Goal: Task Accomplishment & Management: Use online tool/utility

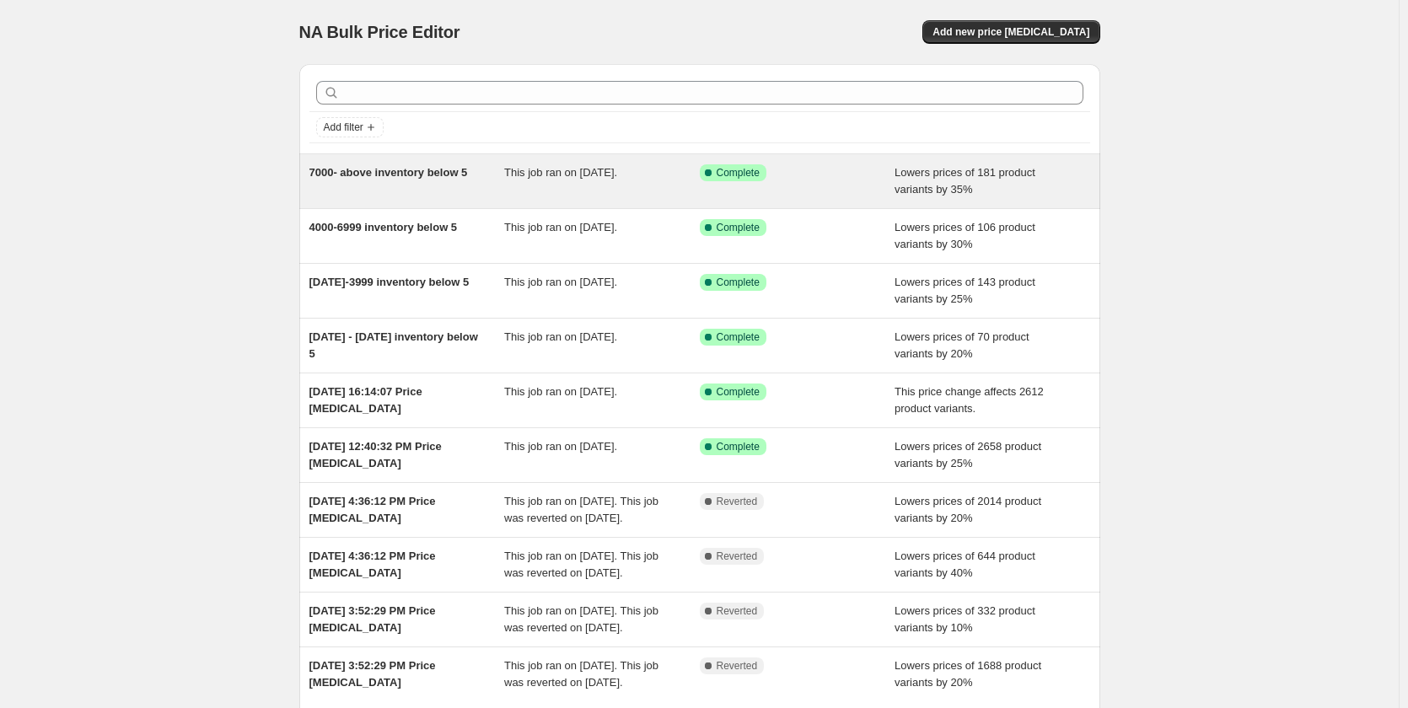
click at [617, 174] on span "This job ran on [DATE]." at bounding box center [560, 172] width 113 height 13
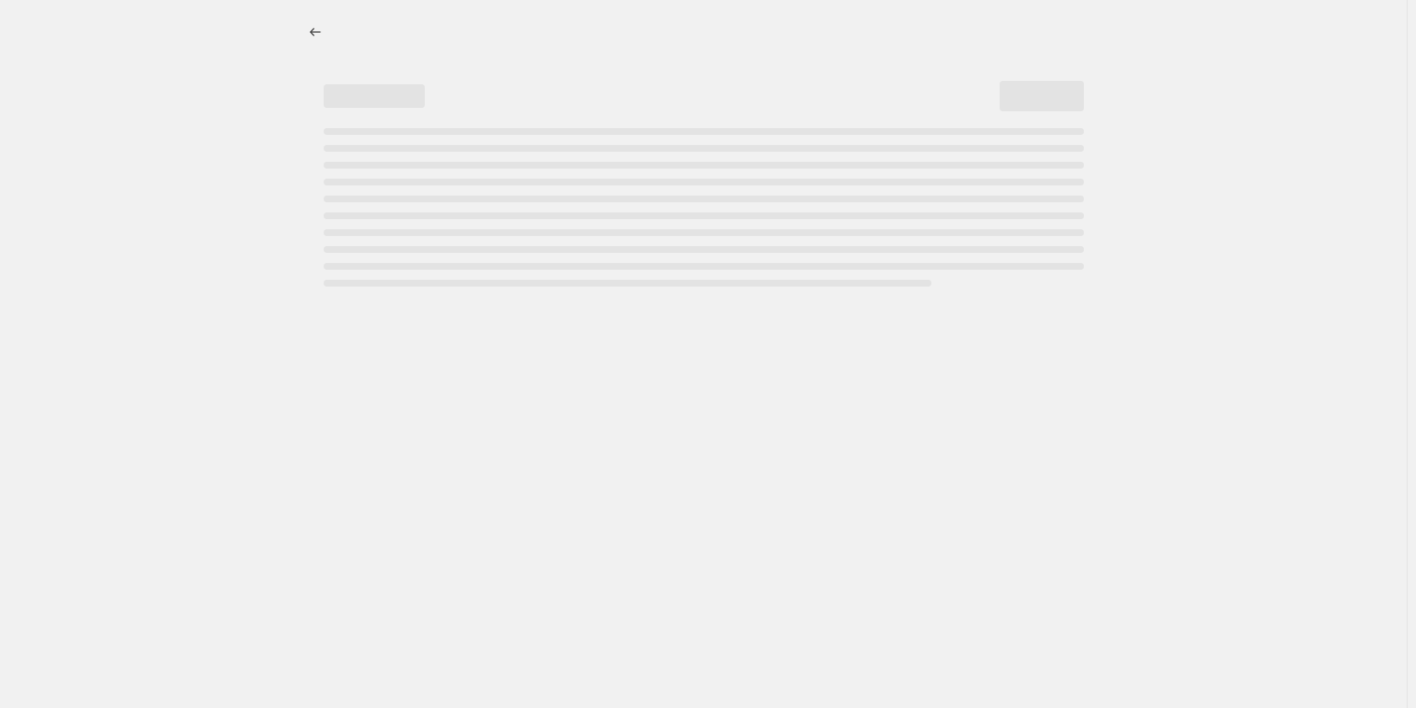
select select "percentage"
select select "collection"
select select "product_status"
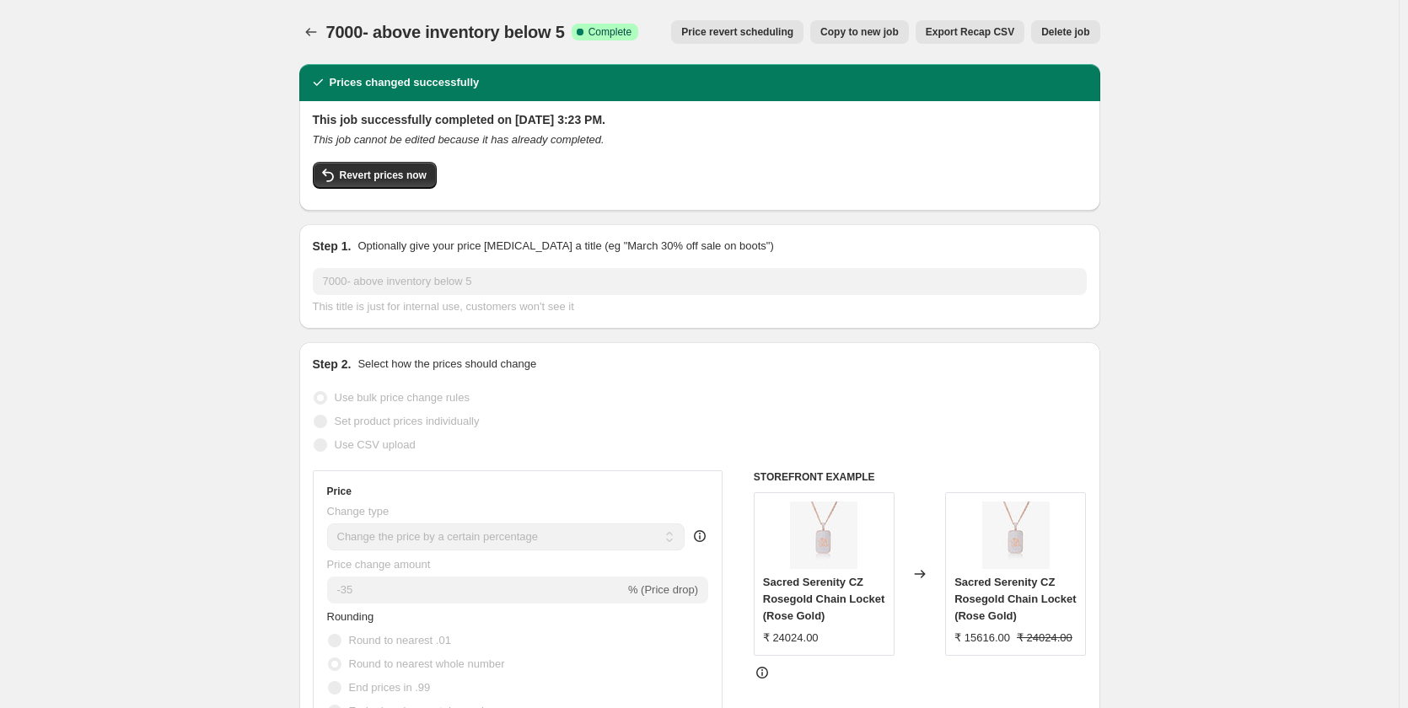
click at [877, 35] on span "Copy to new job" at bounding box center [859, 31] width 78 height 13
select select "percentage"
select select "collection"
select select "product_status"
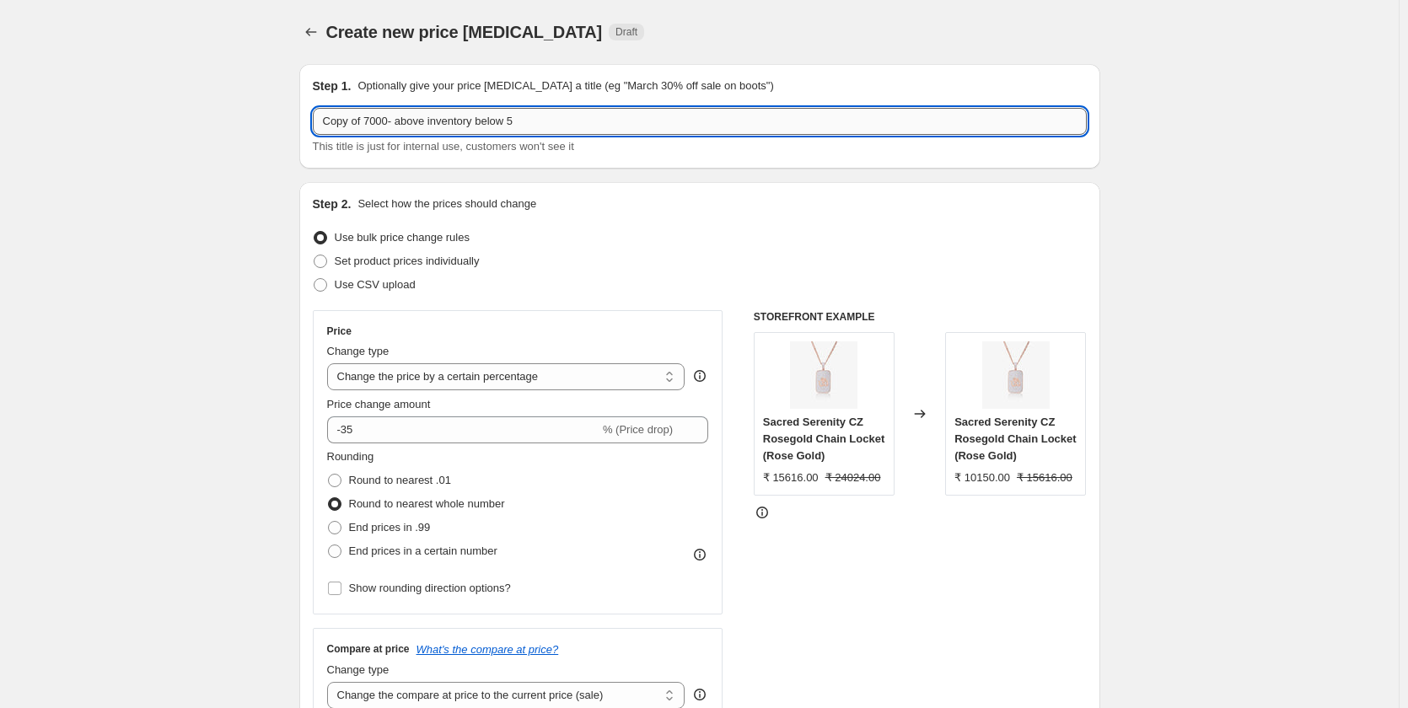
click at [528, 118] on input "Copy of 7000- above inventory below 5" at bounding box center [700, 121] width 774 height 27
paste input "[DATE]-[DATE] inventory 5-10"
type input "[DATE]-[DATE] inventory 5-10"
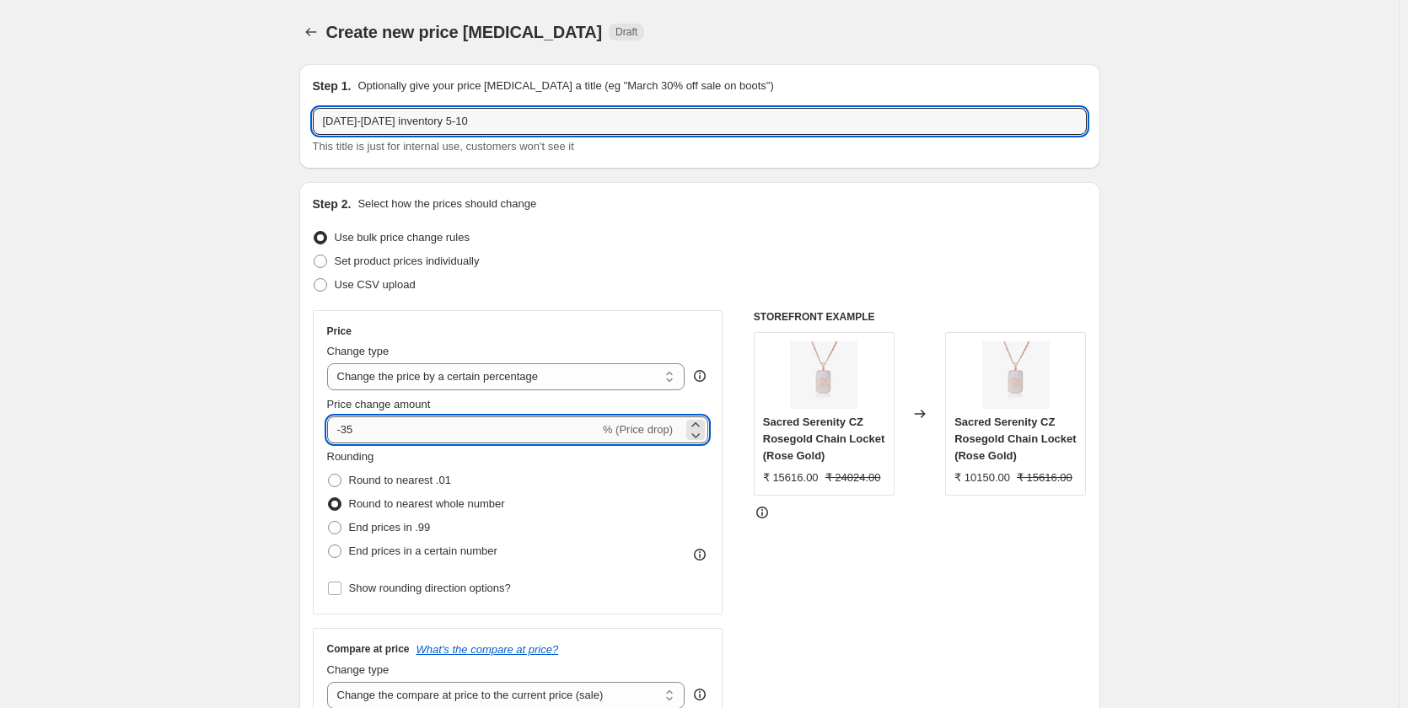
click at [426, 424] on input "-35" at bounding box center [463, 429] width 272 height 27
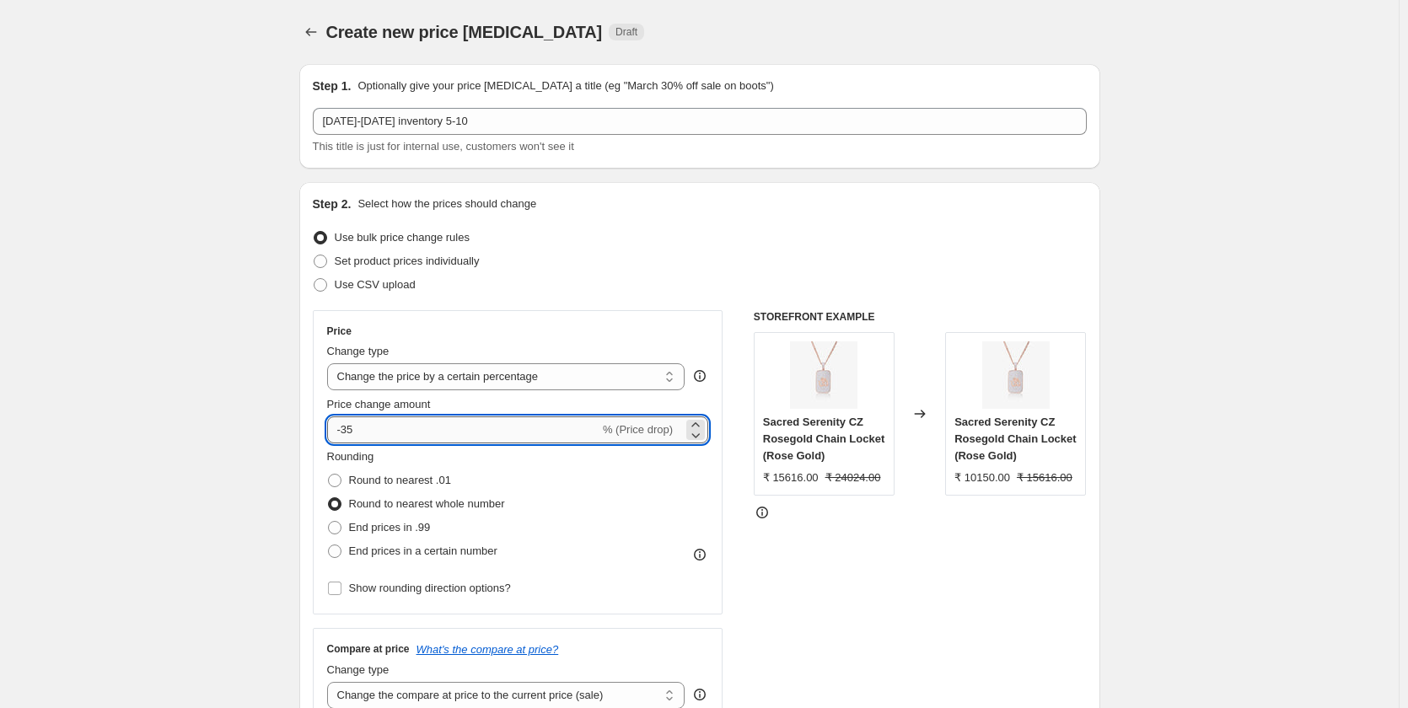
type input "-3"
type input "-15"
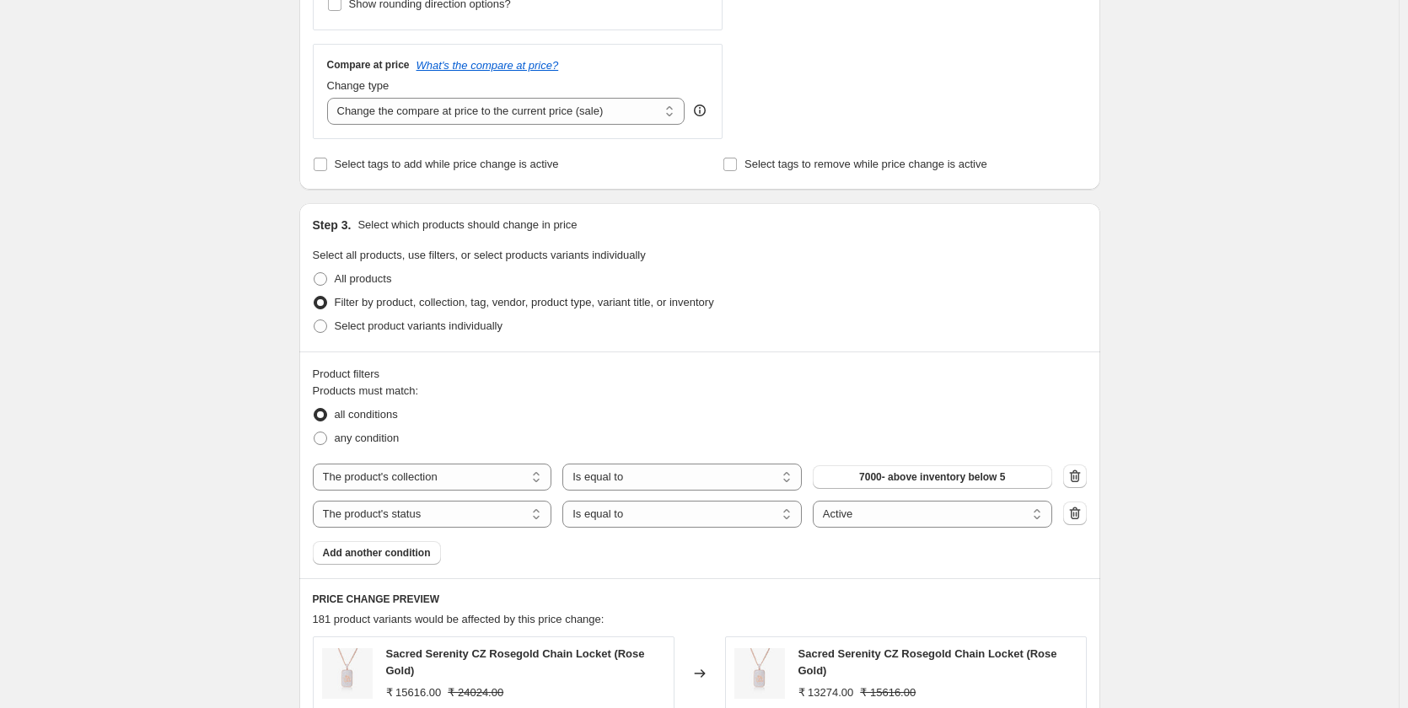
scroll to position [759, 0]
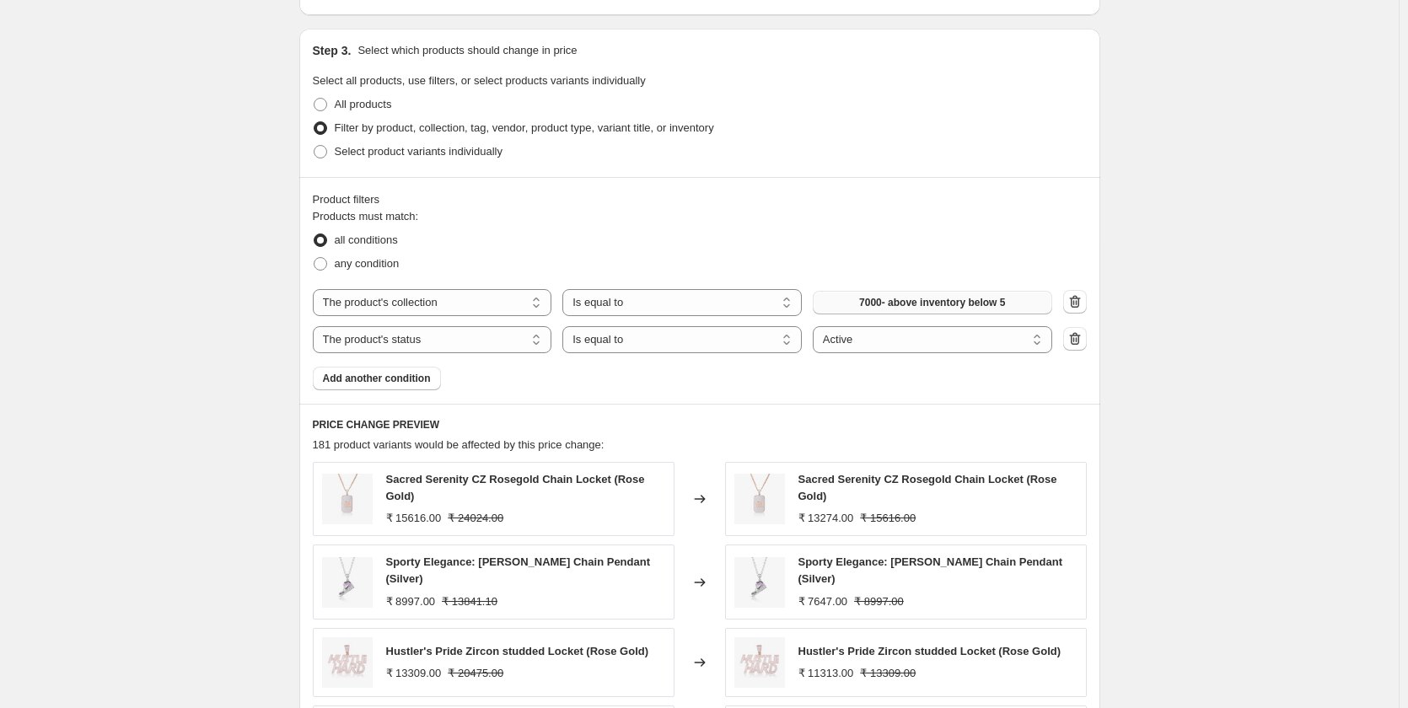
click at [992, 303] on span "7000- above inventory below 5" at bounding box center [932, 302] width 146 height 13
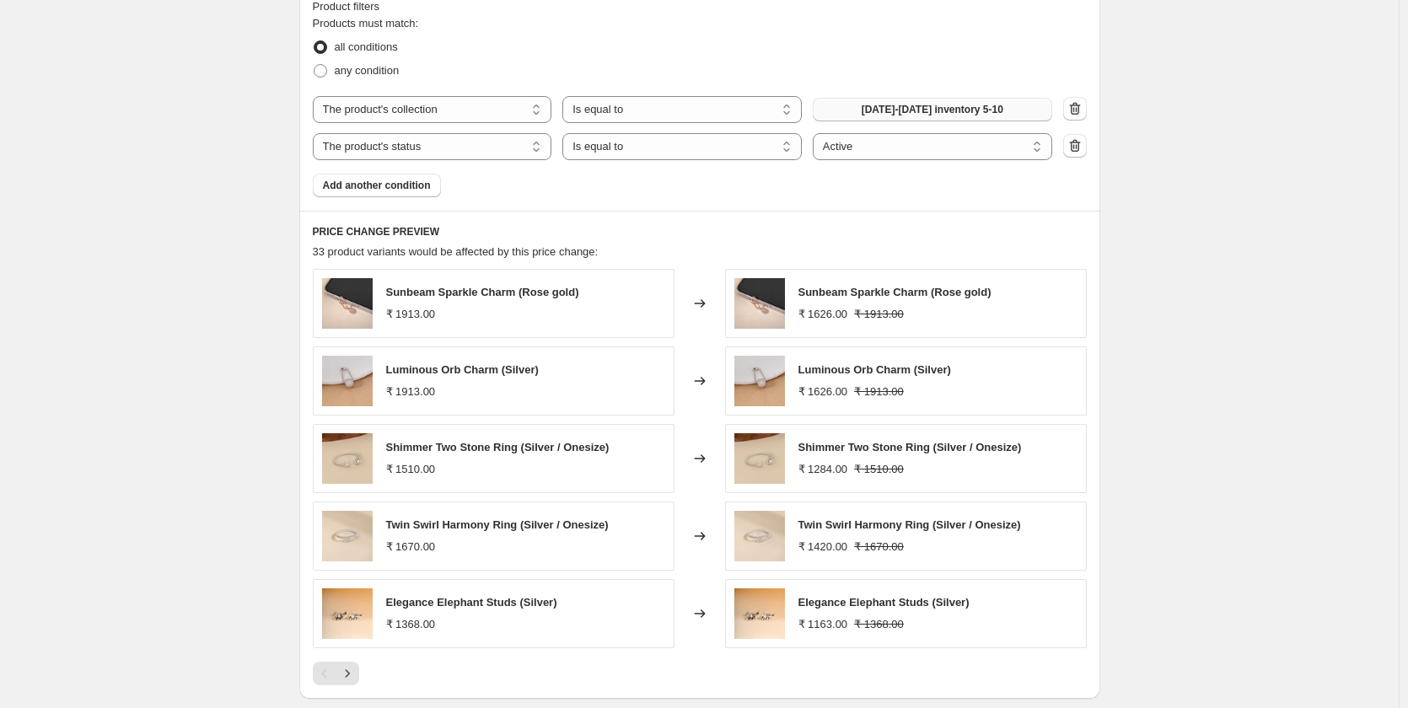
scroll to position [1204, 0]
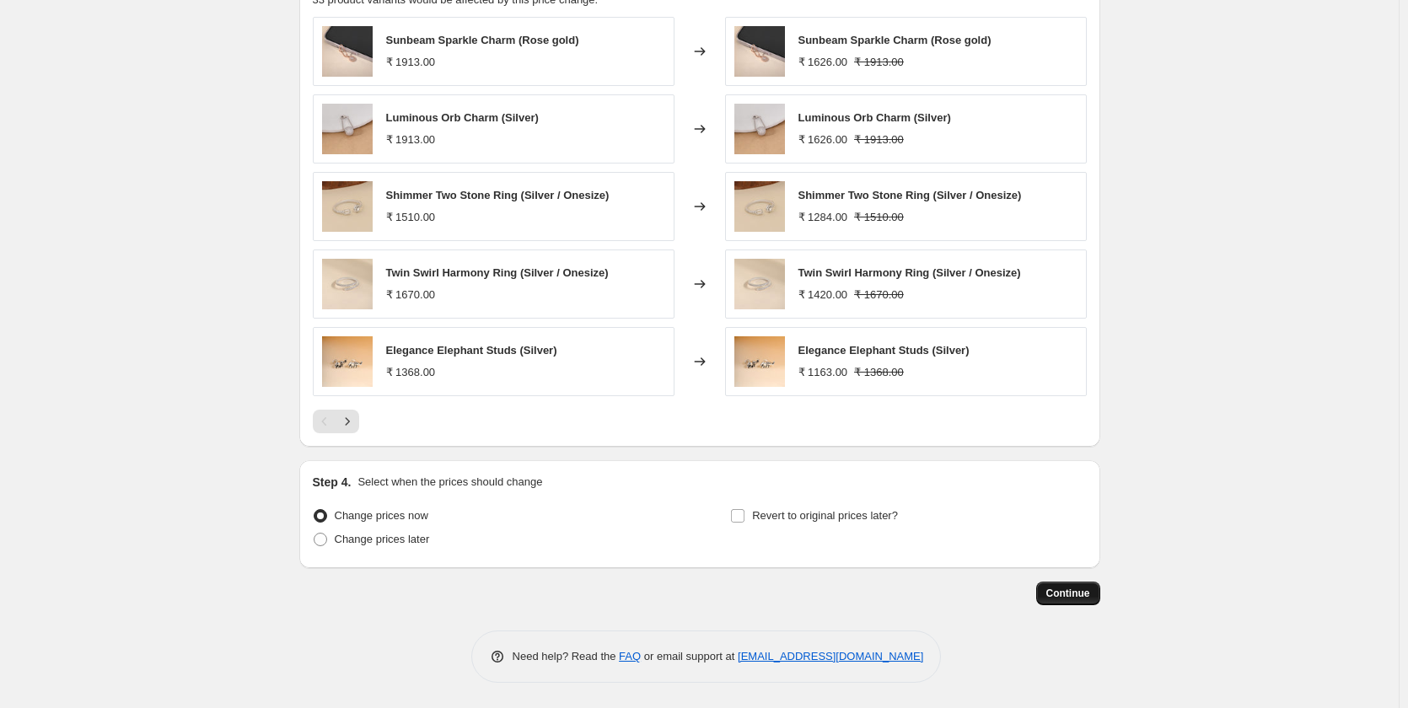
click at [1065, 600] on button "Continue" at bounding box center [1068, 594] width 64 height 24
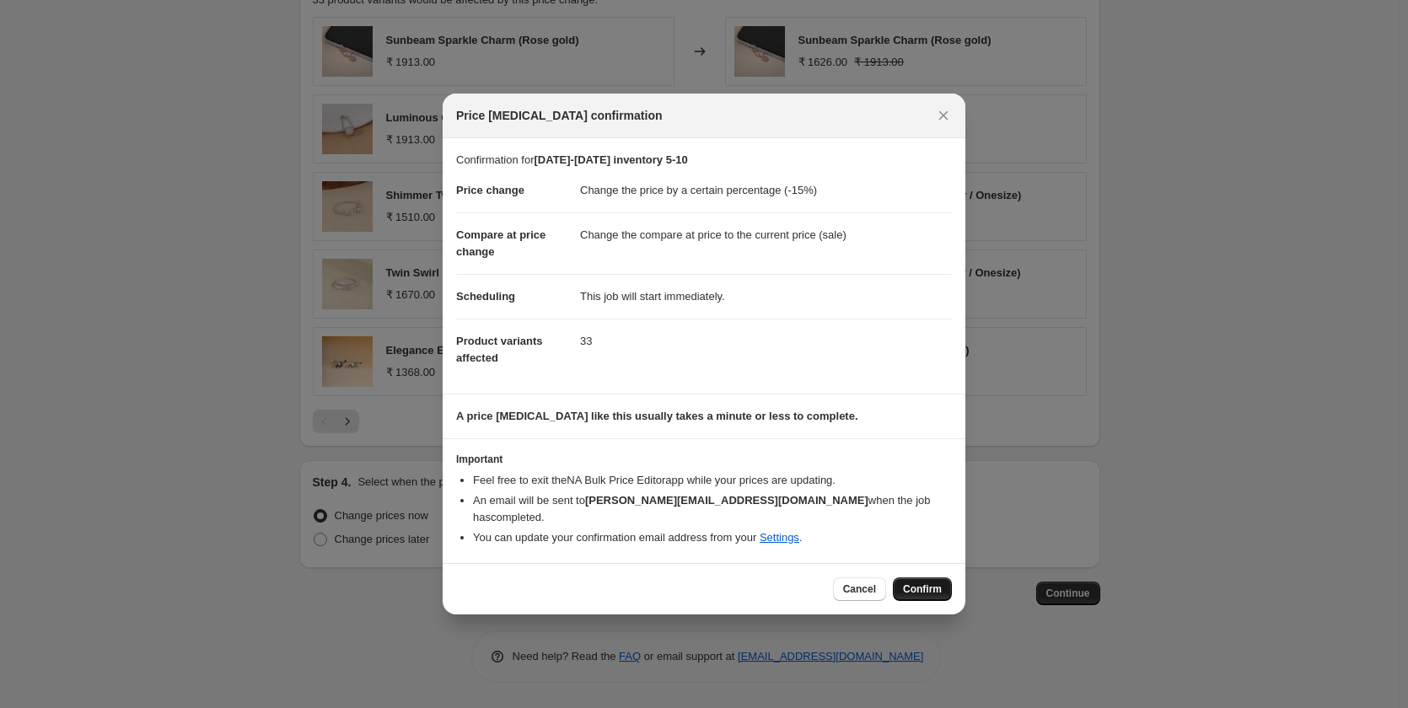
click at [924, 577] on button "Confirm" at bounding box center [922, 589] width 59 height 24
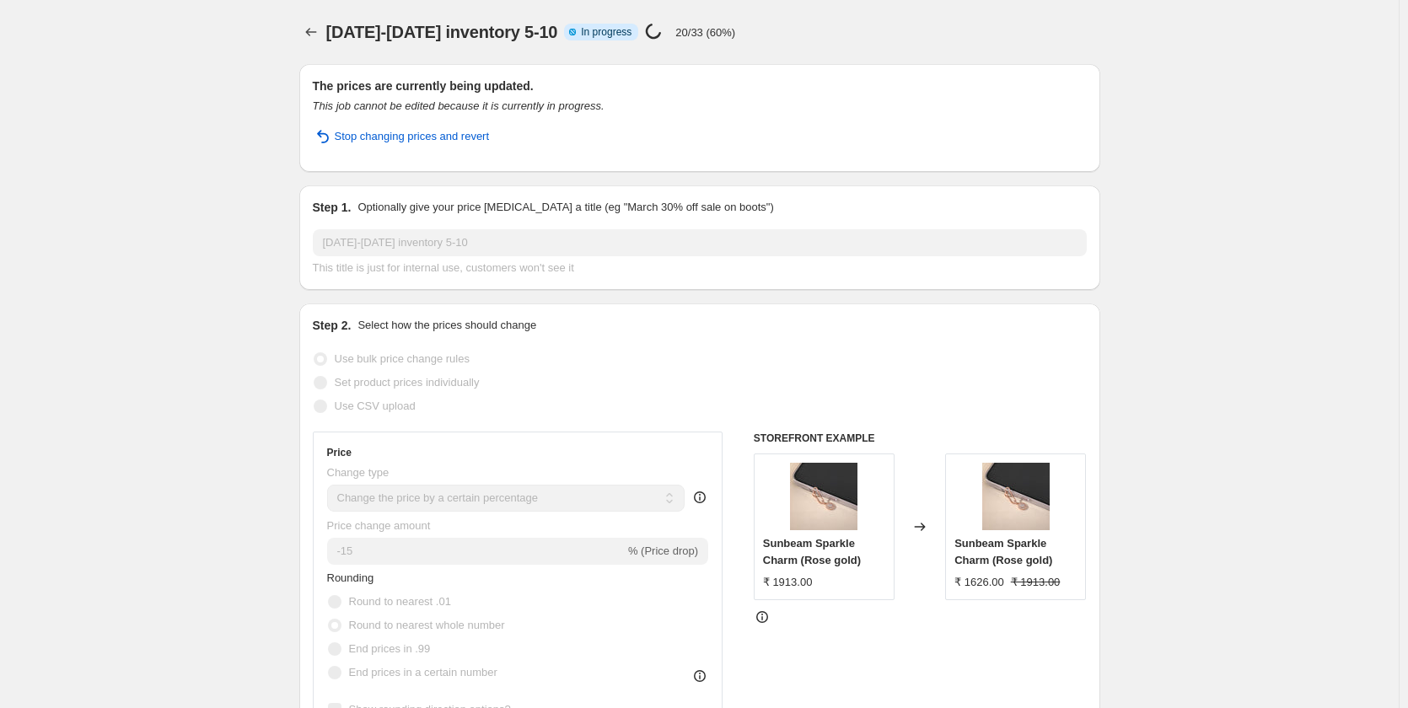
select select "percentage"
select select "collection"
select select "product_status"
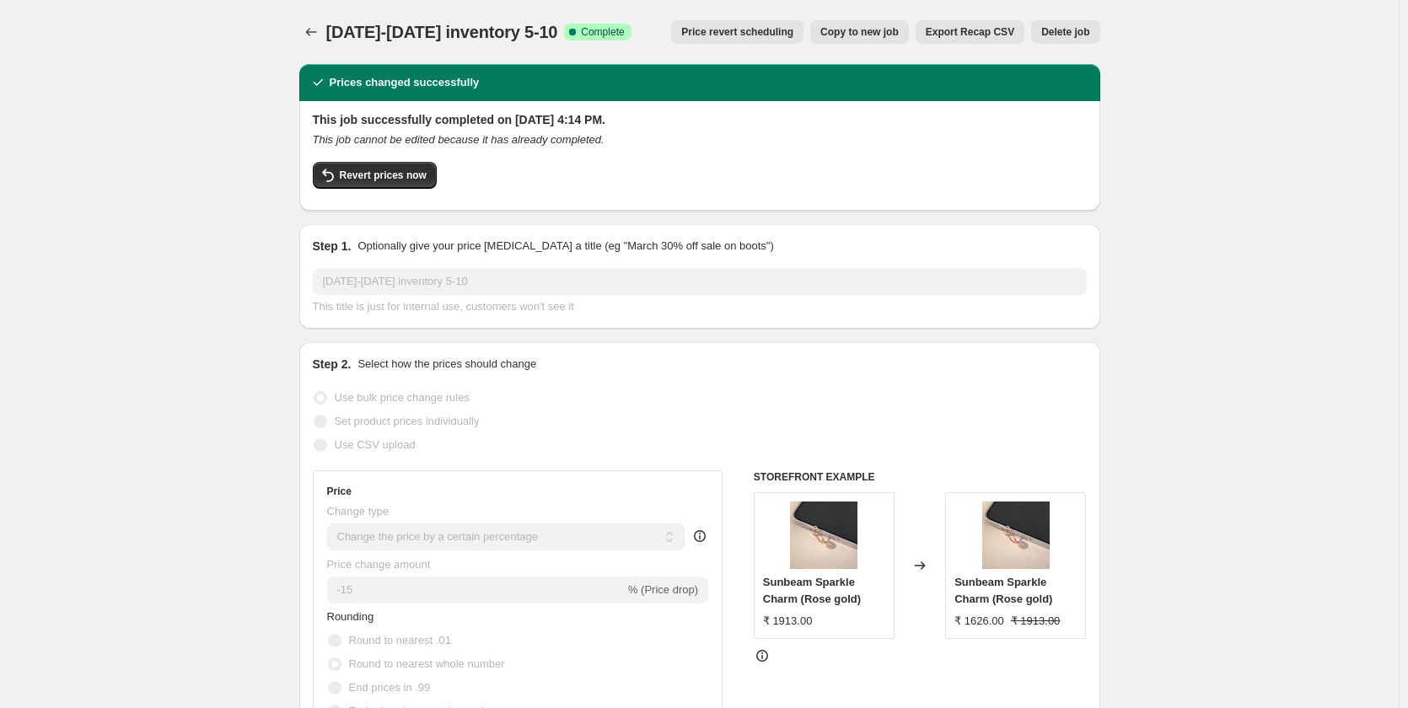
click at [857, 35] on span "Copy to new job" at bounding box center [859, 31] width 78 height 13
select select "percentage"
select select "collection"
select select "product_status"
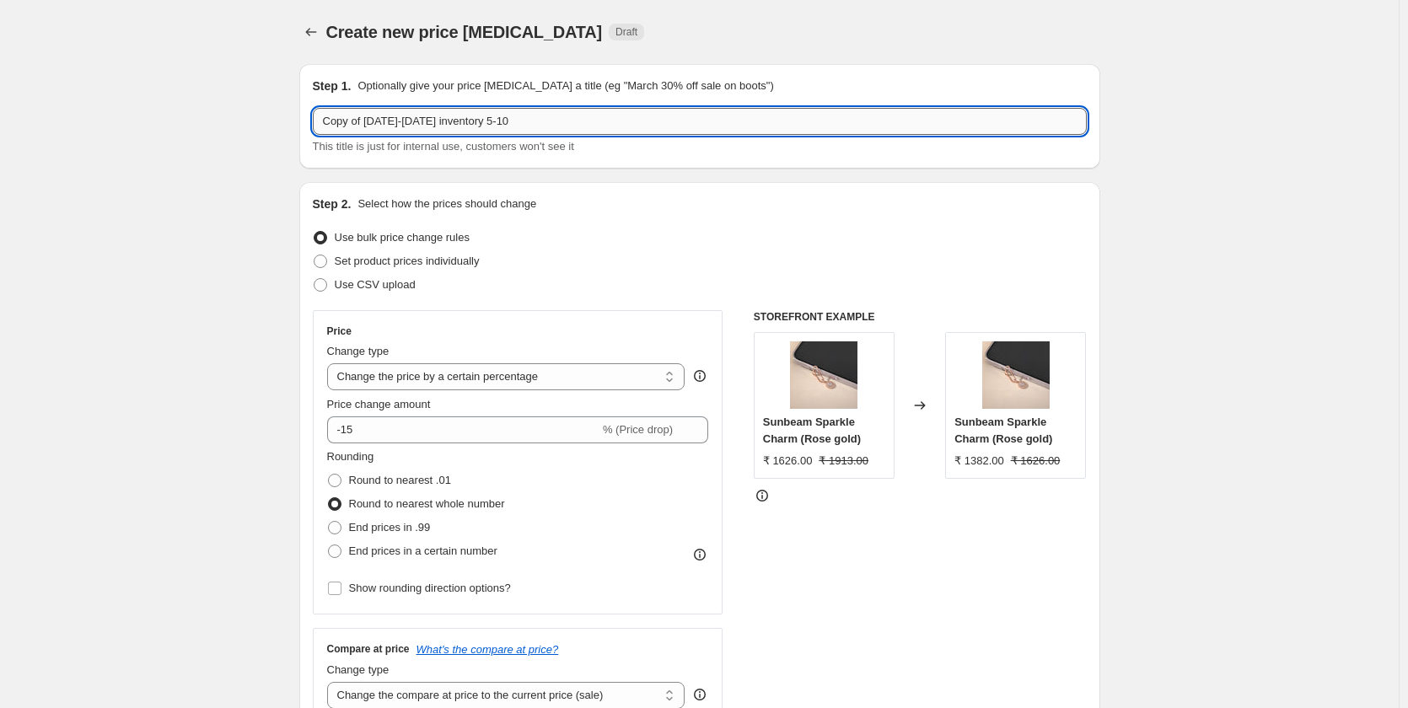
click at [607, 121] on input "Copy of [DATE]-[DATE] inventory 5-10" at bounding box center [700, 121] width 774 height 27
paste input "[DATE]-3999 Inventory 5 -"
type input "[DATE]-3999 Inventory 5 - 10"
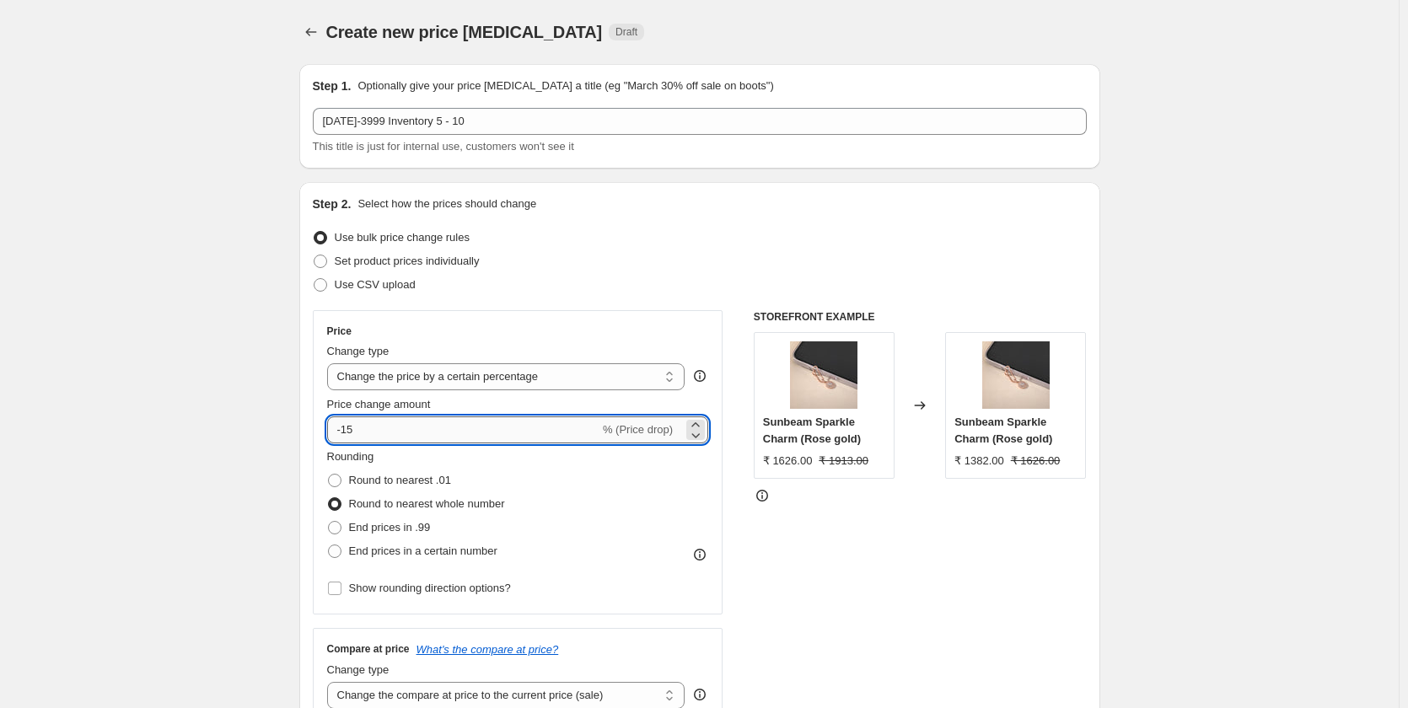
click at [368, 428] on input "-15" at bounding box center [463, 429] width 272 height 27
type input "-1"
type input "-20"
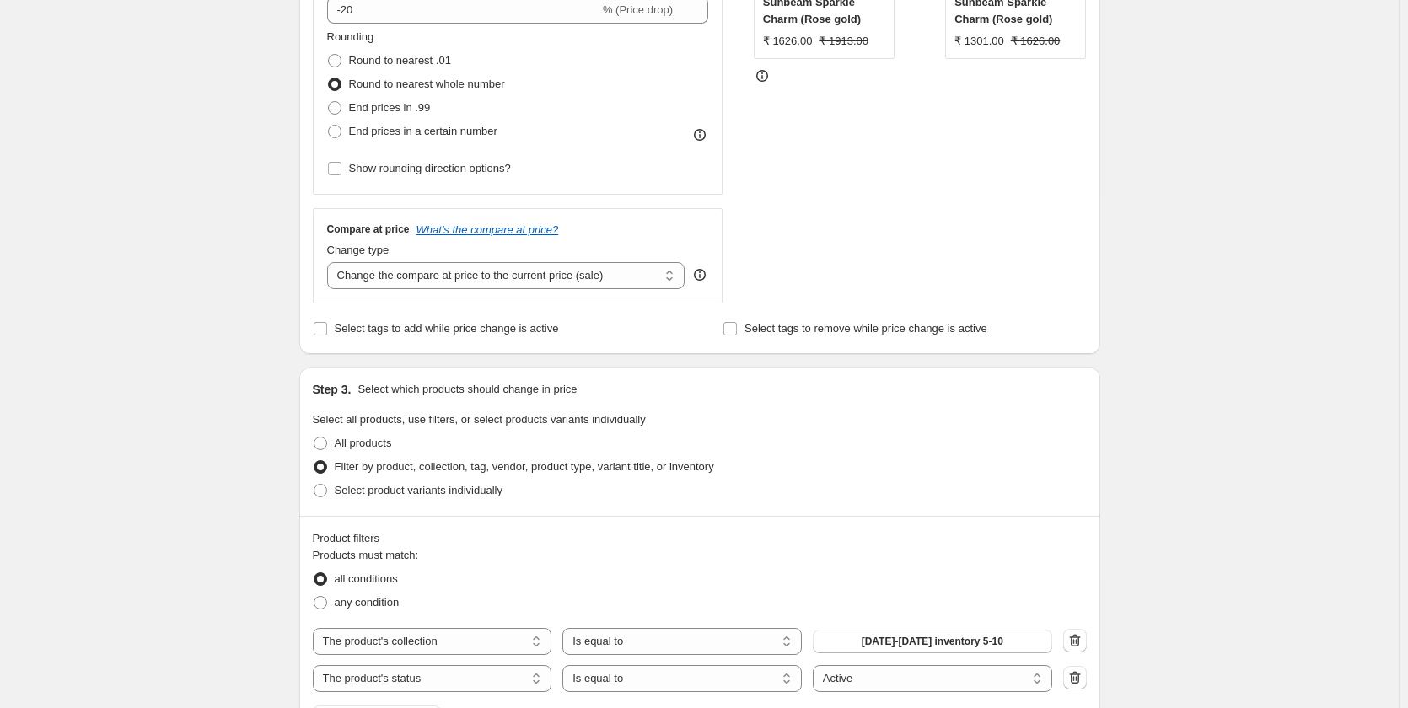
scroll to position [590, 0]
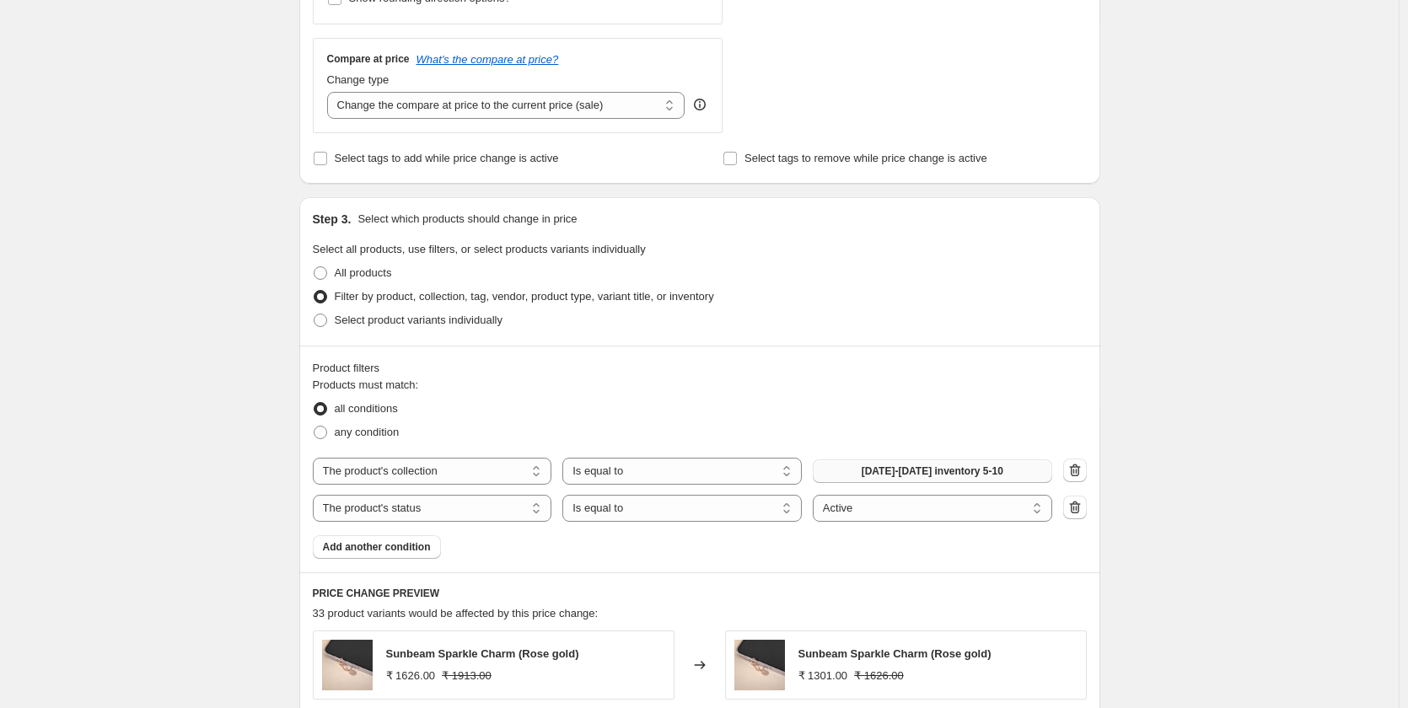
click at [880, 468] on span "[DATE]-[DATE] inventory 5-10" at bounding box center [932, 470] width 142 height 13
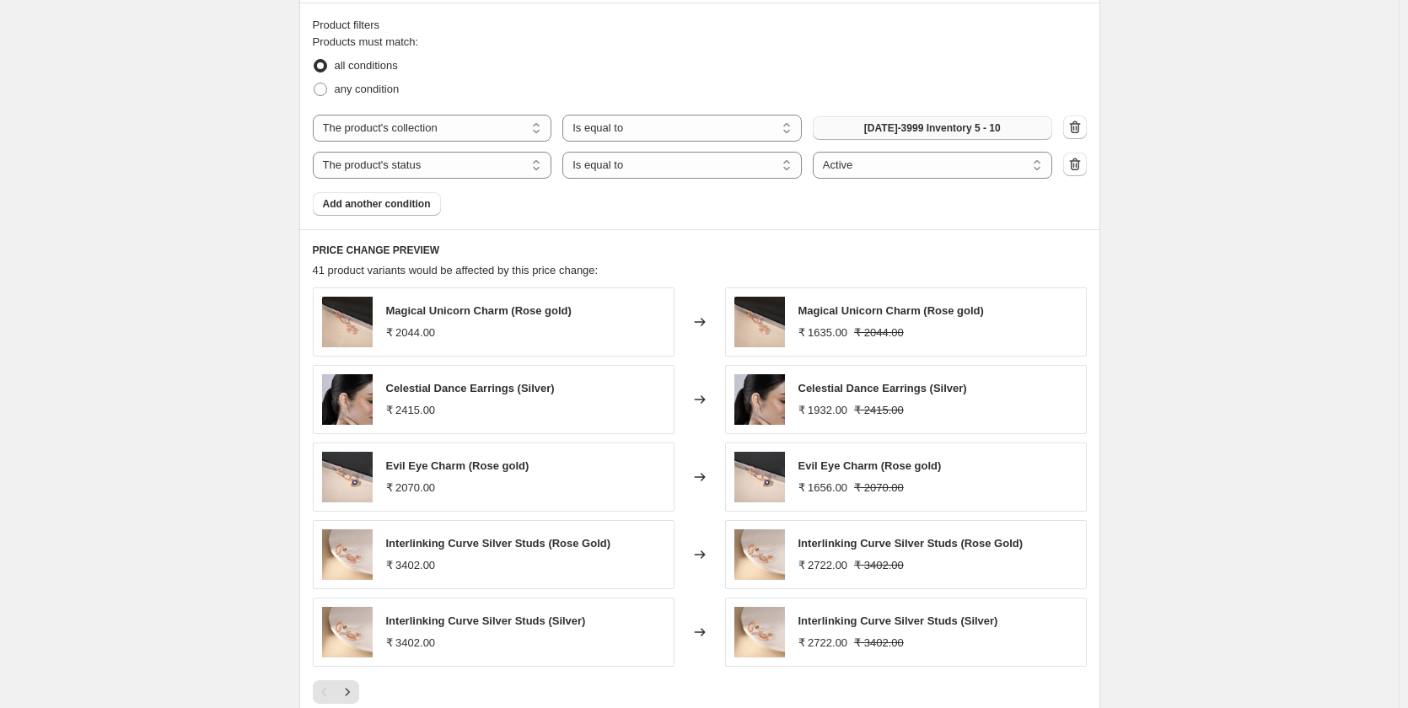
scroll to position [1204, 0]
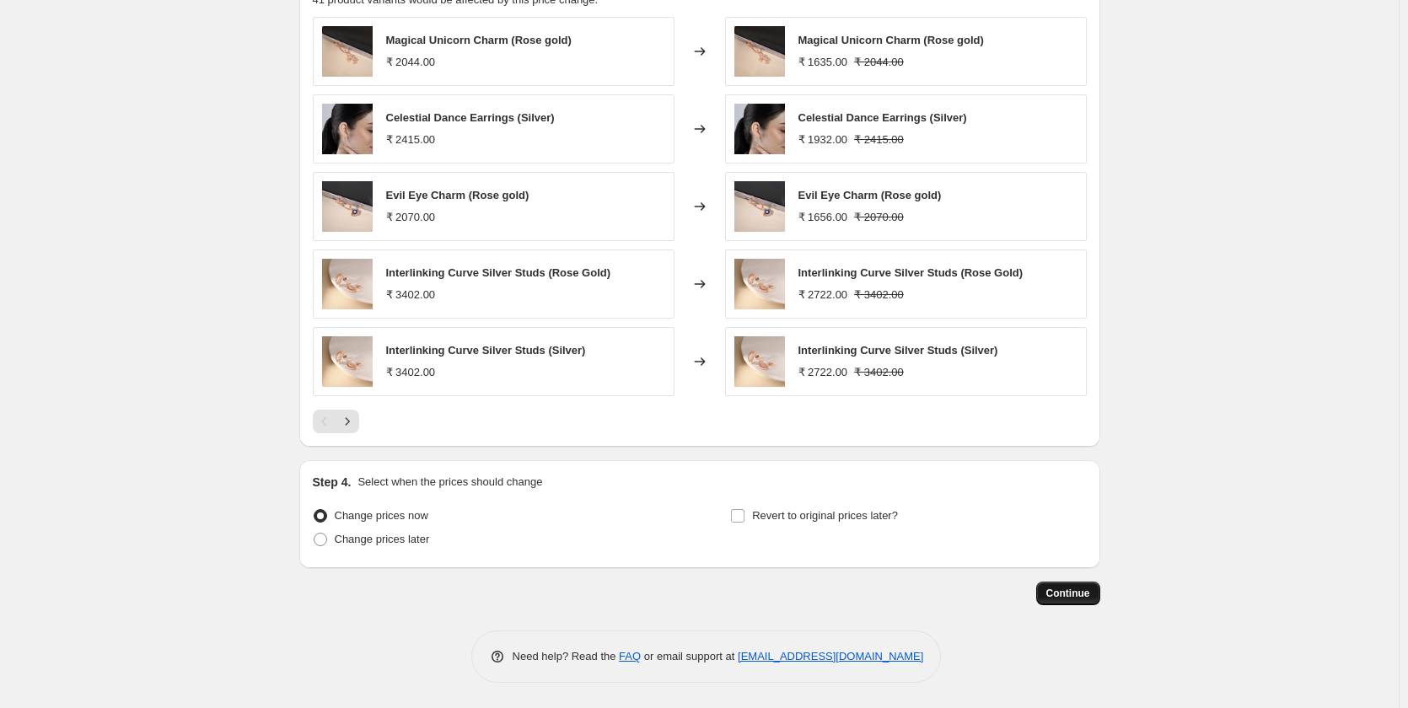
click at [1059, 584] on button "Continue" at bounding box center [1068, 594] width 64 height 24
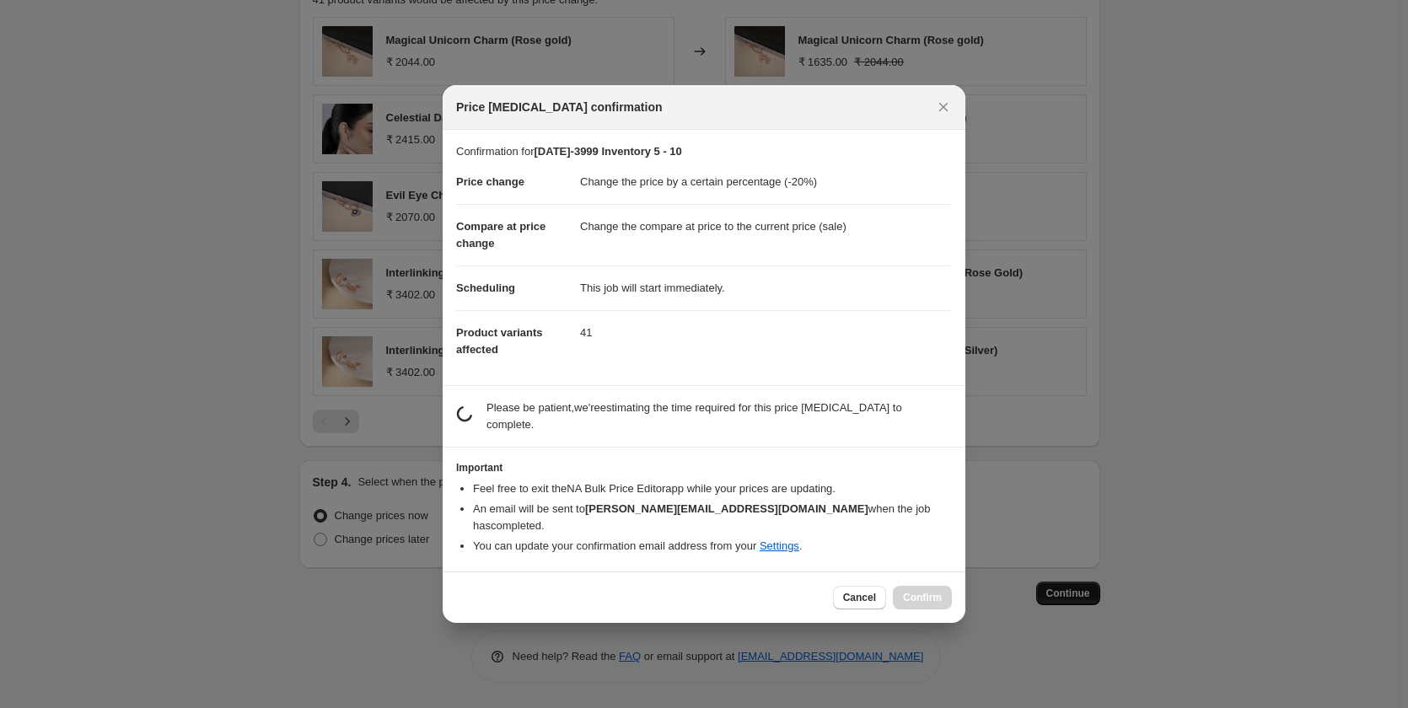
scroll to position [0, 0]
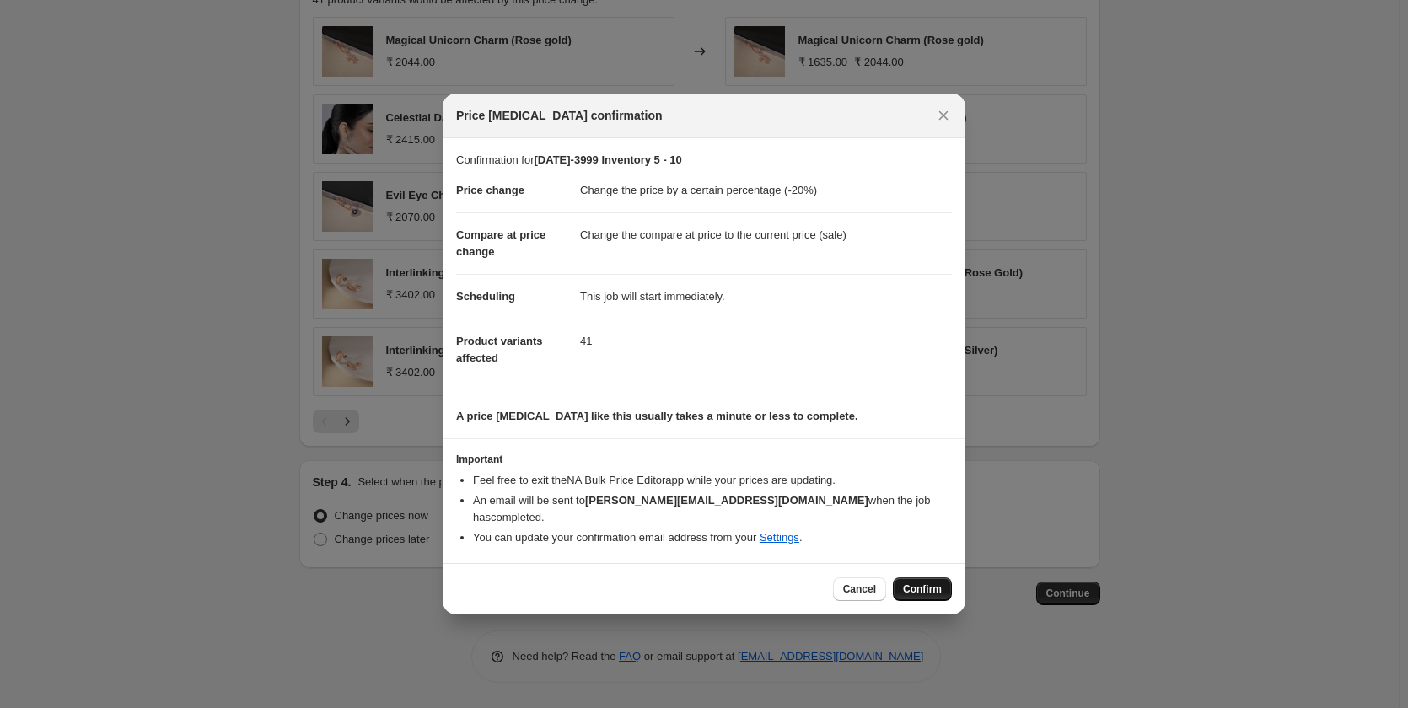
click at [916, 582] on span "Confirm" at bounding box center [922, 588] width 39 height 13
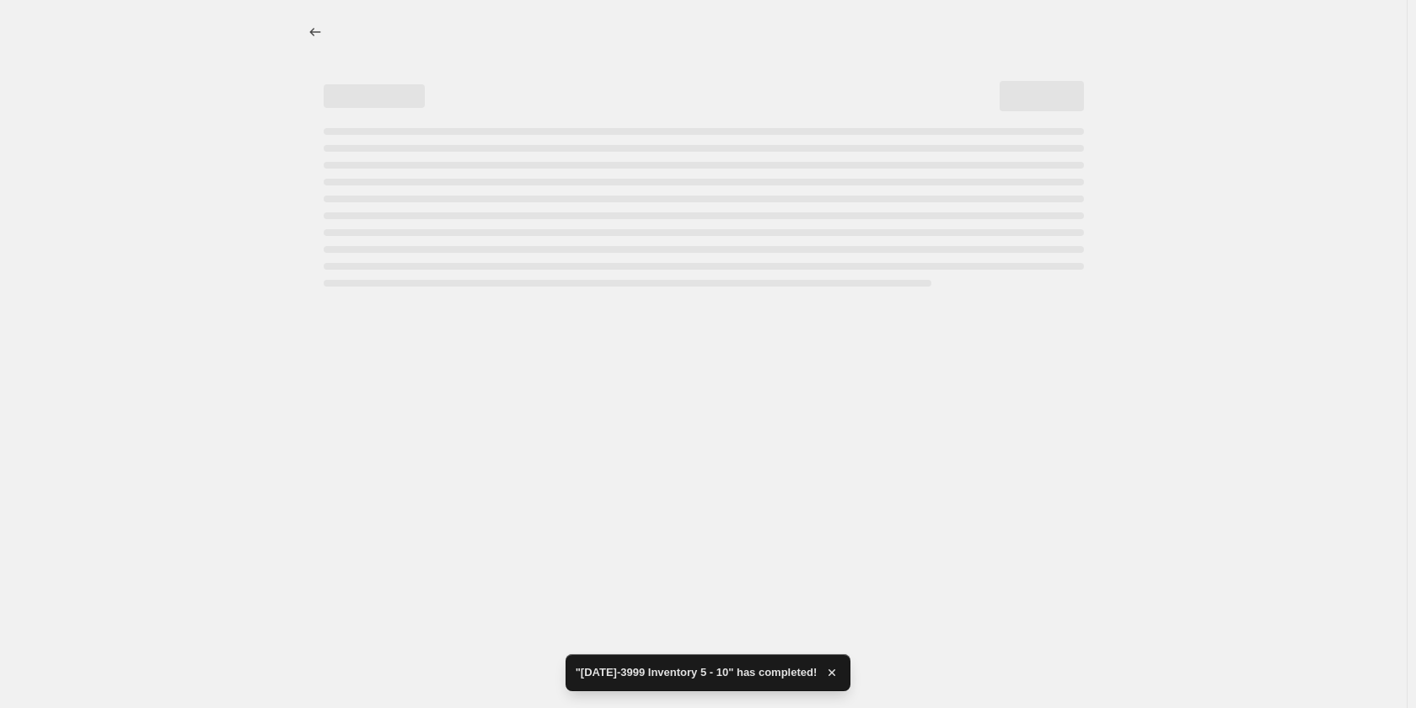
select select "percentage"
select select "collection"
select select "product_status"
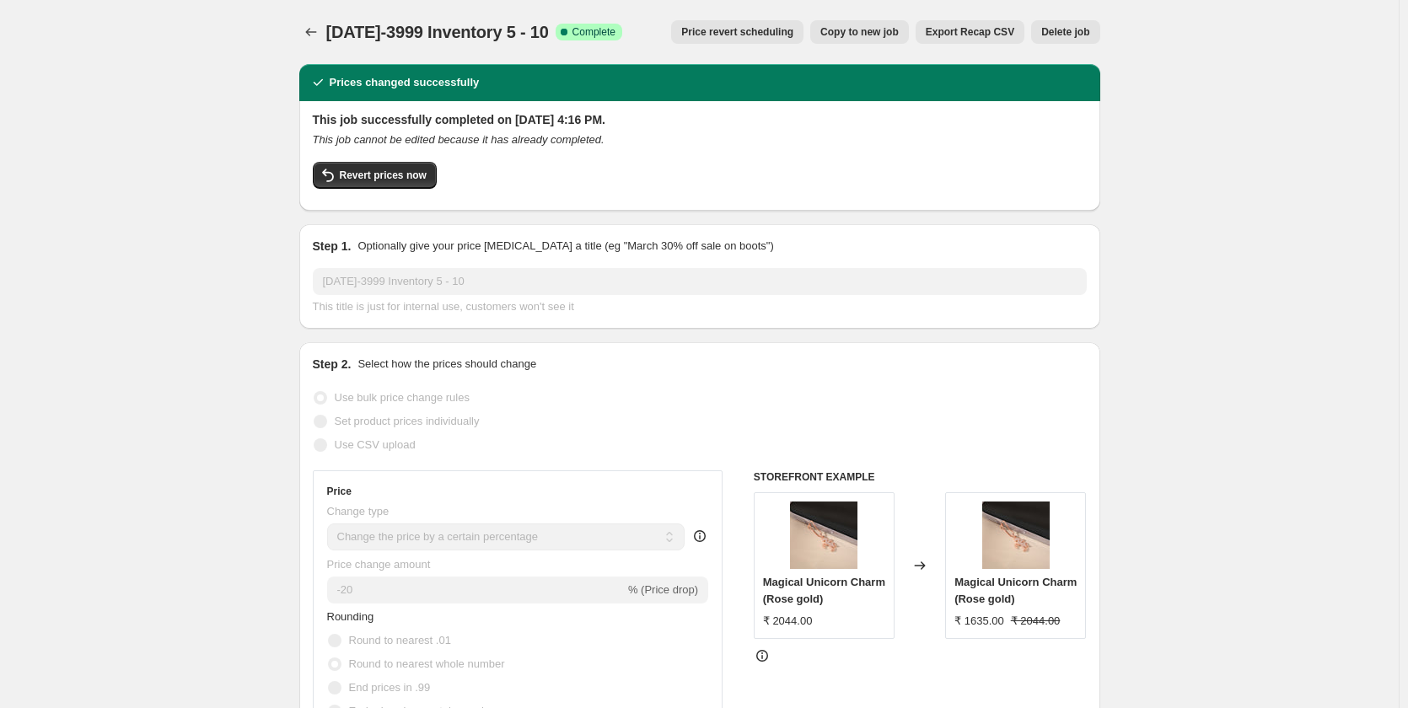
click at [898, 32] on span "Copy to new job" at bounding box center [859, 31] width 78 height 13
select select "percentage"
select select "collection"
select select "product_status"
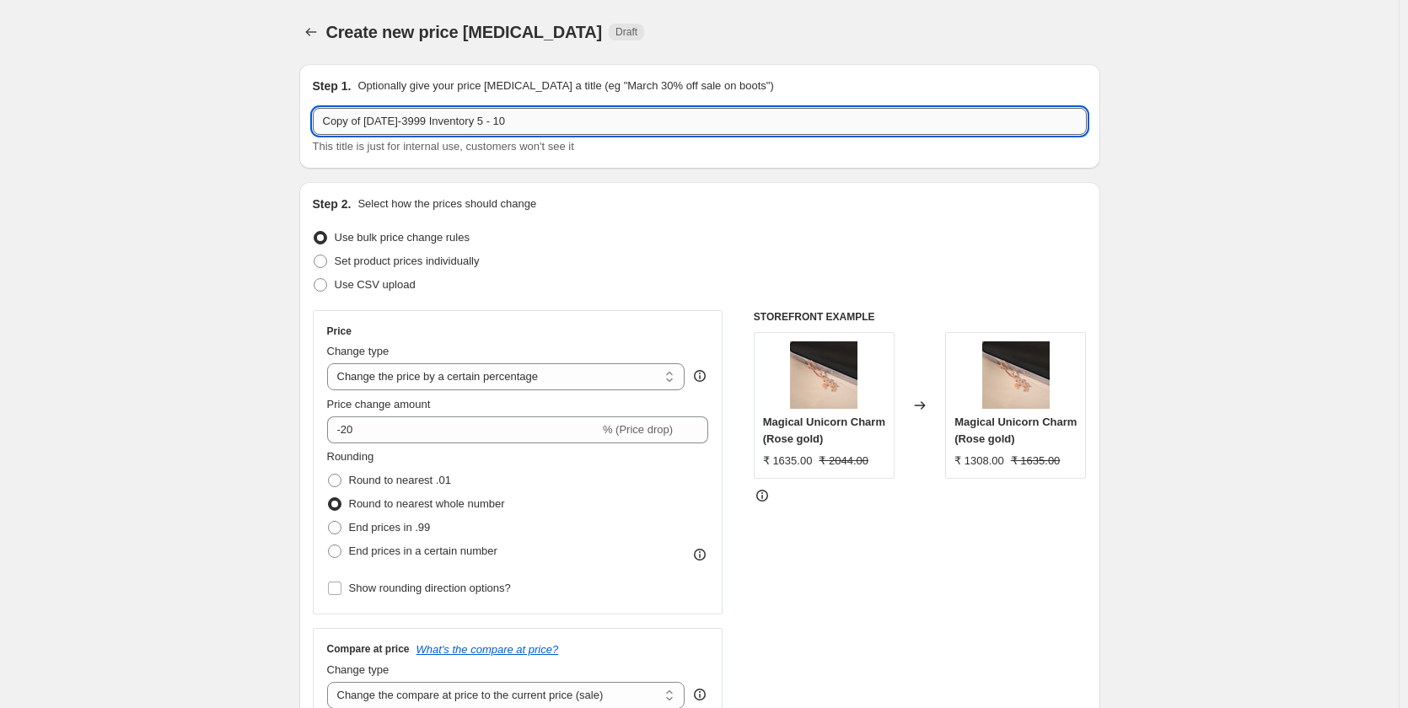
click at [517, 125] on input "Copy of [DATE]-3999 Inventory 5 - 10" at bounding box center [700, 121] width 774 height 27
paste input "4000-6999 i"
type input "4000-6999 inventory 5 - 10"
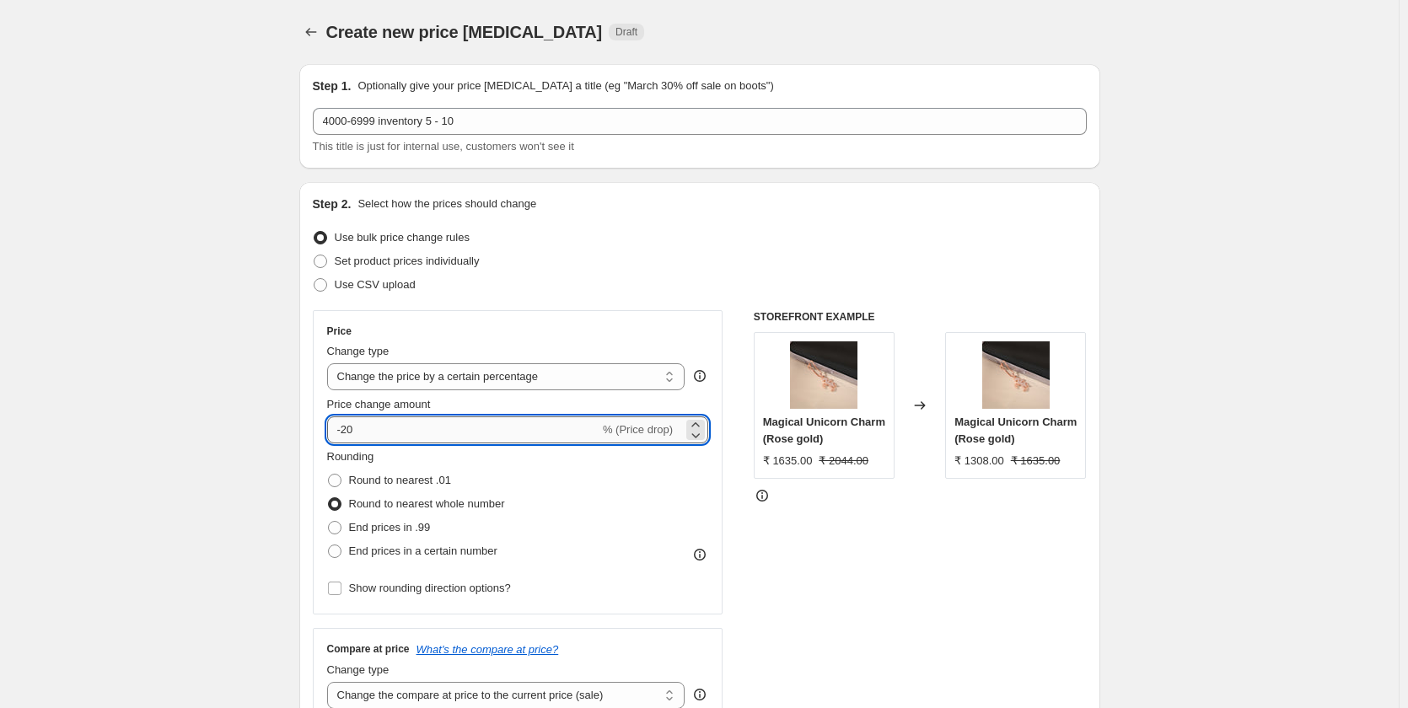
click at [365, 424] on input "-20" at bounding box center [463, 429] width 272 height 27
type input "-25"
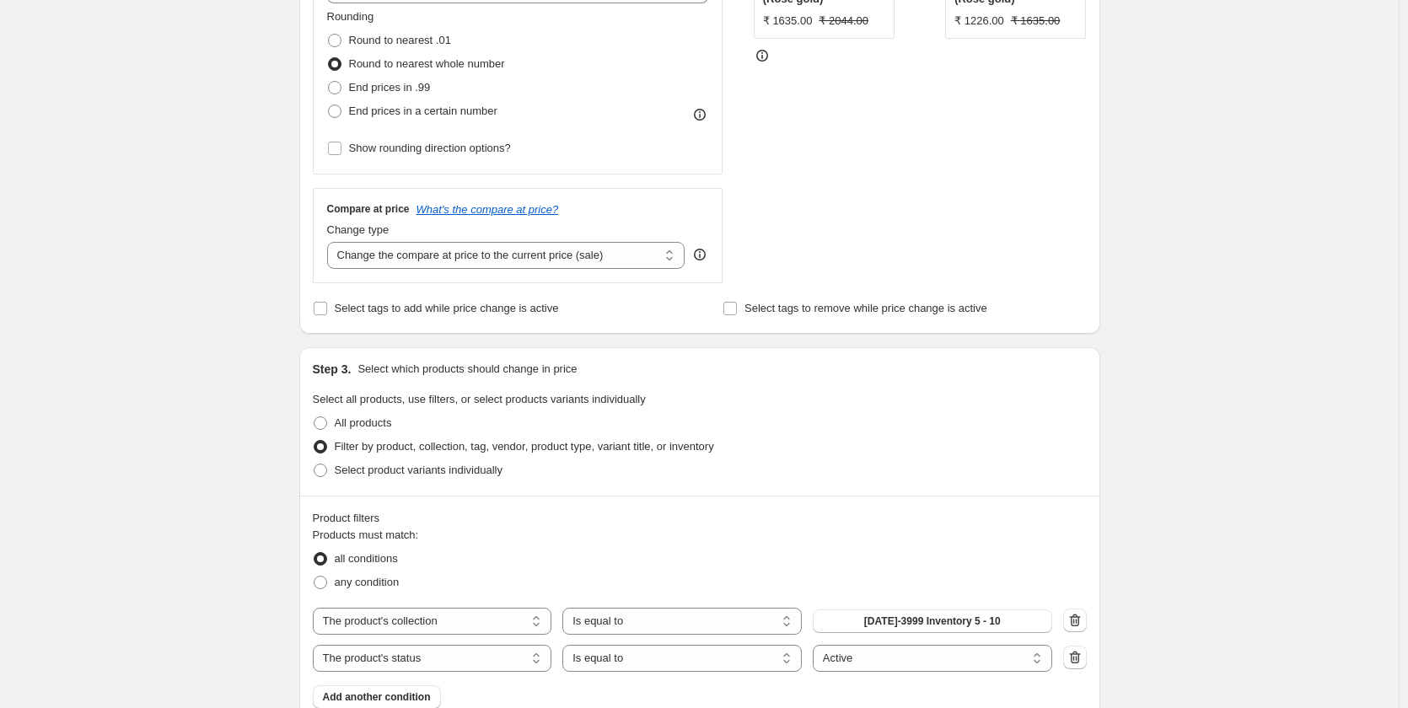
scroll to position [674, 0]
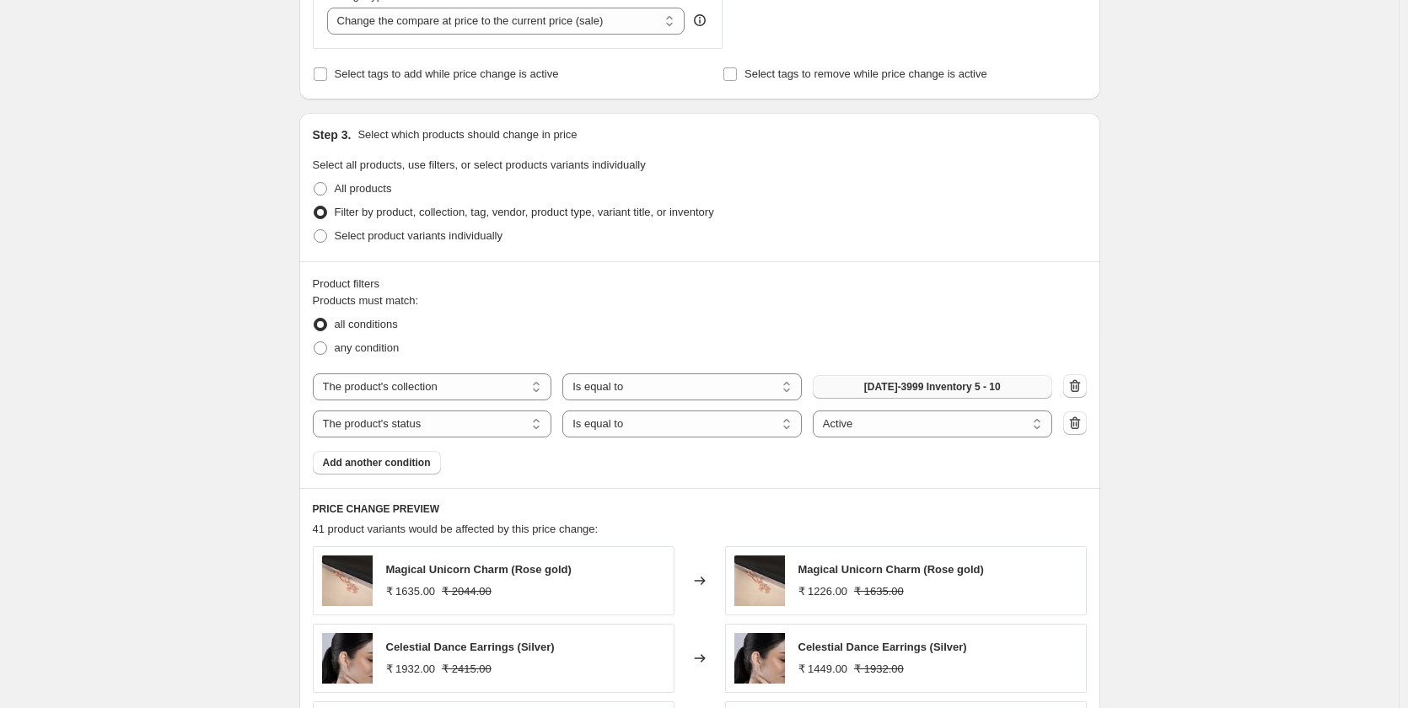
click at [961, 394] on span "[DATE]-3999 Inventory 5 - 10" at bounding box center [932, 386] width 137 height 13
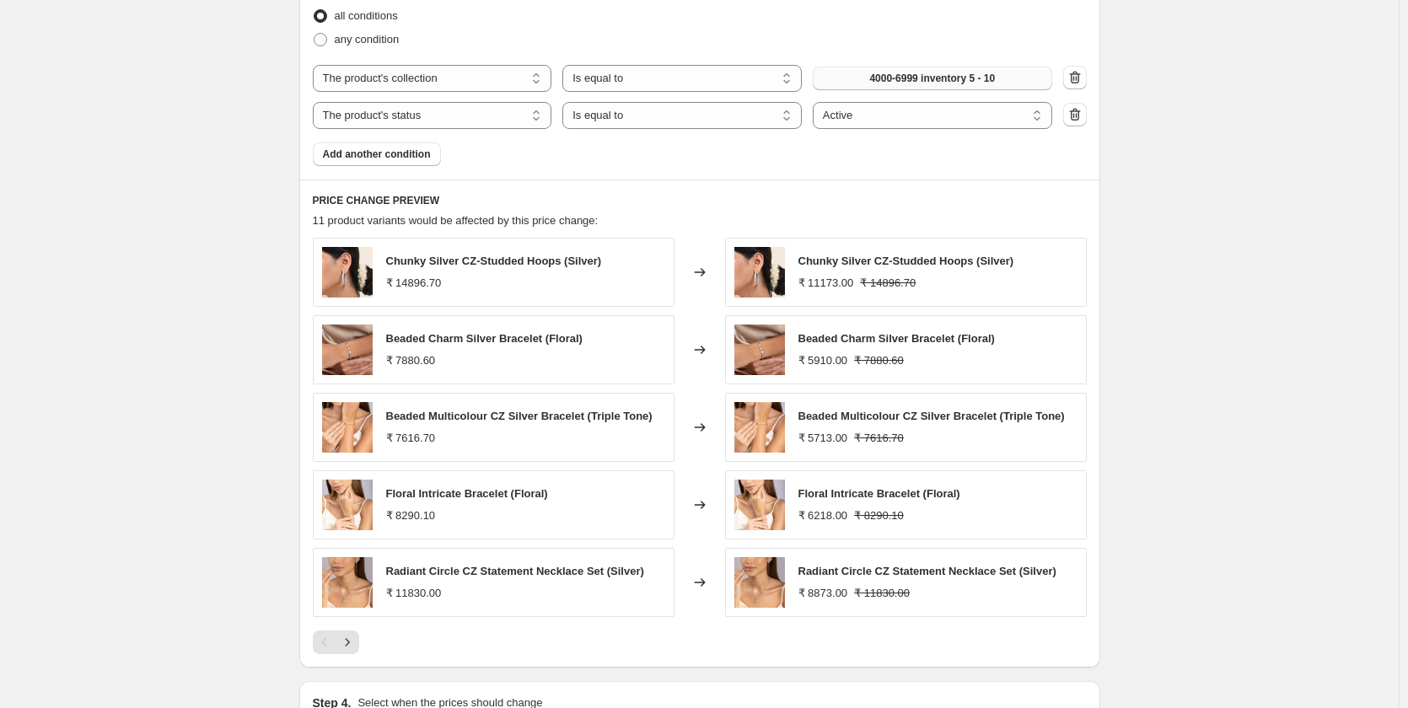
scroll to position [1204, 0]
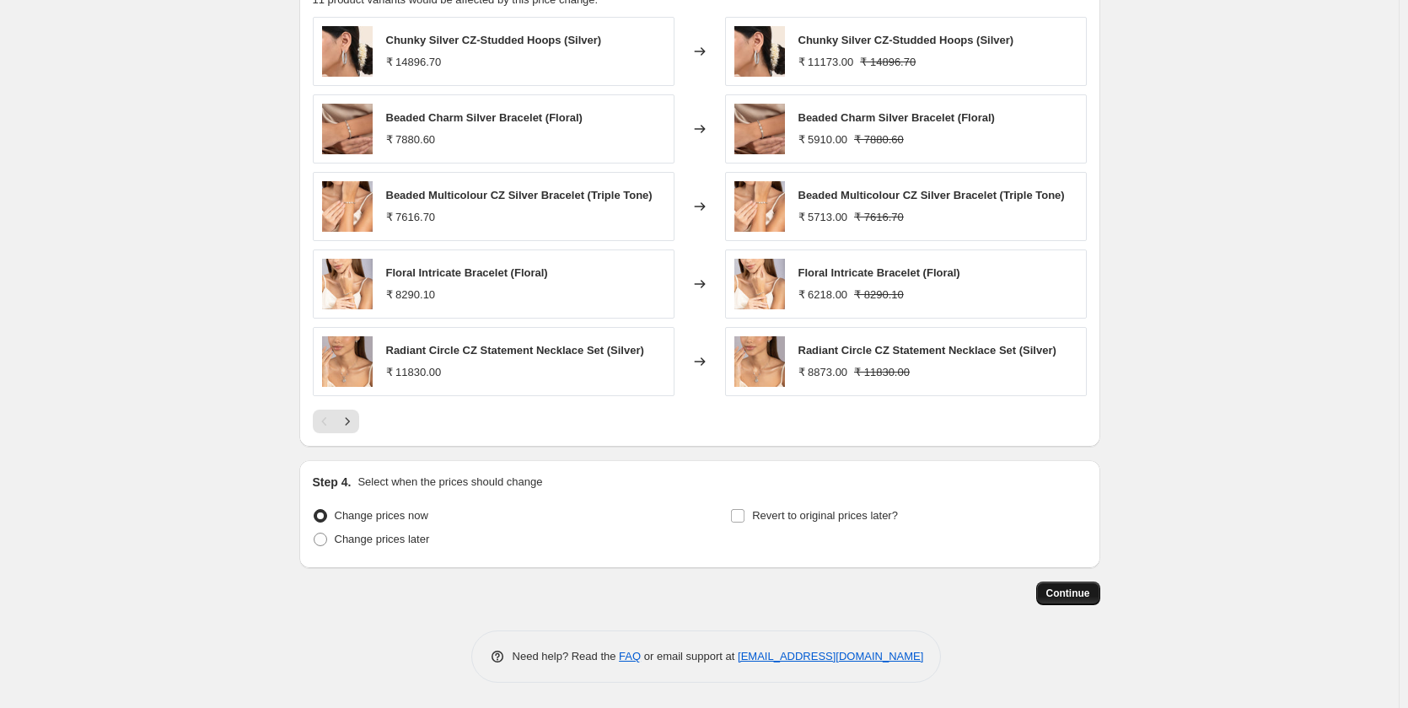
click at [1080, 597] on span "Continue" at bounding box center [1068, 593] width 44 height 13
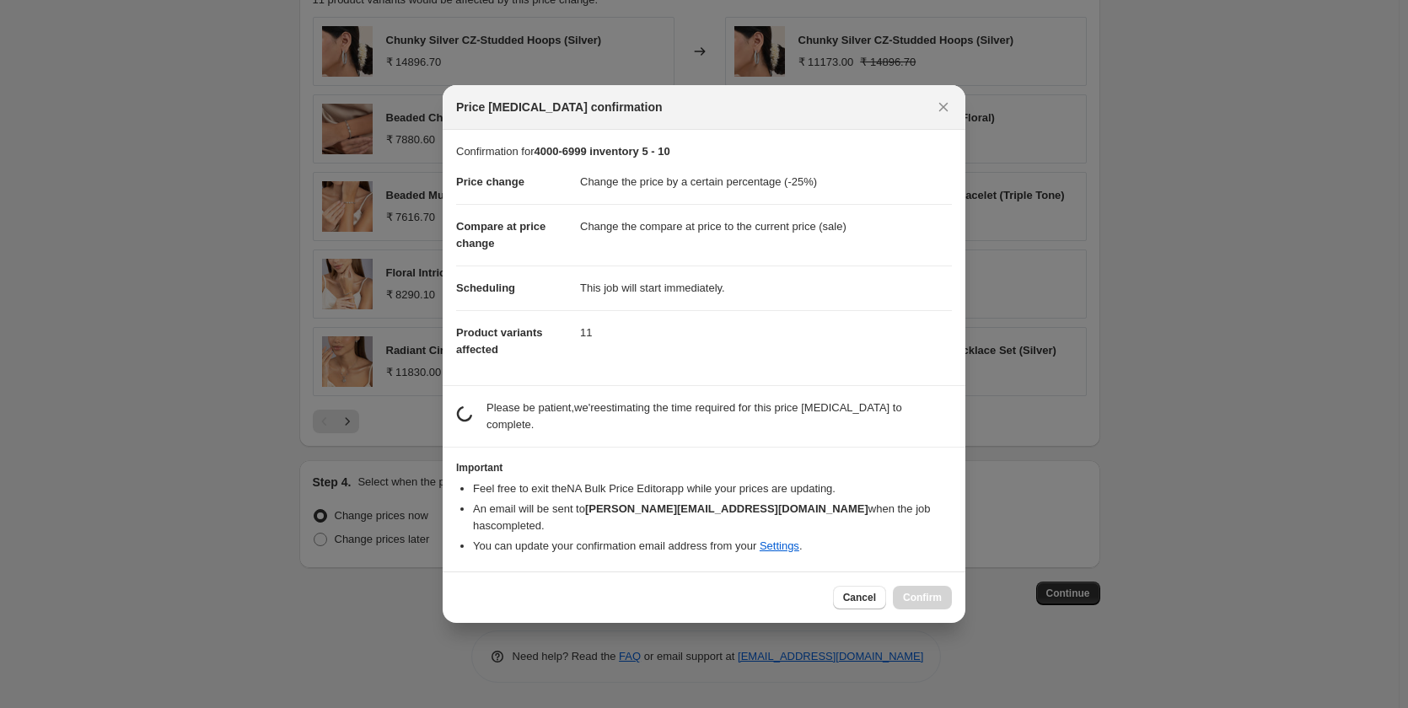
scroll to position [0, 0]
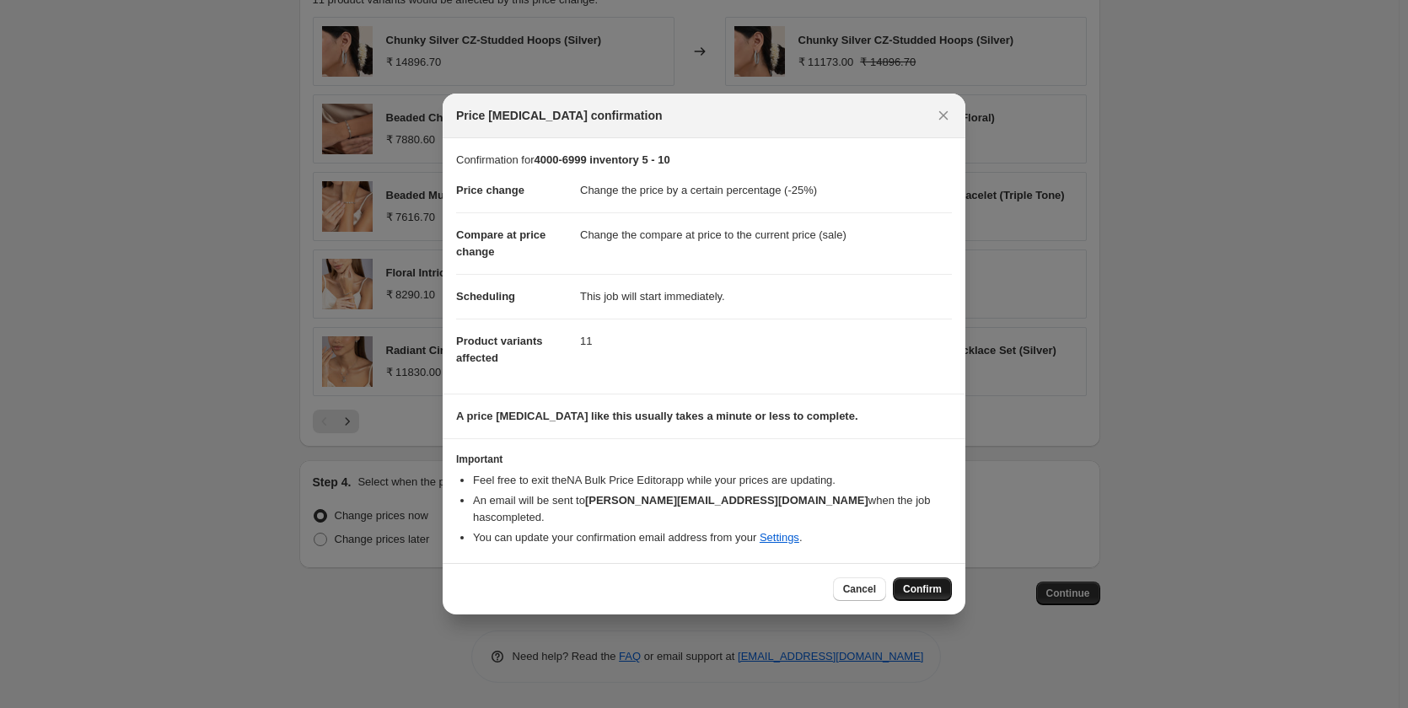
click at [909, 582] on span "Confirm" at bounding box center [922, 588] width 39 height 13
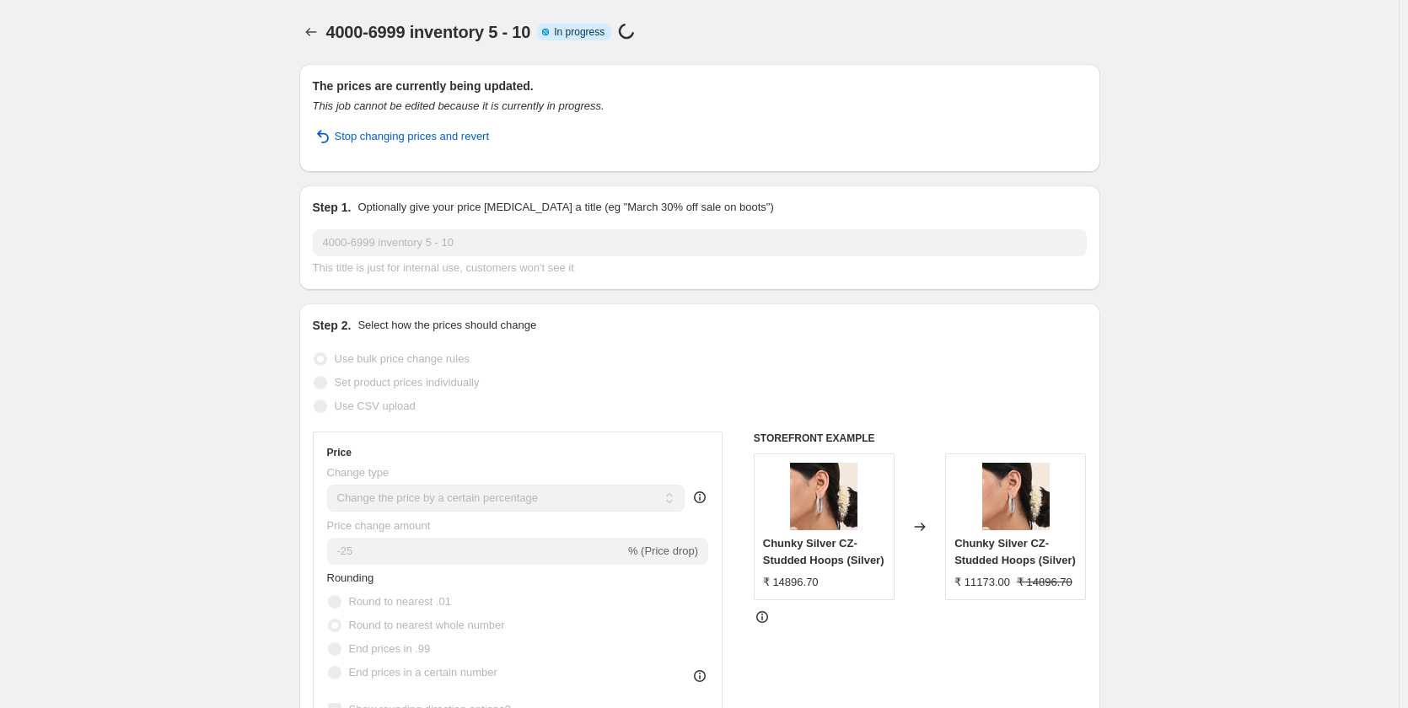
select select "percentage"
select select "collection"
select select "product_status"
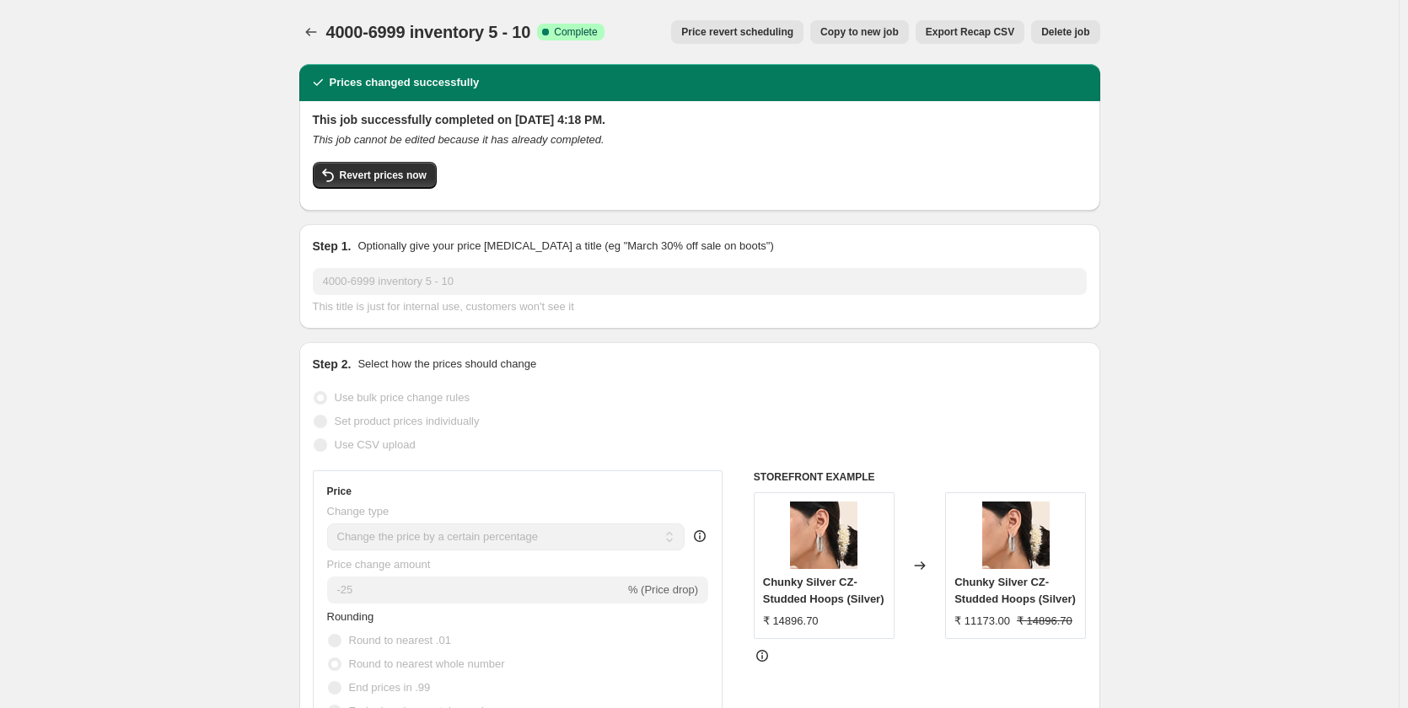
click at [867, 25] on button "Copy to new job" at bounding box center [859, 32] width 99 height 24
select select "percentage"
select select "collection"
select select "product_status"
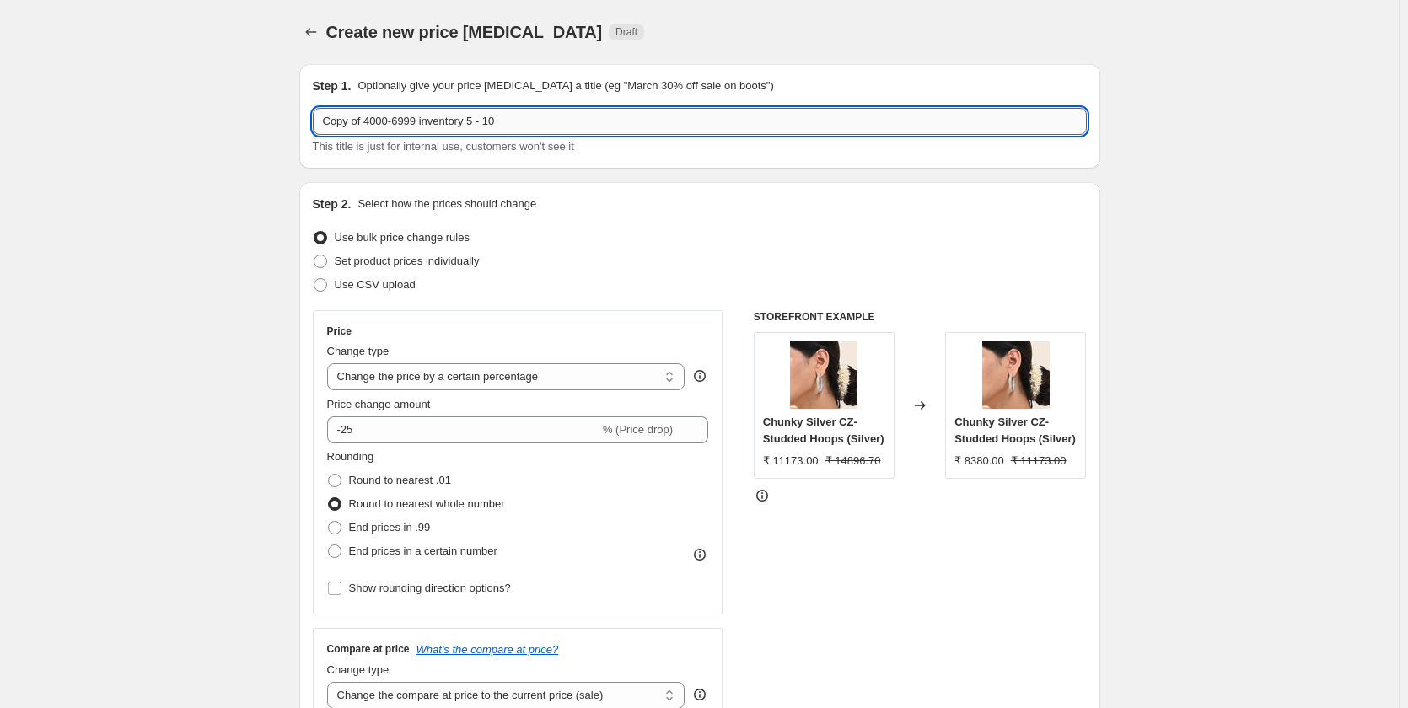
click at [566, 120] on input "Copy of 4000-6999 inventory 5 - 10" at bounding box center [700, 121] width 774 height 27
paste input "7000- above"
type input "7000- above inventory 5 - 10"
drag, startPoint x: 175, startPoint y: 242, endPoint x: 200, endPoint y: 229, distance: 27.5
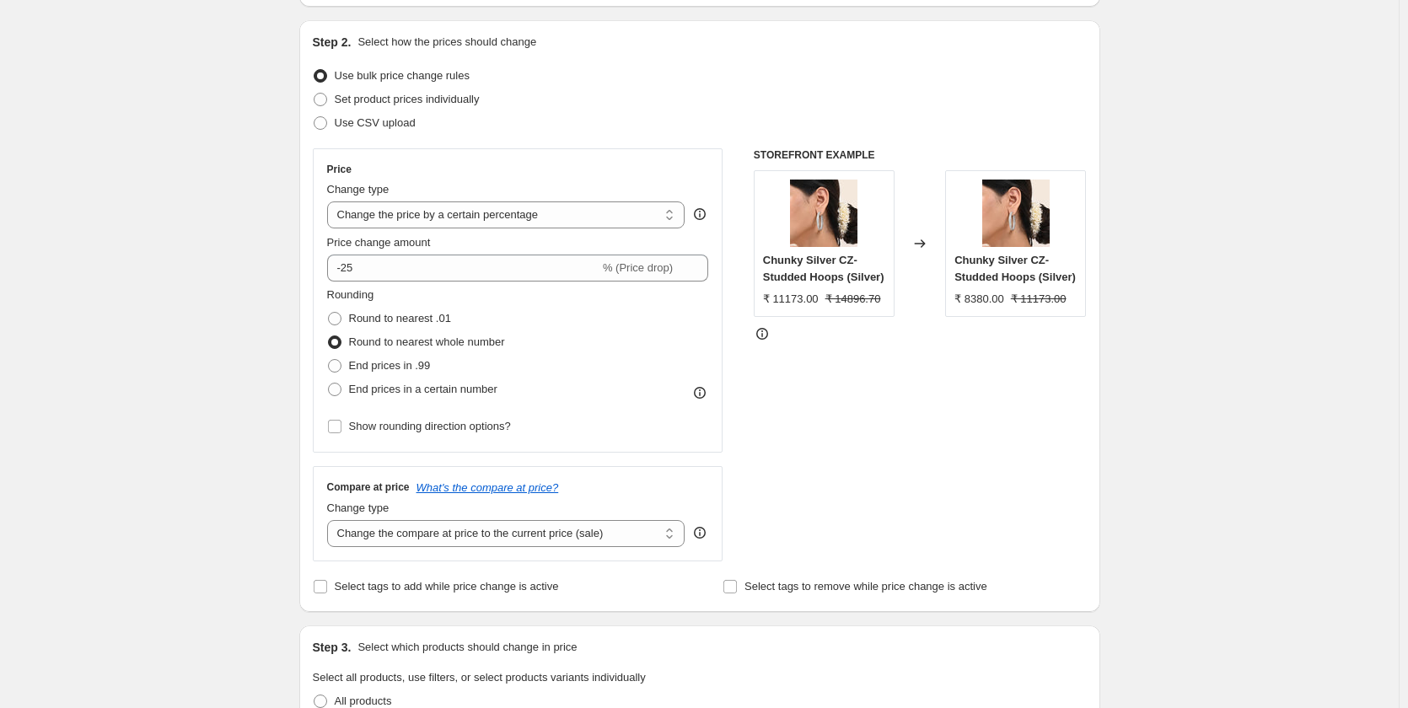
scroll to position [169, 0]
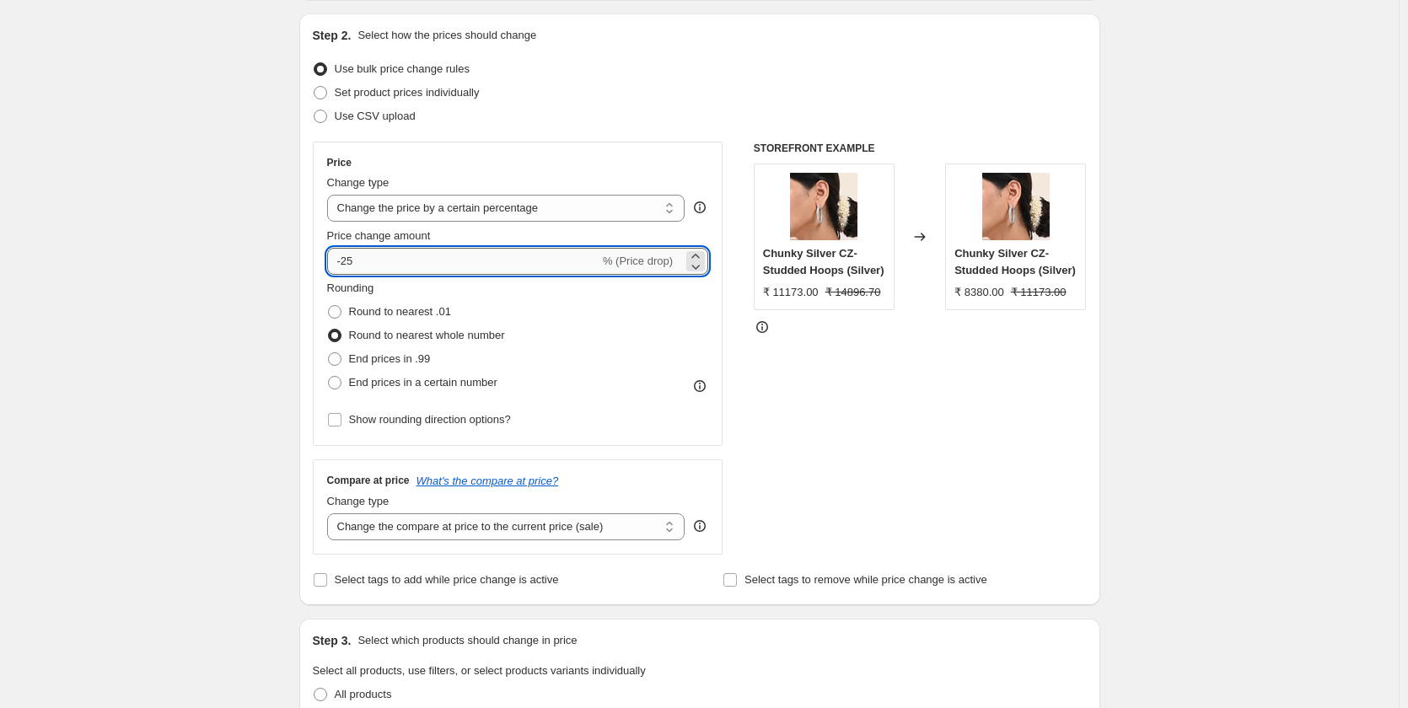
click at [365, 272] on input "-25" at bounding box center [463, 261] width 272 height 27
type input "-2"
type input "-30"
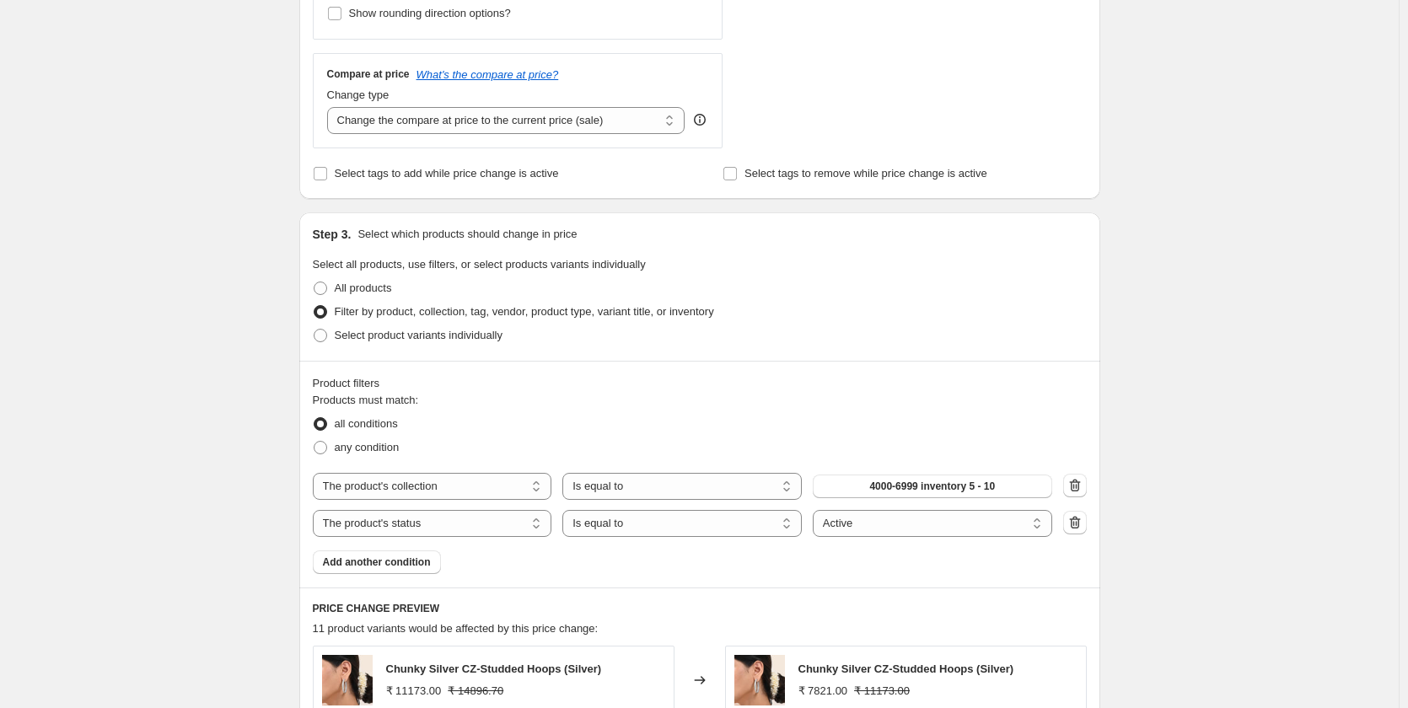
scroll to position [590, 0]
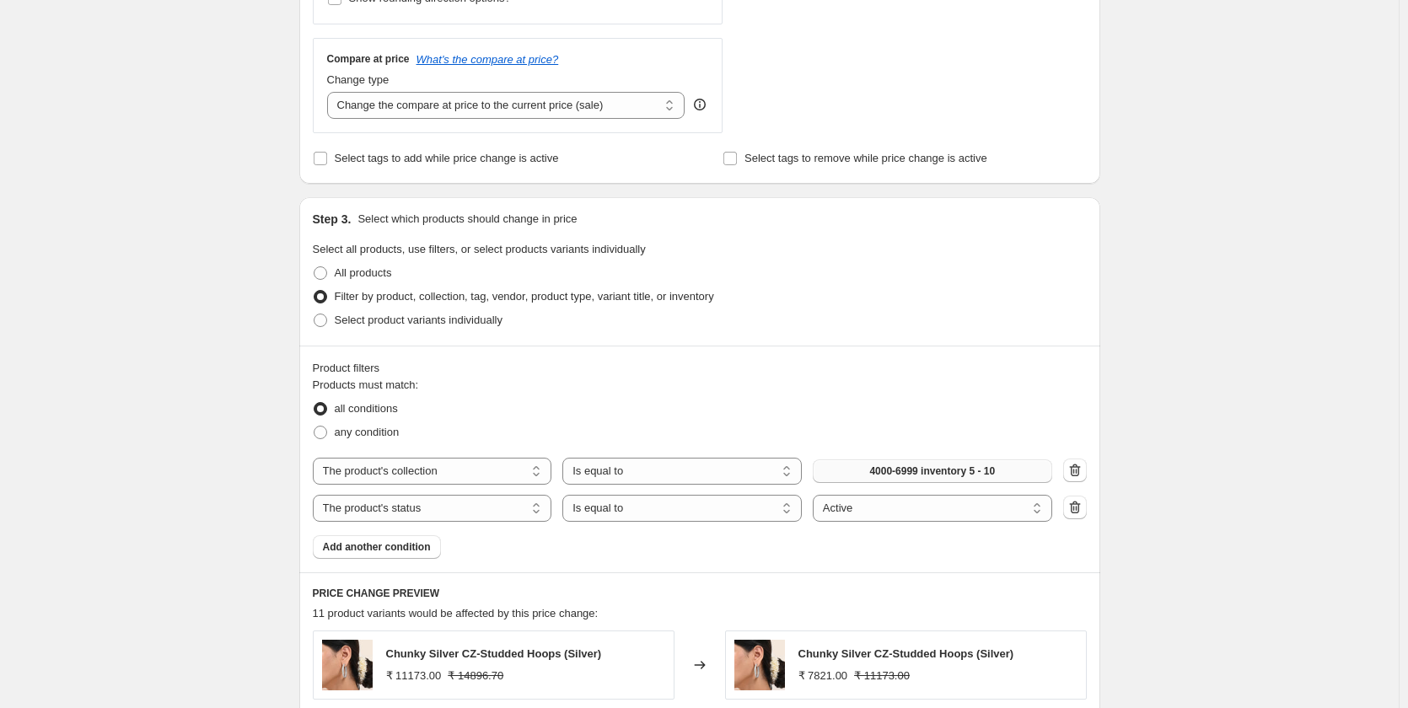
click at [940, 475] on span "4000-6999 inventory 5 - 10" at bounding box center [932, 470] width 126 height 13
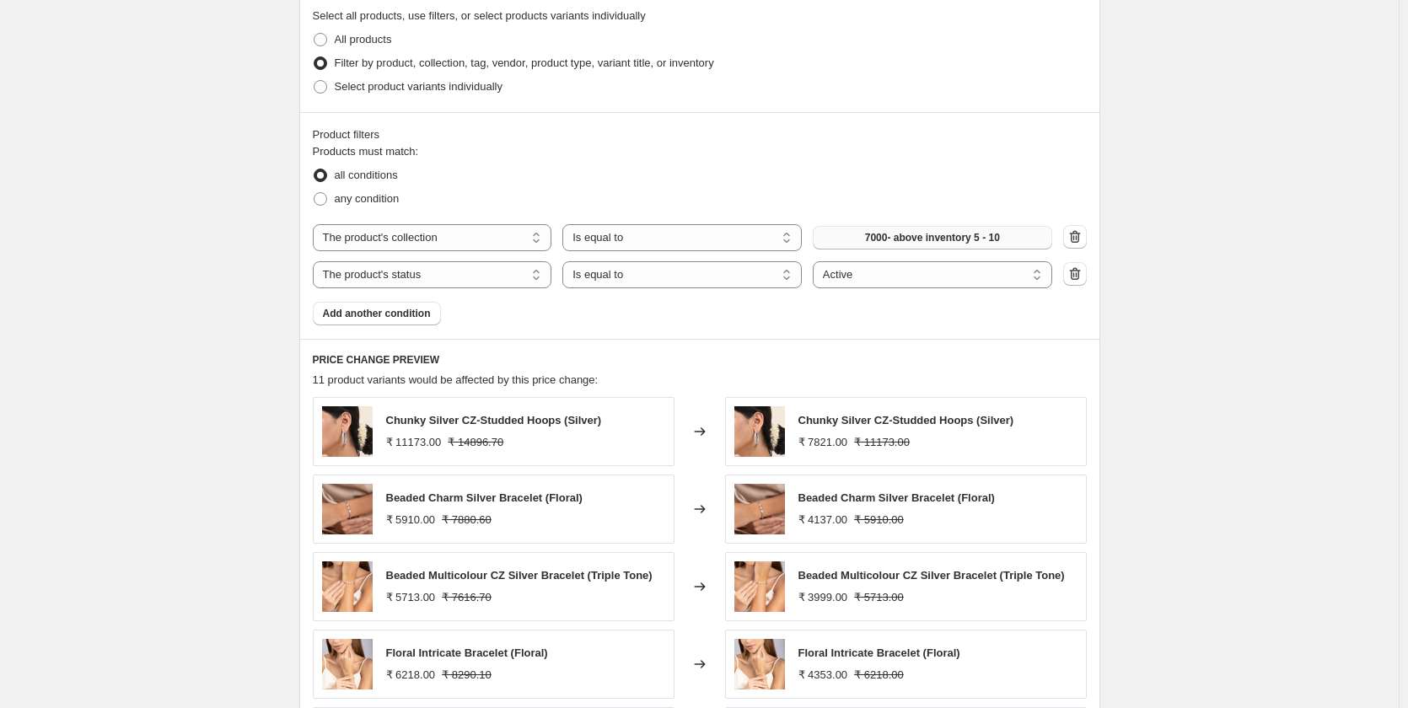
scroll to position [783, 0]
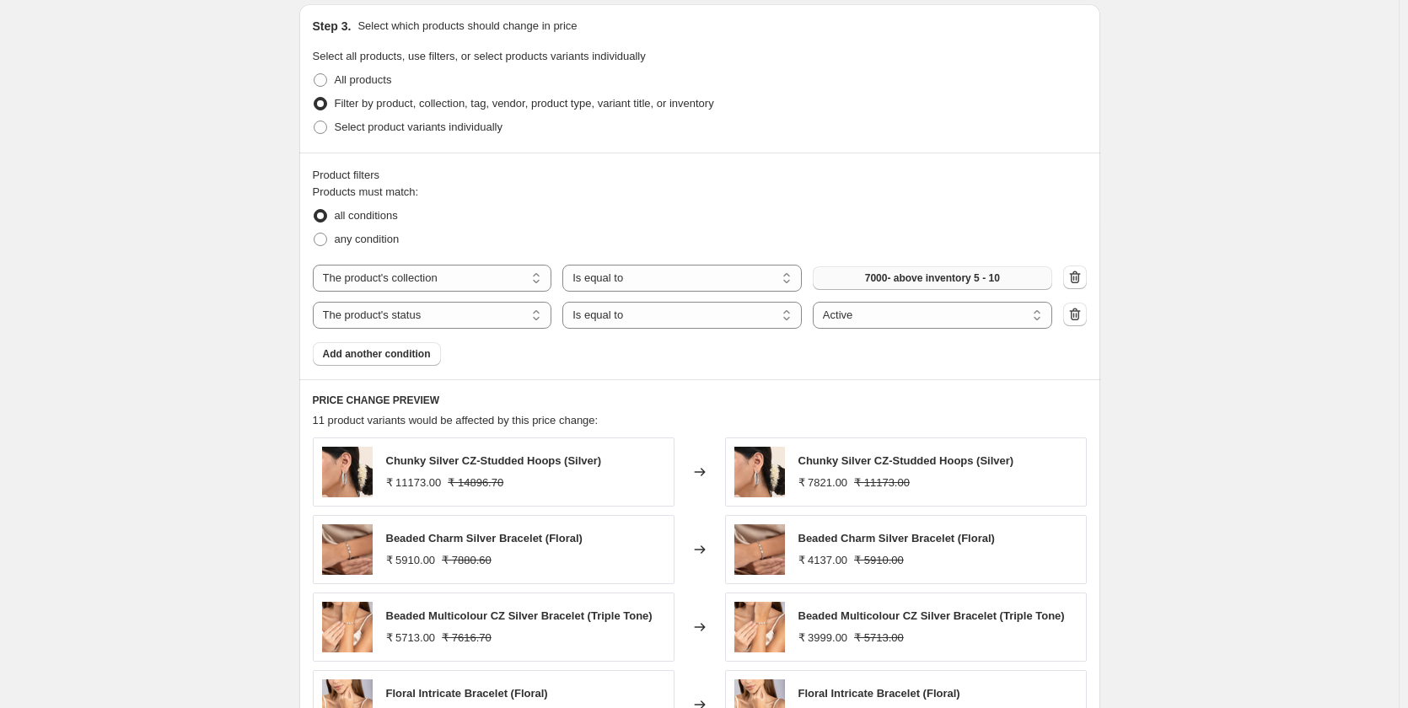
click at [1235, 343] on div "Create new price [MEDICAL_DATA]. This page is ready Create new price [MEDICAL_D…" at bounding box center [699, 173] width 1398 height 1912
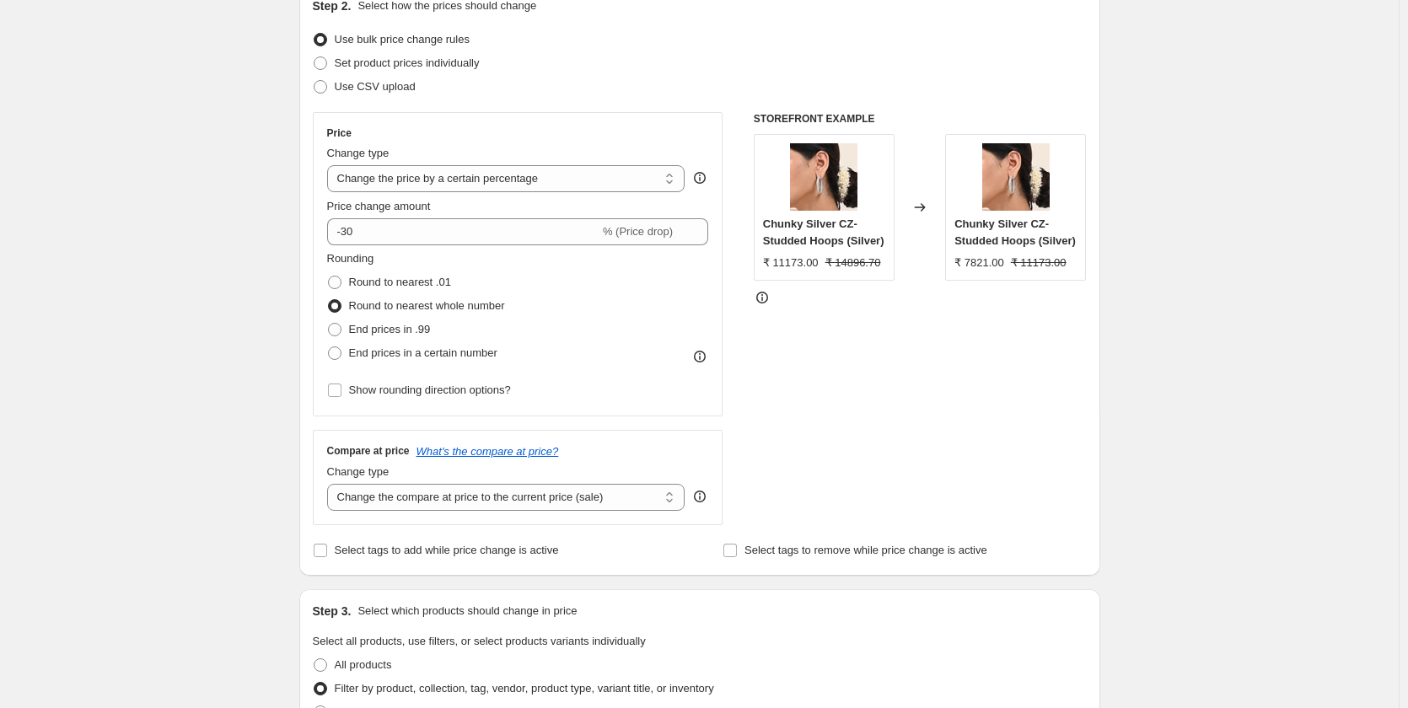
scroll to position [0, 0]
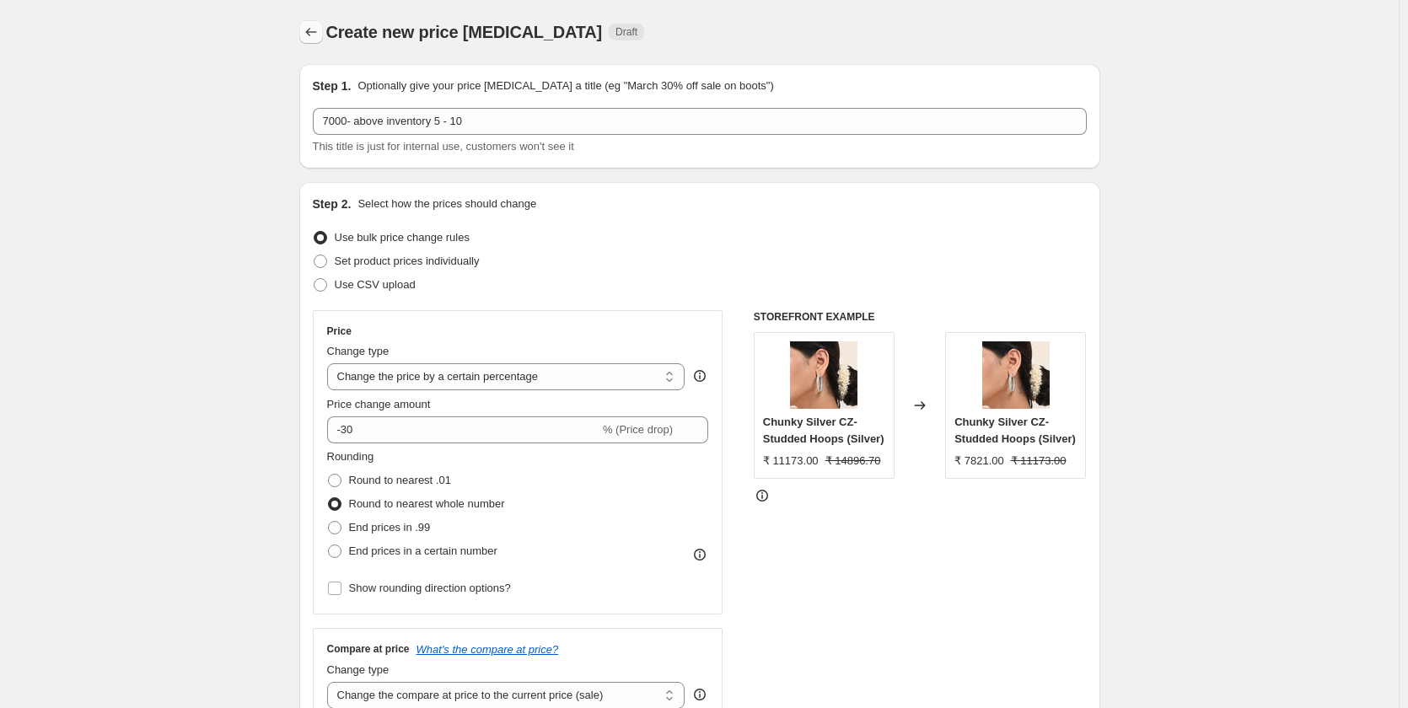
click at [312, 29] on icon "Price change jobs" at bounding box center [311, 32] width 17 height 17
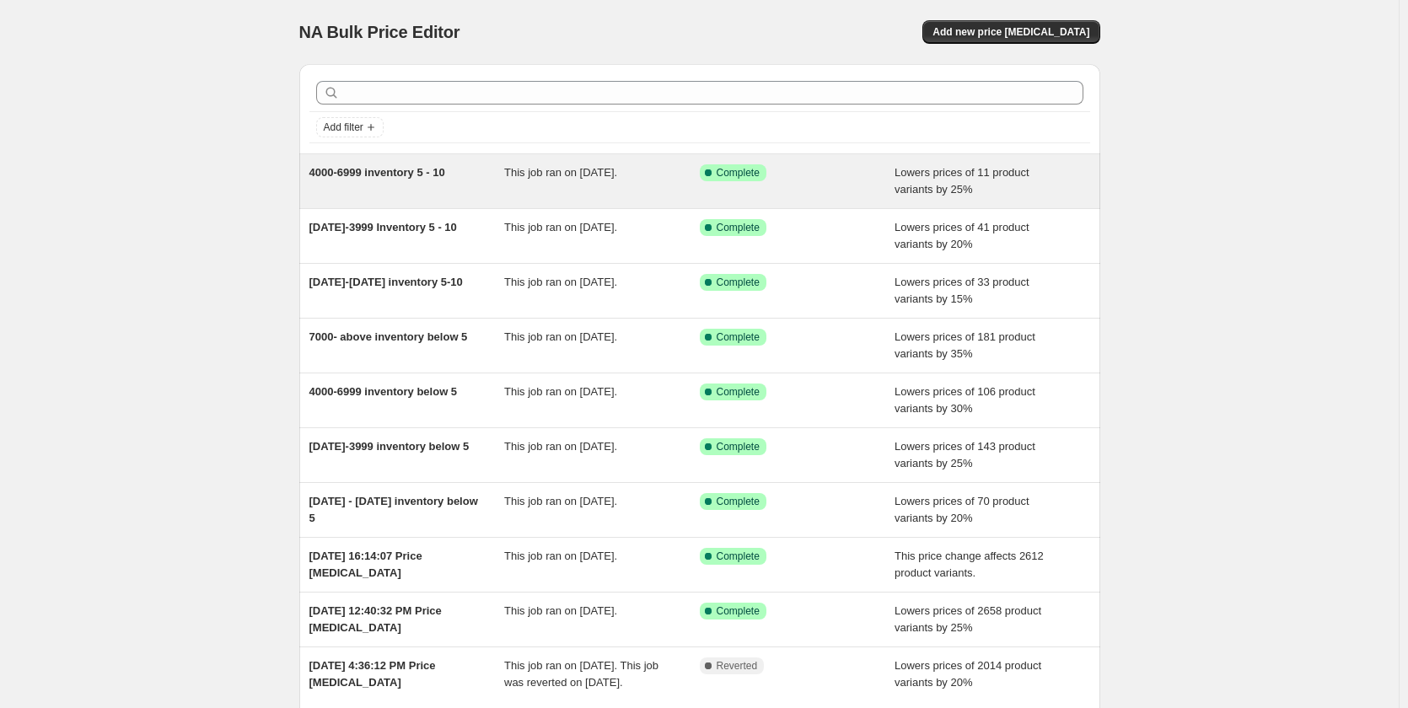
click at [617, 178] on span "This job ran on [DATE]." at bounding box center [560, 172] width 113 height 13
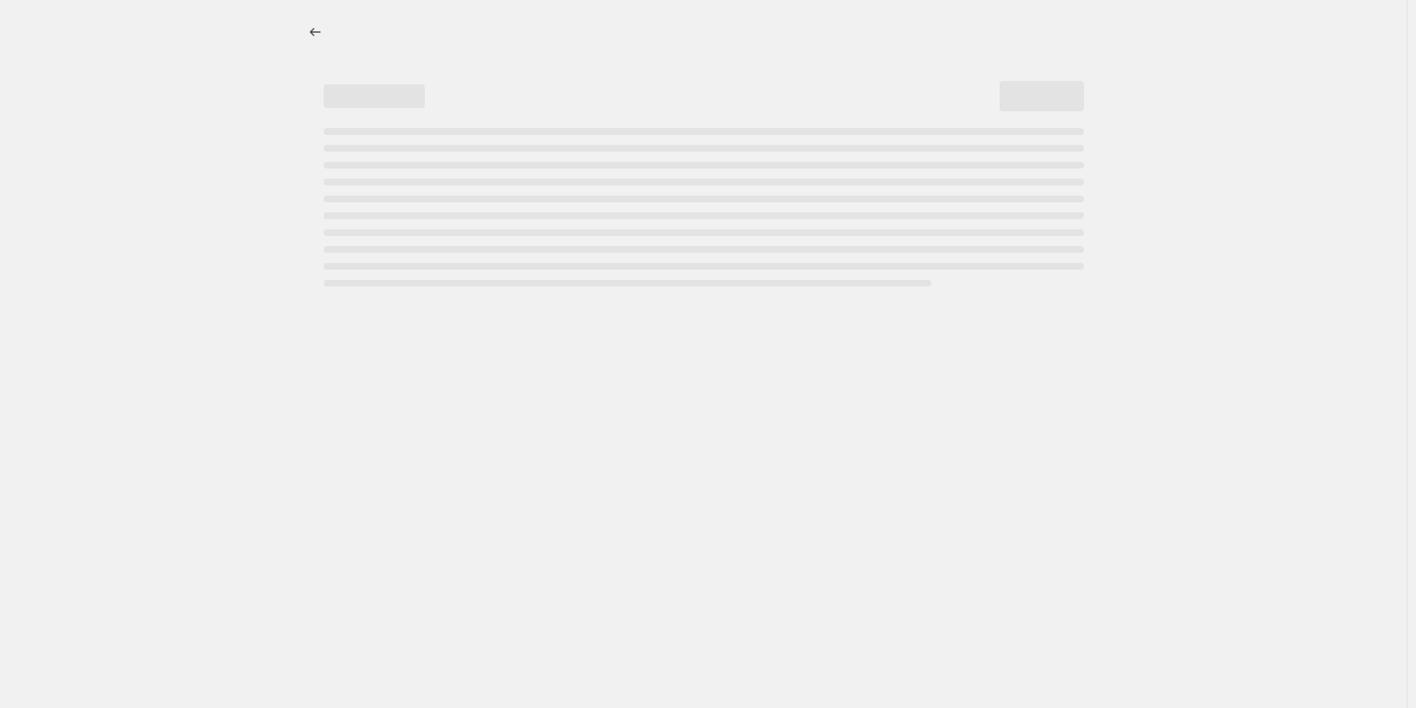
select select "percentage"
select select "collection"
select select "product_status"
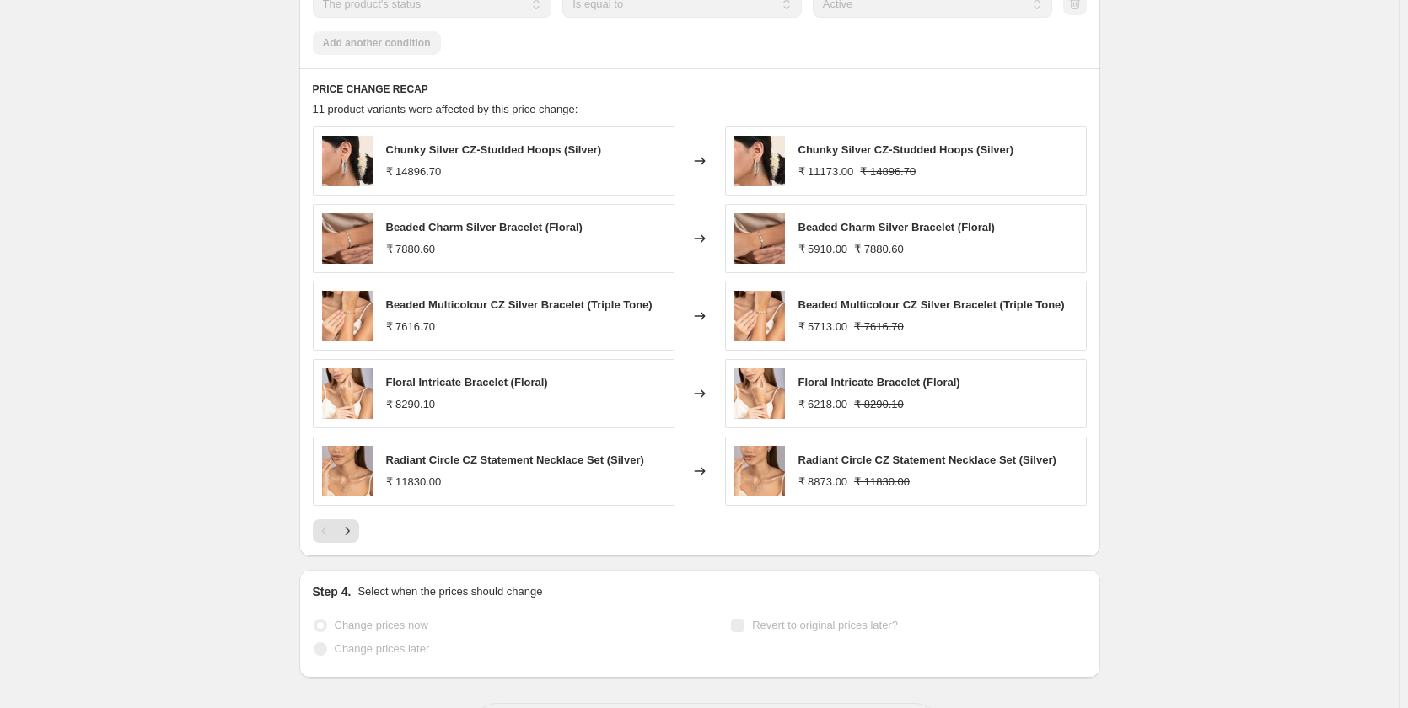
scroll to position [1327, 0]
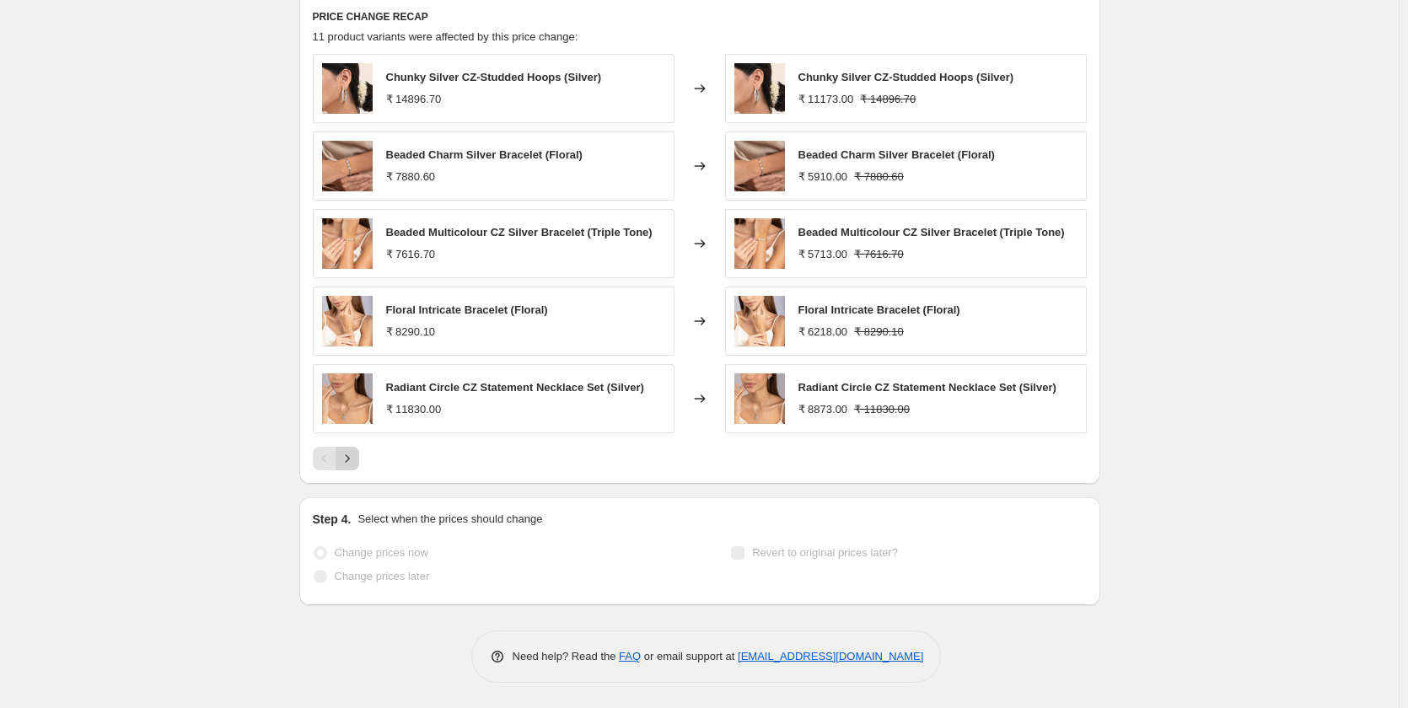
click at [351, 456] on icon "Next" at bounding box center [347, 458] width 17 height 17
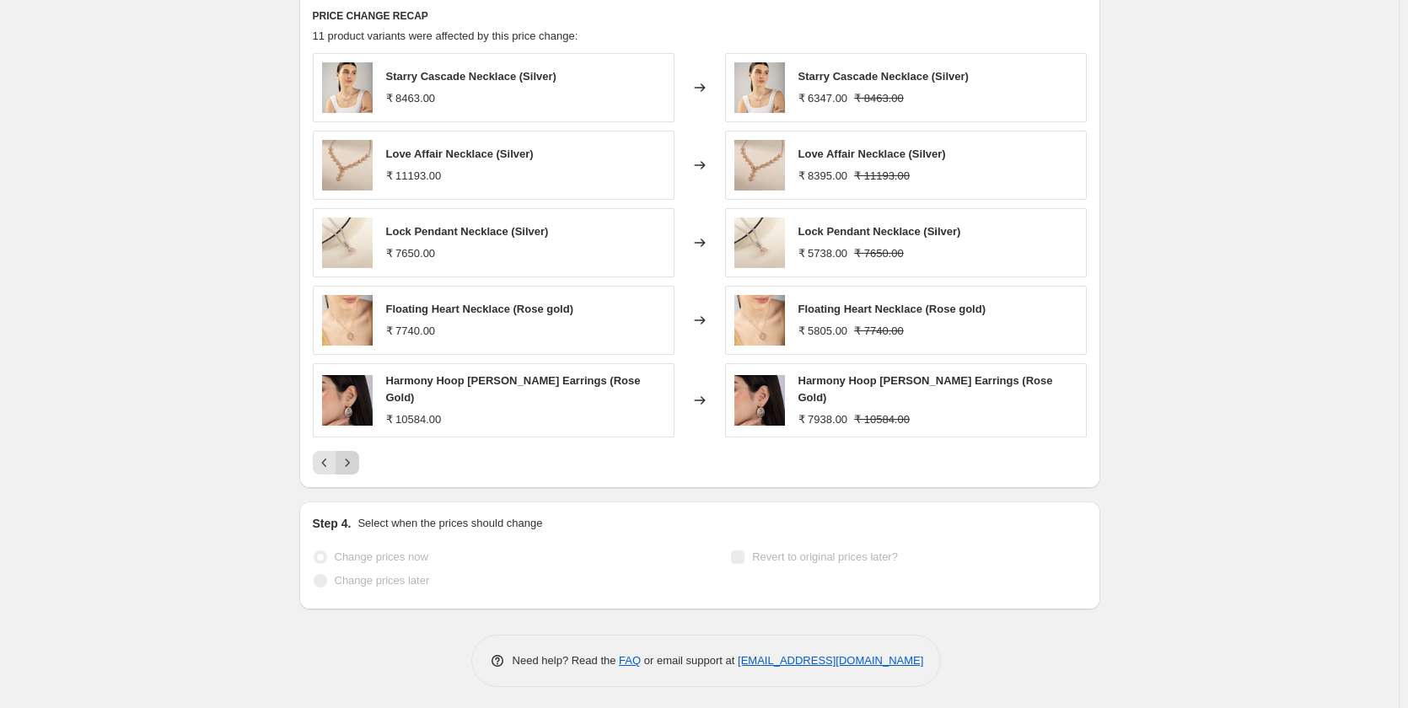
click at [348, 454] on icon "Next" at bounding box center [347, 462] width 17 height 17
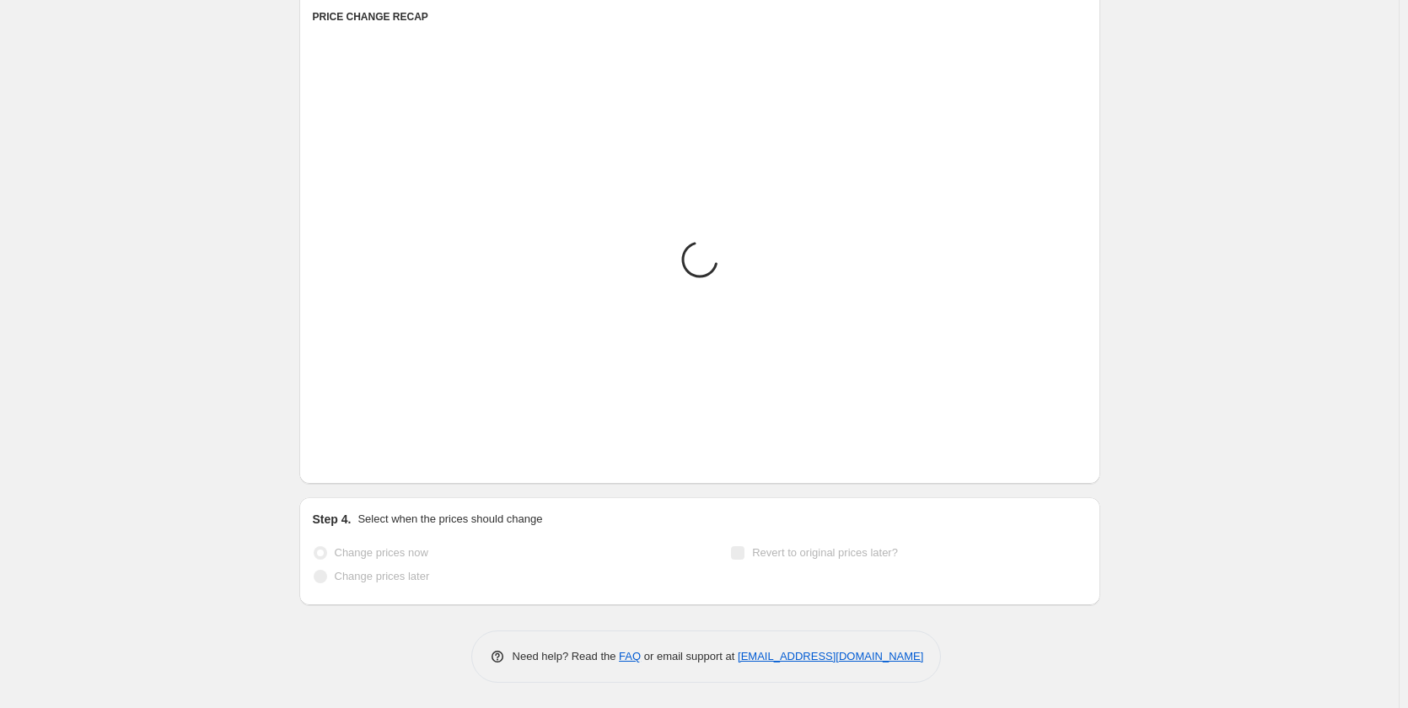
scroll to position [1017, 0]
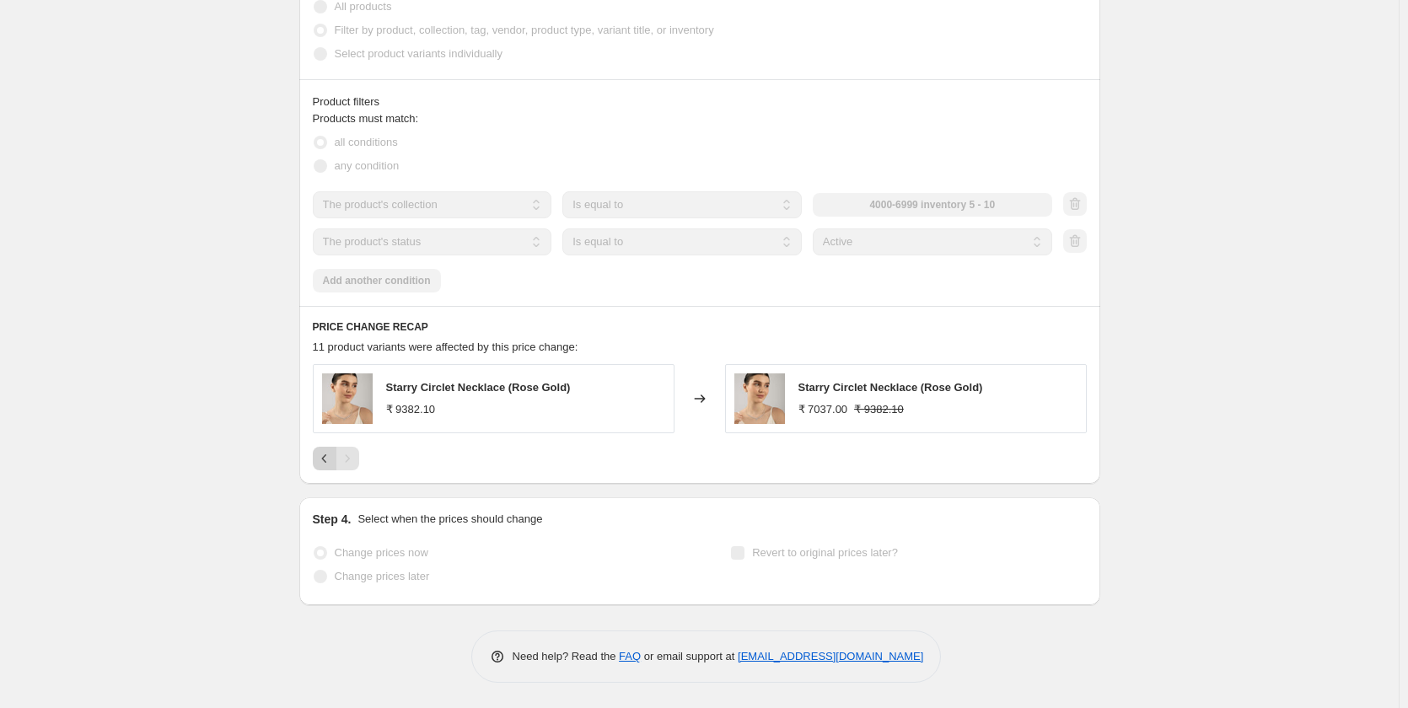
click at [325, 458] on icon "Previous" at bounding box center [324, 458] width 17 height 17
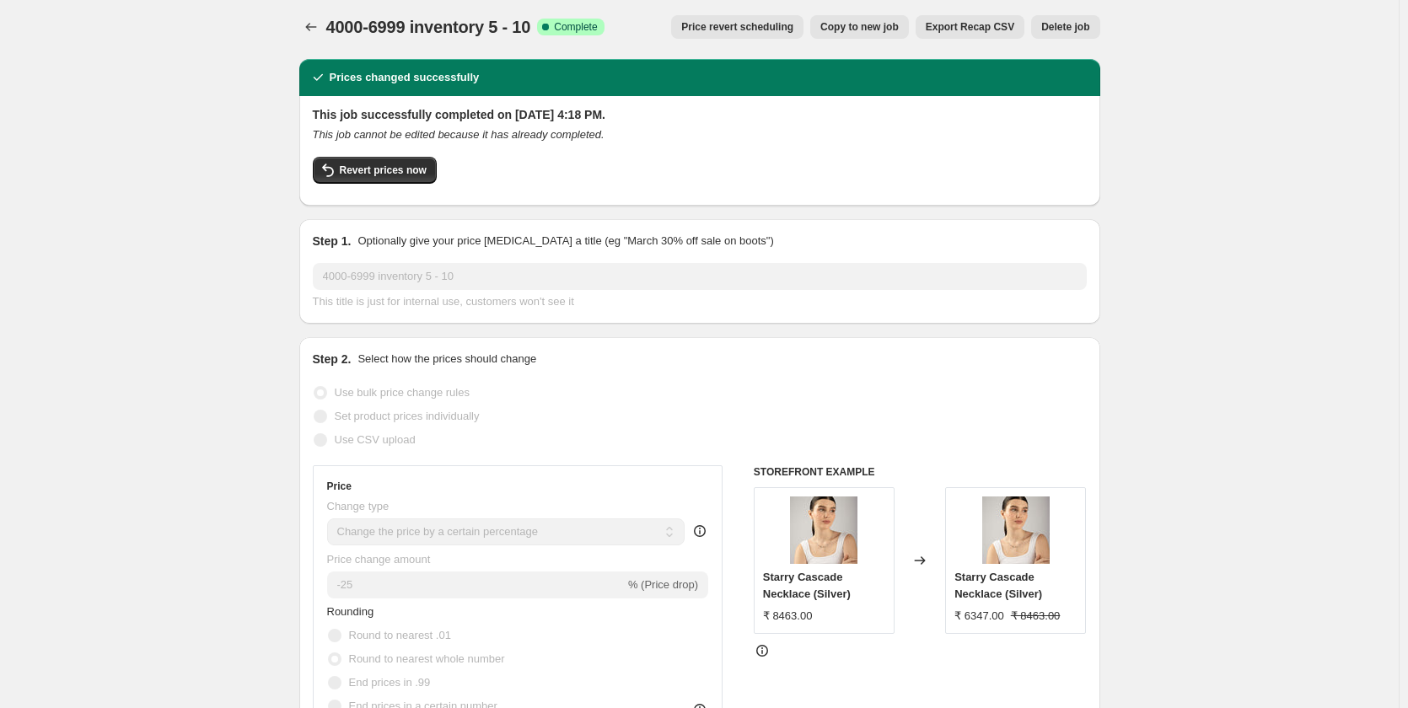
scroll to position [0, 0]
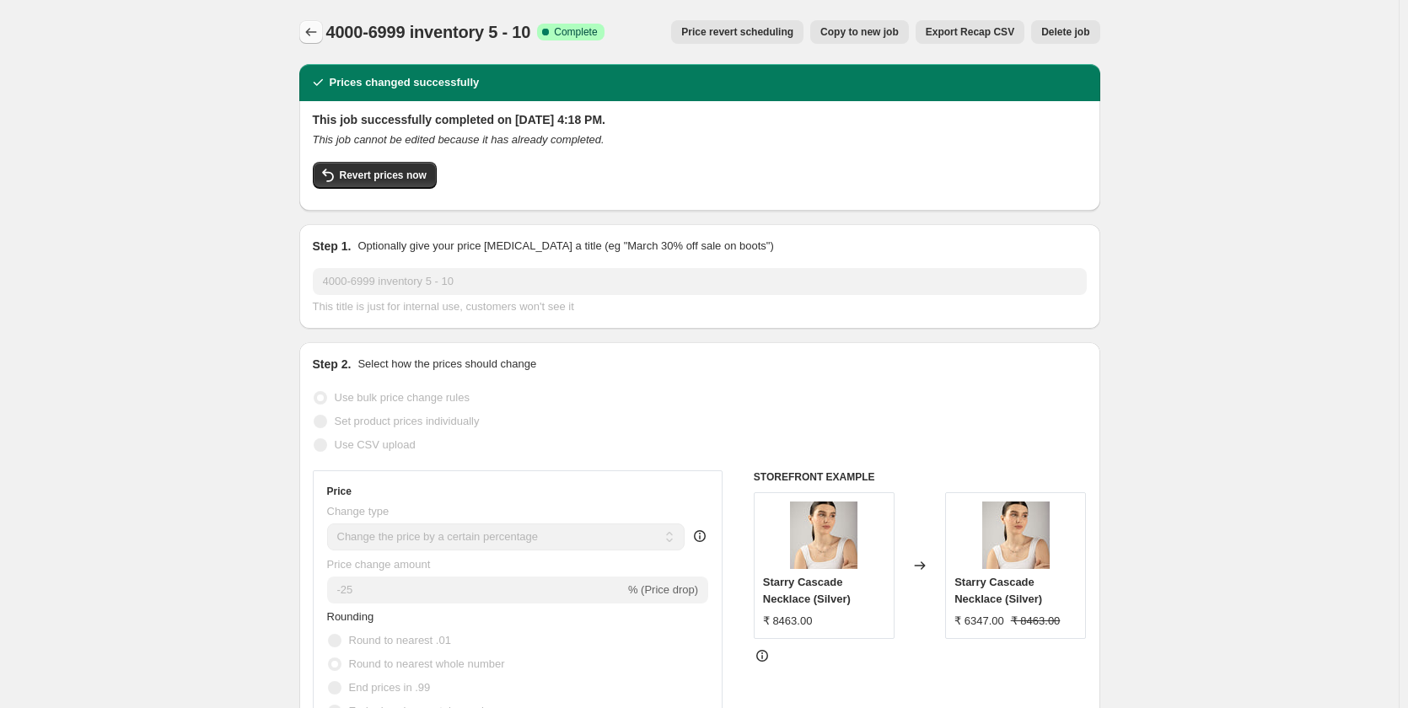
click at [307, 30] on icon "Price change jobs" at bounding box center [311, 32] width 17 height 17
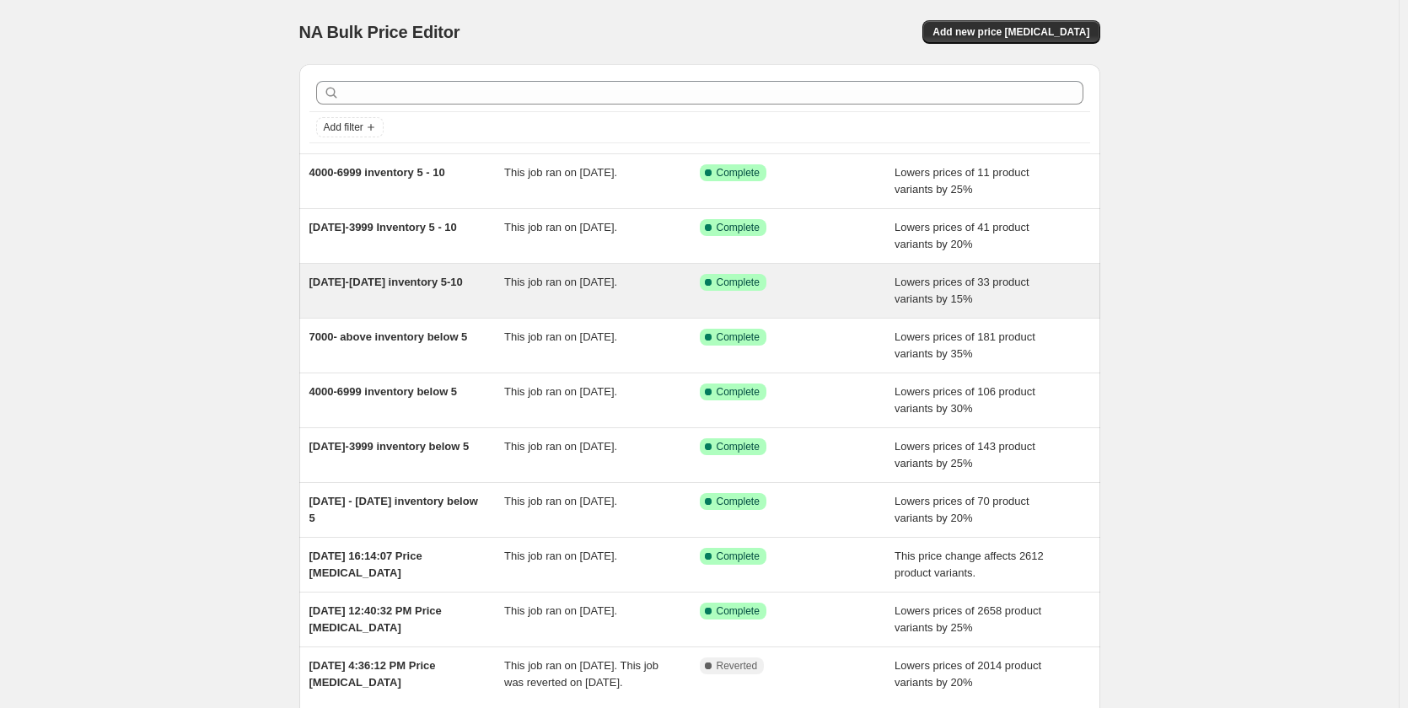
click at [583, 292] on div "This job ran on [DATE]." at bounding box center [602, 291] width 196 height 34
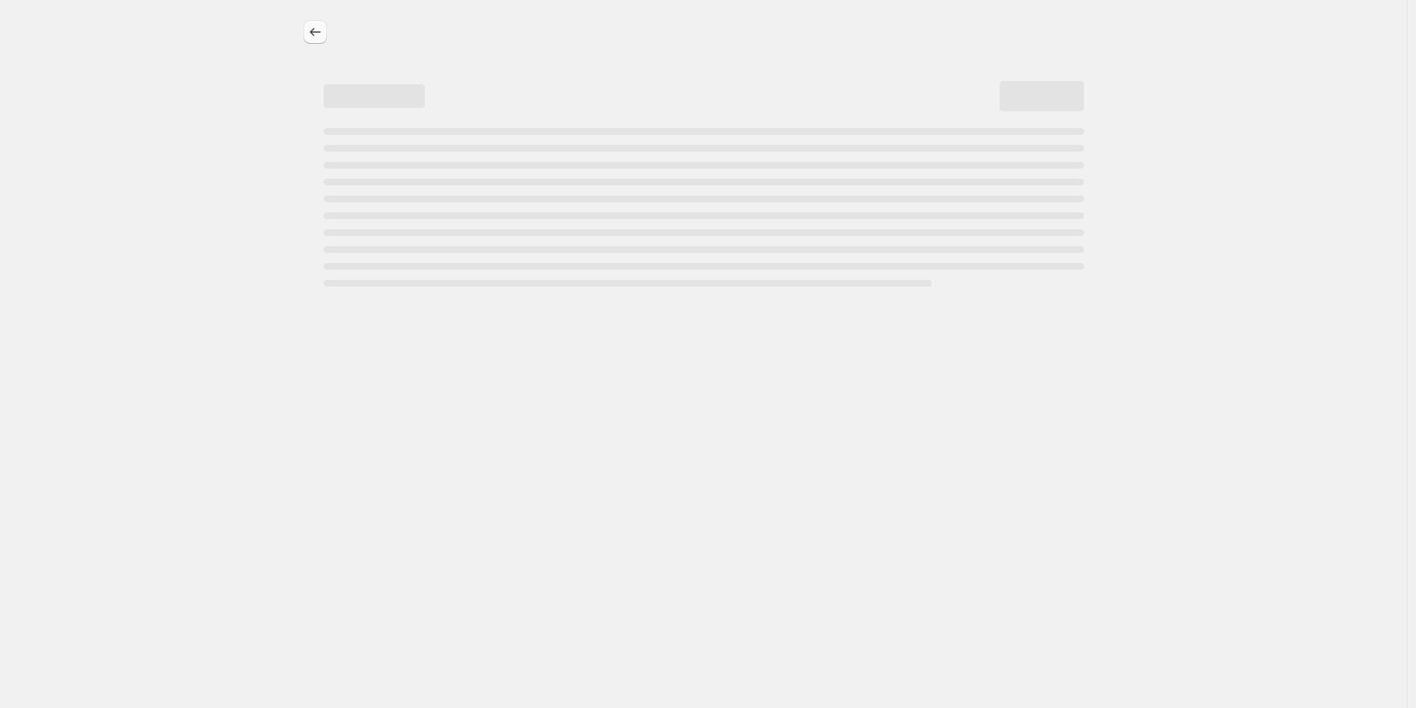
select select "percentage"
select select "collection"
select select "product_status"
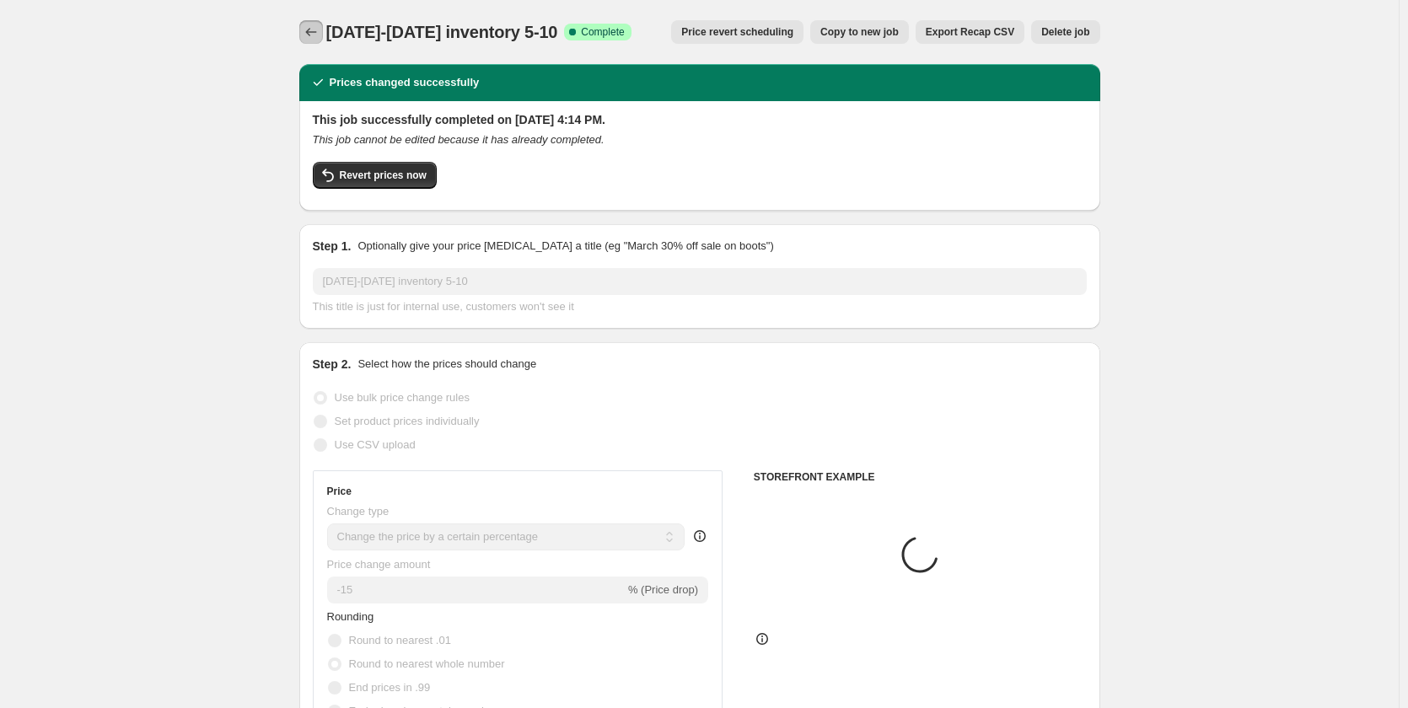
click at [309, 35] on icon "Price change jobs" at bounding box center [311, 32] width 17 height 17
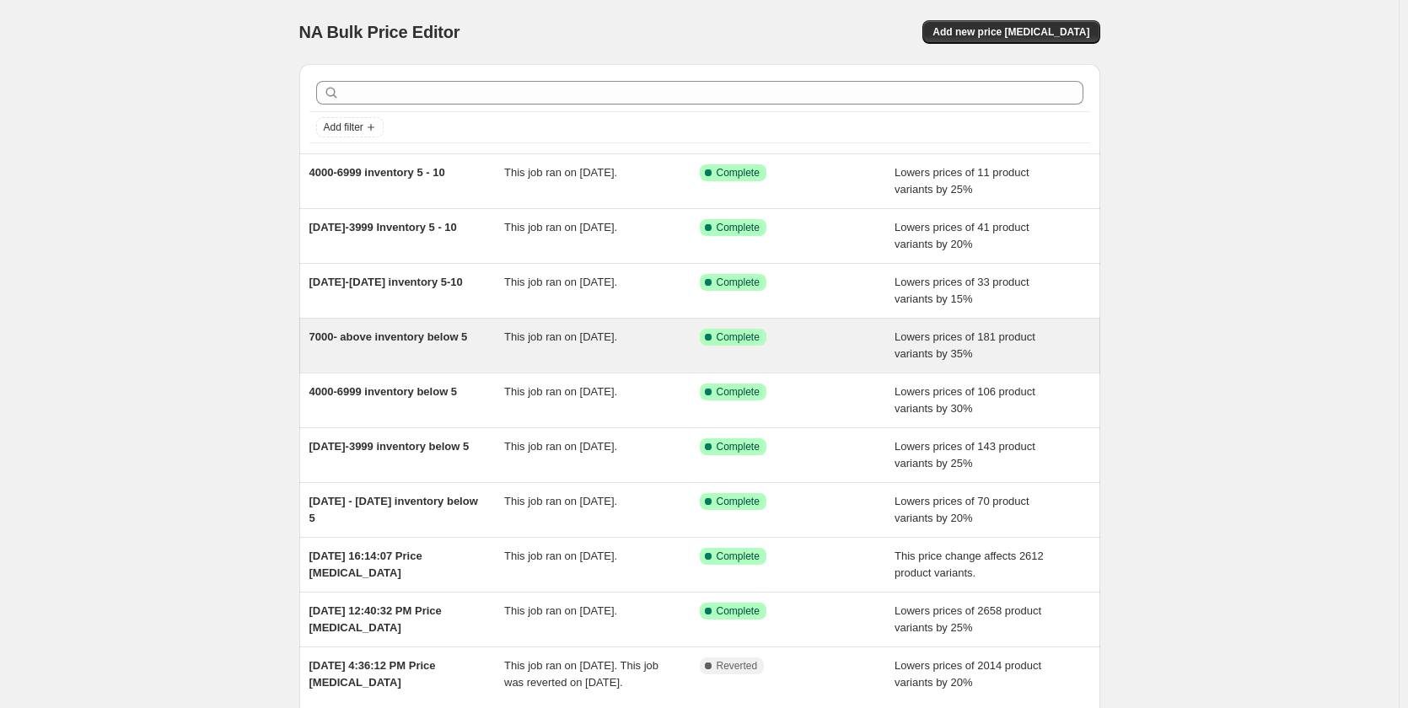
click at [496, 339] on div "7000- above inventory below 5" at bounding box center [407, 346] width 196 height 34
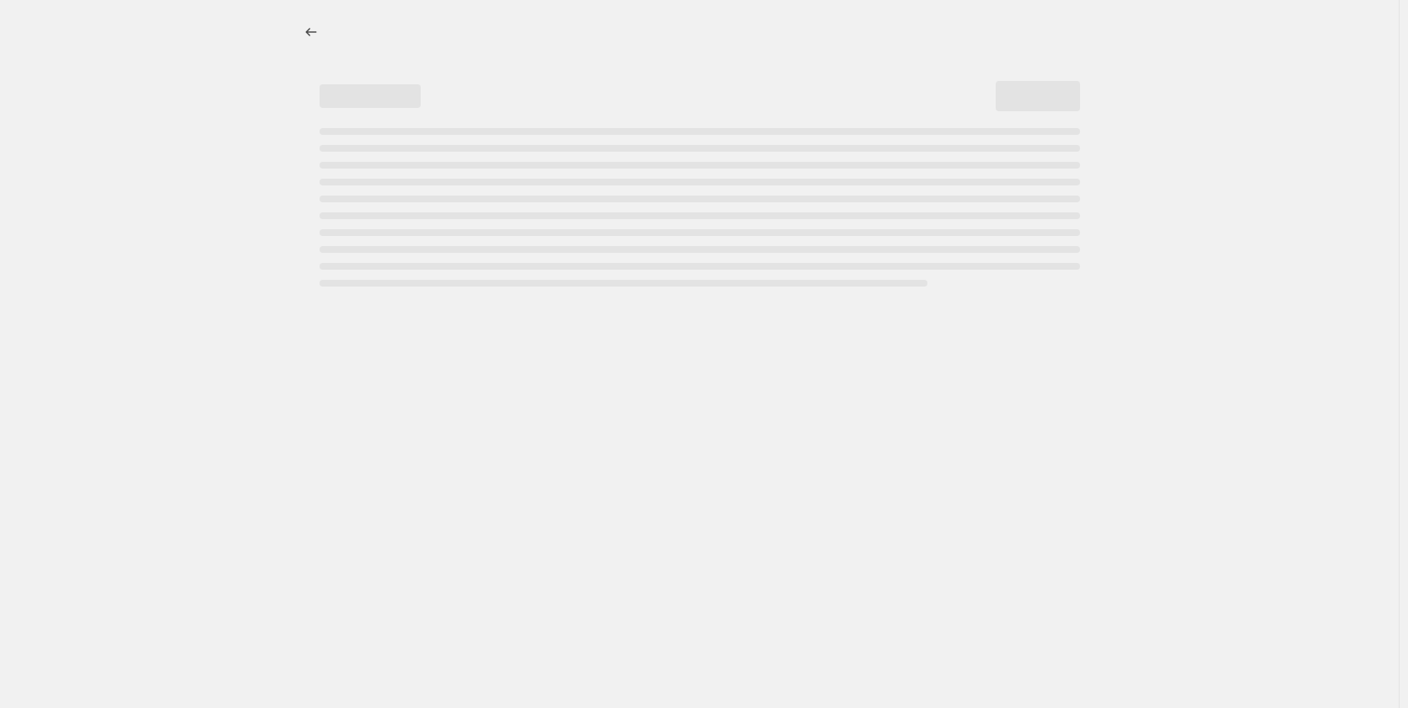
select select "percentage"
select select "collection"
select select "product_status"
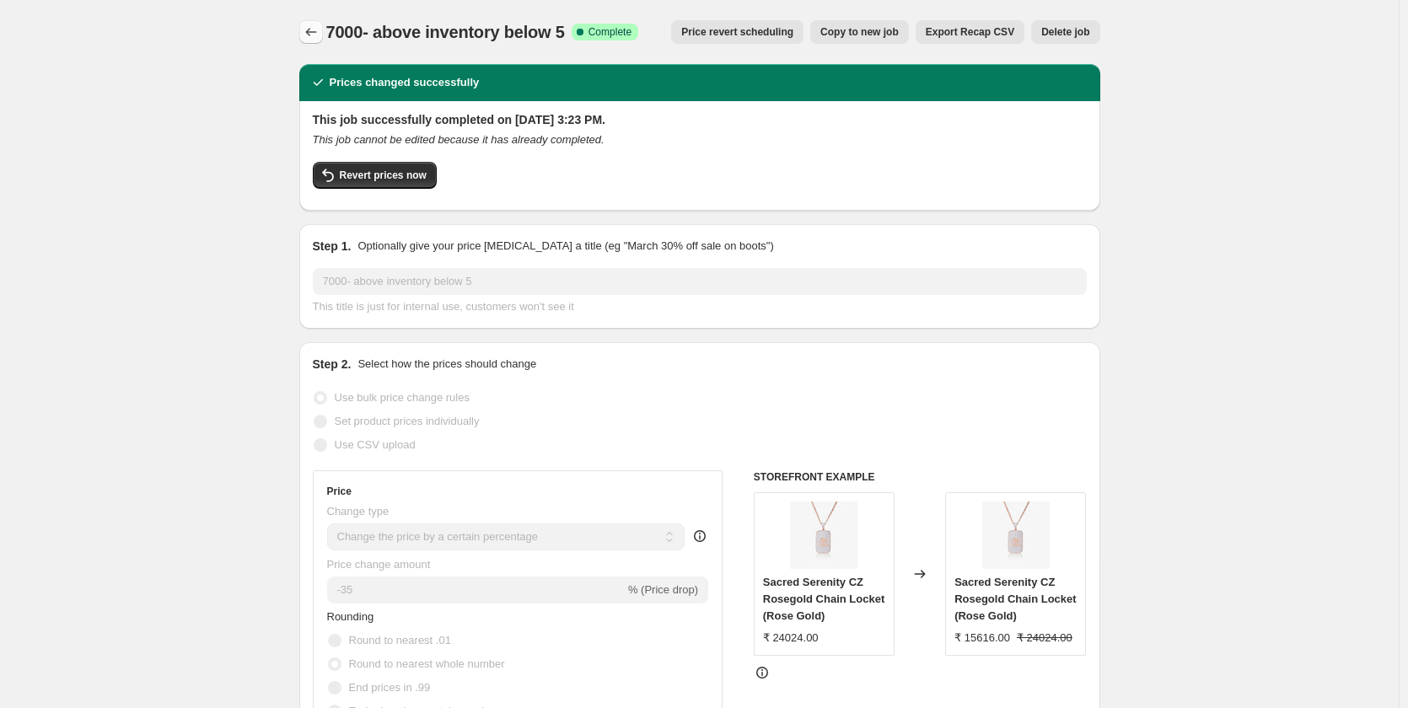
click at [319, 29] on icon "Price change jobs" at bounding box center [311, 32] width 17 height 17
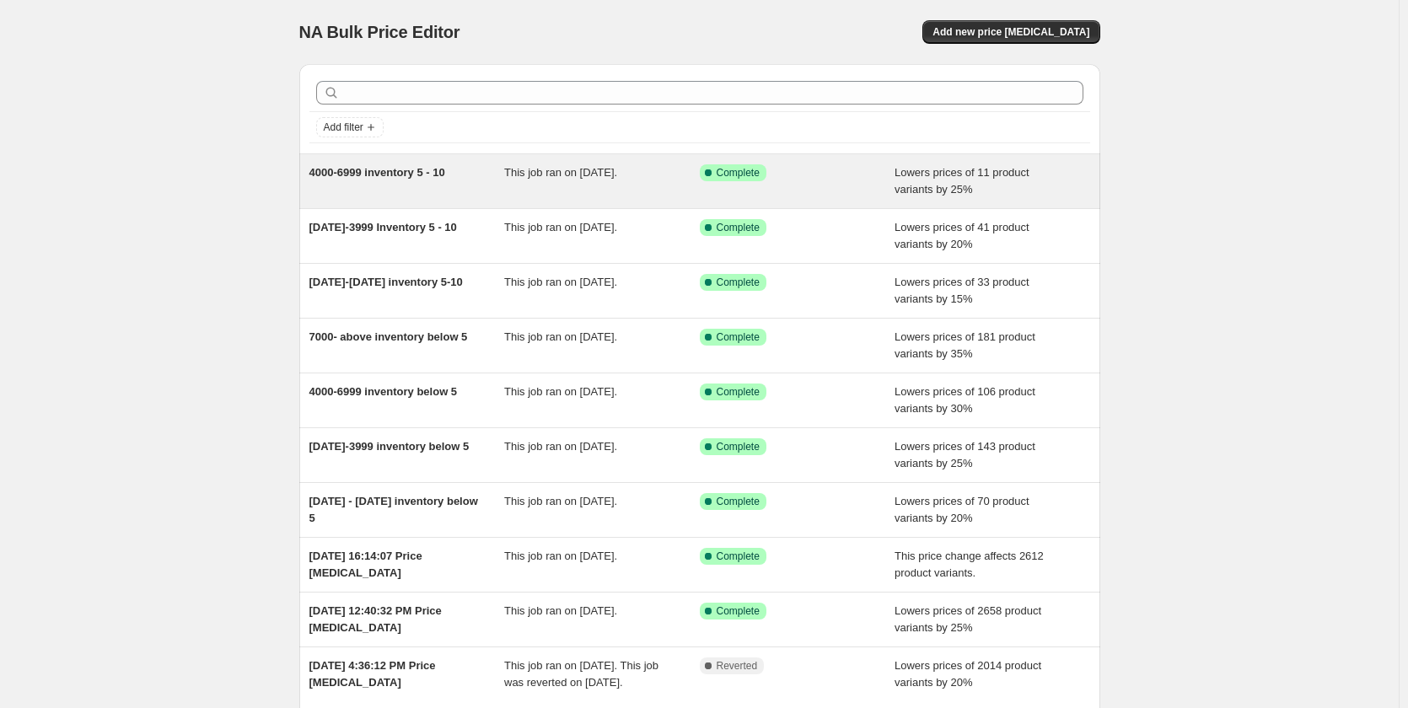
click at [580, 176] on span "This job ran on [DATE]." at bounding box center [560, 172] width 113 height 13
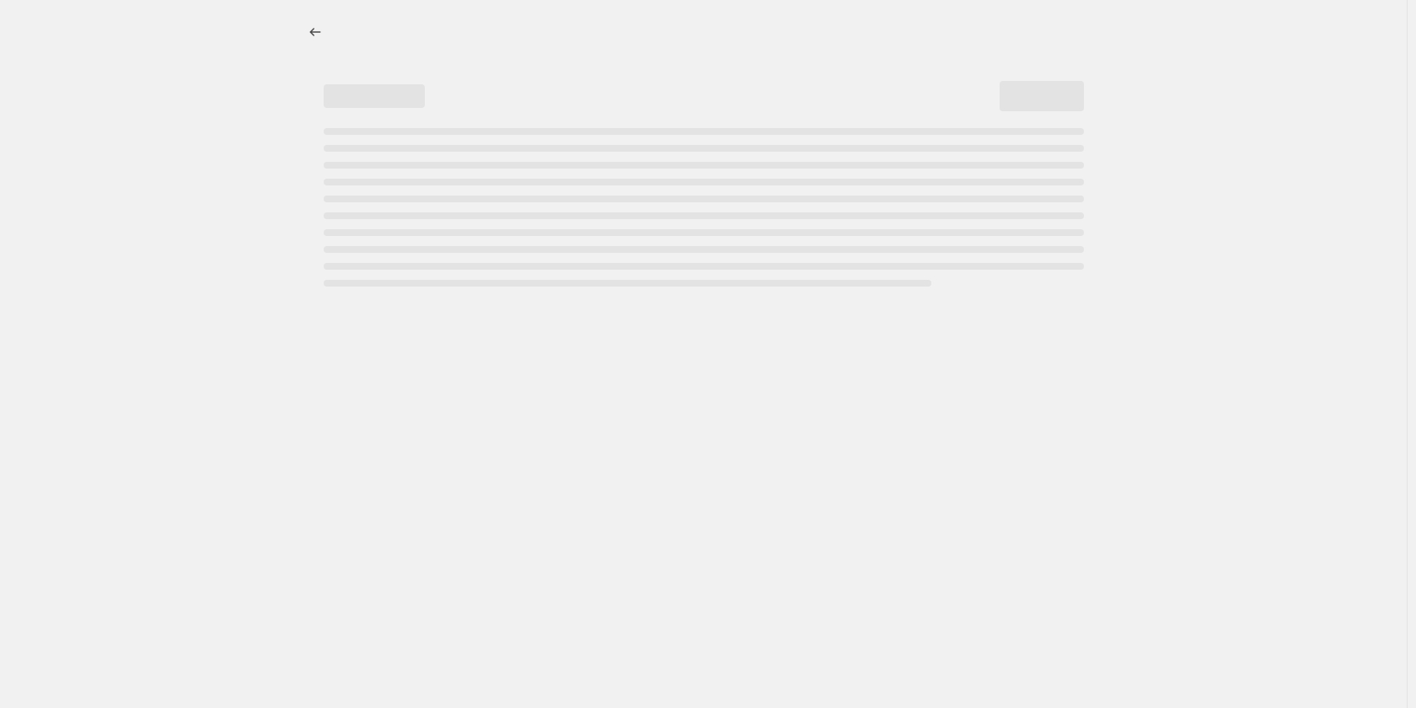
select select "percentage"
select select "collection"
select select "product_status"
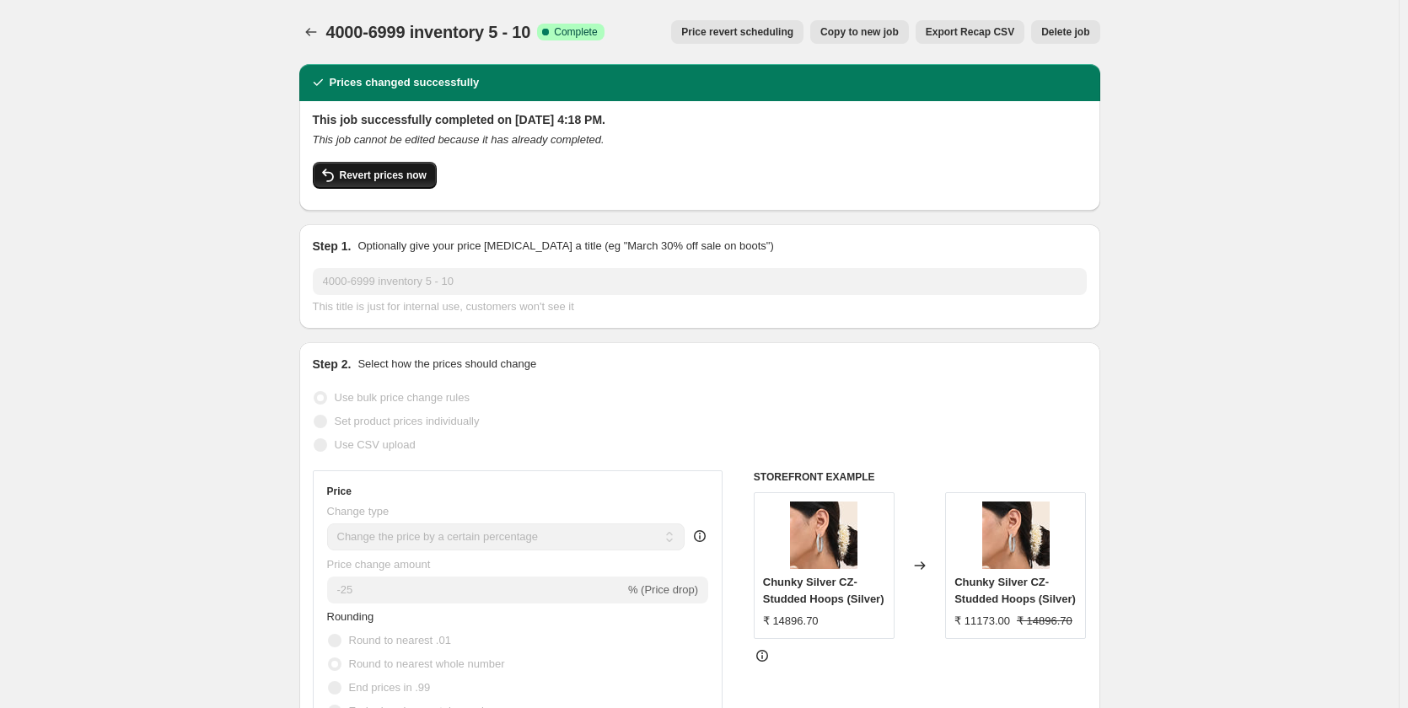
click at [410, 179] on span "Revert prices now" at bounding box center [383, 175] width 87 height 13
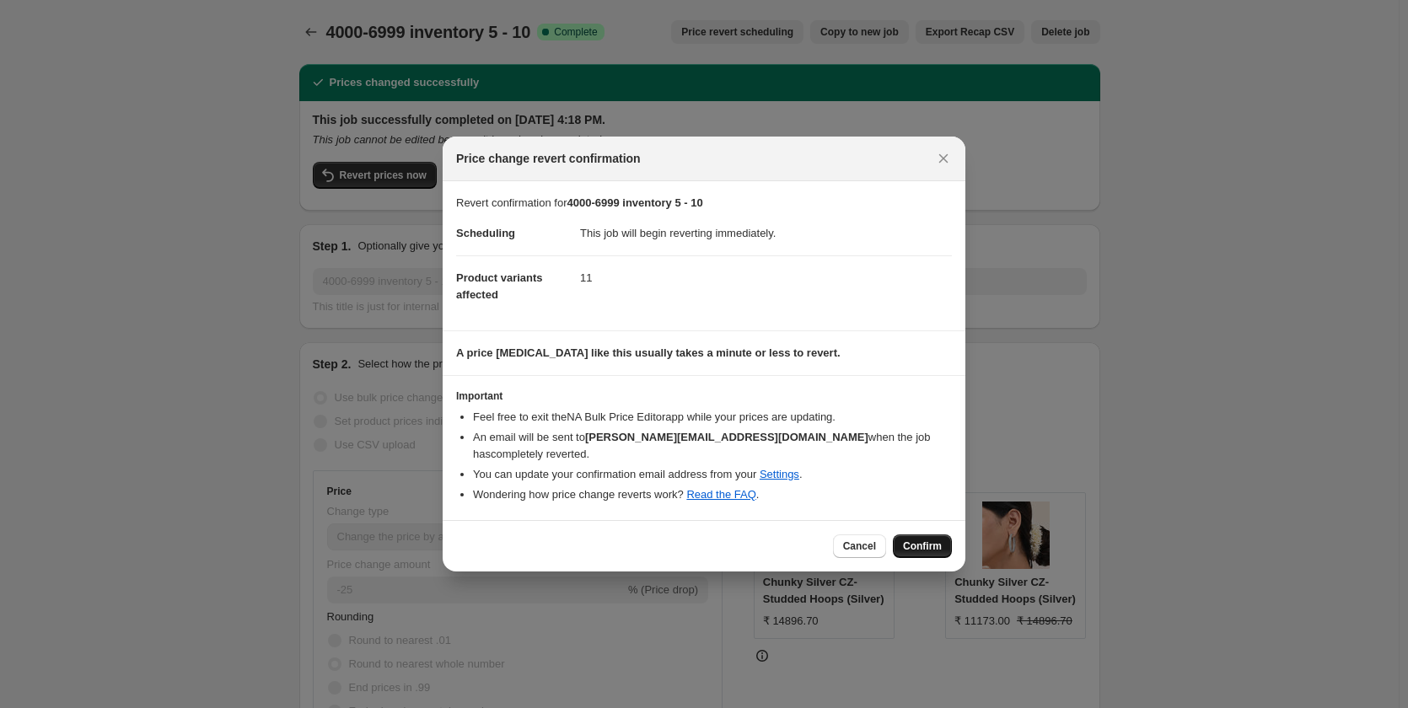
click at [918, 539] on span "Confirm" at bounding box center [922, 545] width 39 height 13
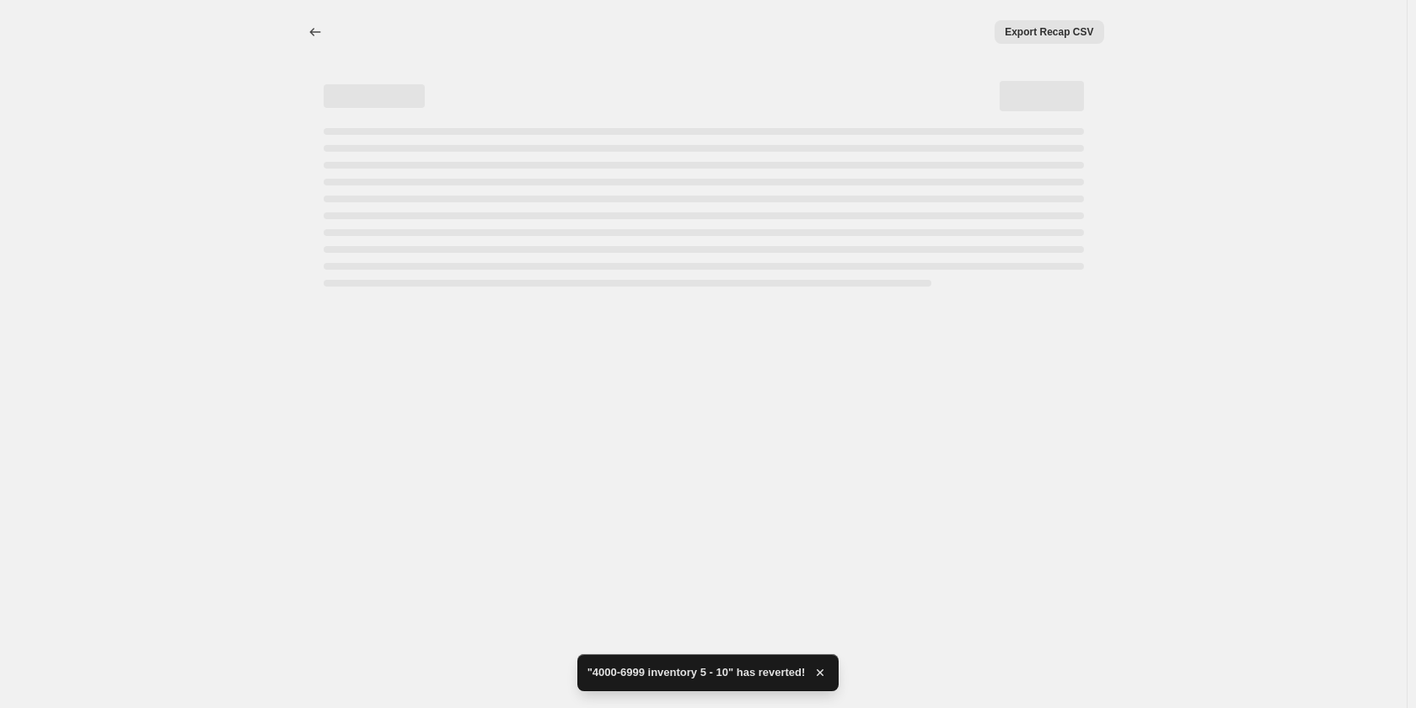
select select "percentage"
select select "collection"
select select "product_status"
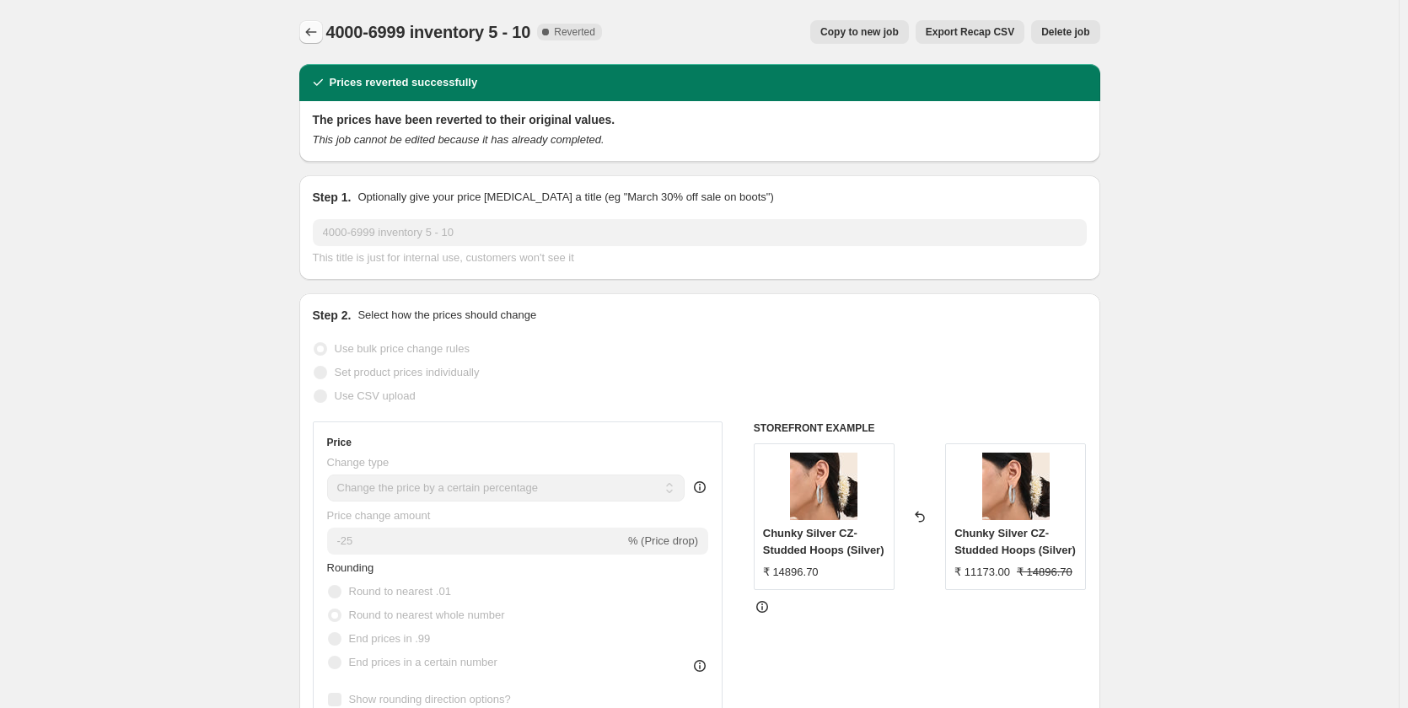
click at [311, 31] on icon "Price change jobs" at bounding box center [310, 32] width 11 height 8
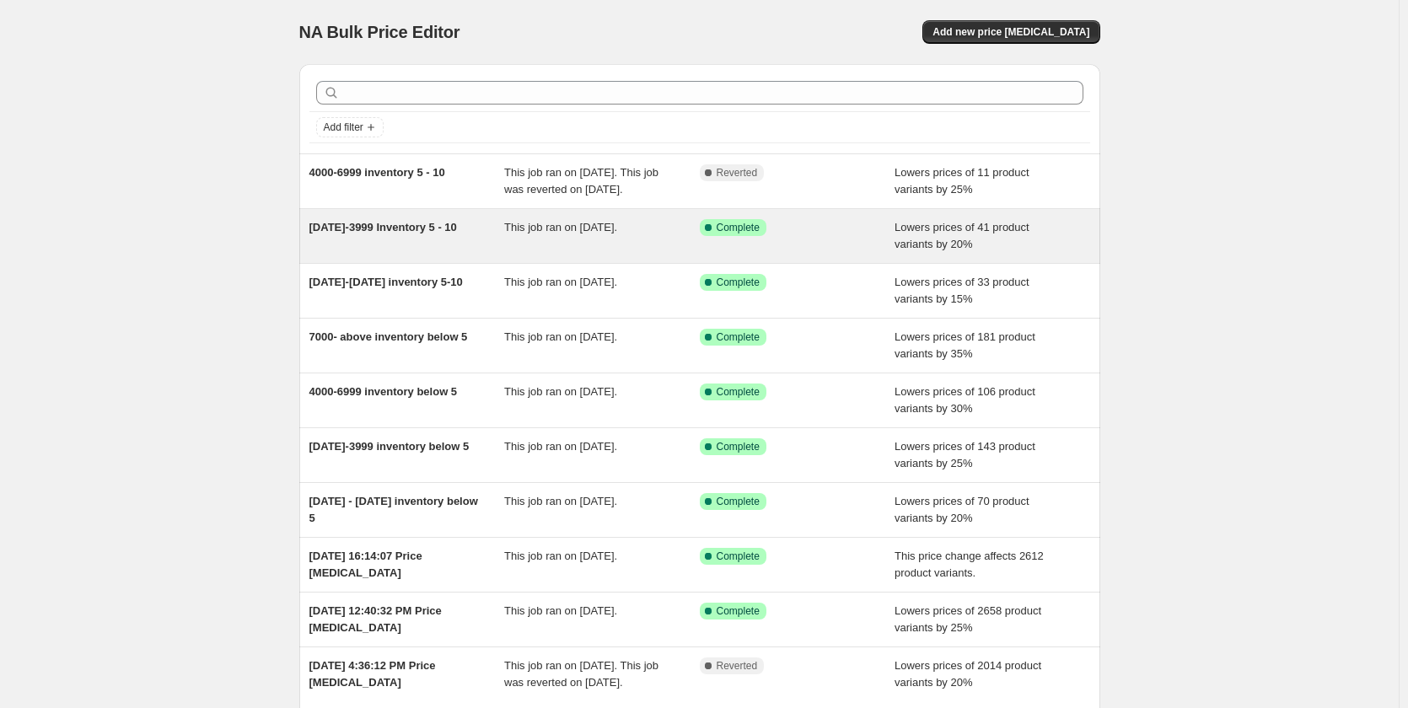
click at [617, 233] on span "This job ran on [DATE]." at bounding box center [560, 227] width 113 height 13
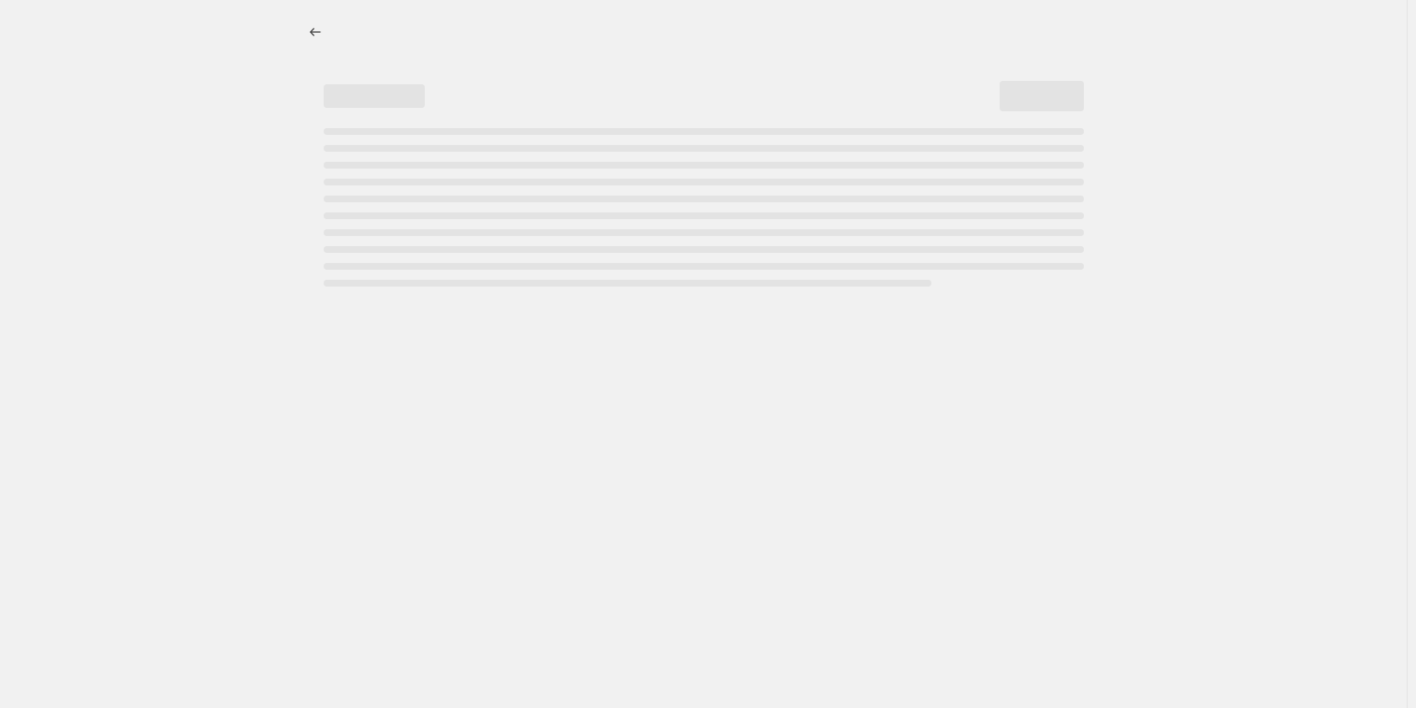
select select "percentage"
select select "collection"
select select "product_status"
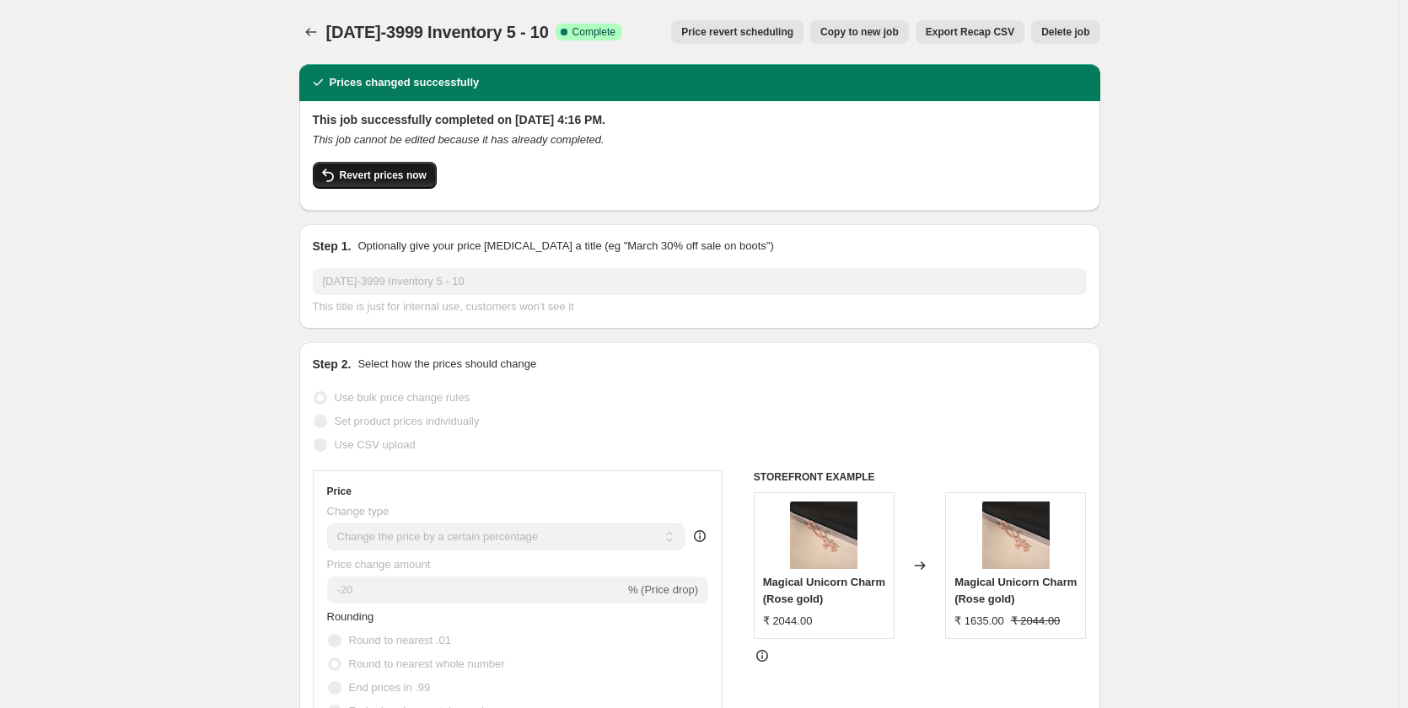
click at [378, 180] on span "Revert prices now" at bounding box center [383, 175] width 87 height 13
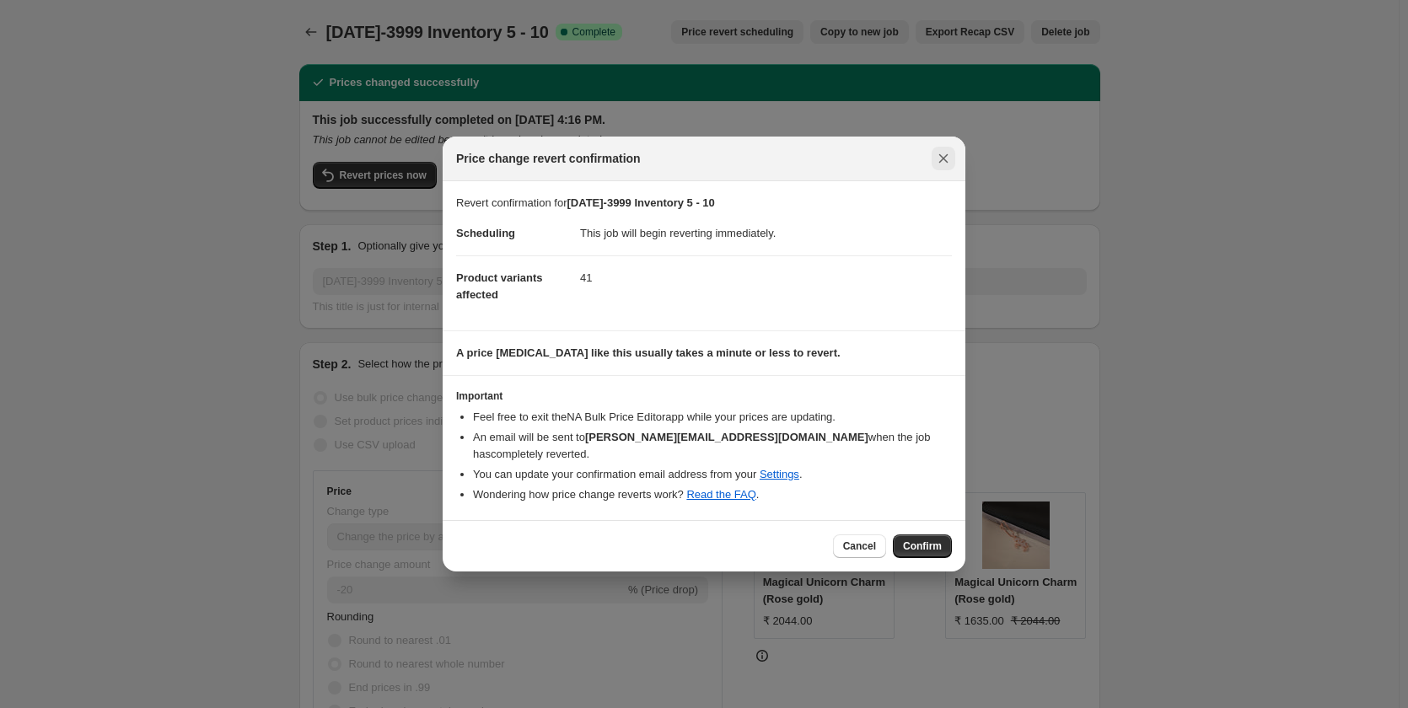
click at [938, 167] on icon "Close" at bounding box center [943, 158] width 17 height 17
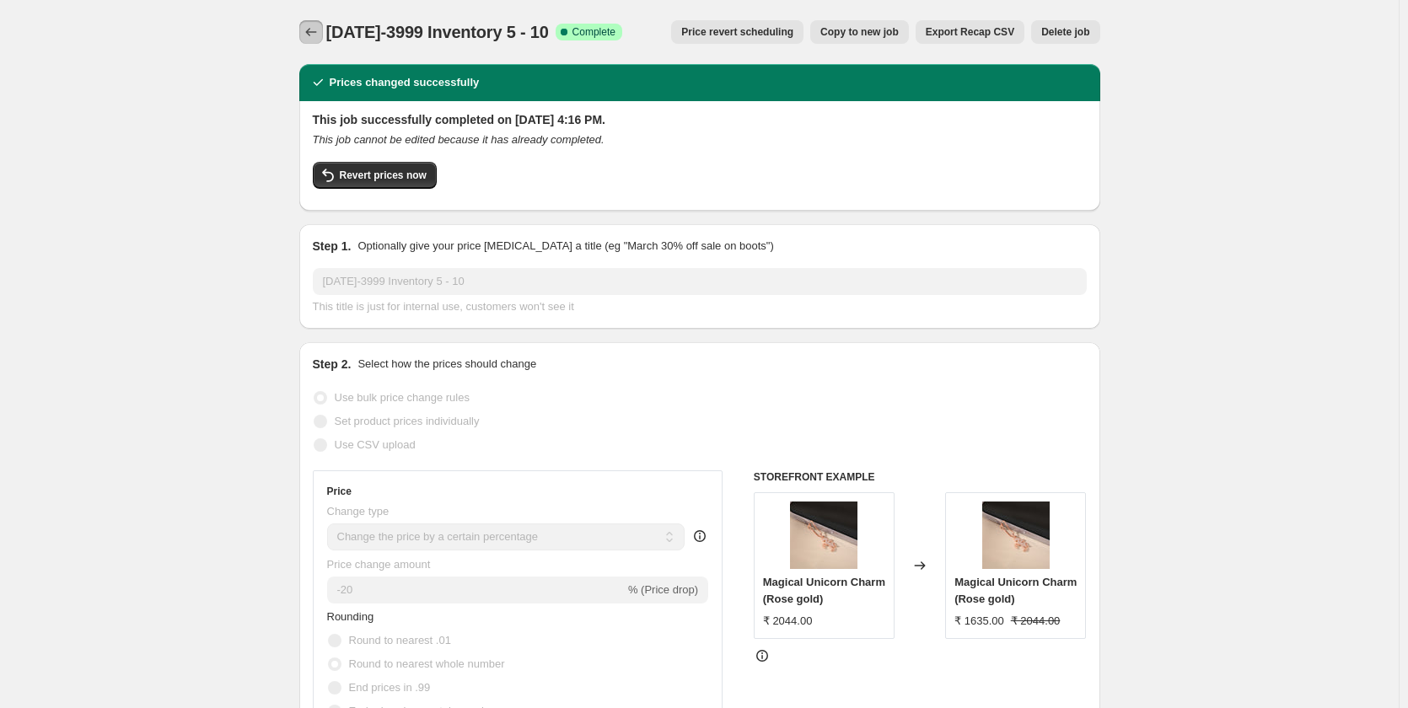
click at [308, 34] on icon "Price change jobs" at bounding box center [311, 32] width 17 height 17
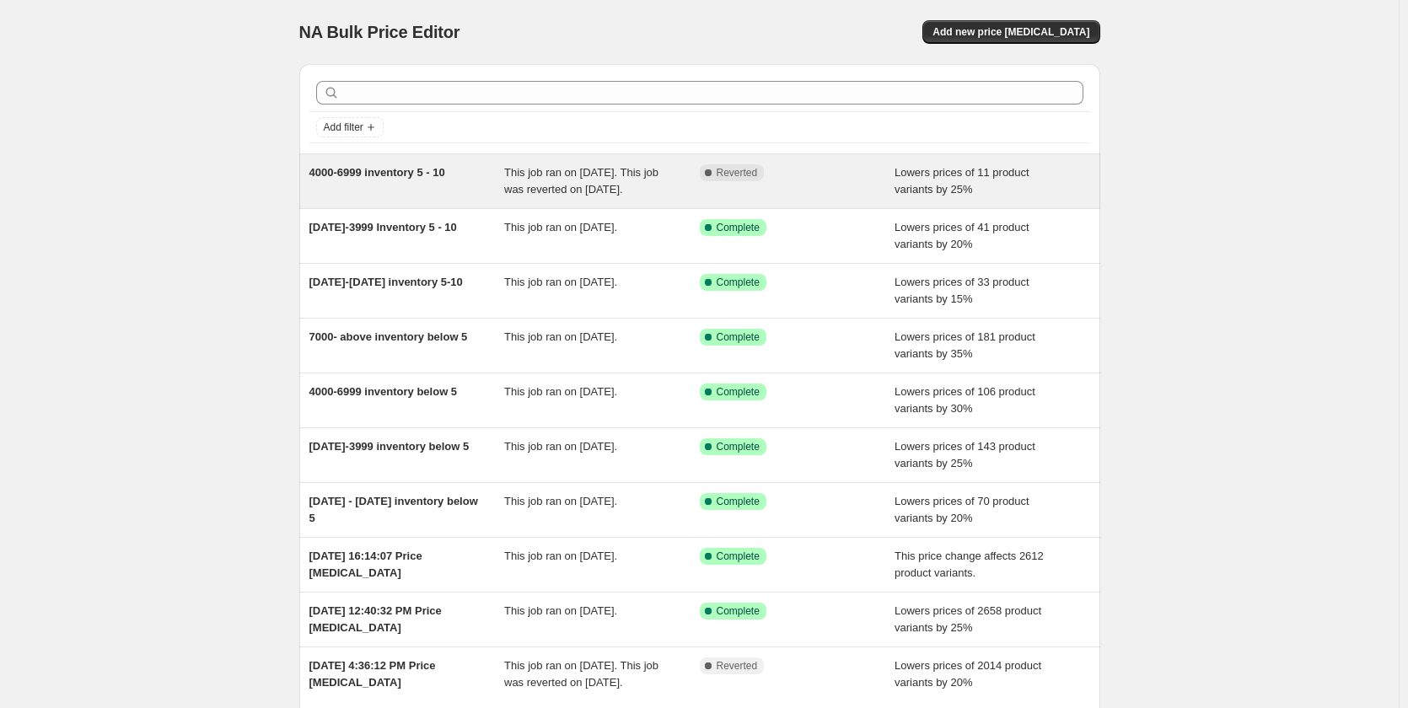
click at [529, 169] on span "This job ran on [DATE]. This job was reverted on [DATE]." at bounding box center [581, 180] width 154 height 29
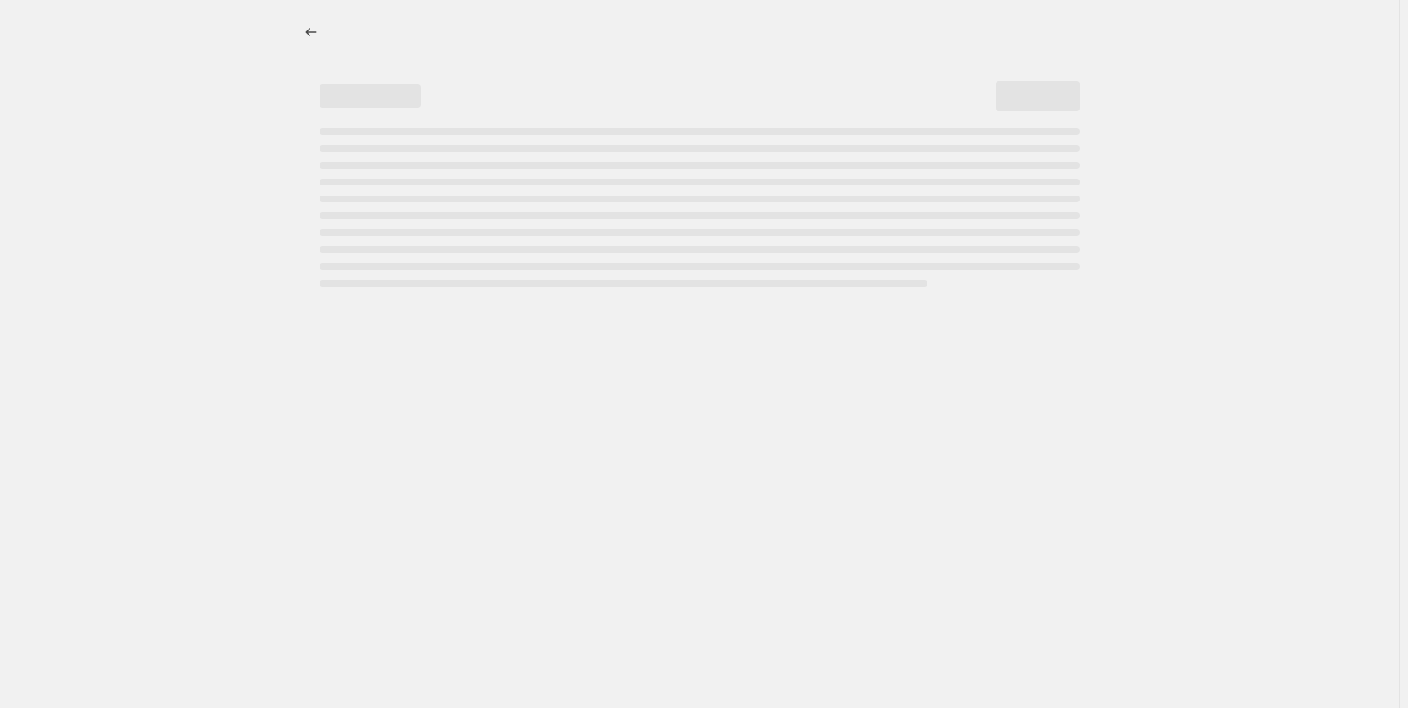
select select "percentage"
select select "collection"
select select "product_status"
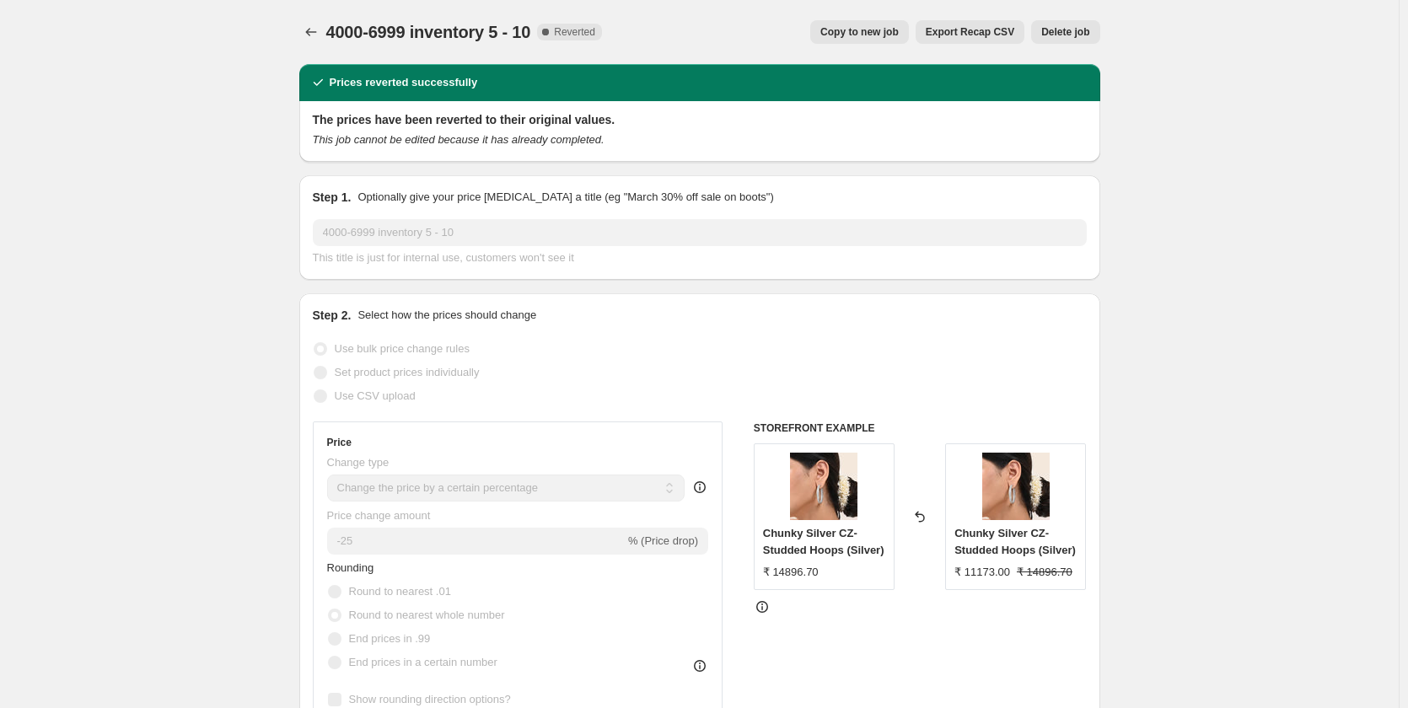
click at [893, 28] on span "Copy to new job" at bounding box center [859, 31] width 78 height 13
select select "percentage"
select select "collection"
select select "product_status"
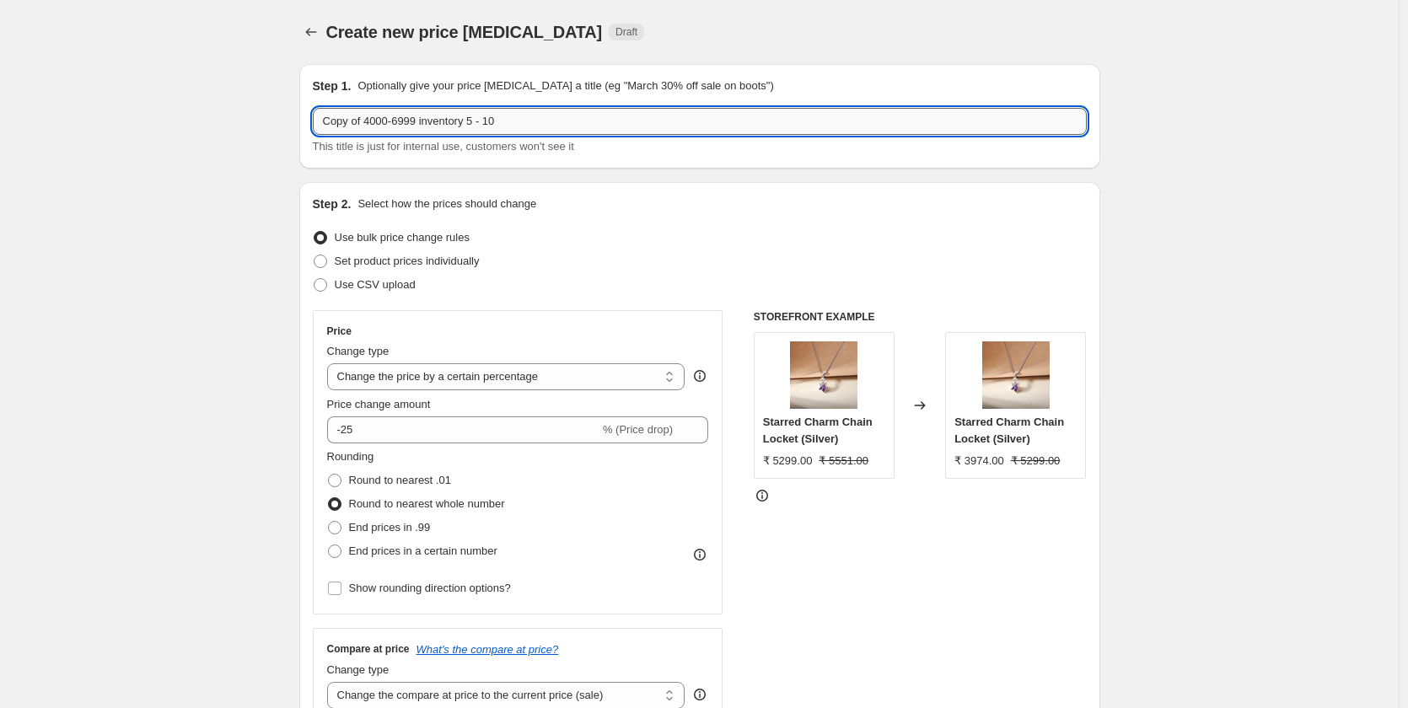
click at [367, 127] on input "Copy of 4000-6999 inventory 5 - 10" at bounding box center [700, 121] width 774 height 27
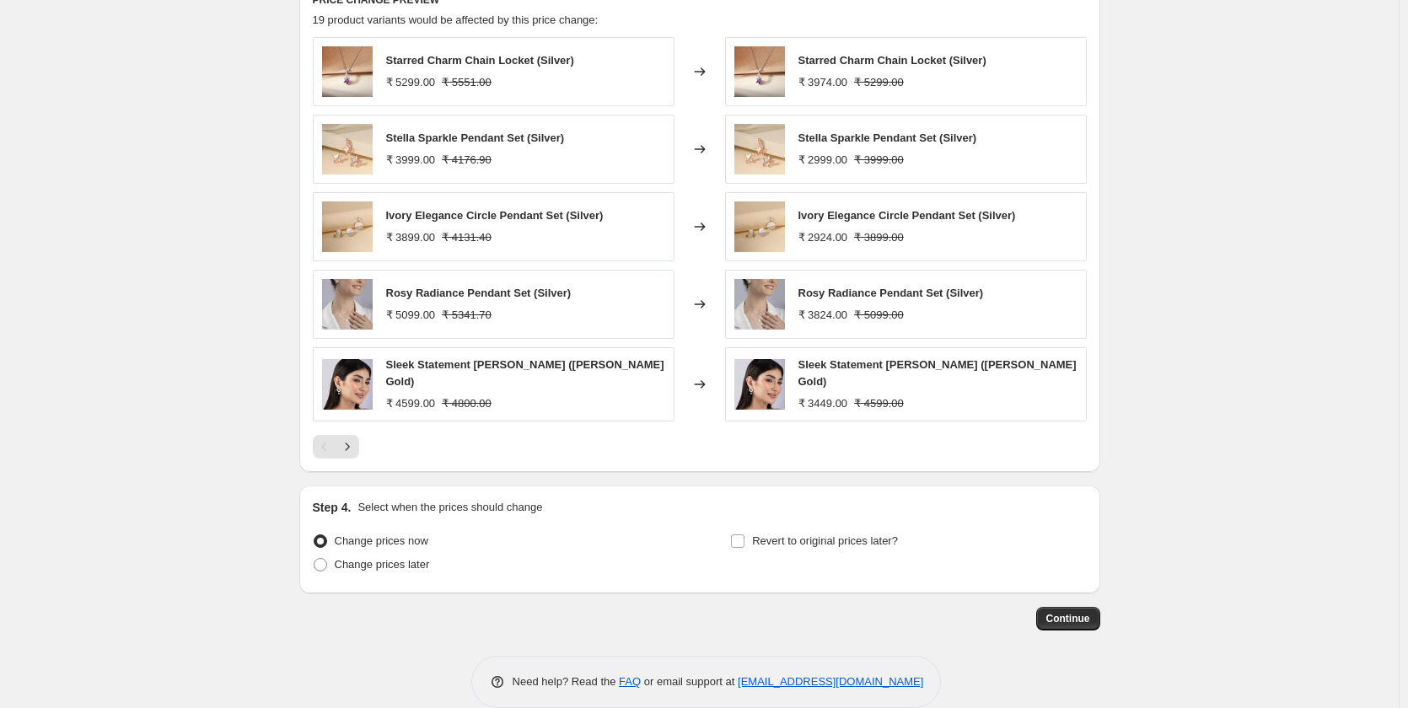
scroll to position [1204, 0]
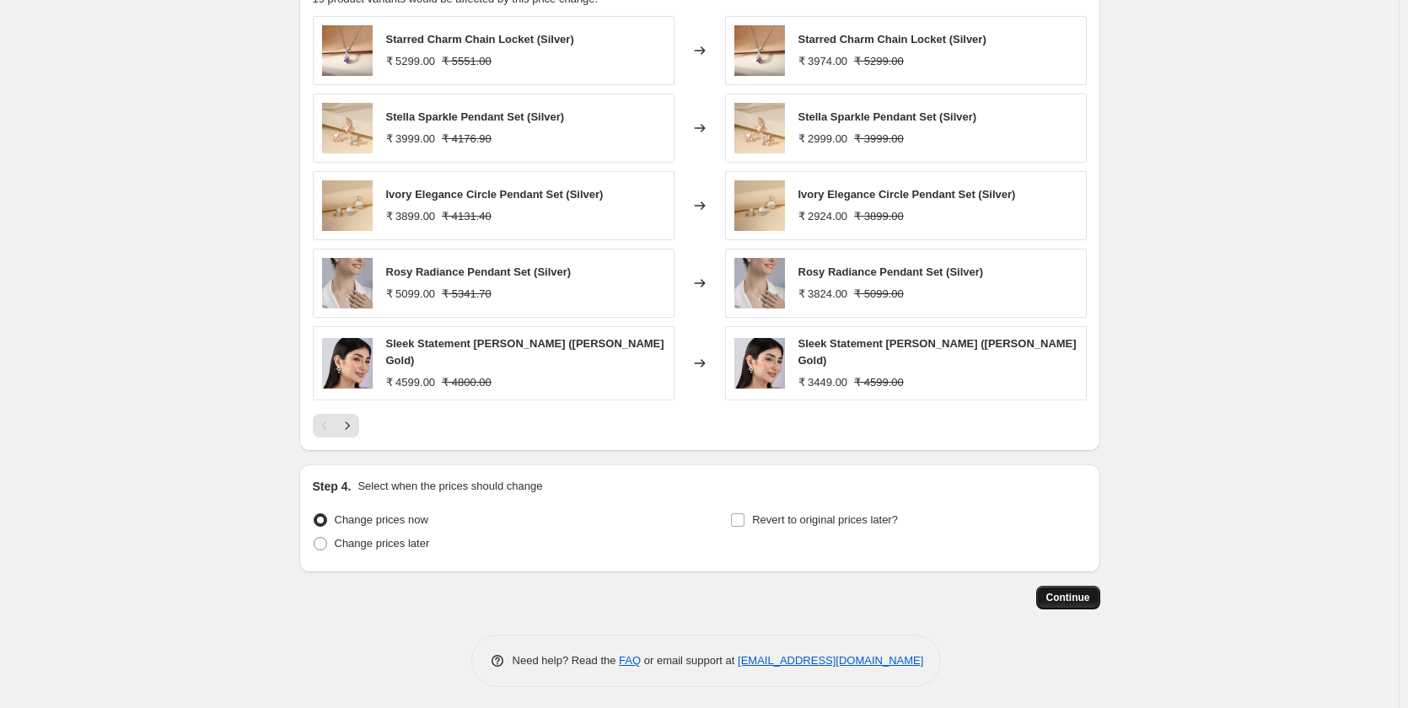
type input "4000-6999 inventory 5 - 10"
click at [1067, 591] on span "Continue" at bounding box center [1068, 597] width 44 height 13
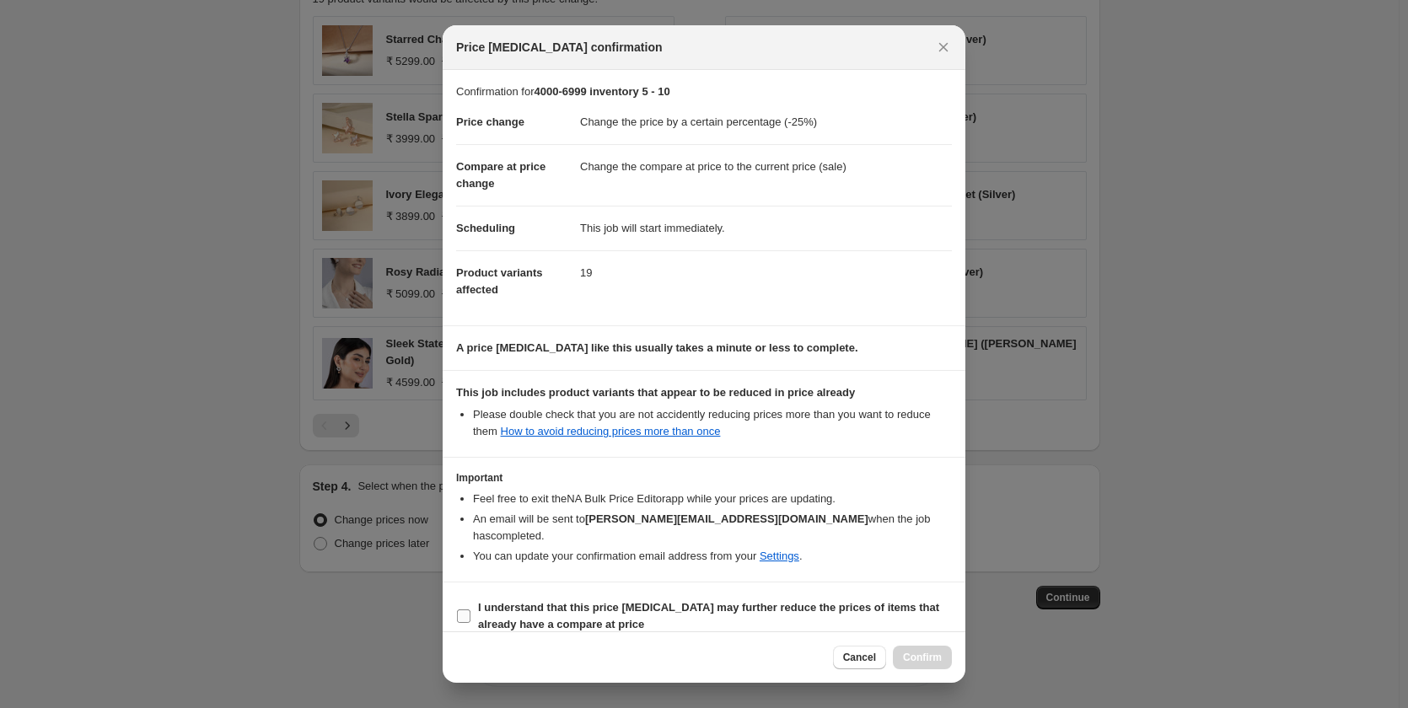
click at [468, 609] on input "I understand that this price [MEDICAL_DATA] may further reduce the prices of it…" at bounding box center [463, 615] width 13 height 13
checkbox input "true"
click at [940, 657] on span "Confirm" at bounding box center [922, 657] width 39 height 13
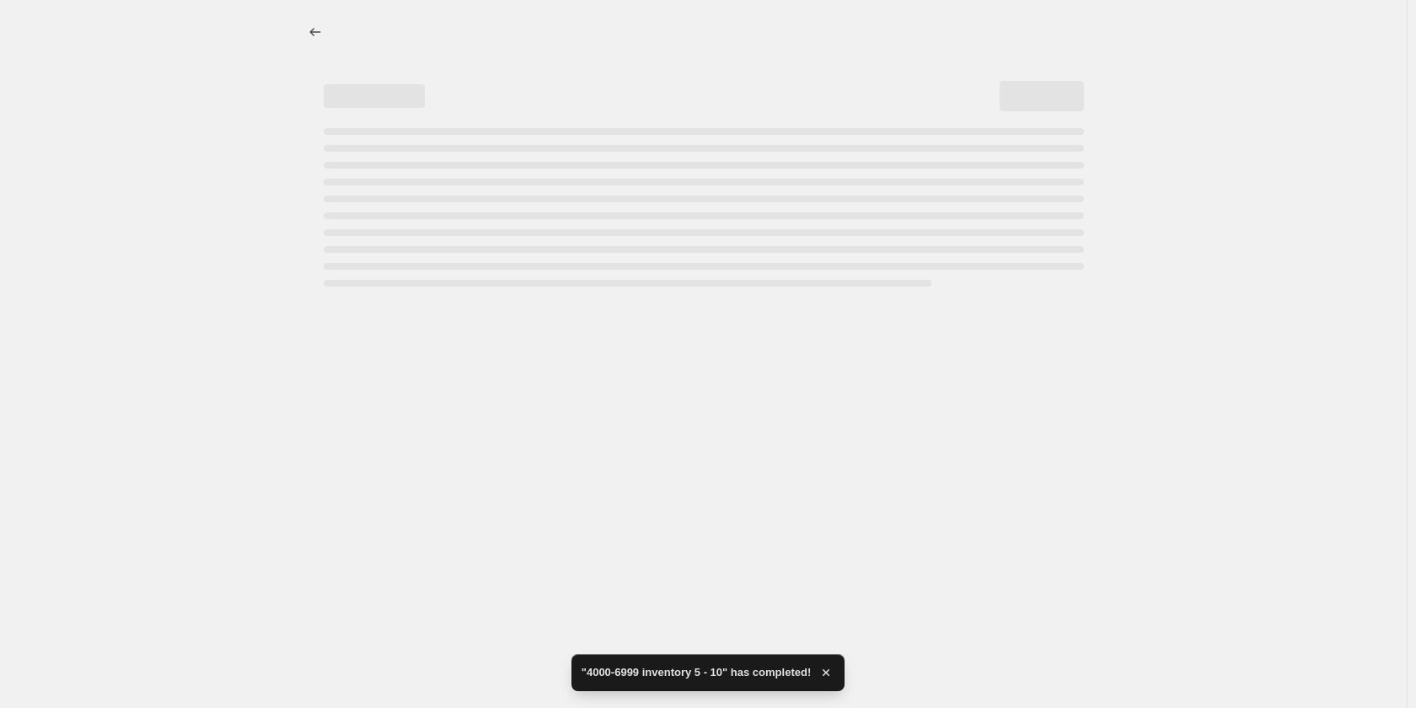
select select "percentage"
select select "collection"
select select "product_status"
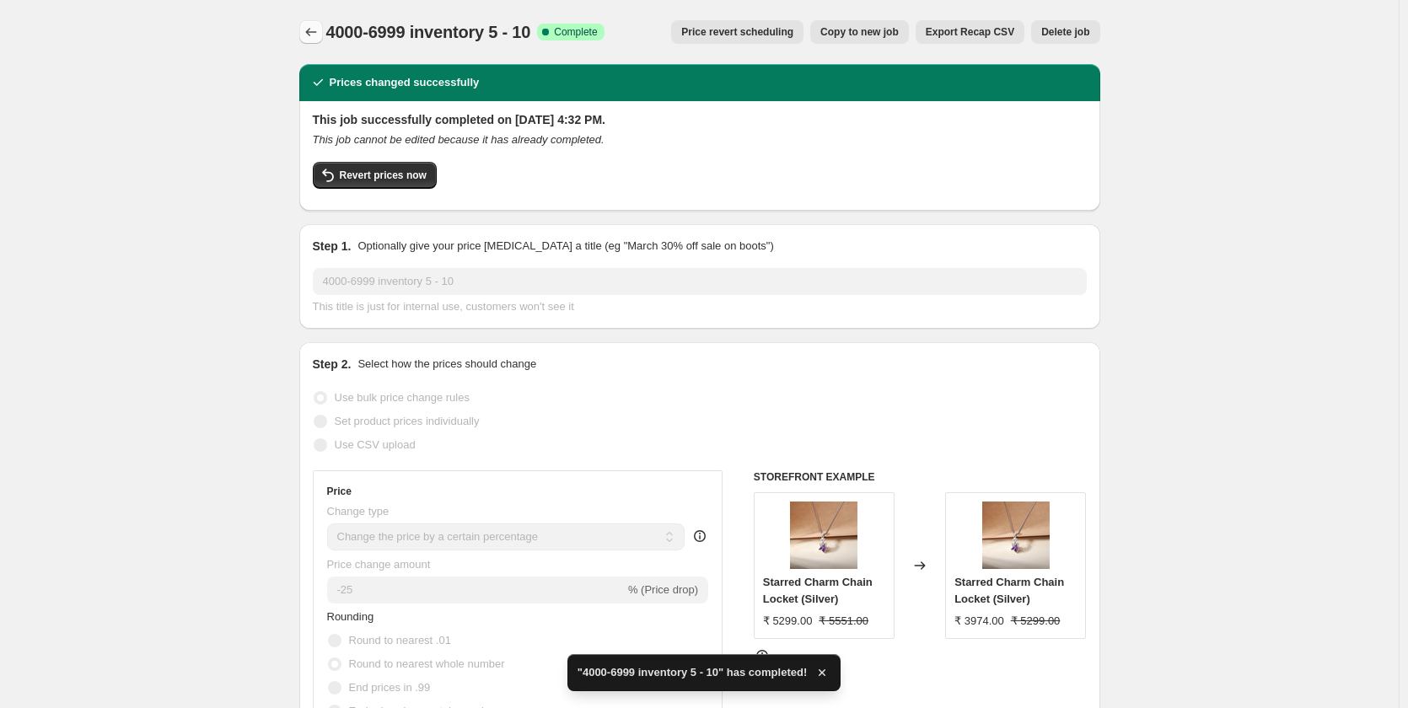
click at [317, 28] on icon "Price change jobs" at bounding box center [311, 32] width 17 height 17
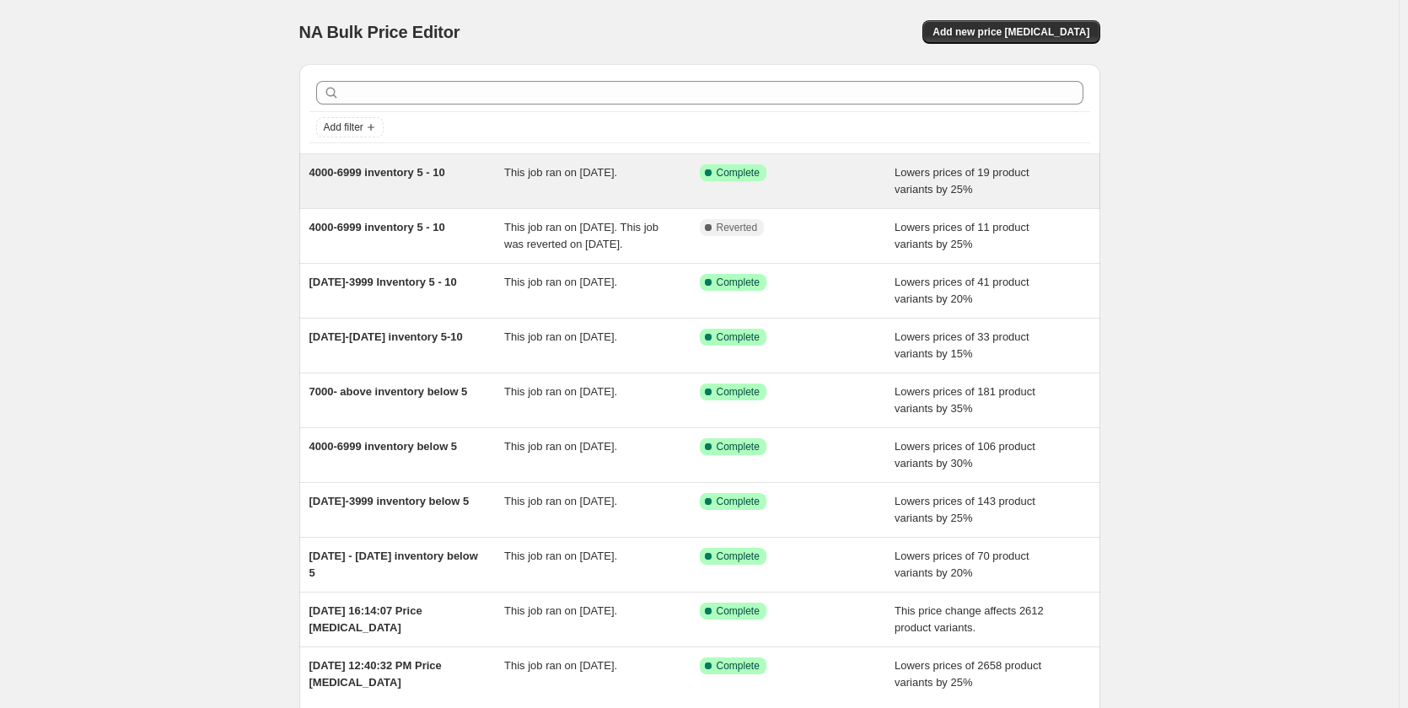
click at [606, 174] on span "This job ran on [DATE]." at bounding box center [560, 172] width 113 height 13
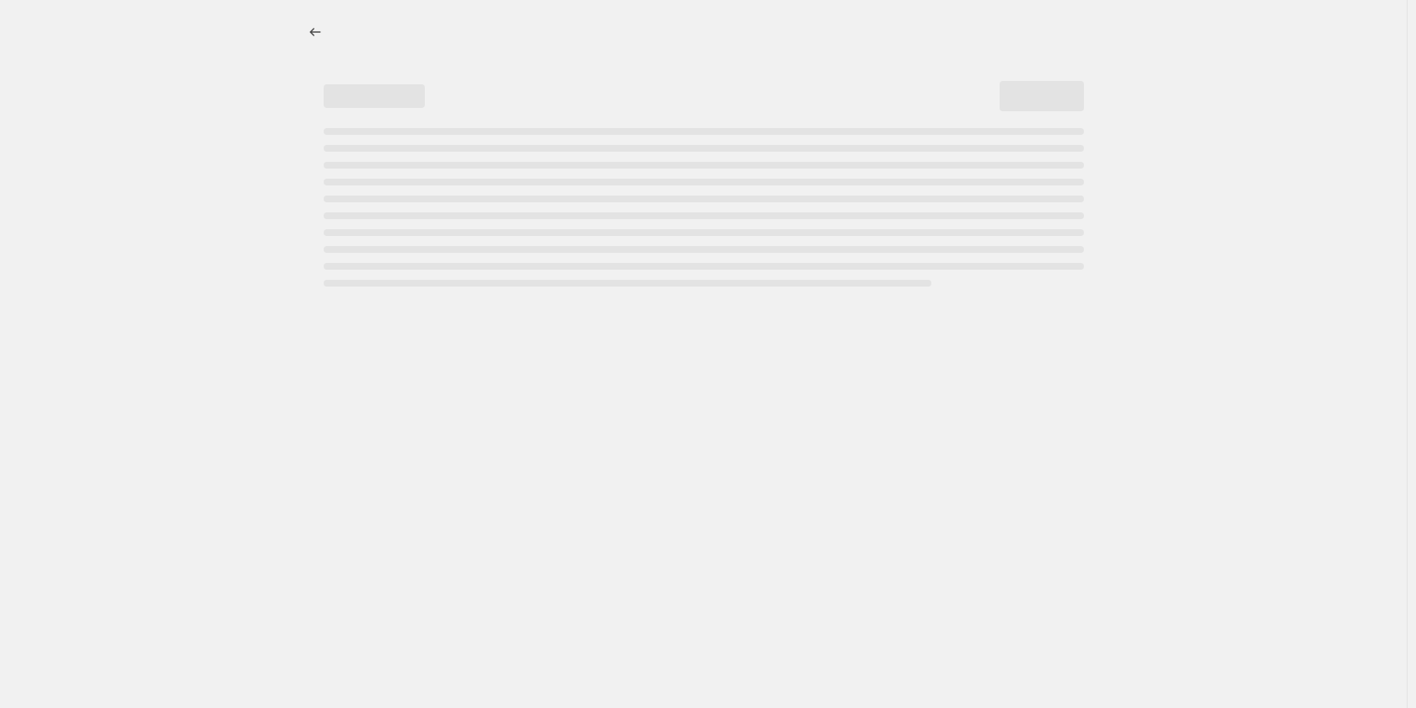
select select "percentage"
select select "collection"
select select "product_status"
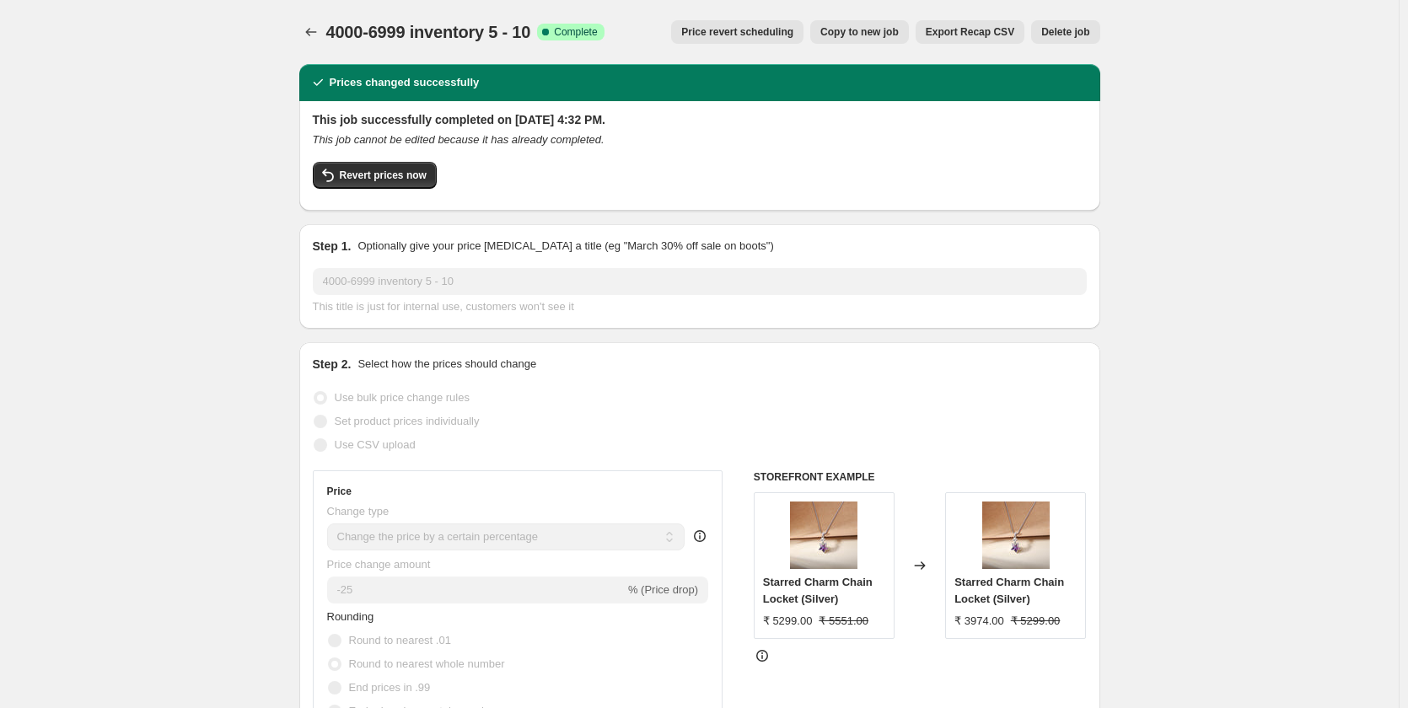
click at [858, 34] on span "Copy to new job" at bounding box center [859, 31] width 78 height 13
select select "percentage"
select select "collection"
select select "product_status"
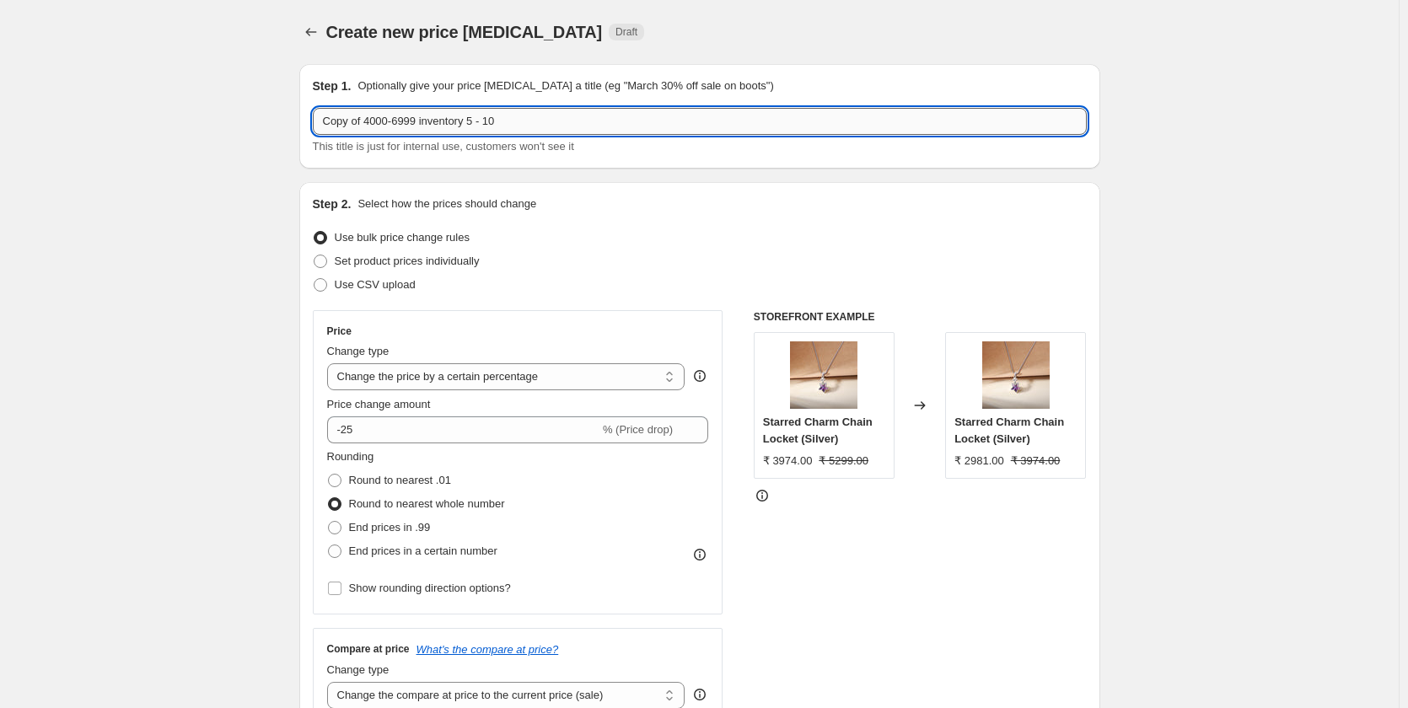
click at [572, 118] on input "Copy of 4000-6999 inventory 5 - 10" at bounding box center [700, 121] width 774 height 27
paste input "7000- above"
type input "7000- above inventory 5 - 10"
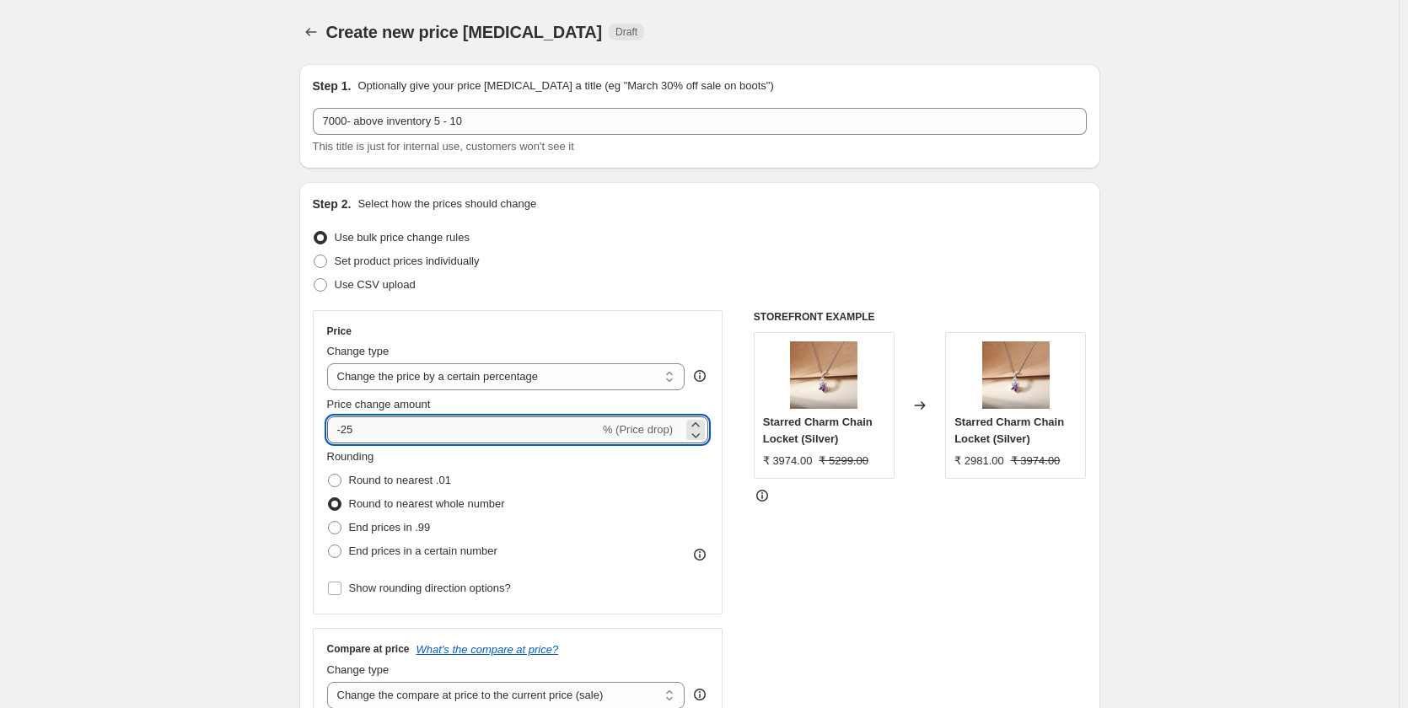
click at [374, 428] on input "-25" at bounding box center [463, 429] width 272 height 27
type input "-2"
type input "-30"
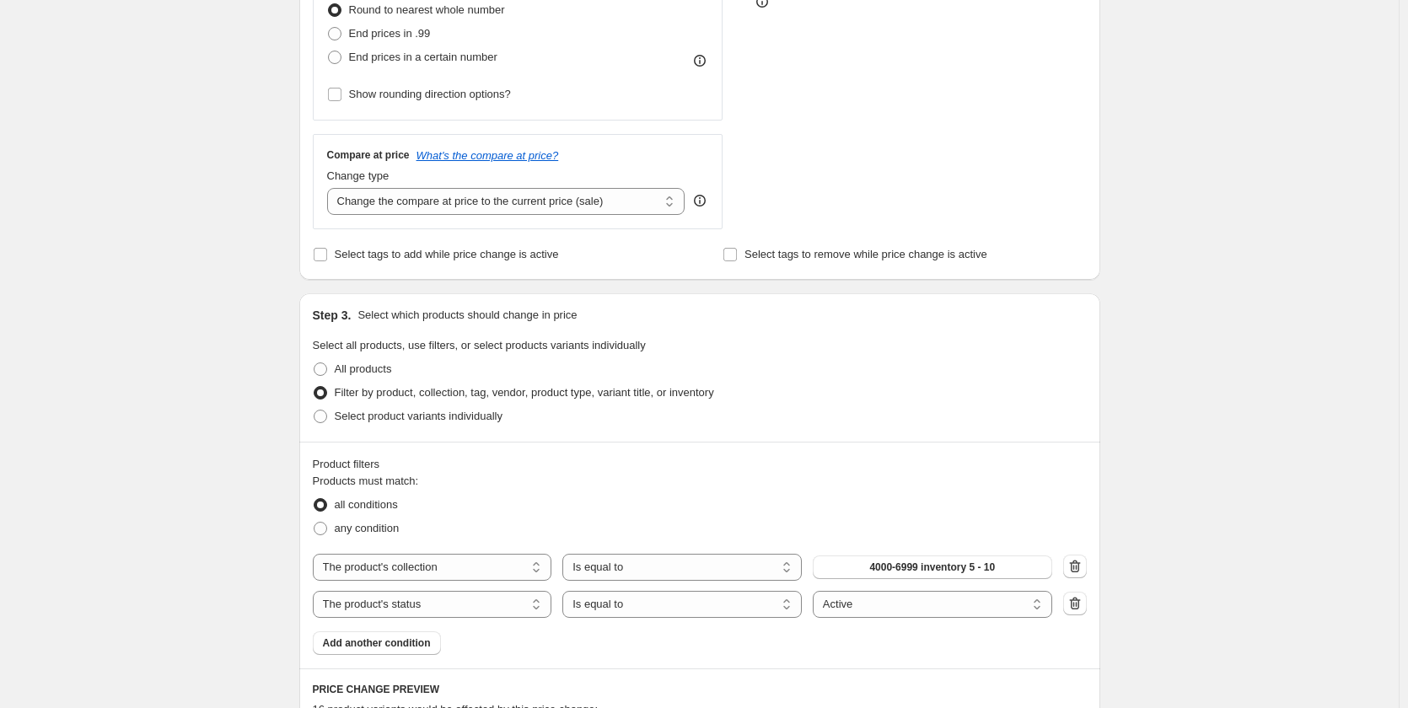
scroll to position [506, 0]
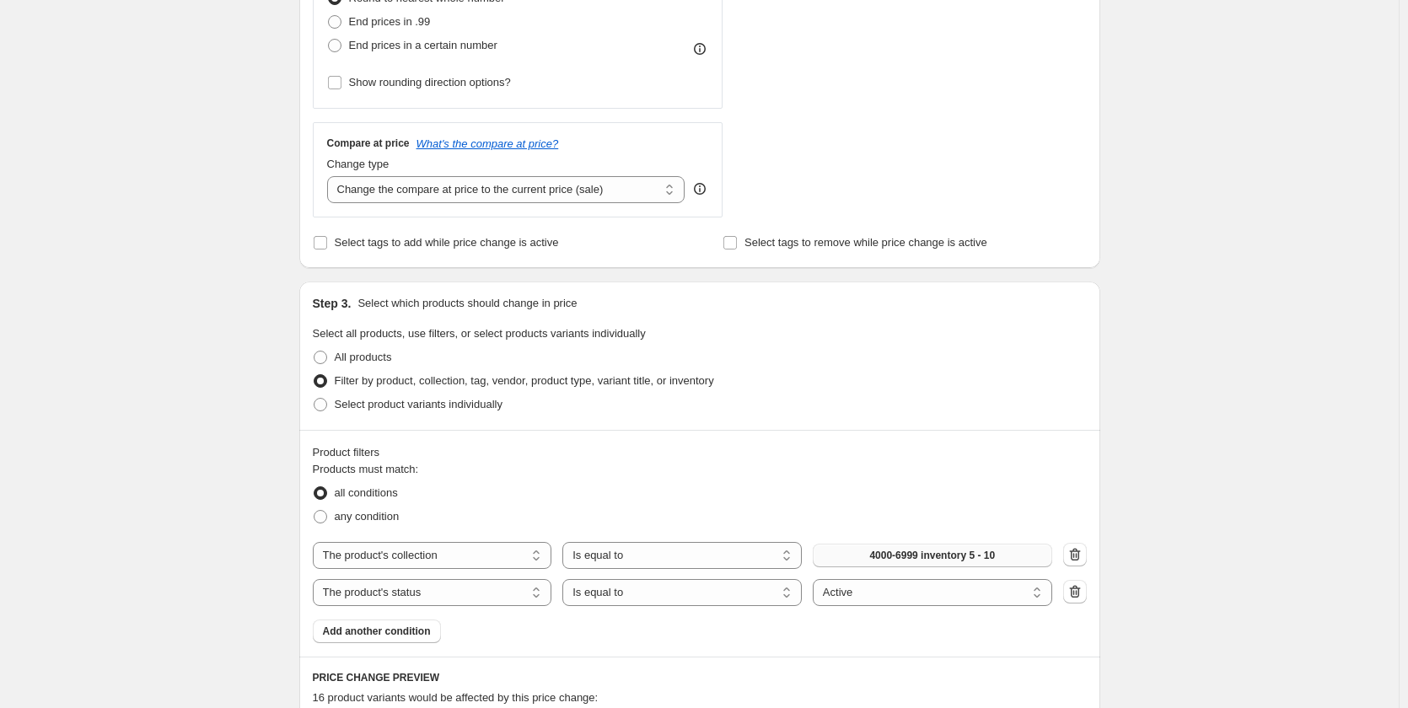
click at [954, 551] on span "4000-6999 inventory 5 - 10" at bounding box center [932, 555] width 126 height 13
click at [1192, 448] on div "Create new price [MEDICAL_DATA]. This page is ready Create new price [MEDICAL_D…" at bounding box center [699, 450] width 1398 height 1912
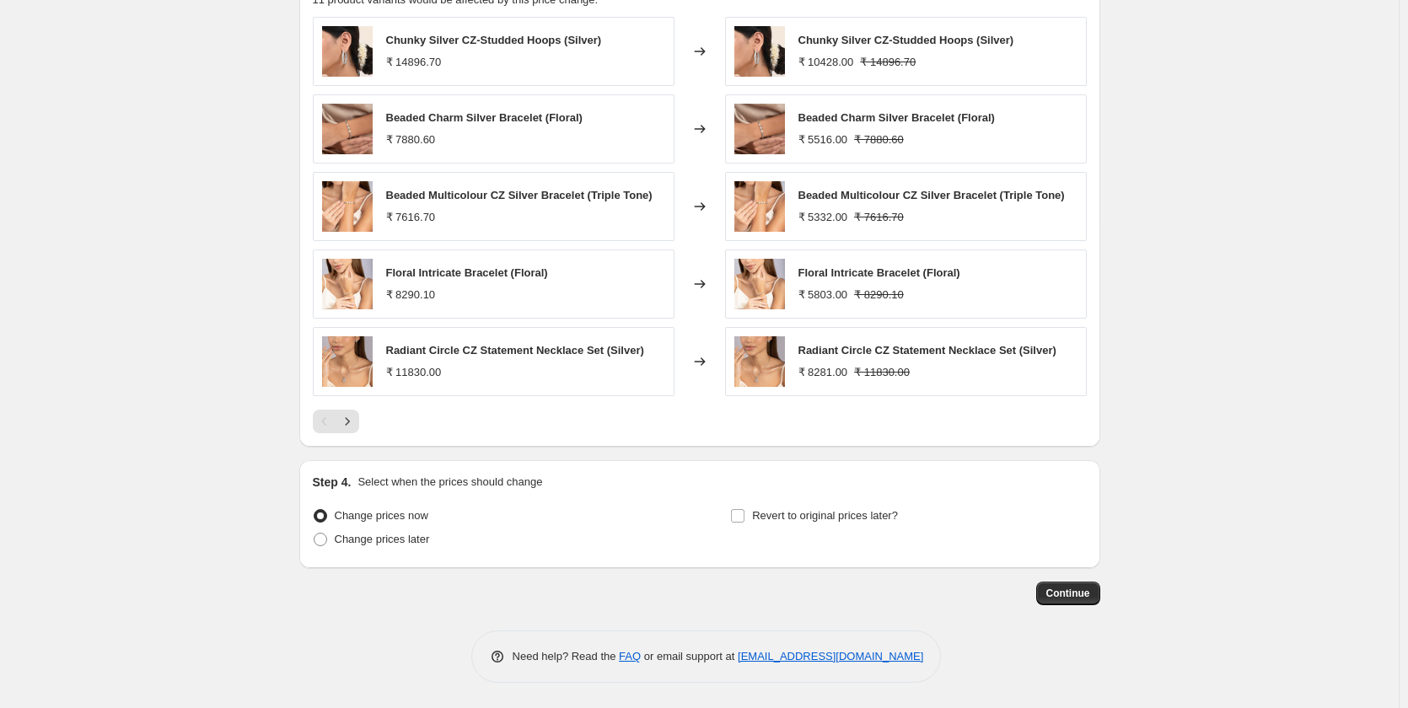
scroll to position [1204, 0]
click at [1078, 587] on span "Continue" at bounding box center [1068, 593] width 44 height 13
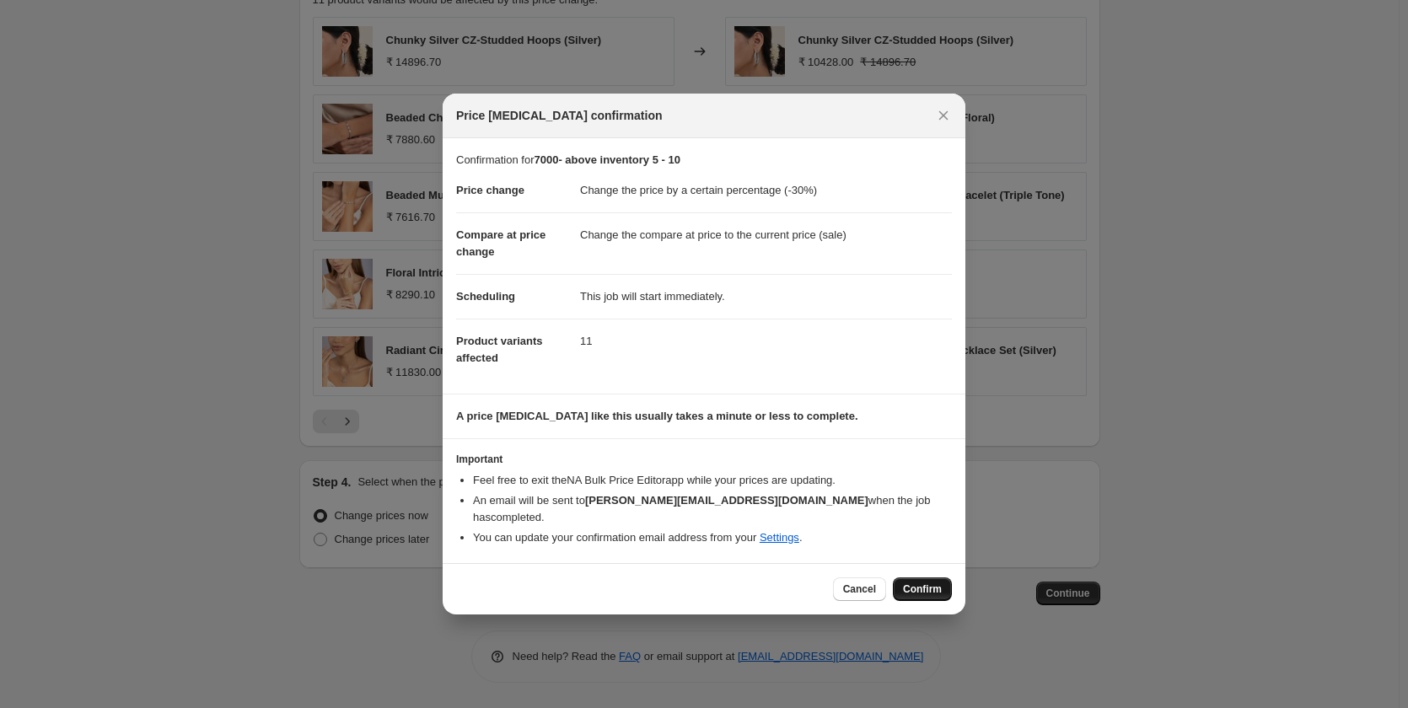
click at [914, 582] on span "Confirm" at bounding box center [922, 588] width 39 height 13
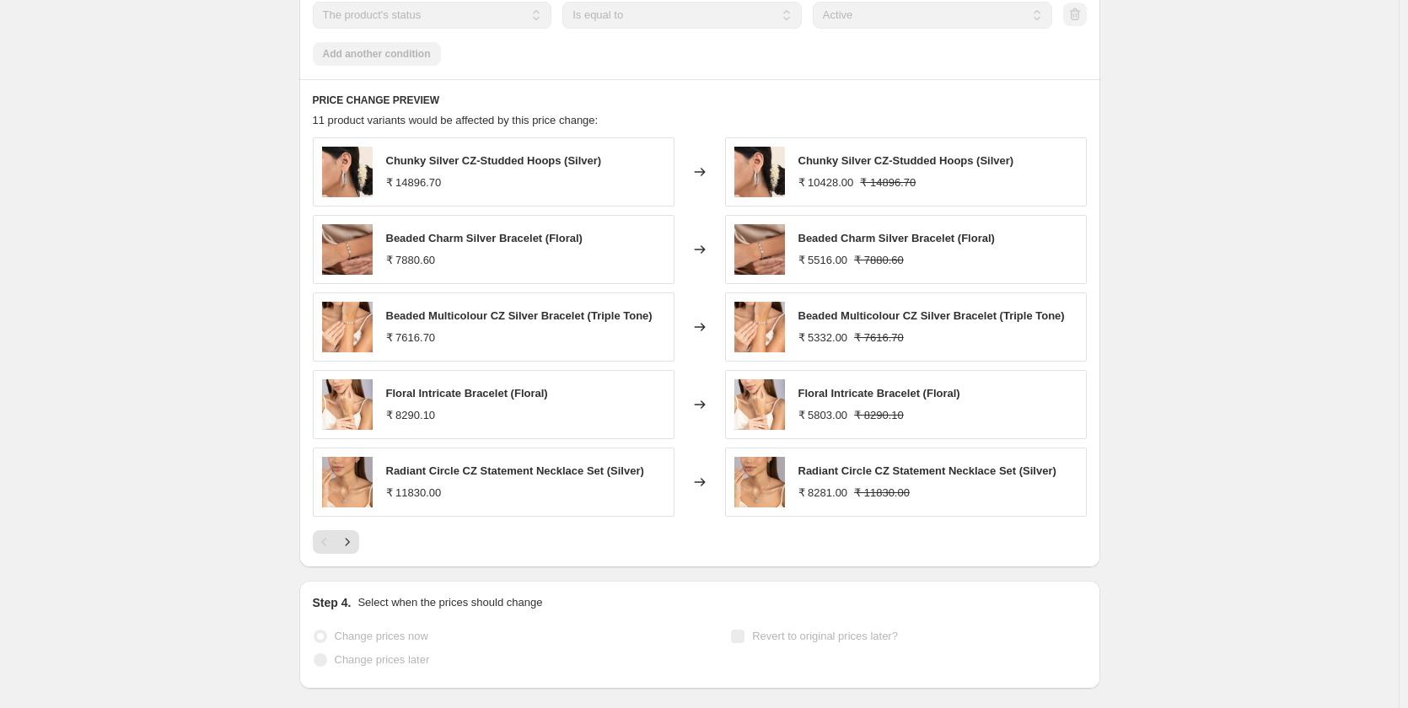
scroll to position [1248, 0]
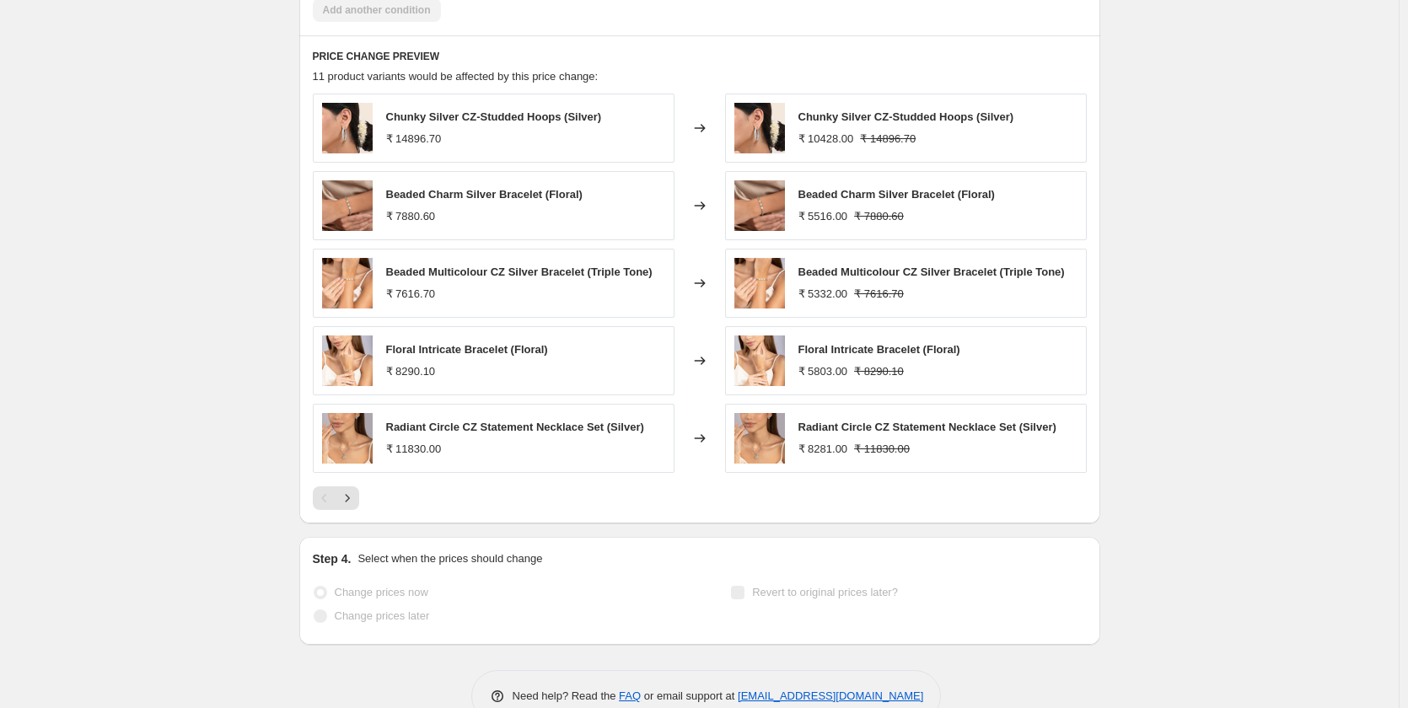
select select "percentage"
select select "collection"
select select "product_status"
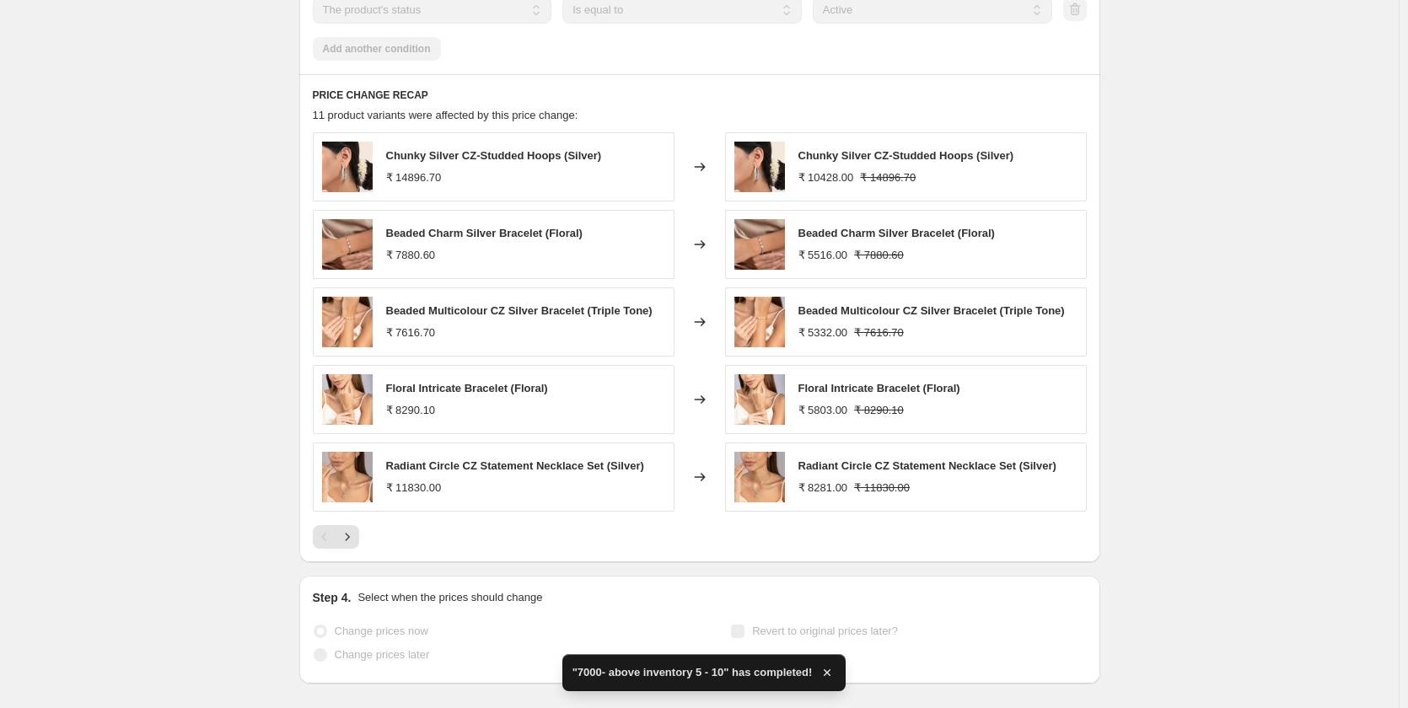
scroll to position [0, 0]
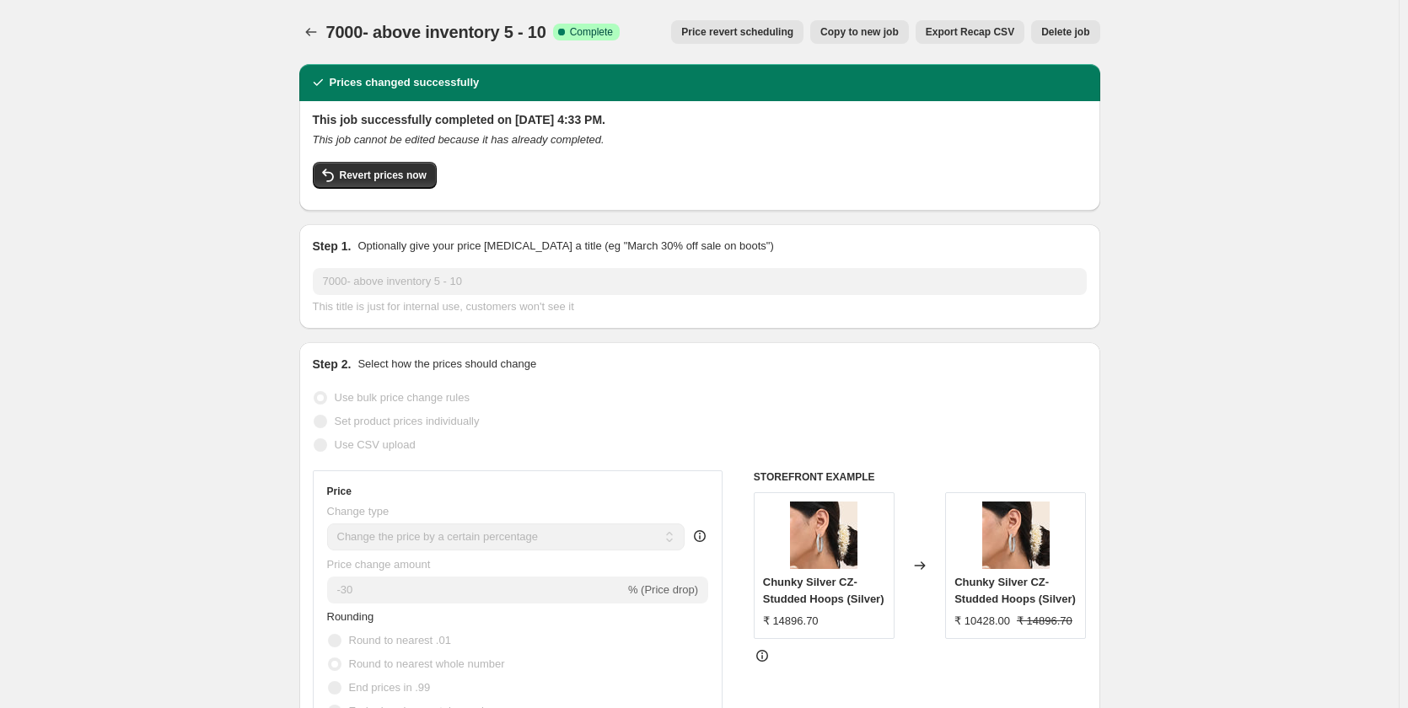
click at [854, 28] on span "Copy to new job" at bounding box center [859, 31] width 78 height 13
select select "percentage"
select select "collection"
select select "product_status"
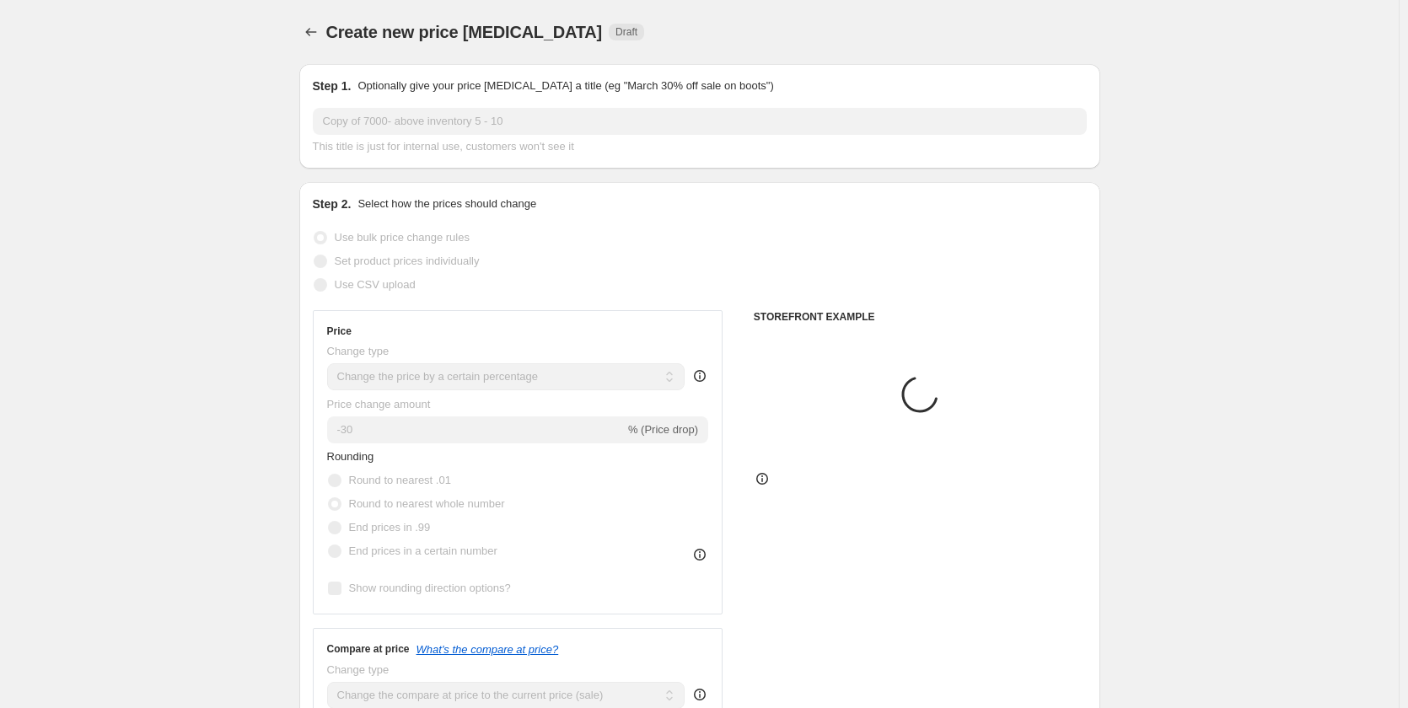
click at [378, 113] on input "Copy of 7000- above inventory 5 - 10" at bounding box center [700, 121] width 774 height 27
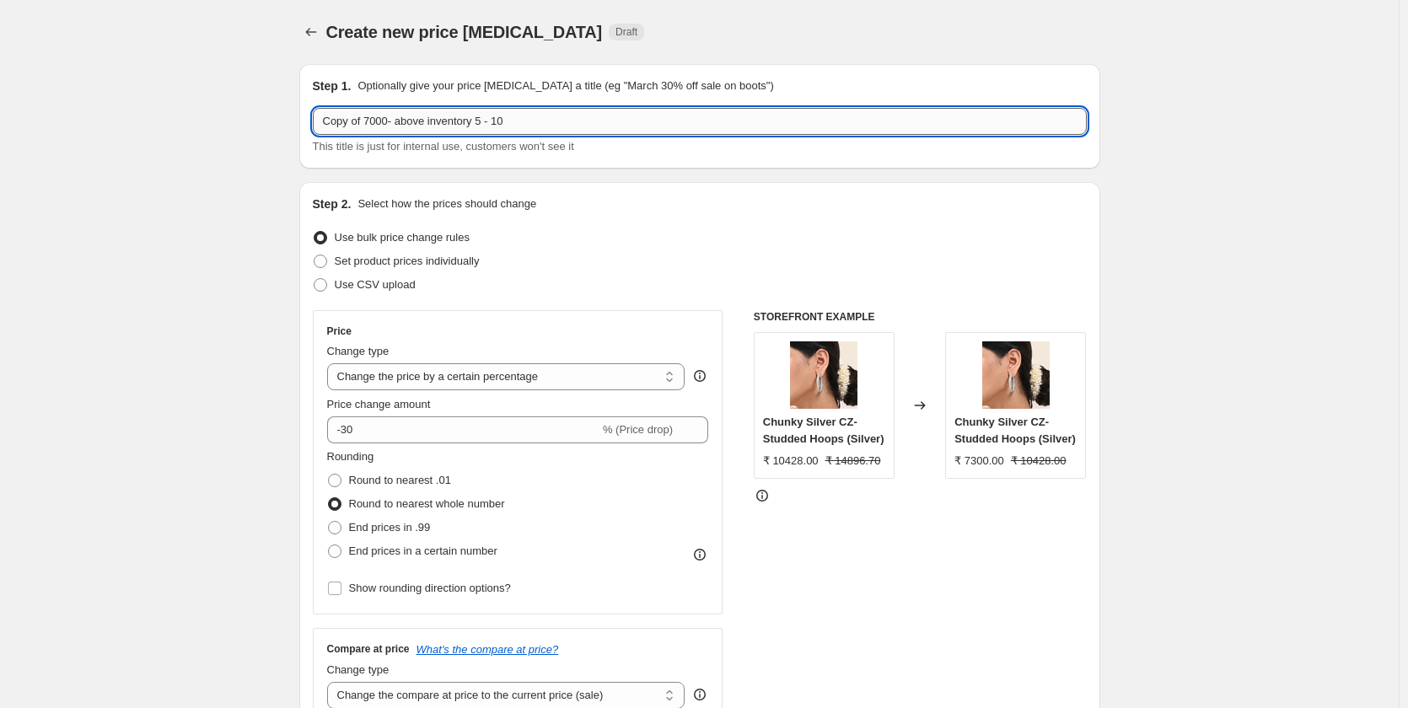
click at [379, 121] on input "Copy of 7000- above inventory 5 - 10" at bounding box center [700, 121] width 774 height 27
paste input "[DATE]-[DATE] inventory 10- above"
type input "[DATE]-[DATE] inventory 10- above"
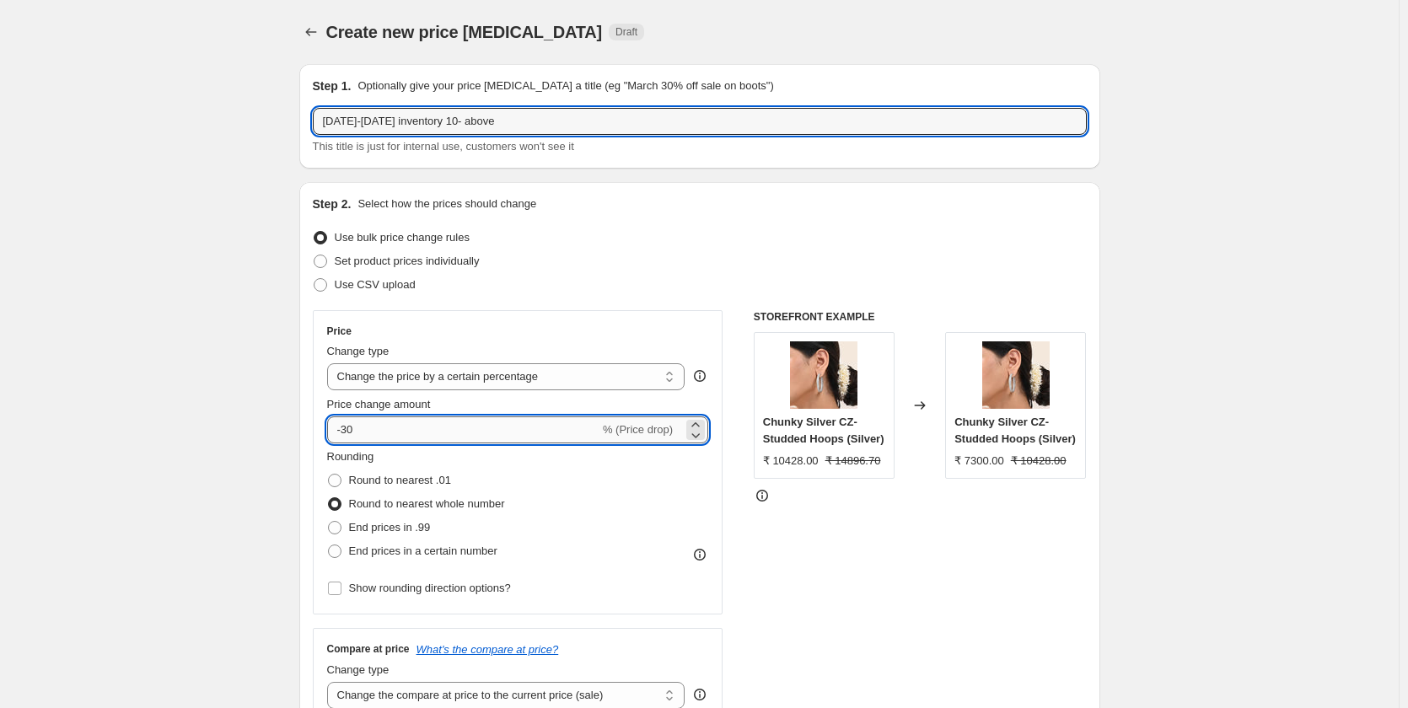
click at [362, 436] on input "-30" at bounding box center [463, 429] width 272 height 27
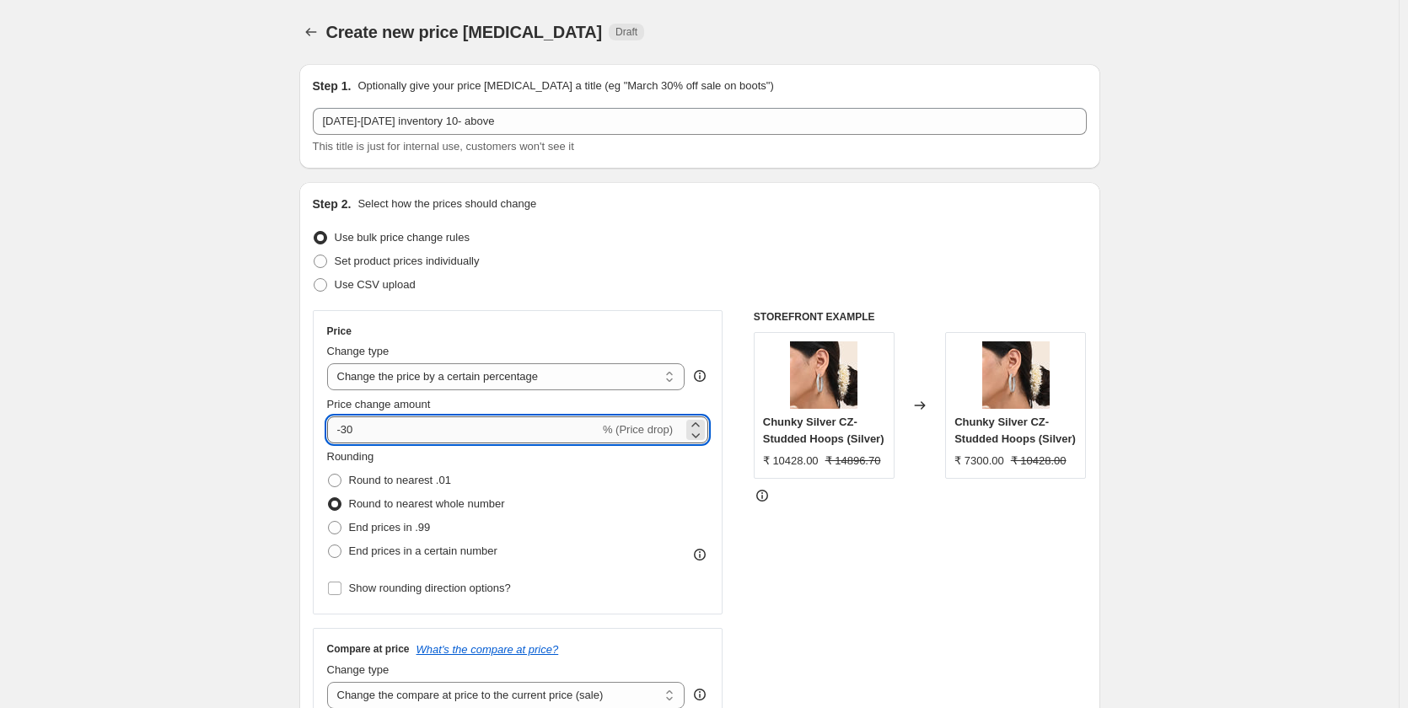
type input "-3"
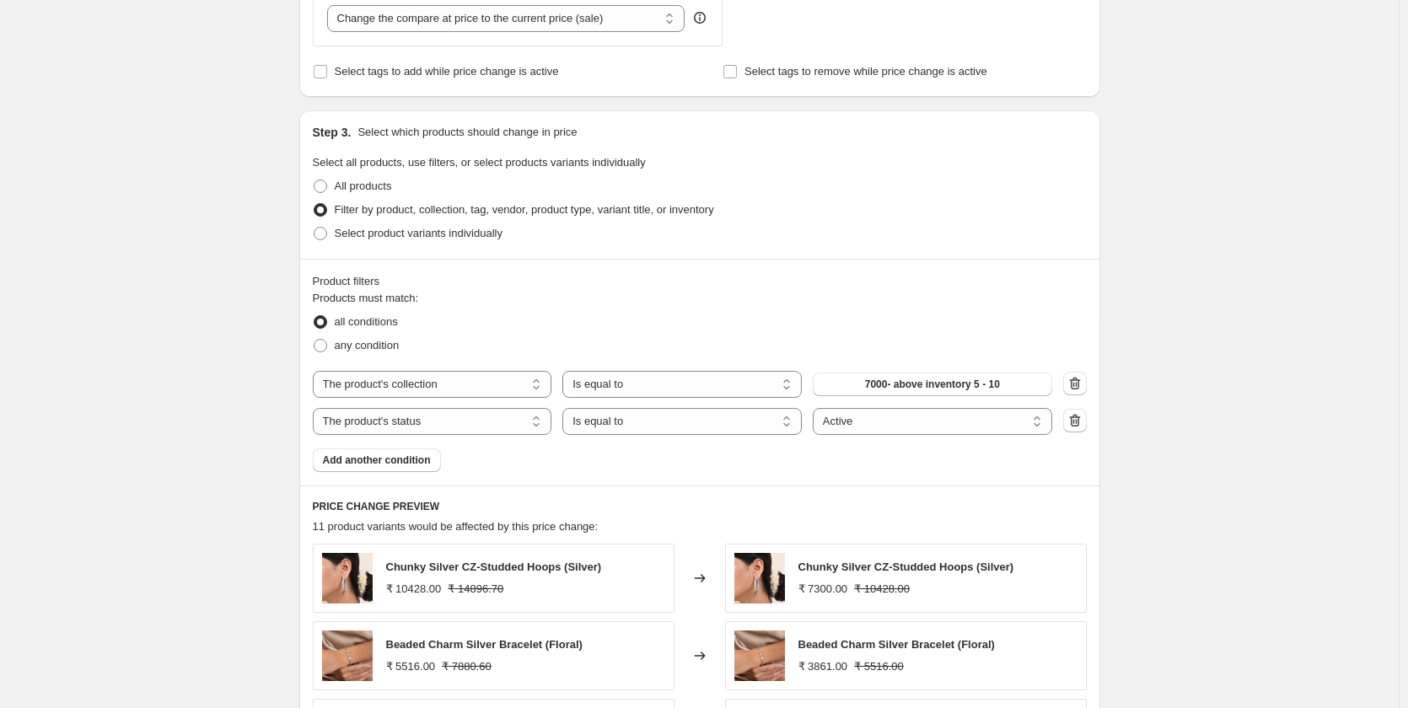
scroll to position [759, 0]
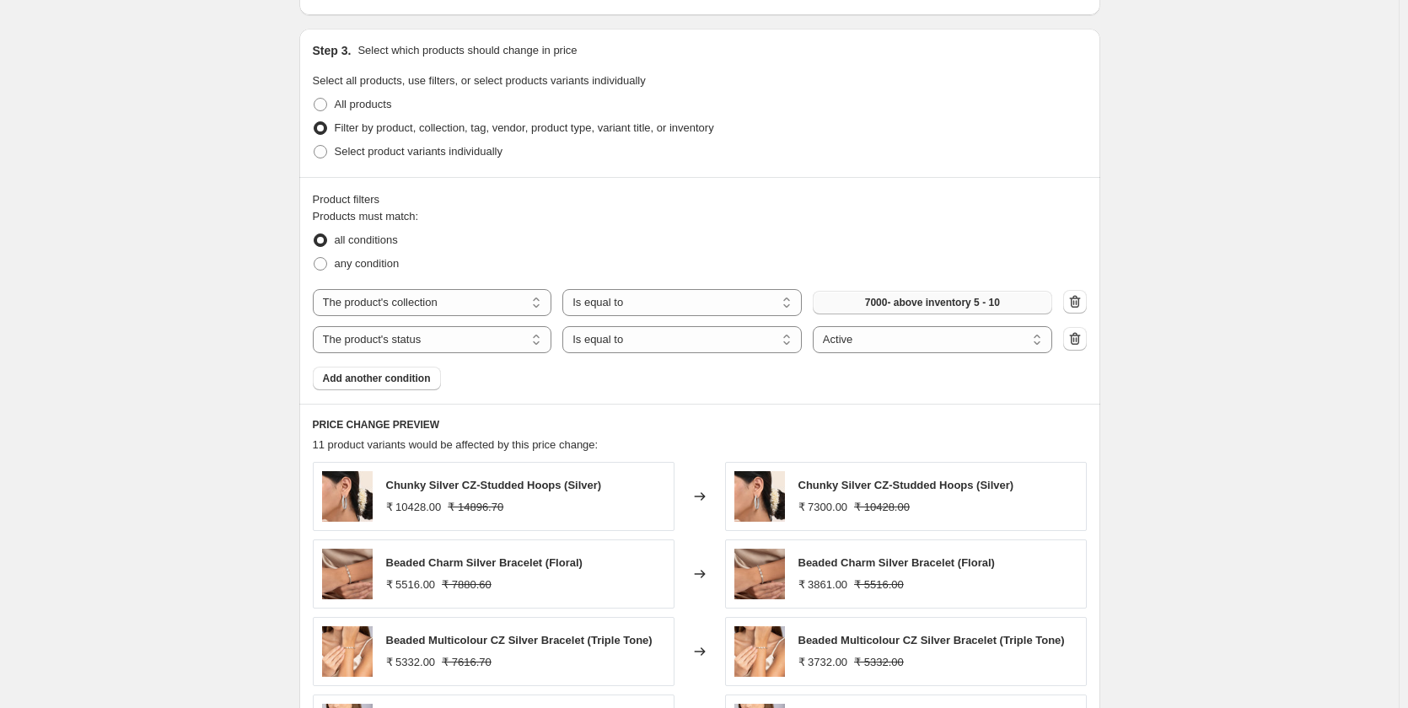
type input "-10"
click at [977, 294] on button "7000- above inventory 5 - 10" at bounding box center [932, 303] width 239 height 24
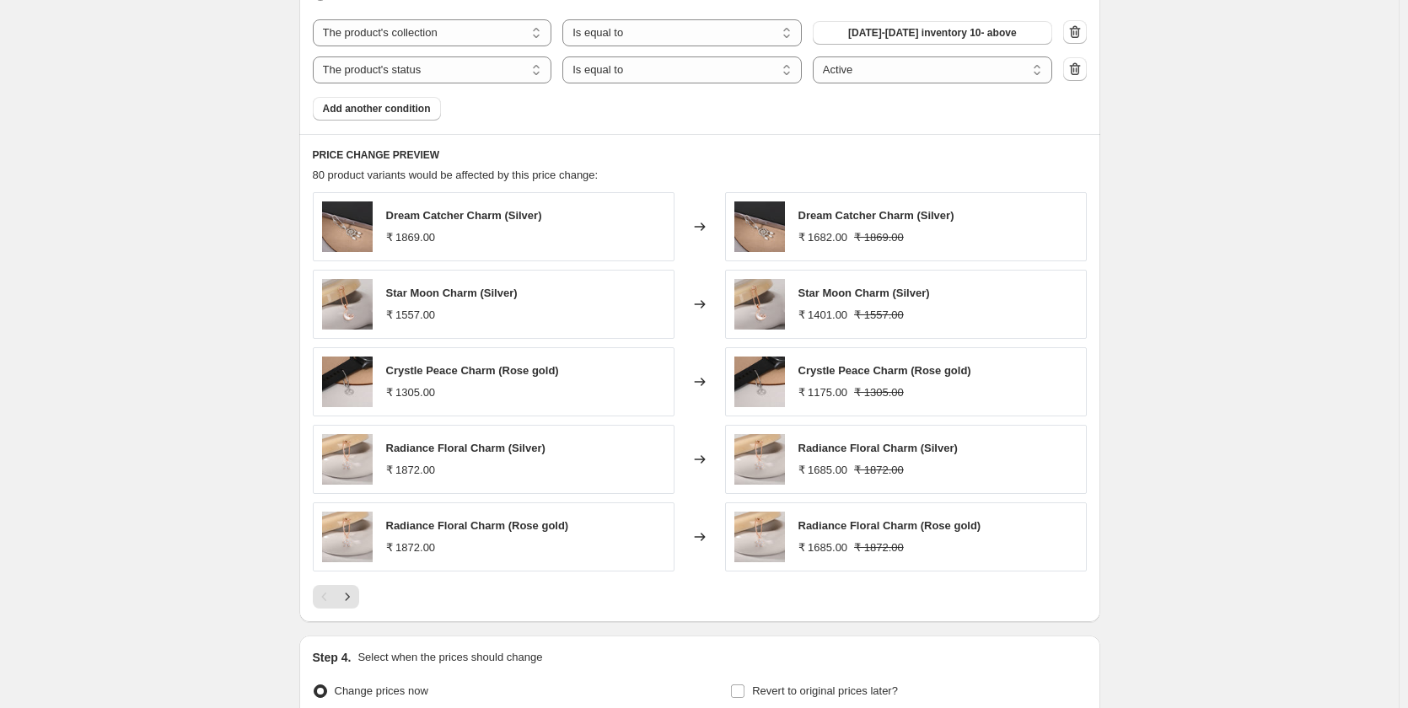
scroll to position [1096, 0]
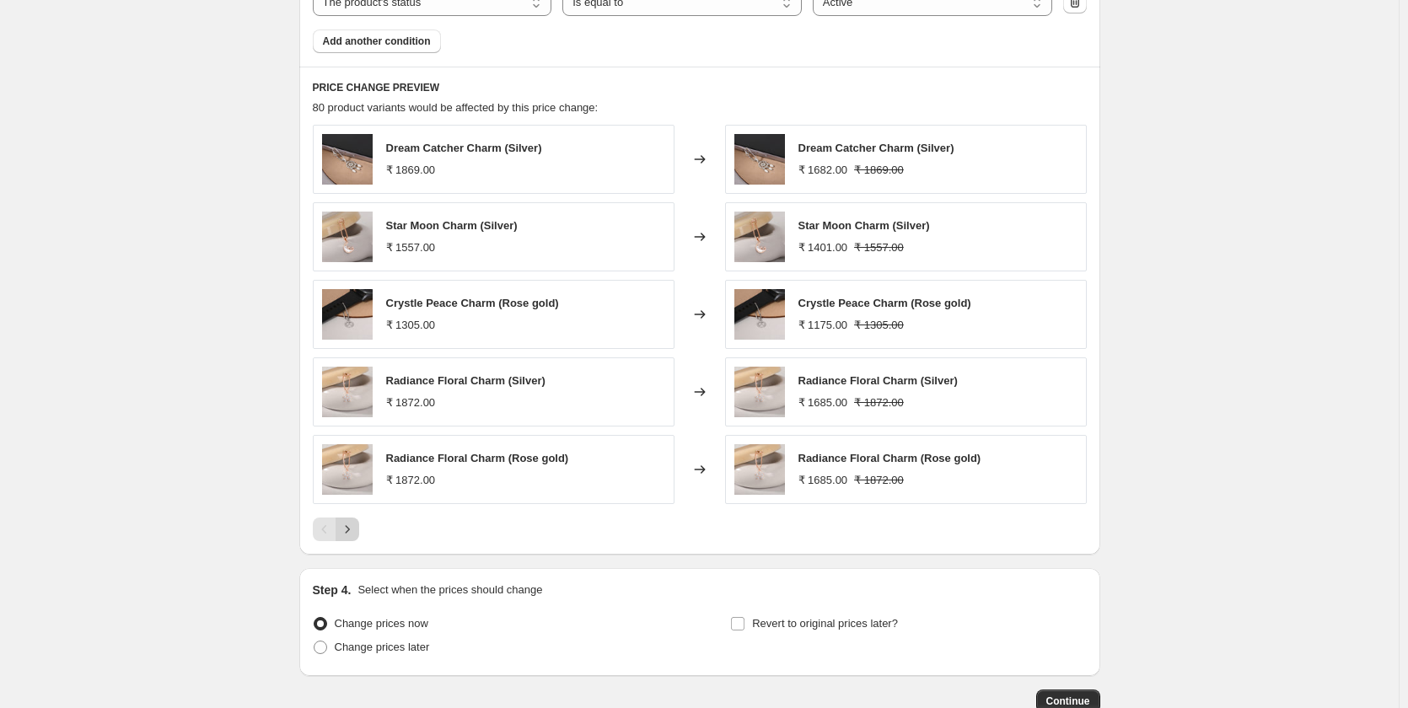
click at [356, 524] on icon "Next" at bounding box center [347, 529] width 17 height 17
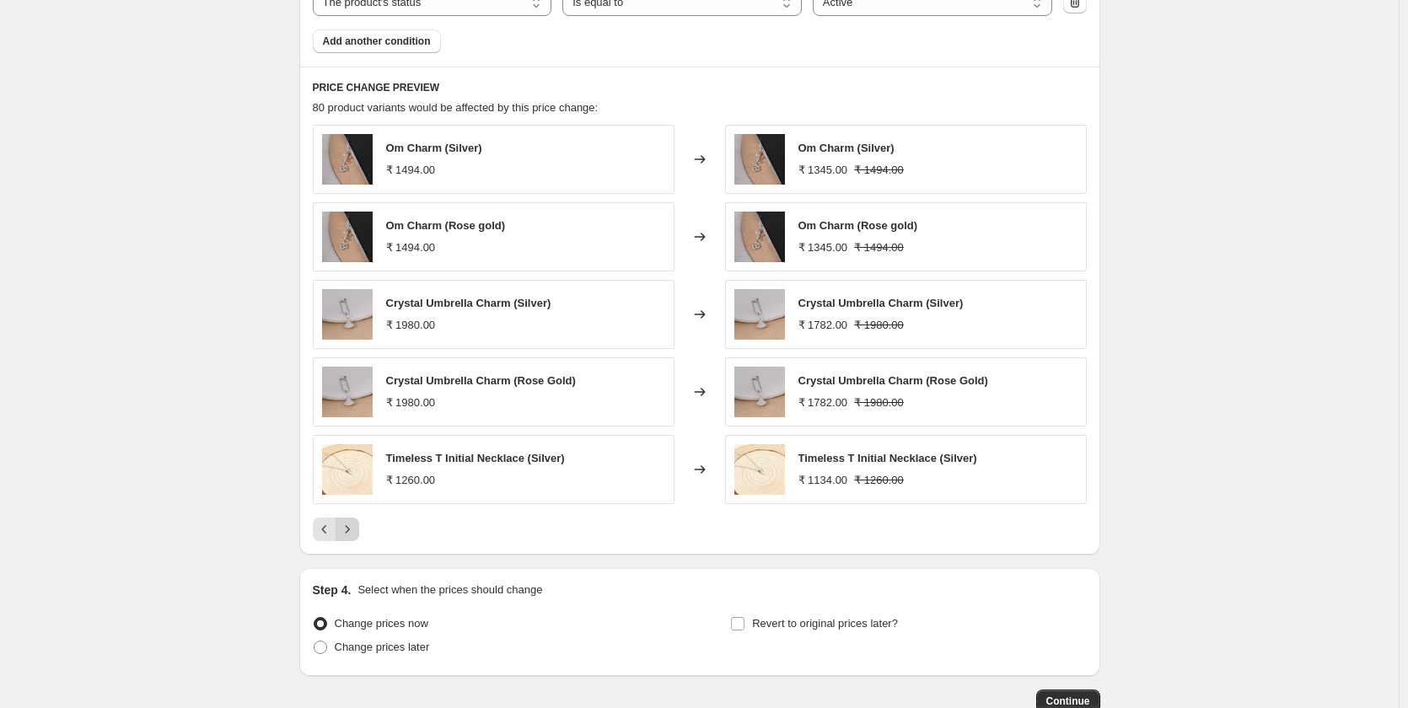
click at [350, 530] on icon "Next" at bounding box center [347, 529] width 17 height 17
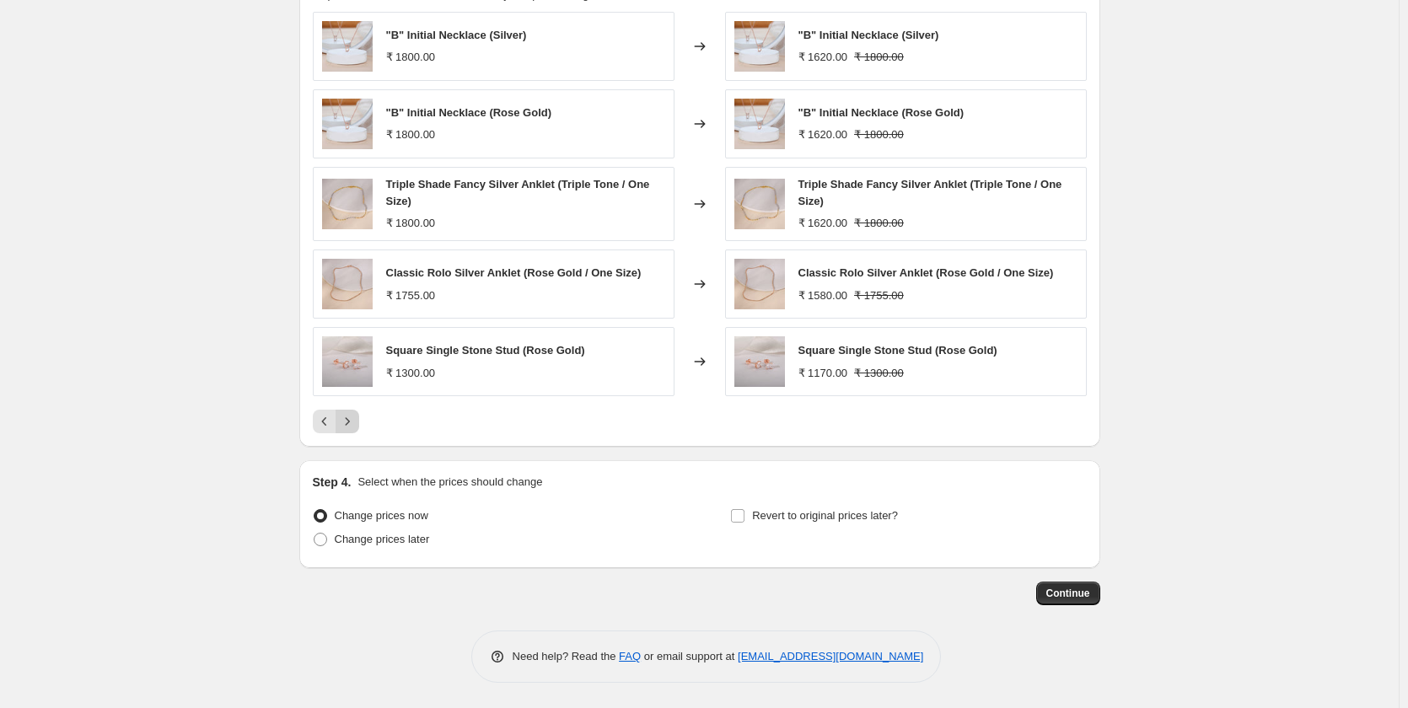
click at [351, 427] on icon "Next" at bounding box center [347, 421] width 17 height 17
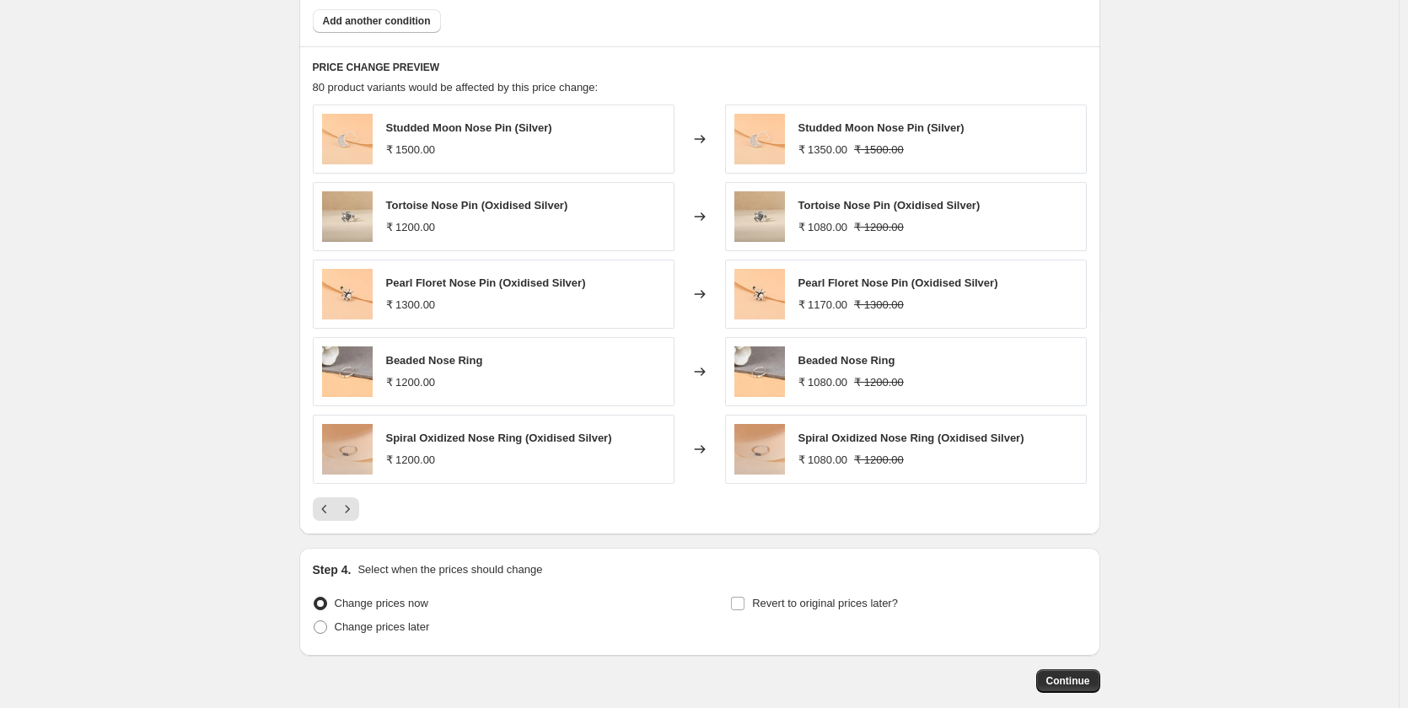
scroll to position [1204, 0]
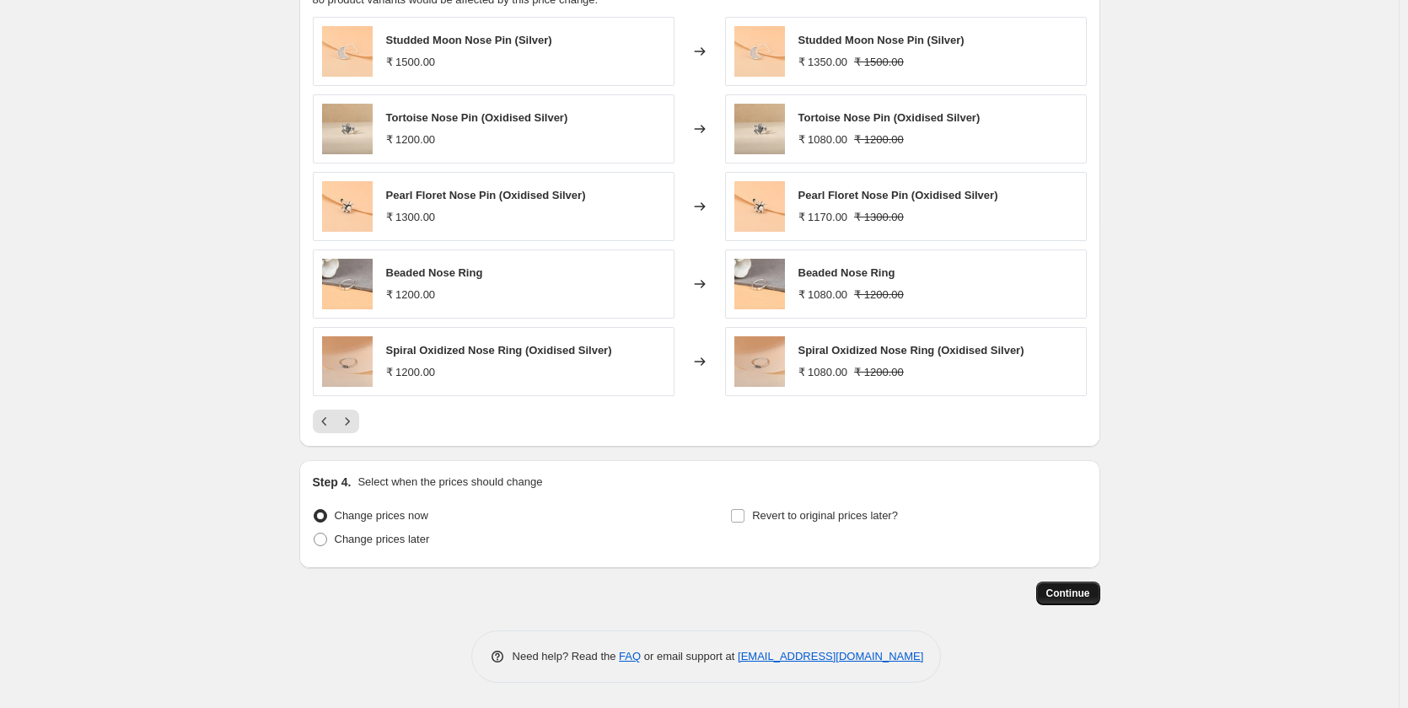
click at [1069, 595] on span "Continue" at bounding box center [1068, 593] width 44 height 13
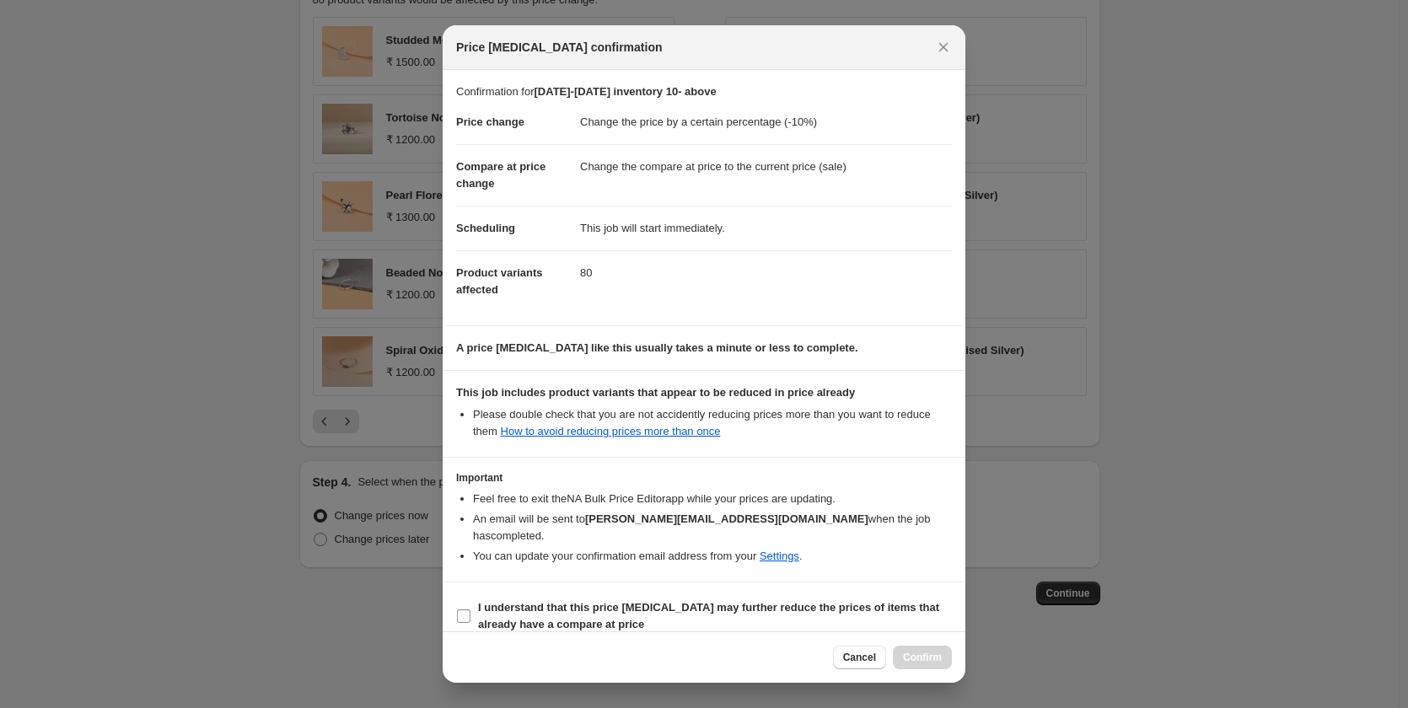
click at [468, 609] on input "I understand that this price [MEDICAL_DATA] may further reduce the prices of it…" at bounding box center [463, 615] width 13 height 13
checkbox input "true"
click at [920, 666] on button "Confirm" at bounding box center [922, 658] width 59 height 24
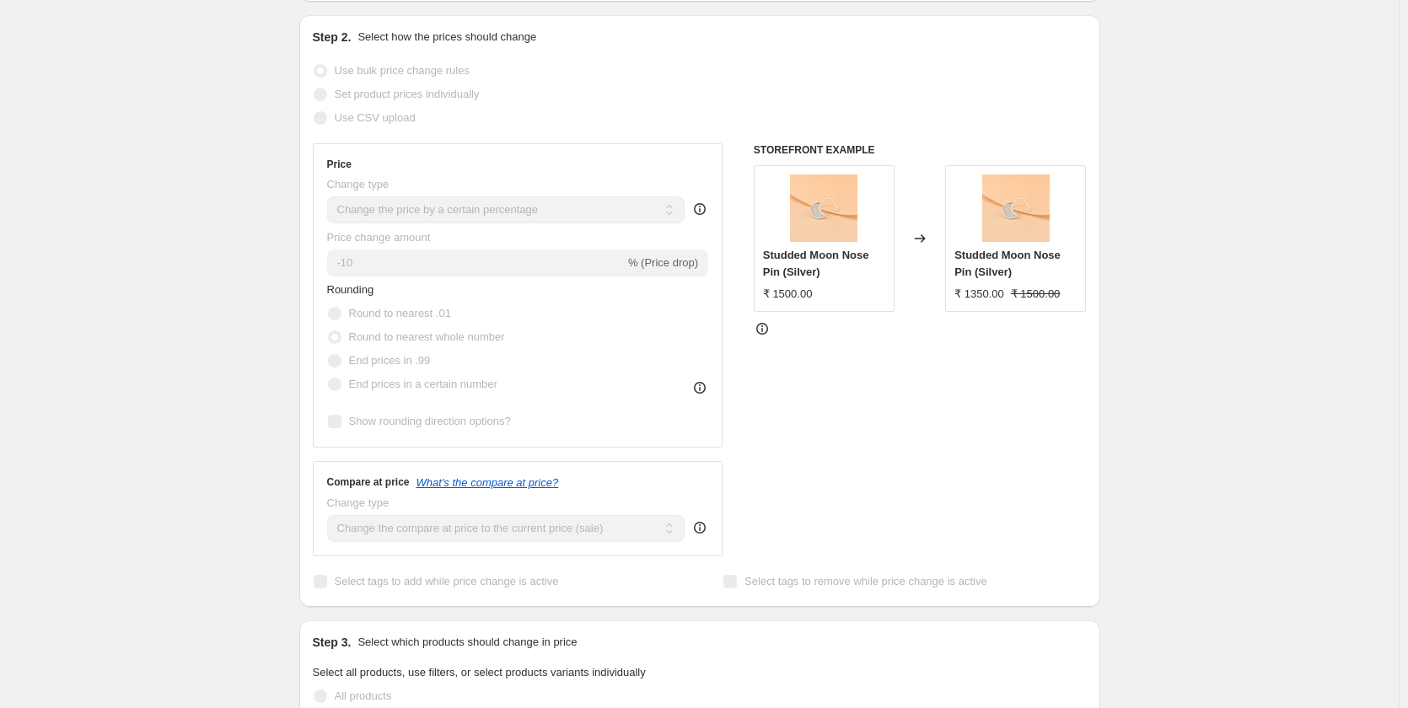
scroll to position [153, 0]
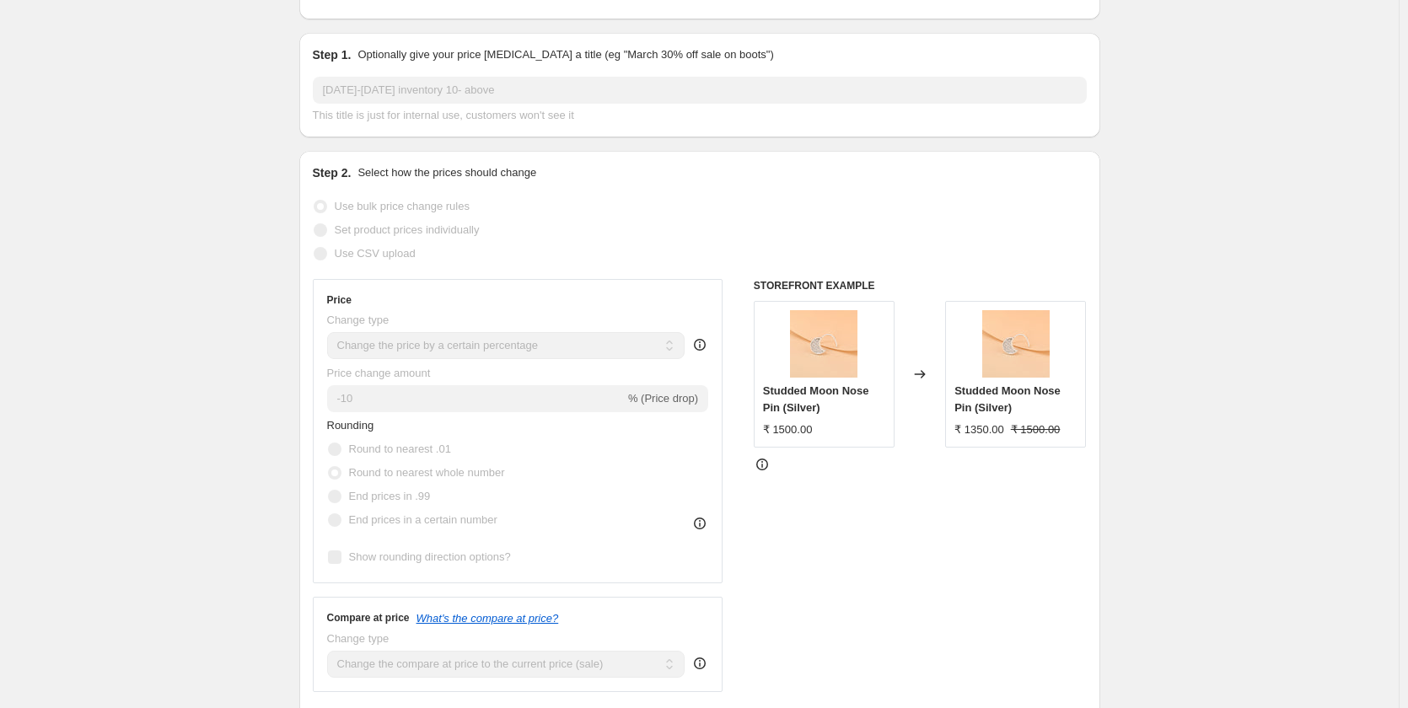
select select "percentage"
select select "collection"
select select "product_status"
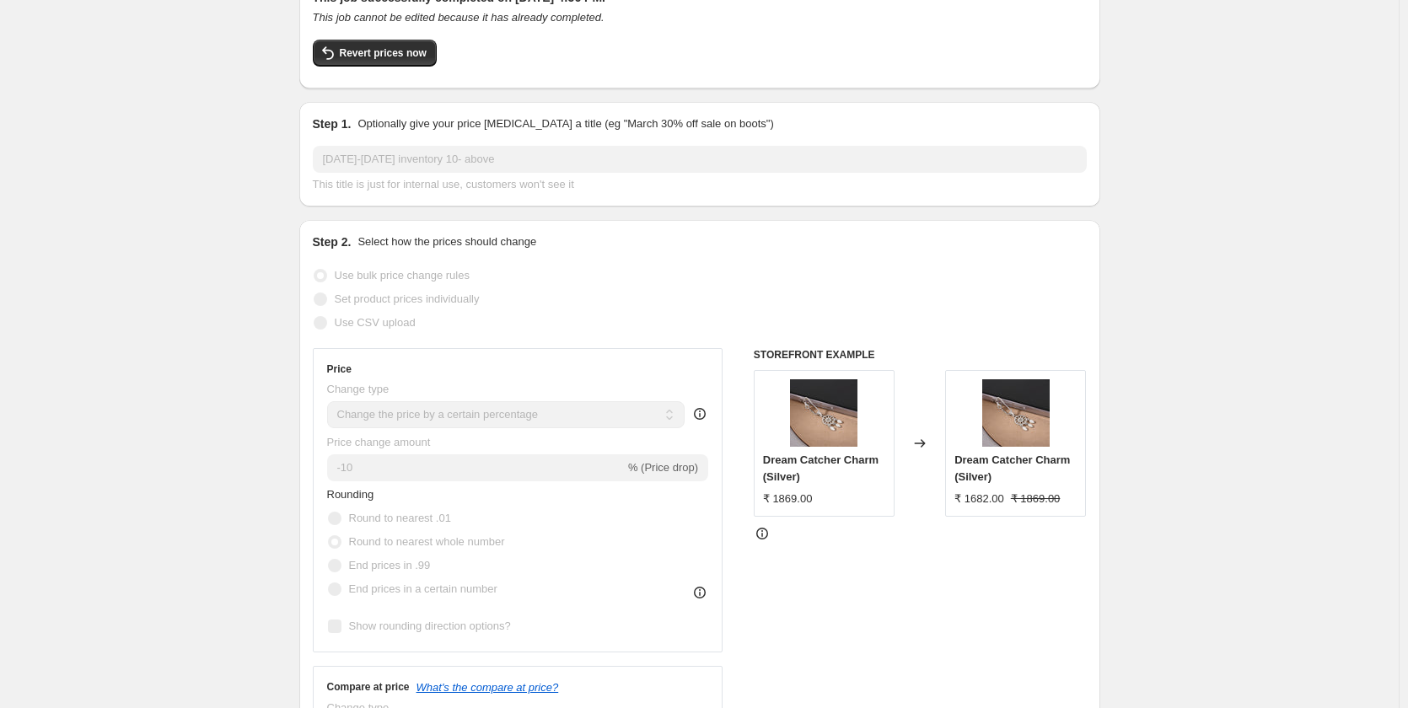
scroll to position [0, 0]
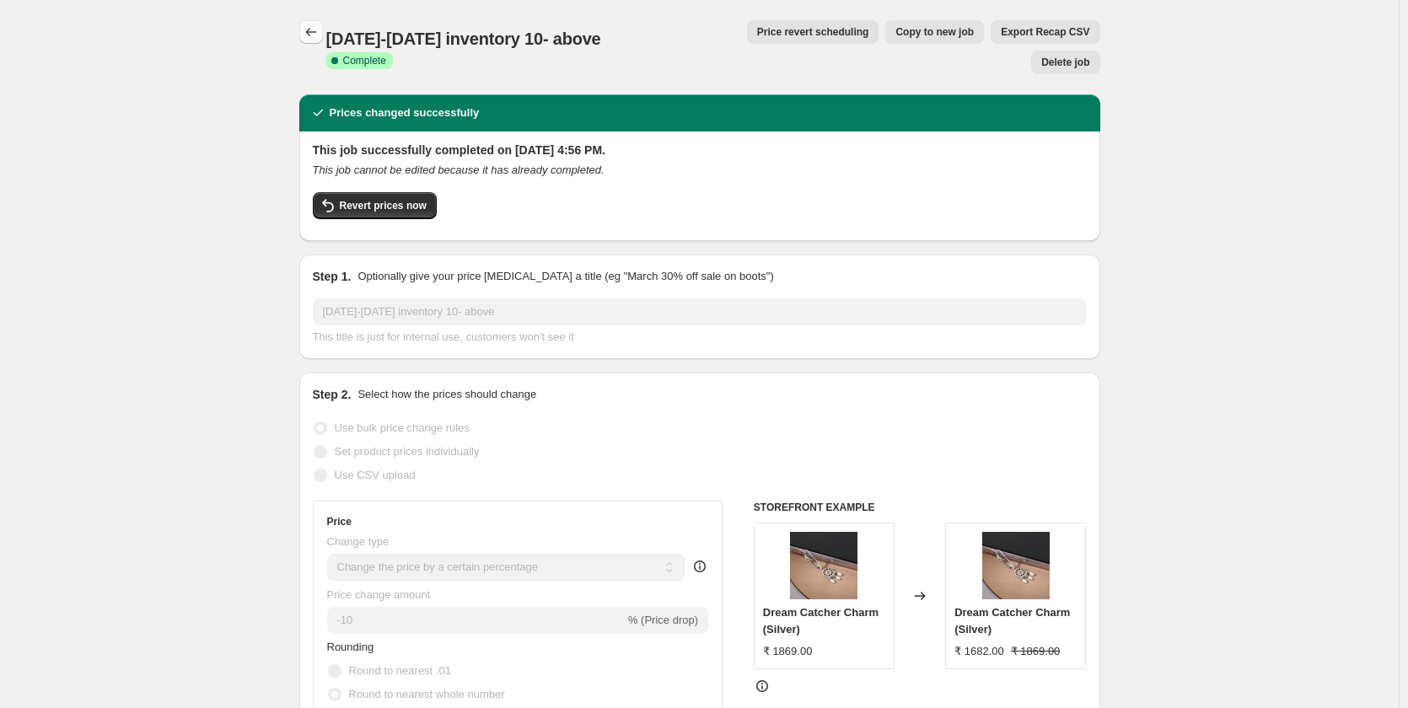
click at [311, 30] on icon "Price change jobs" at bounding box center [311, 32] width 17 height 17
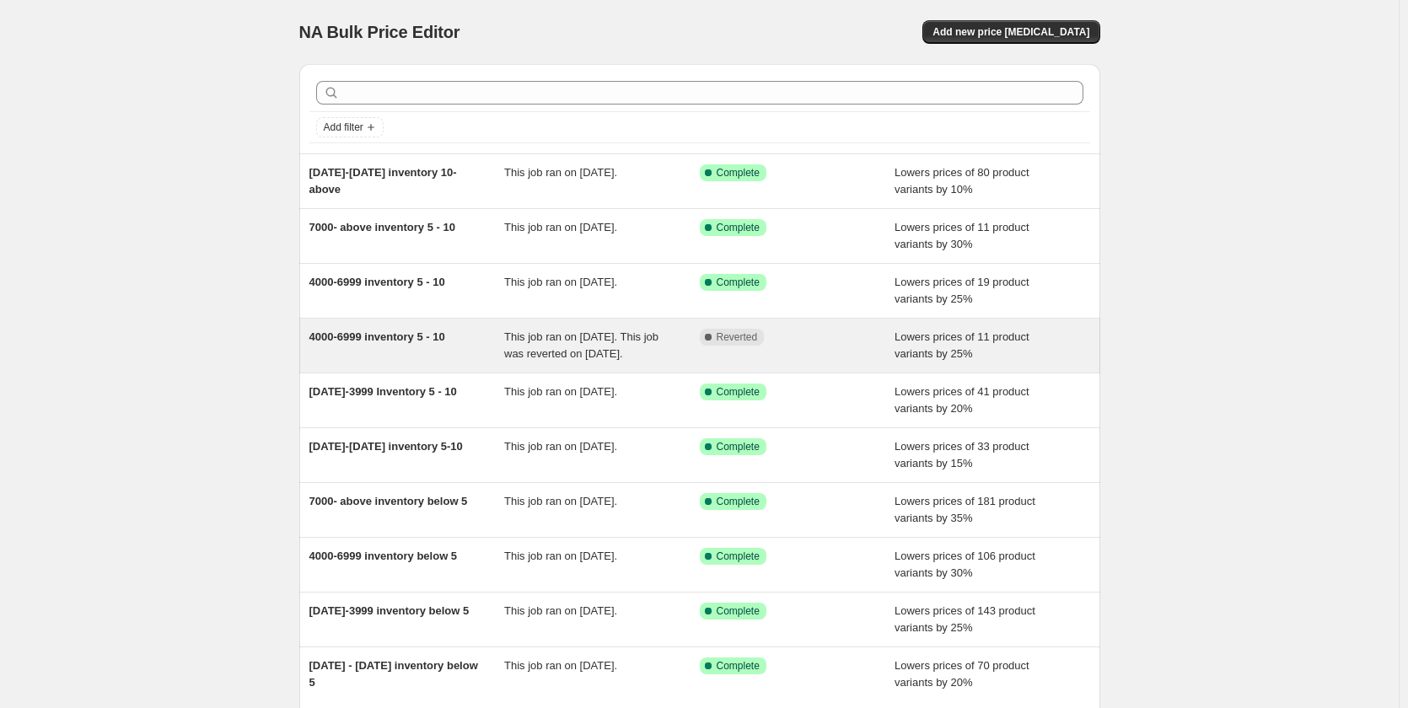
click at [480, 362] on div "4000-6999 inventory 5 - 10" at bounding box center [407, 346] width 196 height 34
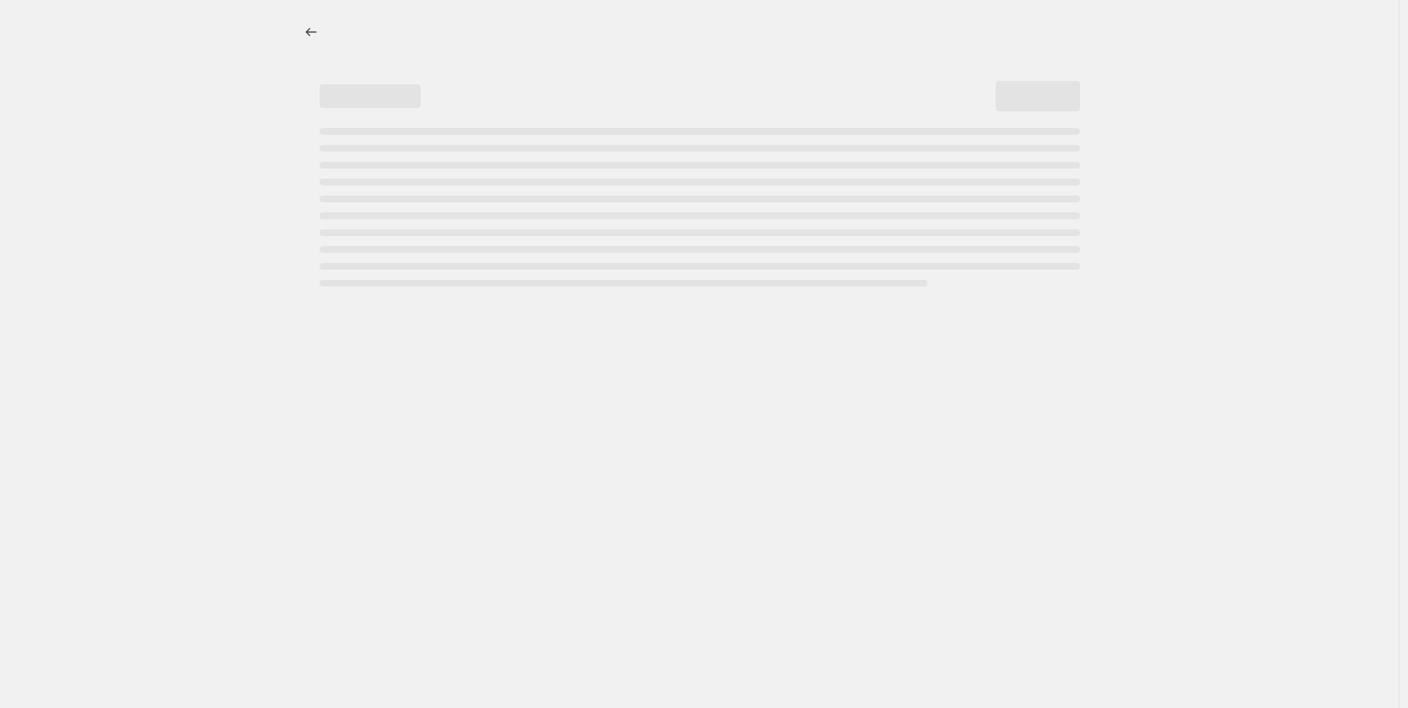
select select "percentage"
select select "collection"
select select "product_status"
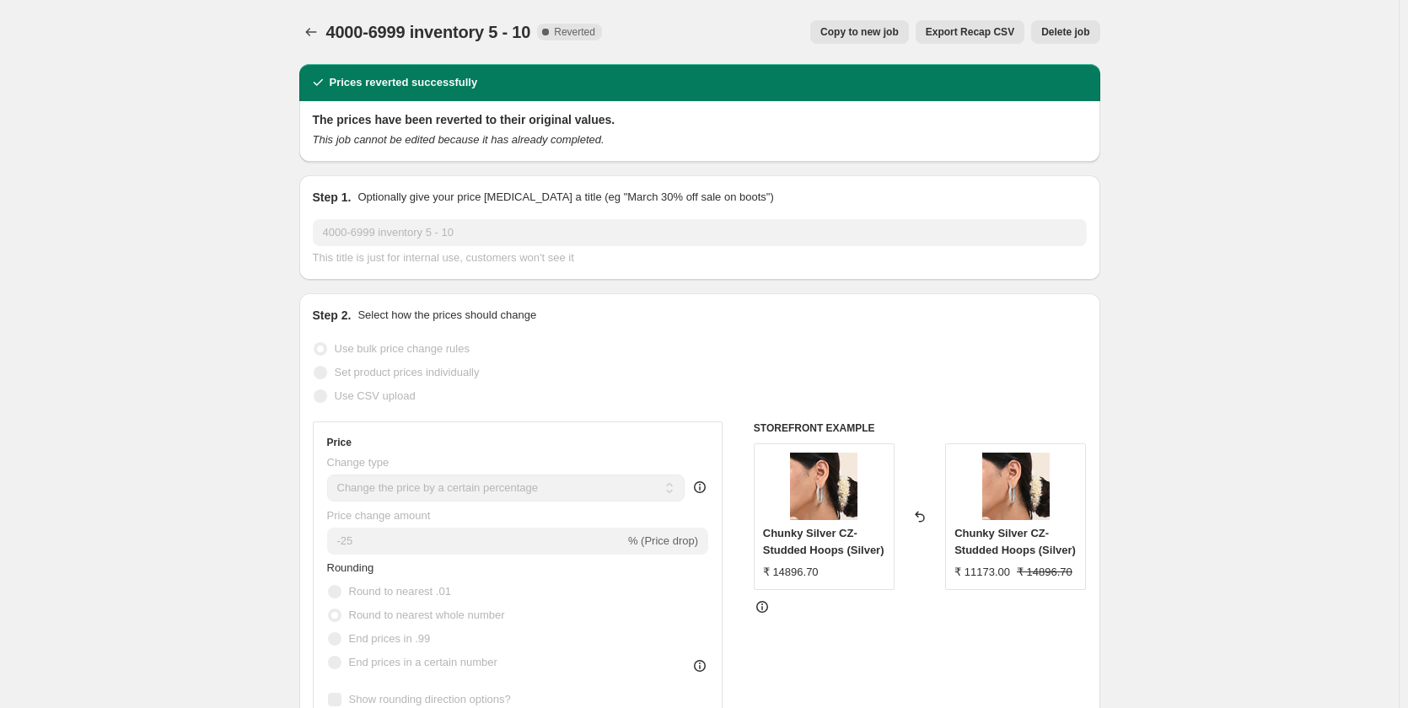
click at [1072, 35] on span "Delete job" at bounding box center [1065, 31] width 48 height 13
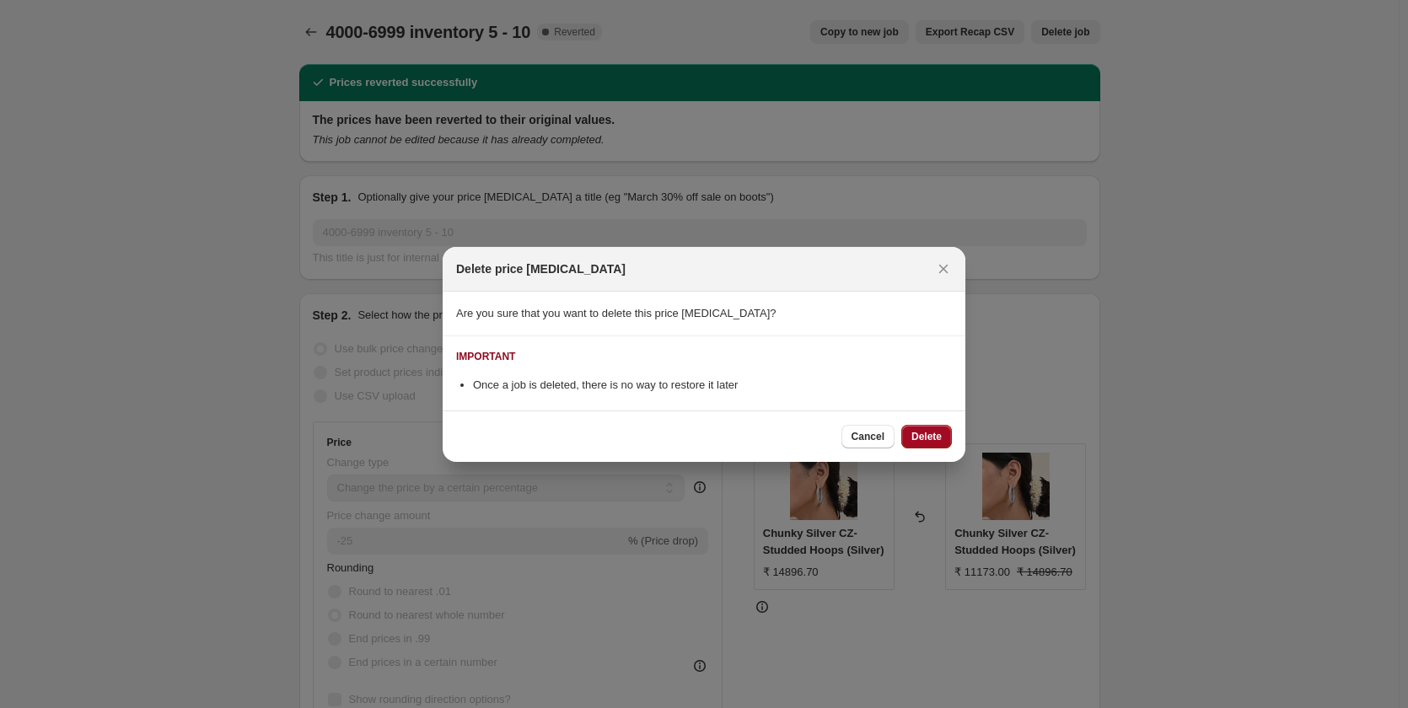
click at [920, 438] on span "Delete" at bounding box center [926, 436] width 30 height 13
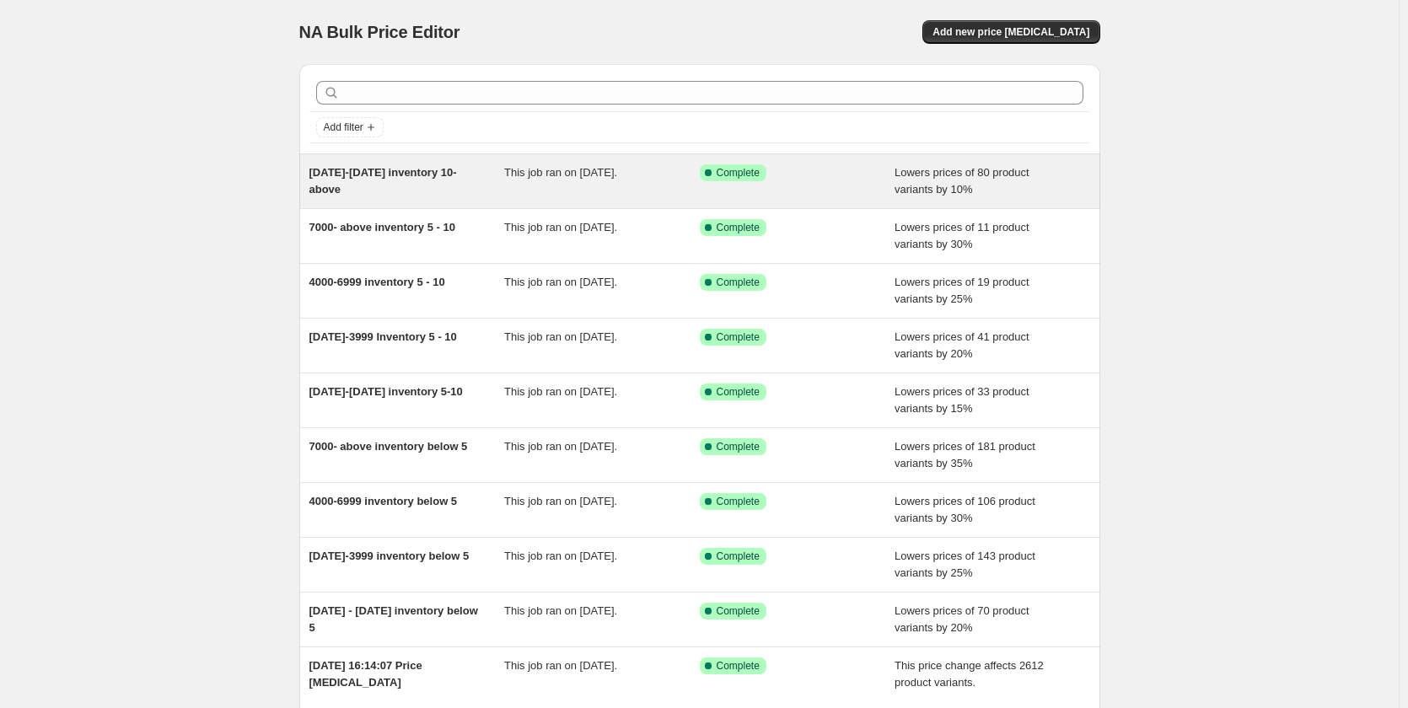
click at [593, 171] on span "This job ran on [DATE]." at bounding box center [560, 172] width 113 height 13
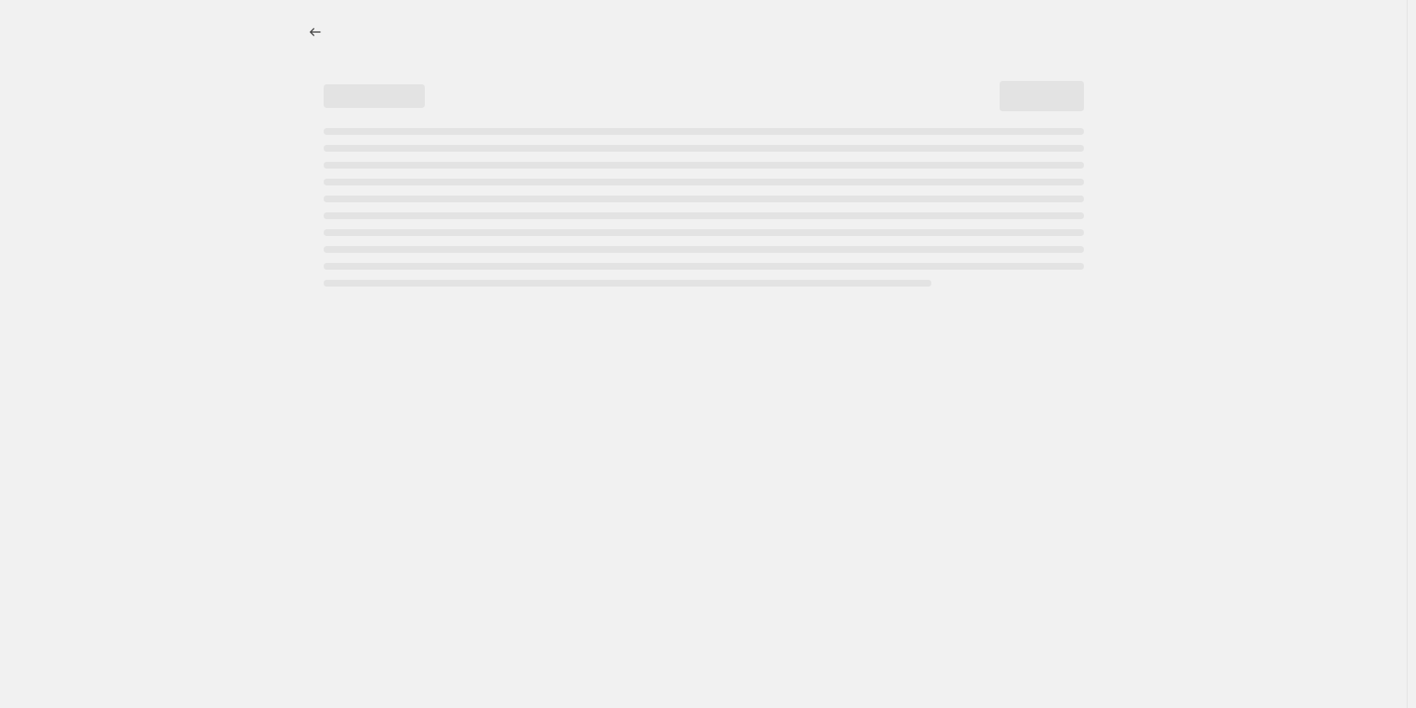
select select "percentage"
select select "collection"
select select "product_status"
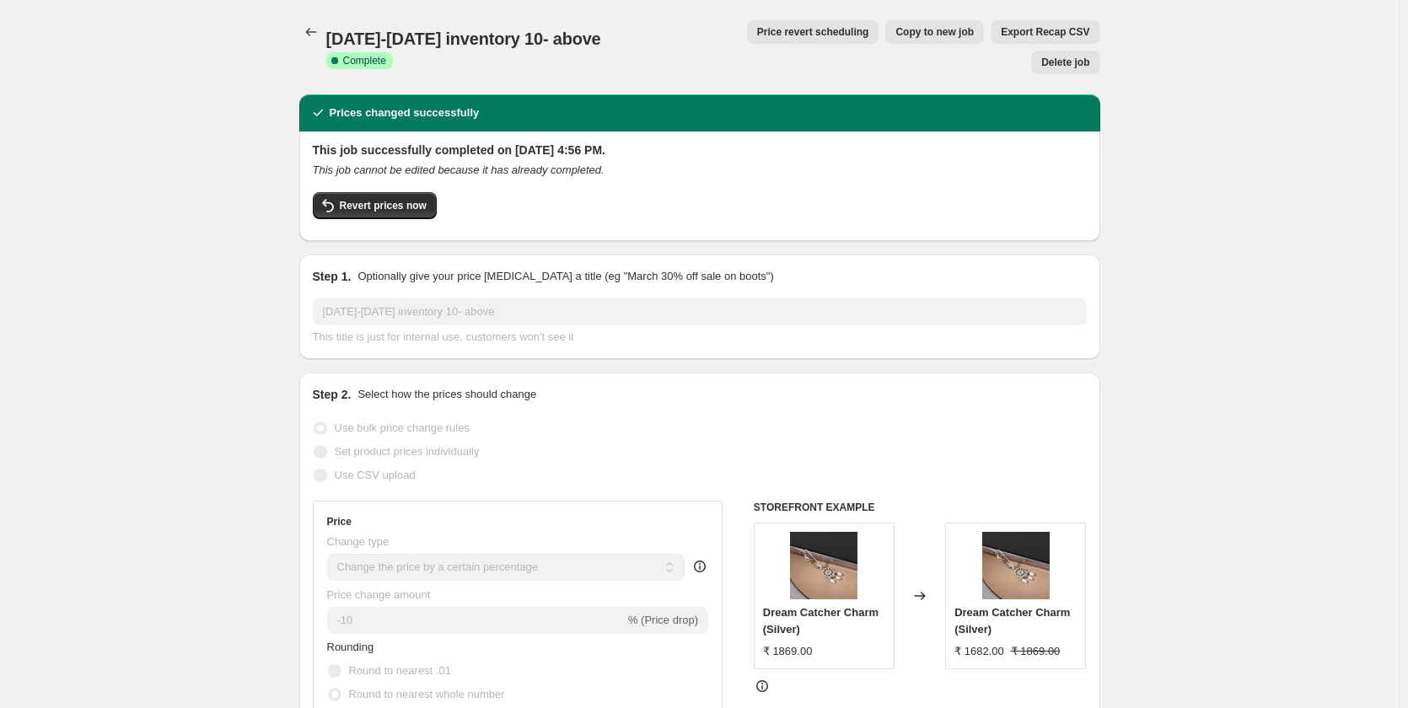
click at [895, 32] on span "Copy to new job" at bounding box center [934, 31] width 78 height 13
select select "percentage"
select select "collection"
select select "product_status"
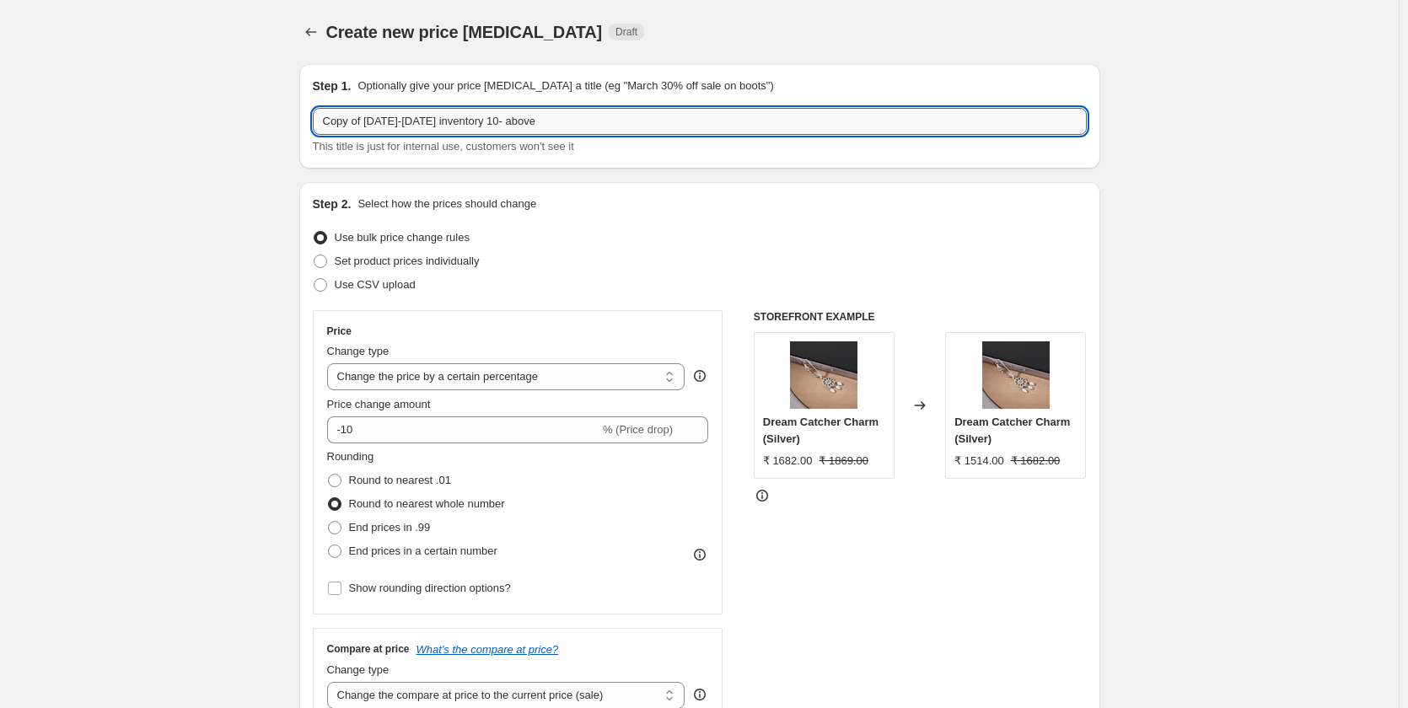
click at [482, 125] on input "Copy of [DATE]-[DATE] inventory 10- above" at bounding box center [700, 121] width 774 height 27
paste input "2000-3"
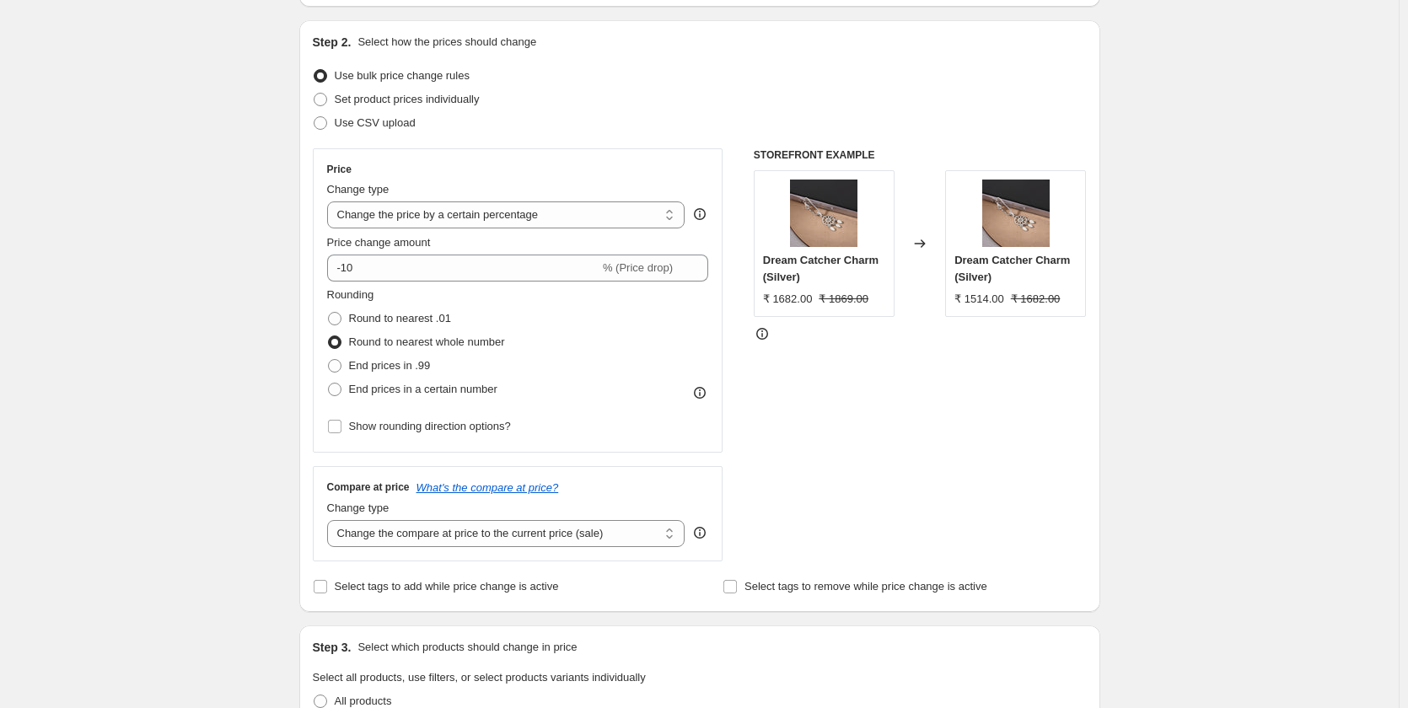
scroll to position [169, 0]
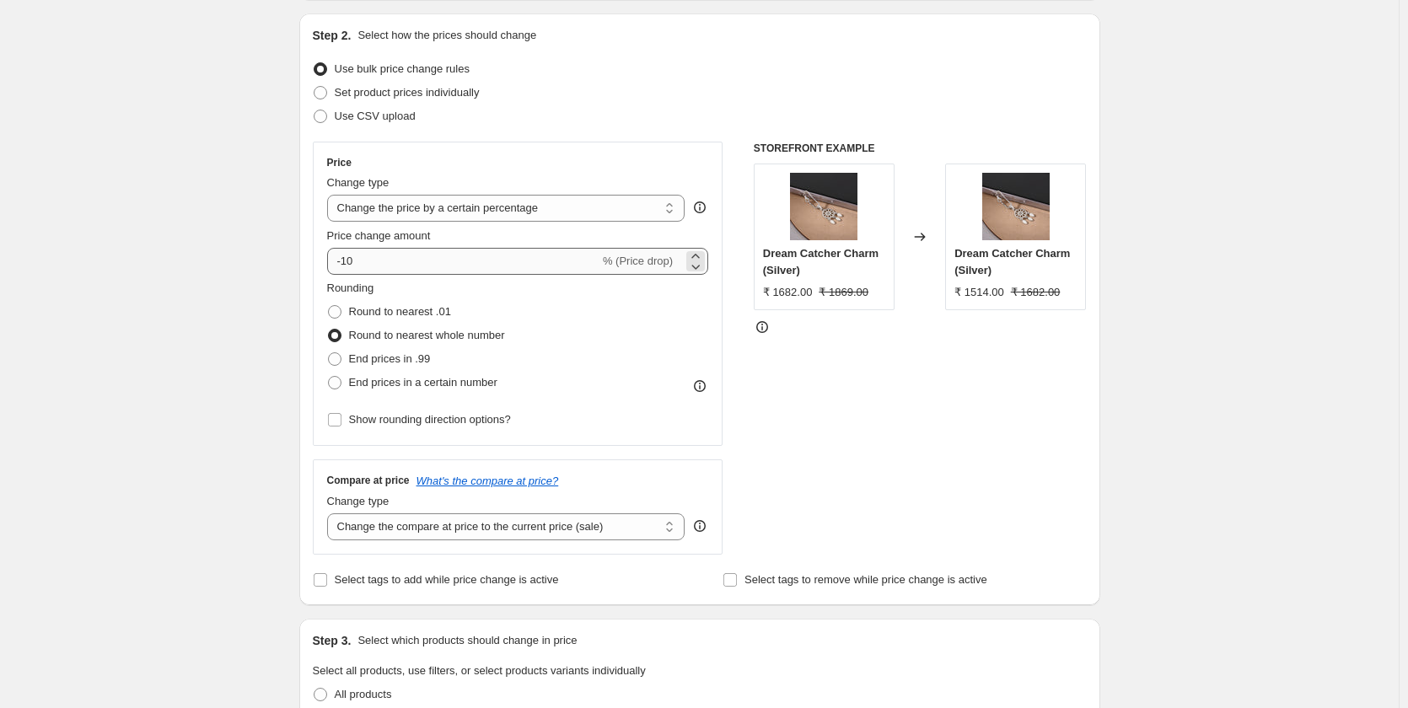
type input "[DATE]-3999 inventory 10- above"
click at [375, 269] on input "-10" at bounding box center [463, 261] width 272 height 27
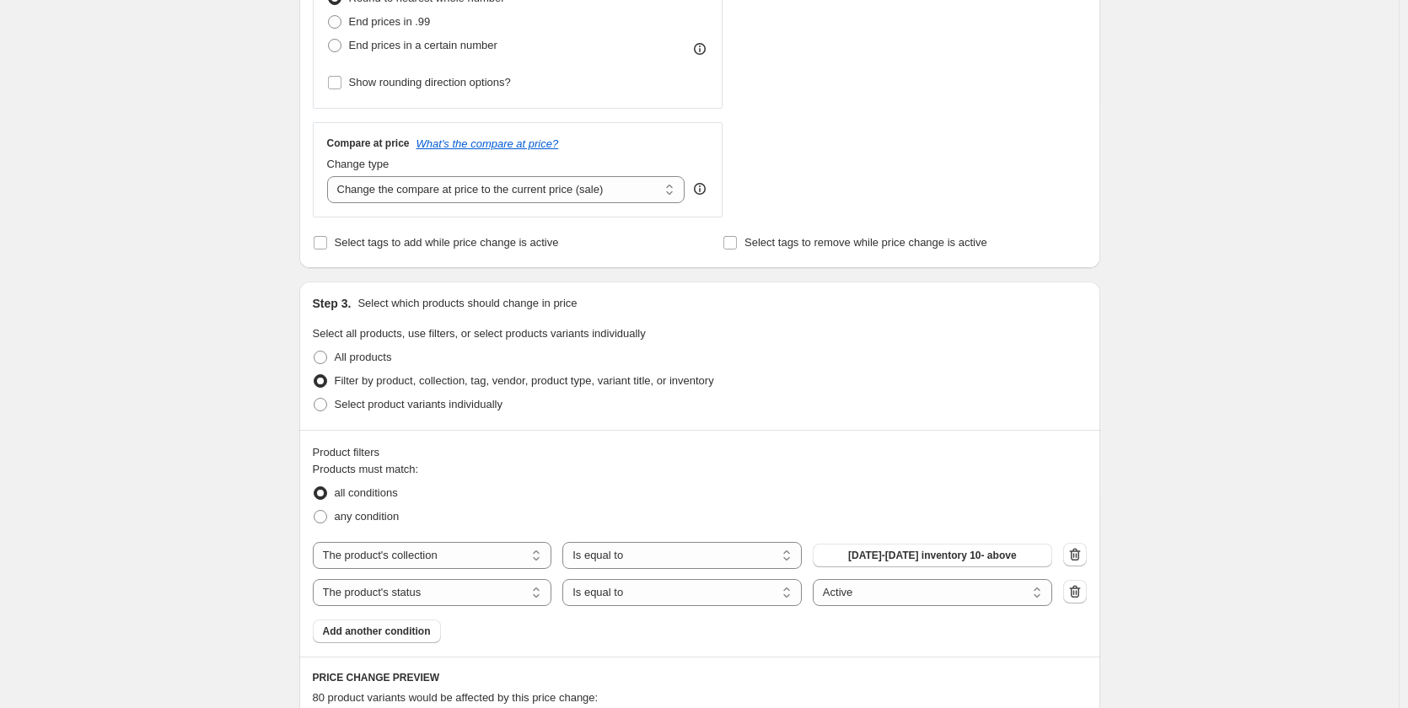
scroll to position [759, 0]
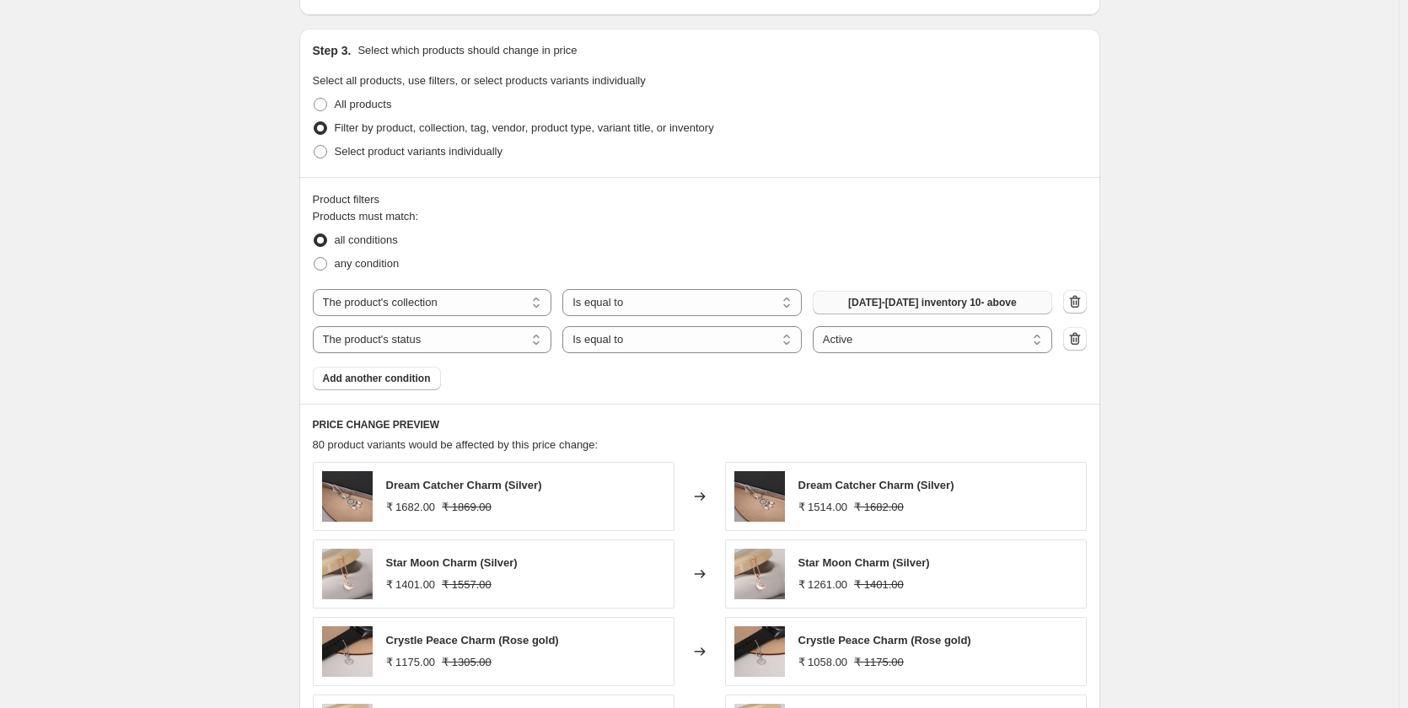
type input "-15"
click at [897, 301] on span "[DATE]-[DATE] inventory 10- above" at bounding box center [932, 302] width 169 height 13
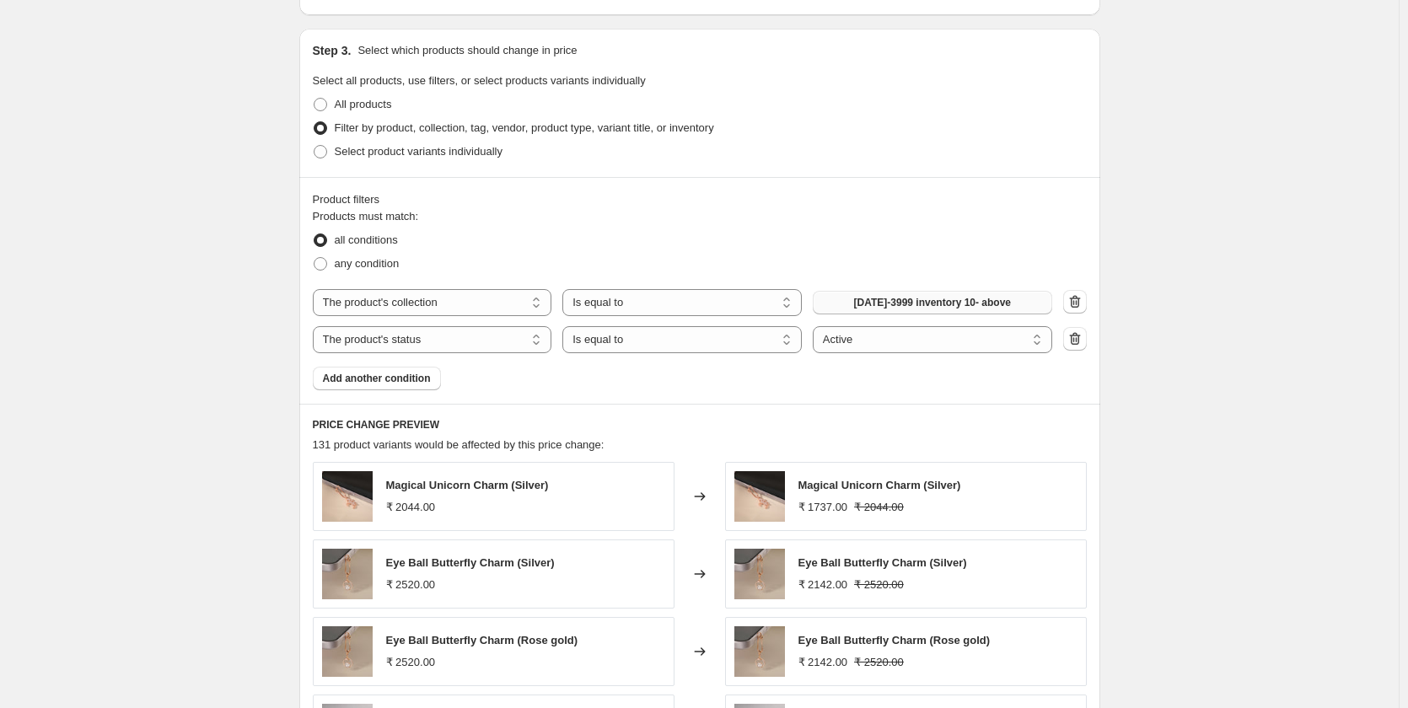
click at [1195, 450] on div "Create new price [MEDICAL_DATA]. This page is ready Create new price [MEDICAL_D…" at bounding box center [699, 197] width 1398 height 1912
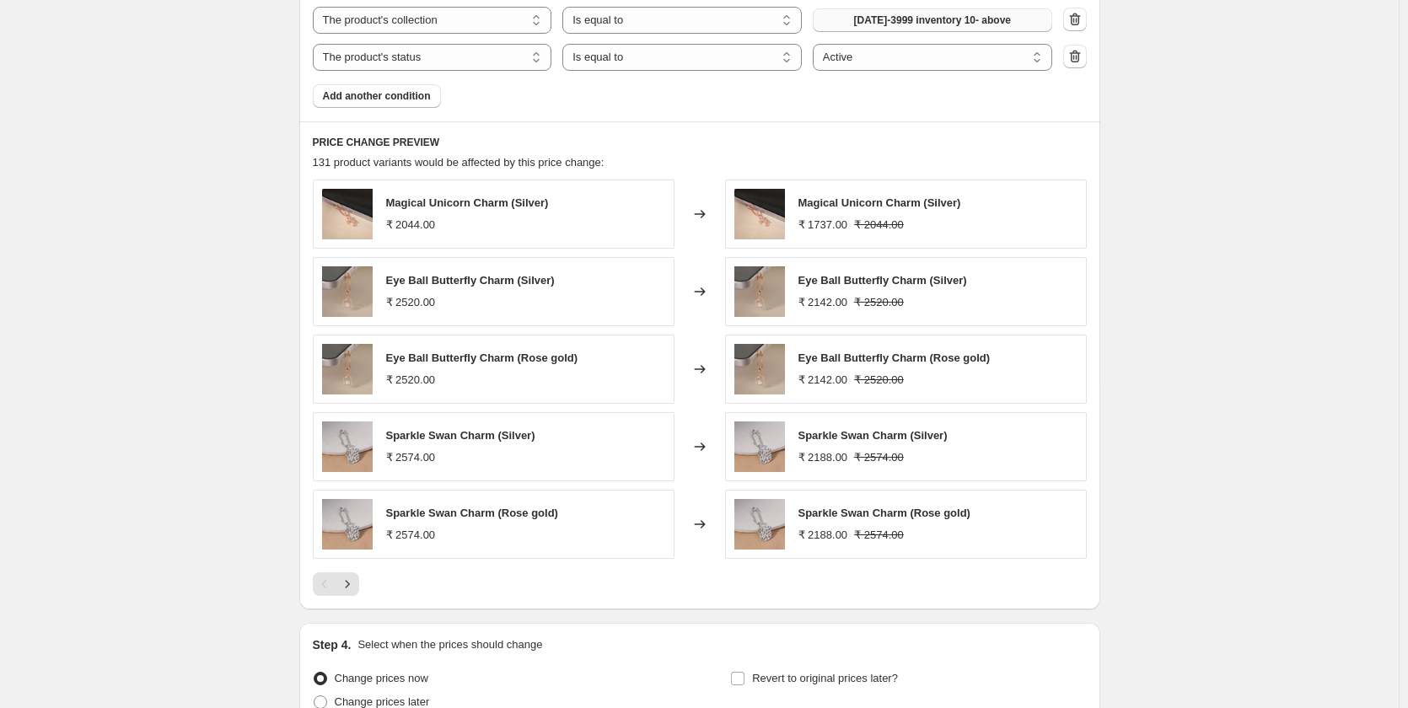
scroll to position [1204, 0]
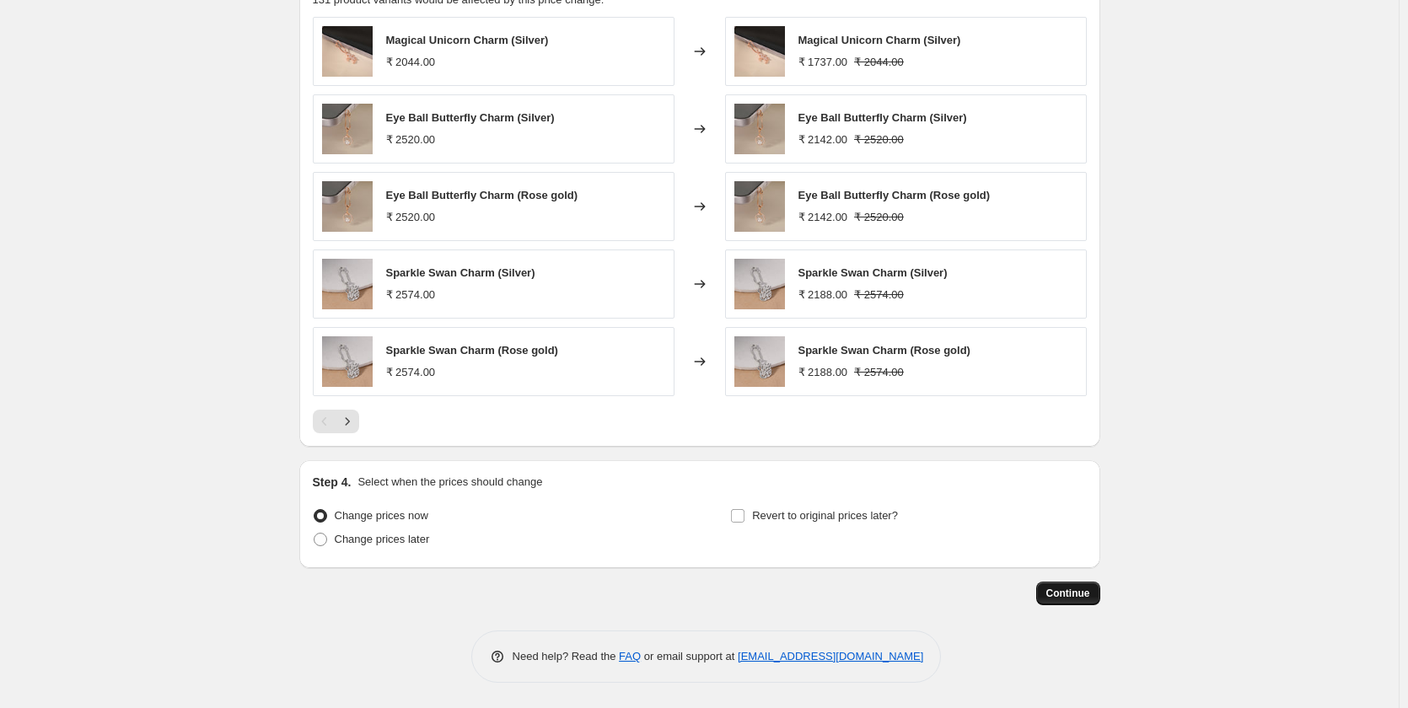
click at [1082, 589] on span "Continue" at bounding box center [1068, 593] width 44 height 13
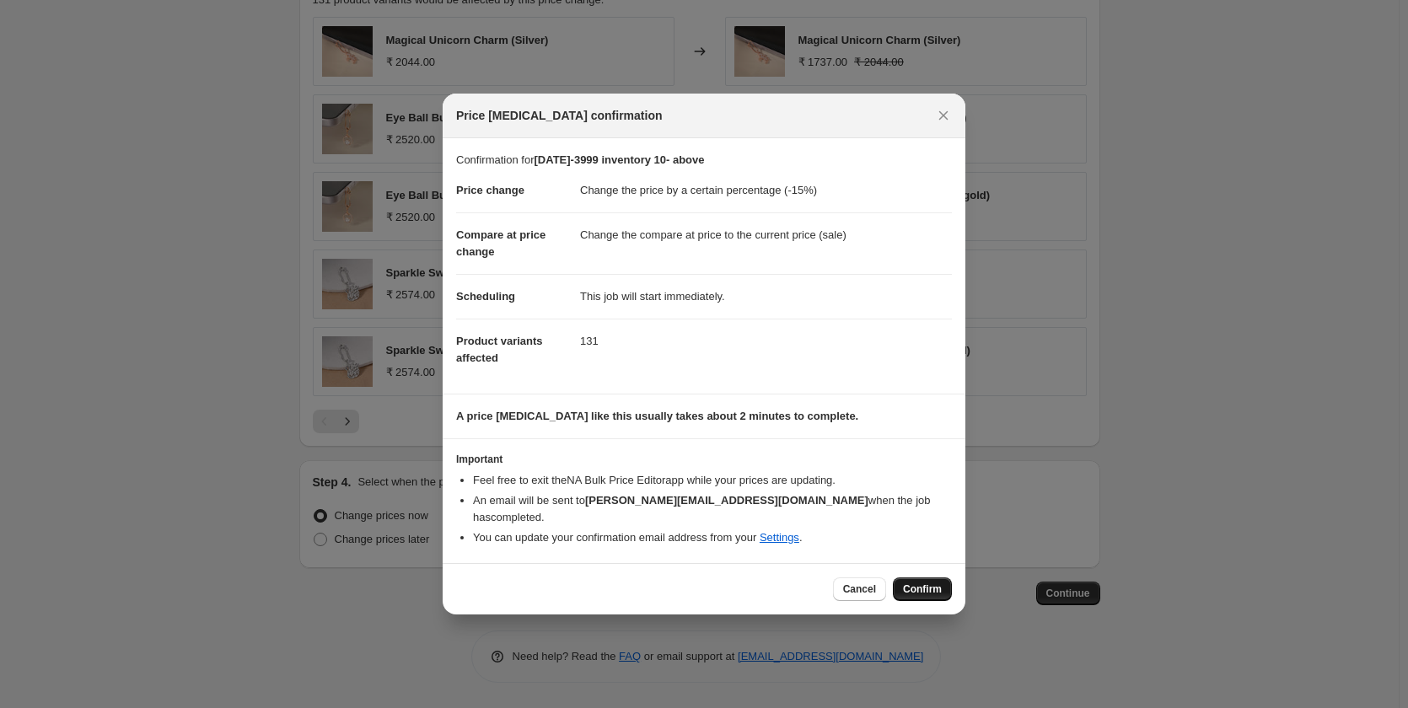
click at [908, 577] on button "Confirm" at bounding box center [922, 589] width 59 height 24
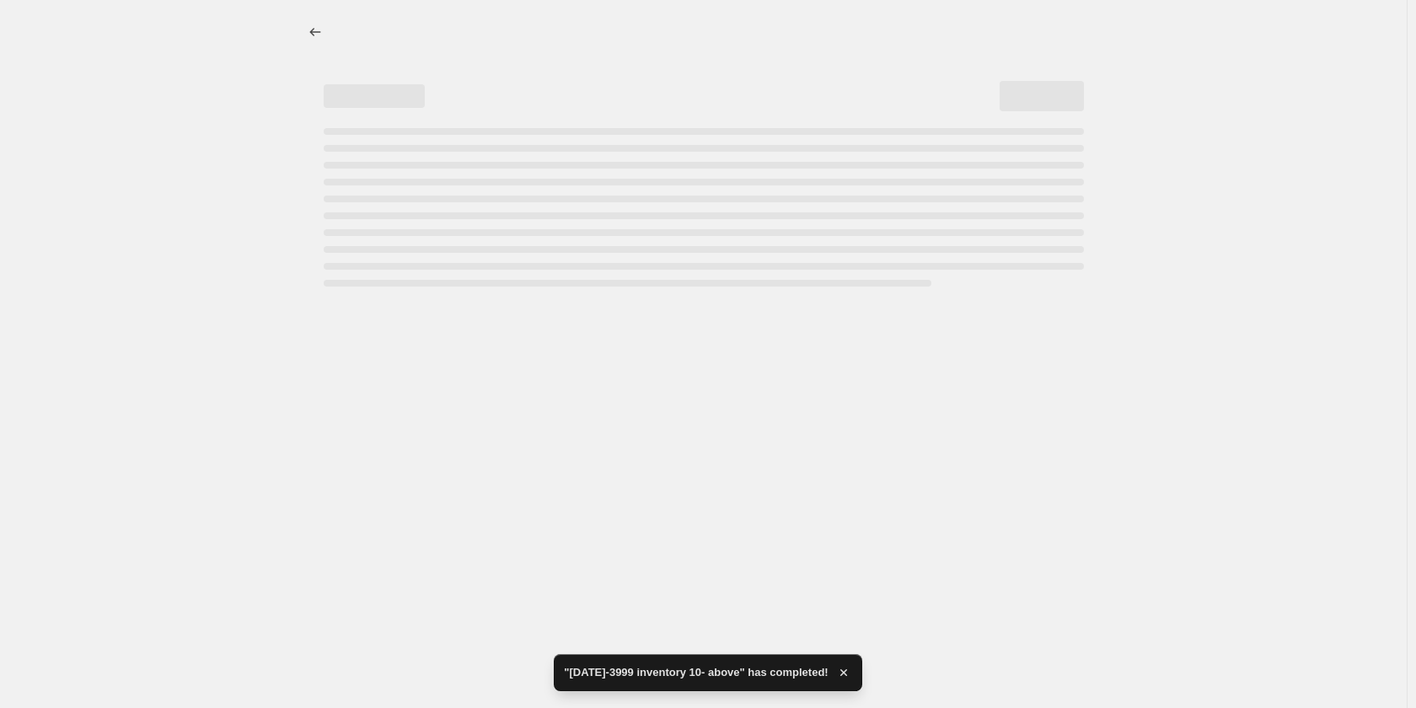
select select "percentage"
select select "collection"
select select "product_status"
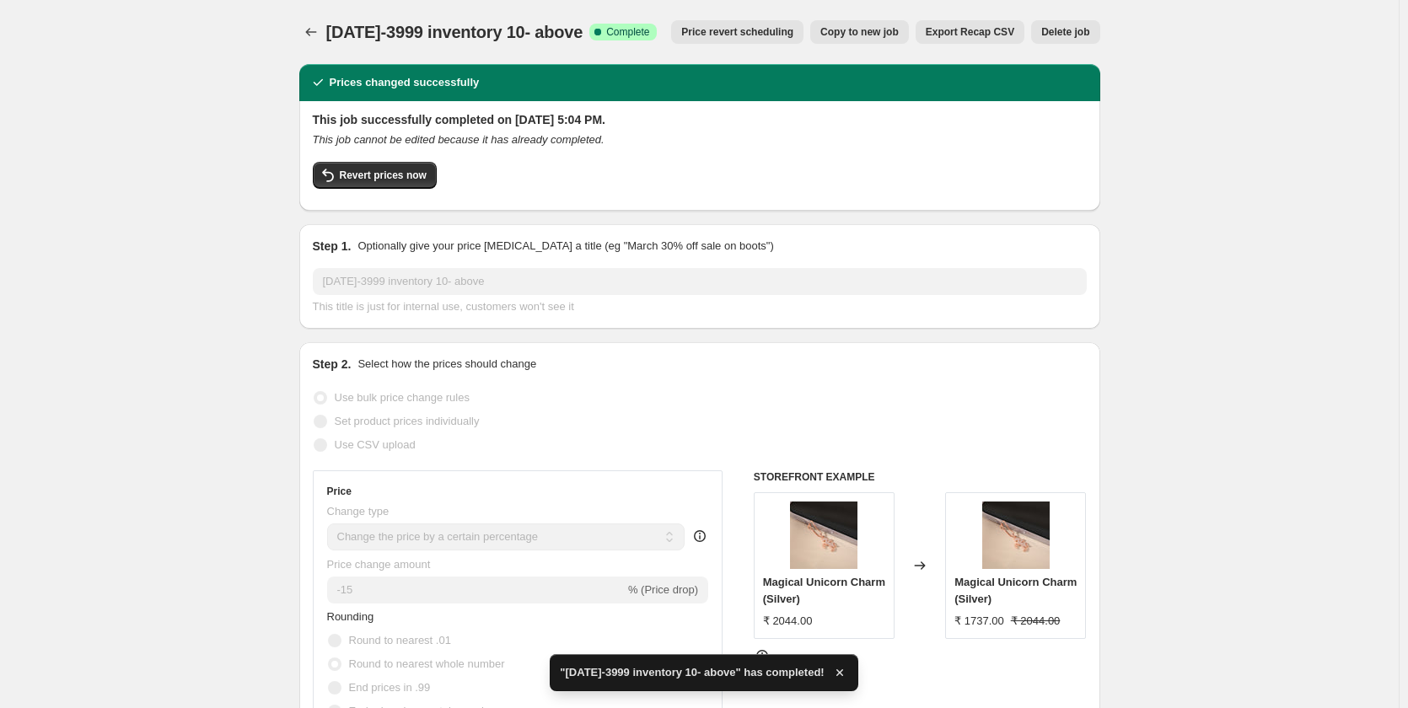
click at [853, 32] on span "Copy to new job" at bounding box center [859, 31] width 78 height 13
select select "percentage"
select select "collection"
select select "product_status"
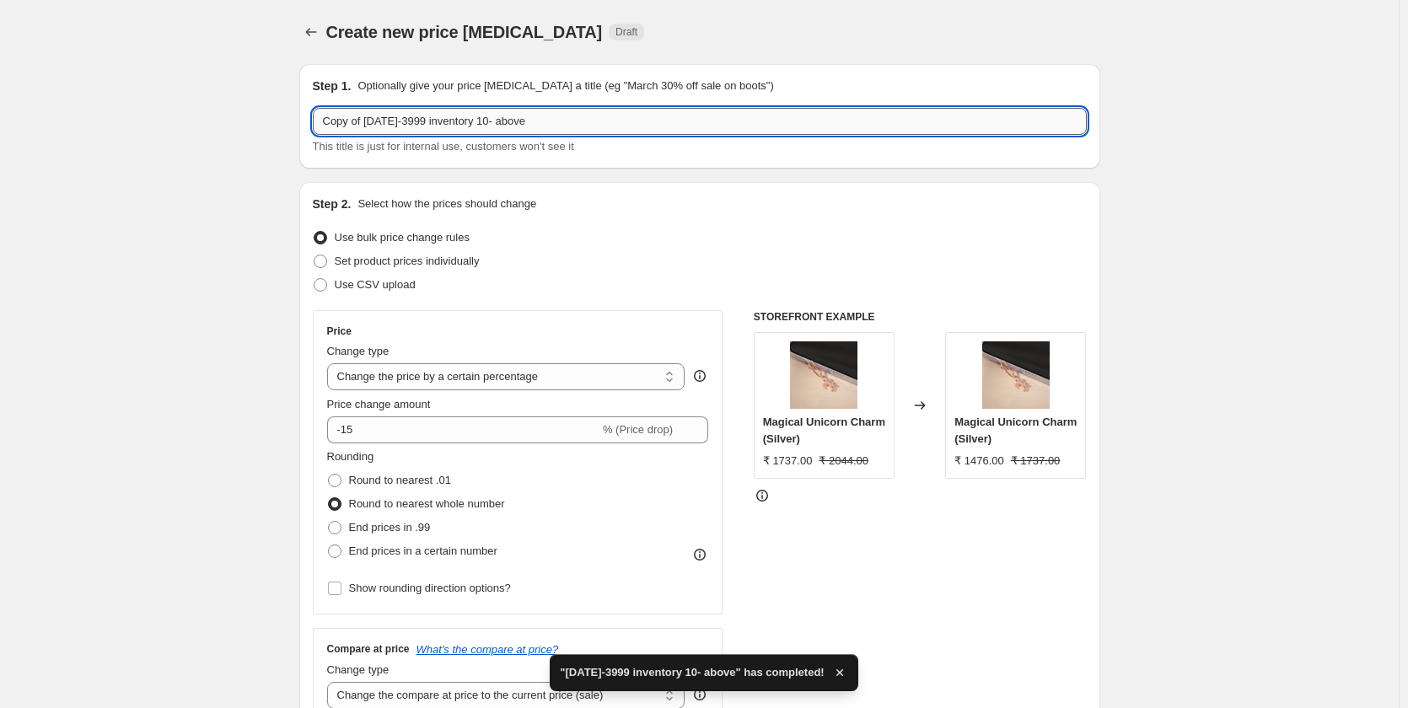
click at [546, 119] on input "Copy of [DATE]-3999 inventory 10- above" at bounding box center [700, 121] width 774 height 27
paste input "4000-6"
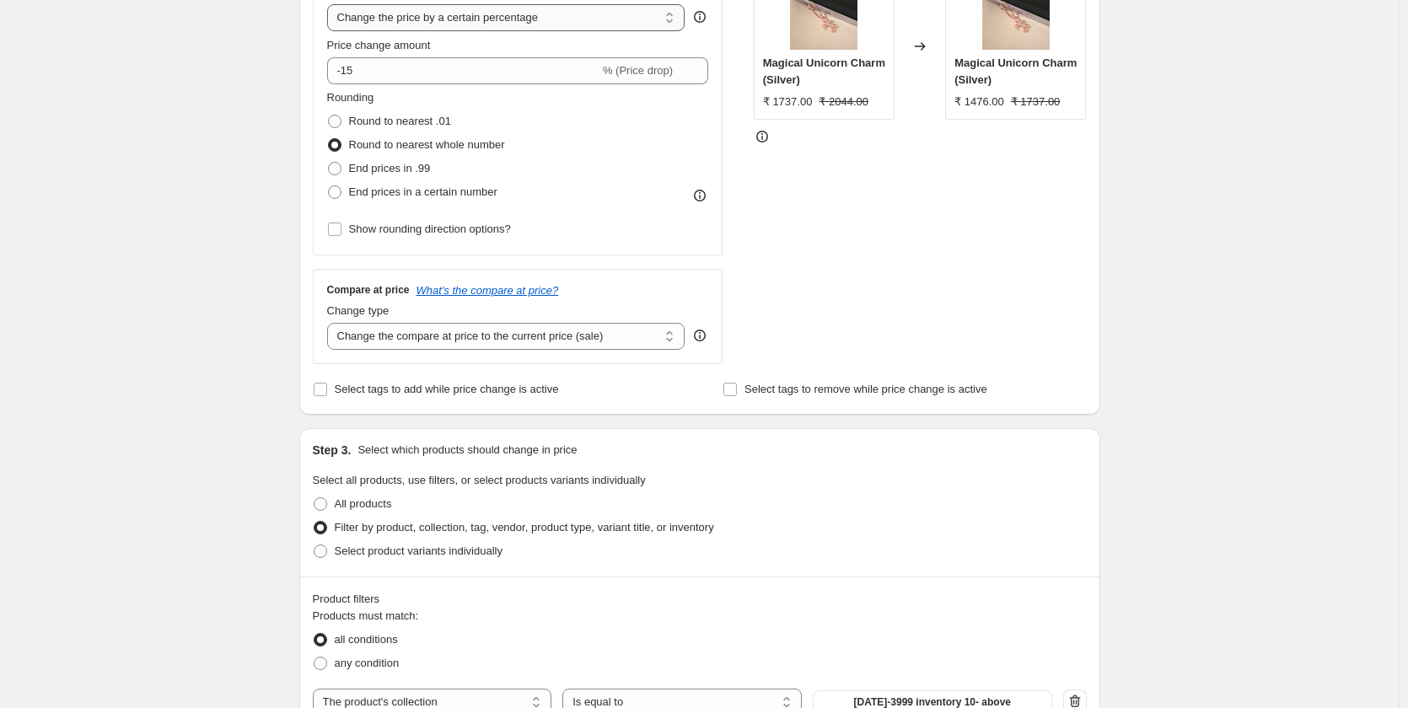
scroll to position [253, 0]
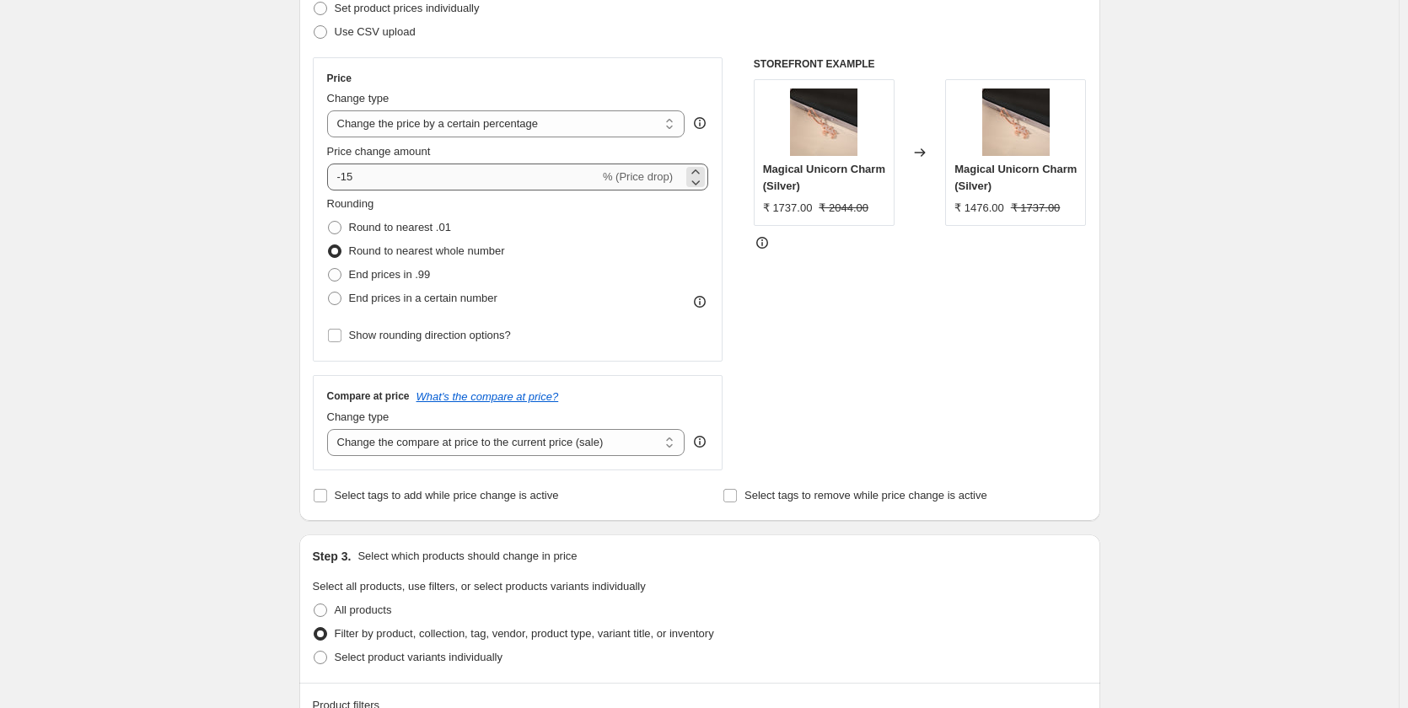
type input "4000-6999 inventory 10- above"
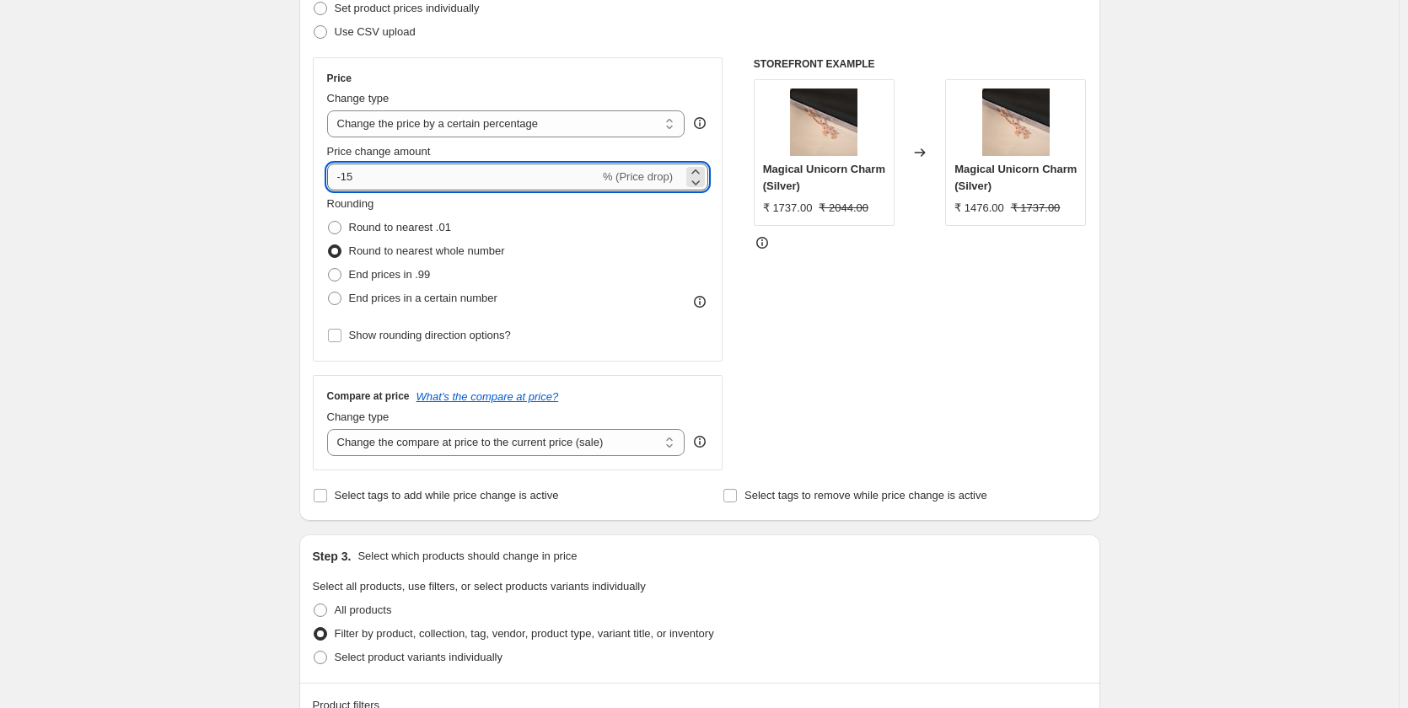
click at [408, 169] on input "-15" at bounding box center [463, 177] width 272 height 27
type input "-1"
type input "-20"
click at [240, 351] on div "Create new price [MEDICAL_DATA]. This page is ready Create new price [MEDICAL_D…" at bounding box center [699, 703] width 1398 height 1912
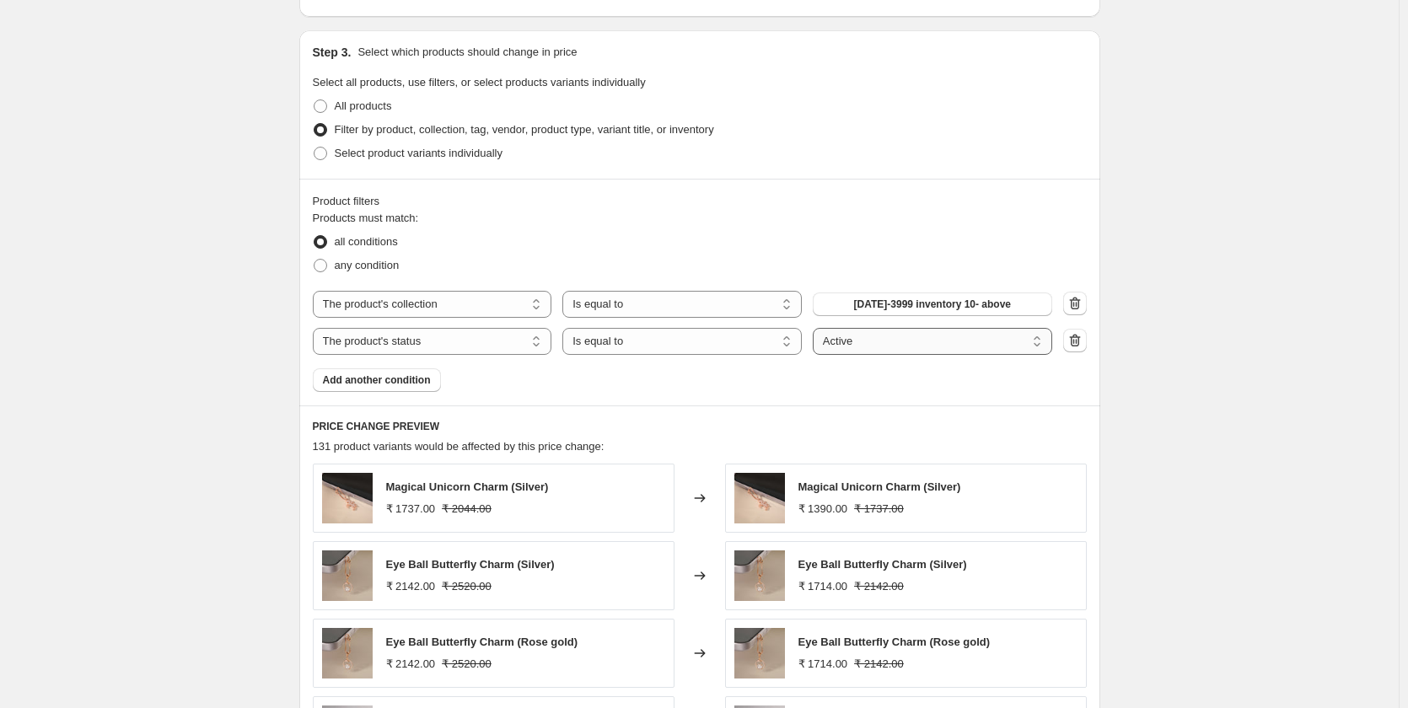
scroll to position [759, 0]
click at [922, 299] on span "[DATE]-3999 inventory 10- above" at bounding box center [933, 302] width 158 height 13
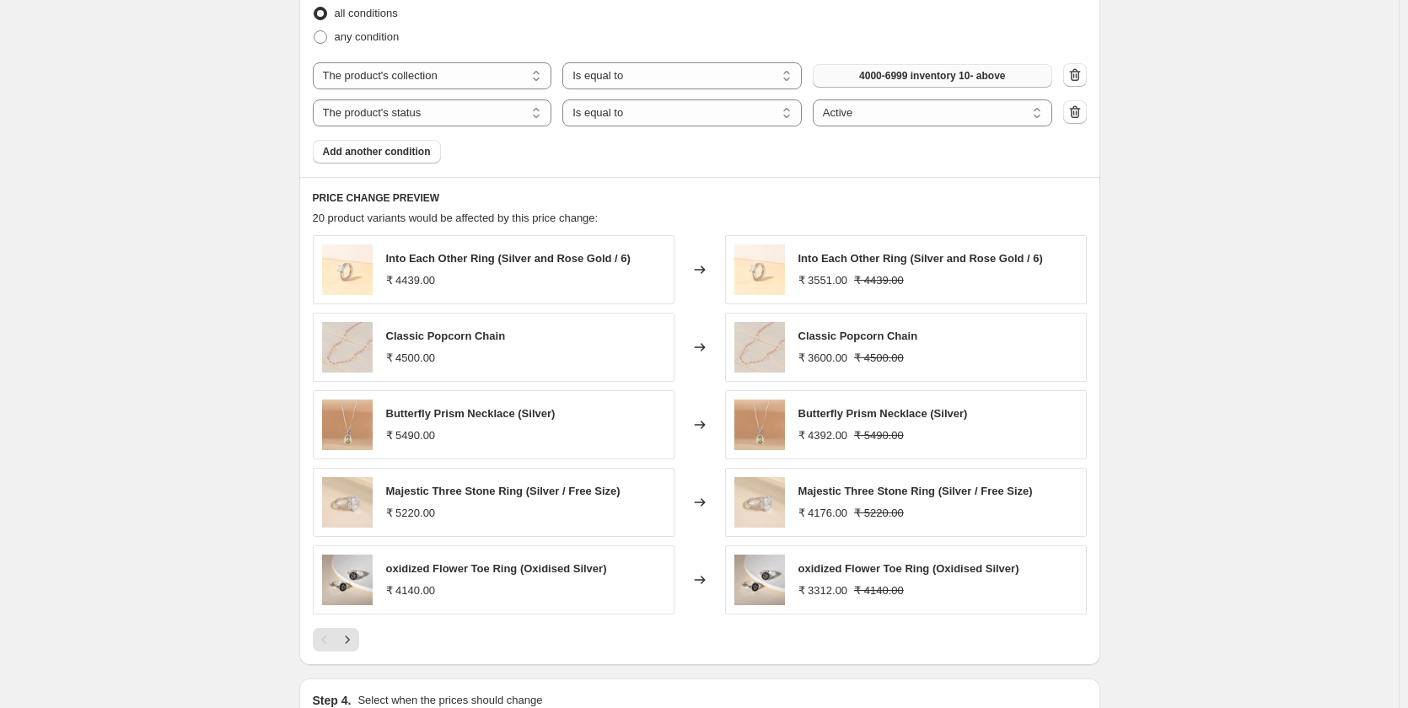
scroll to position [1011, 0]
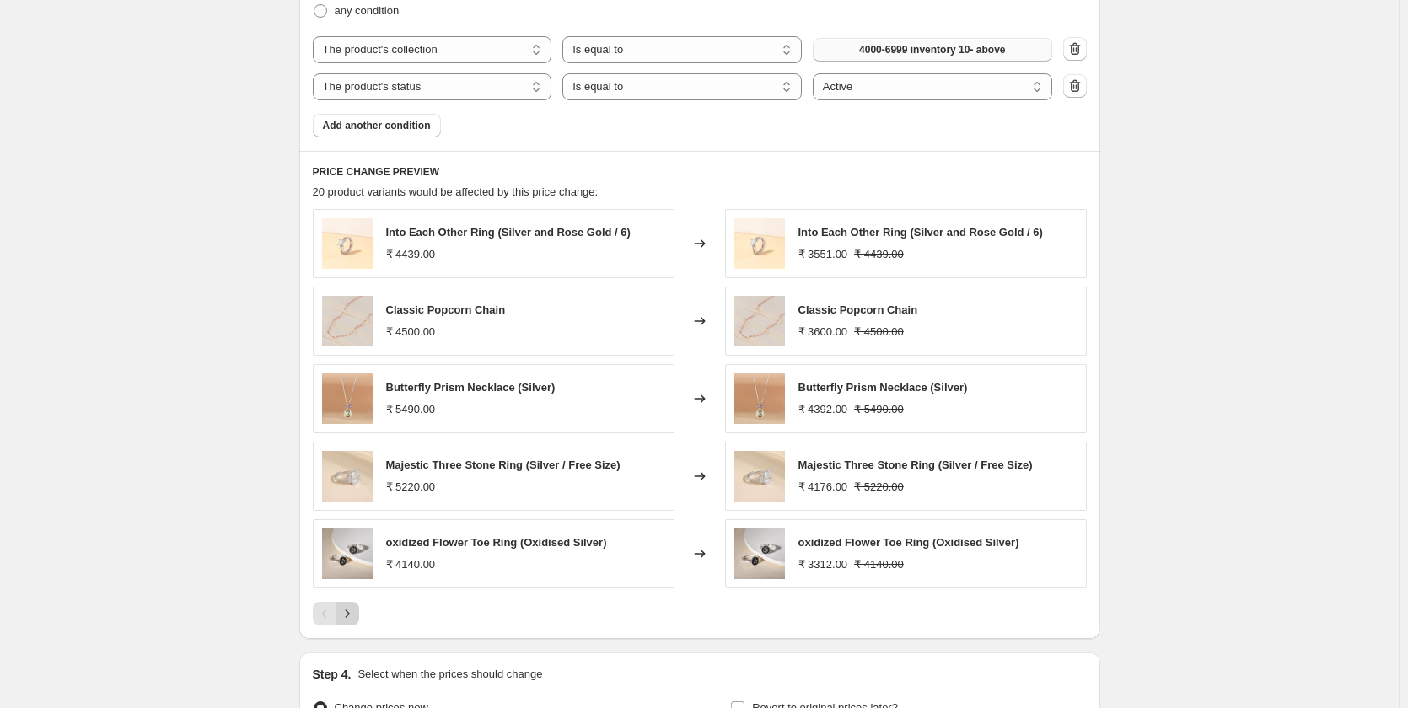
click at [352, 611] on icon "Next" at bounding box center [347, 613] width 17 height 17
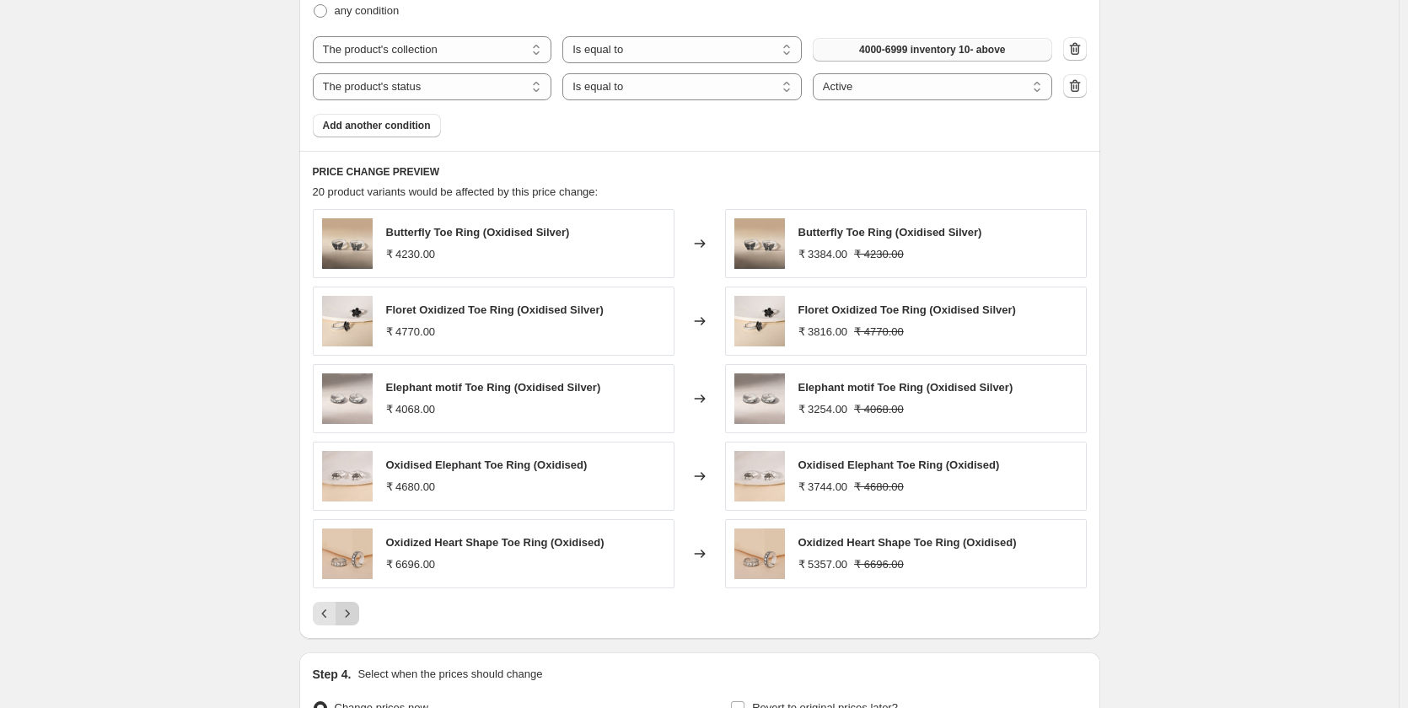
click at [352, 611] on icon "Next" at bounding box center [347, 613] width 17 height 17
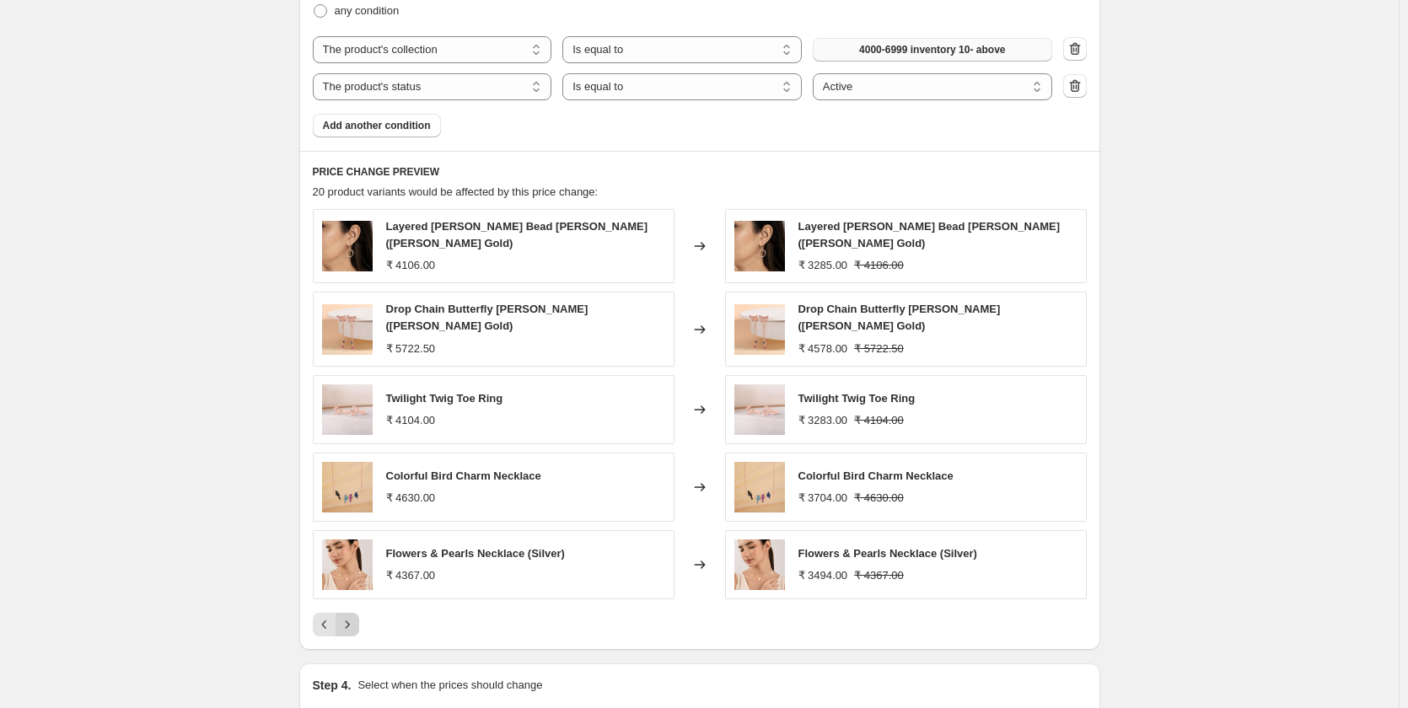
click at [352, 616] on icon "Next" at bounding box center [347, 624] width 17 height 17
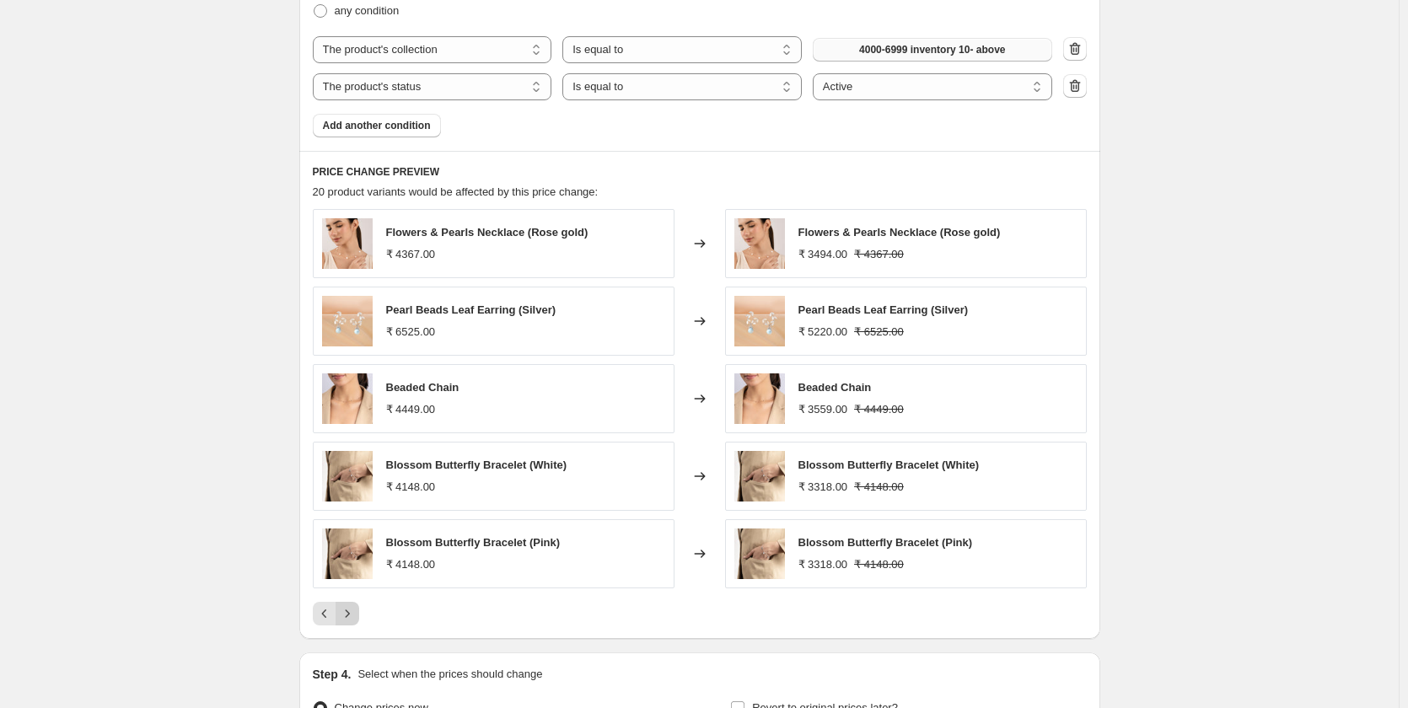
click at [352, 611] on div "Pagination" at bounding box center [347, 614] width 24 height 24
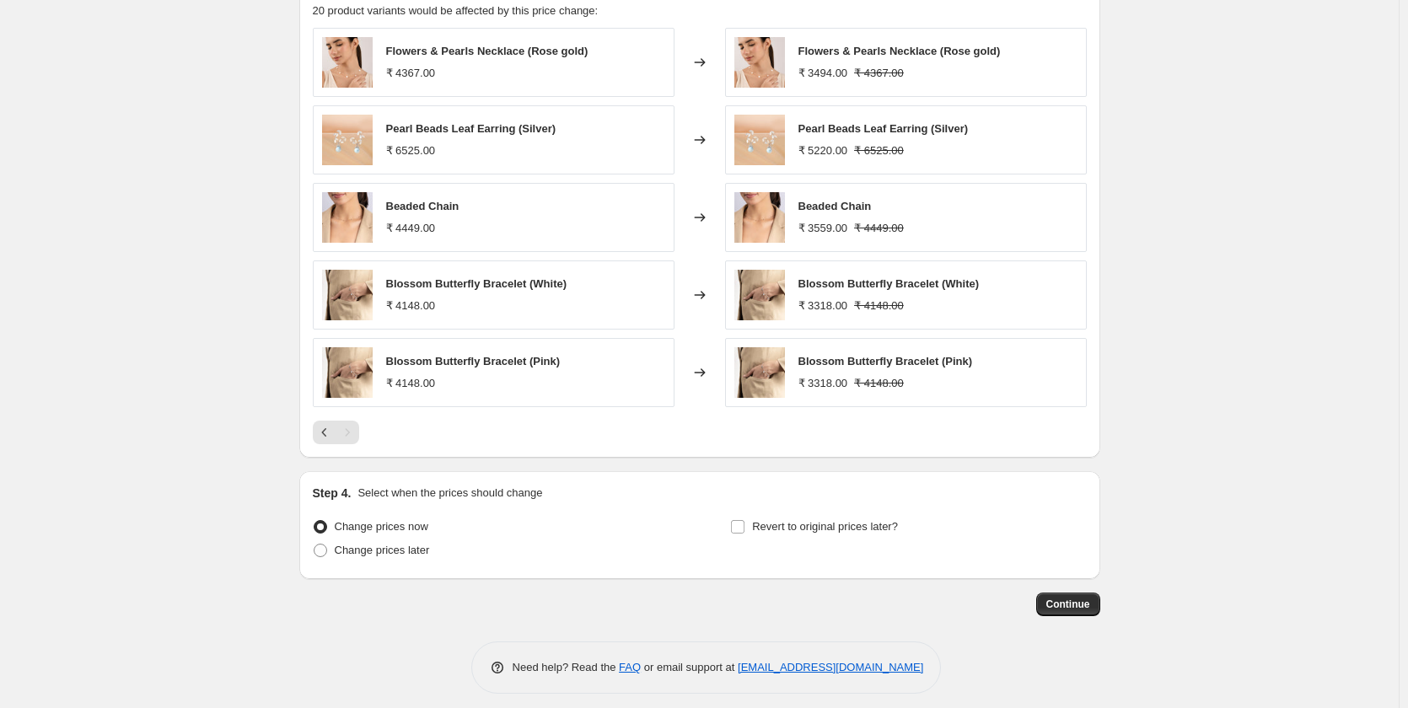
scroll to position [1204, 0]
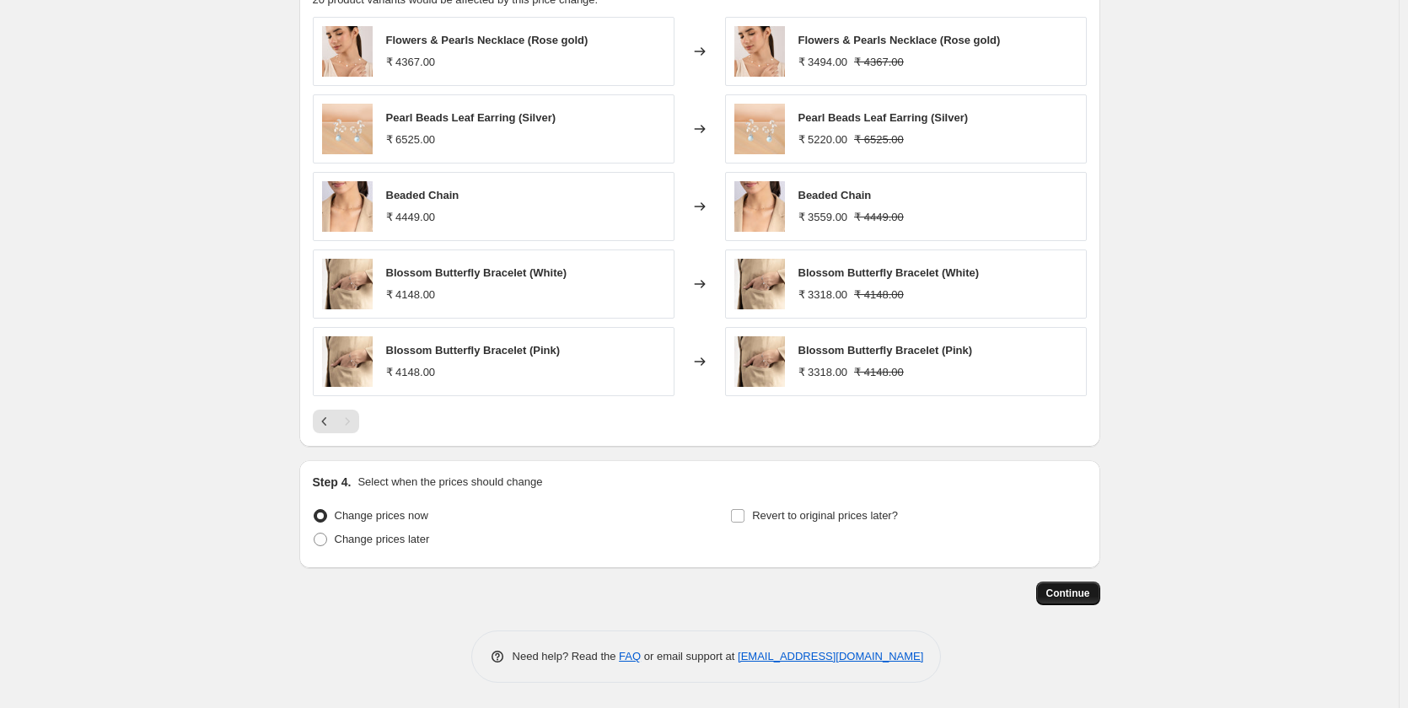
click at [1056, 593] on span "Continue" at bounding box center [1068, 593] width 44 height 13
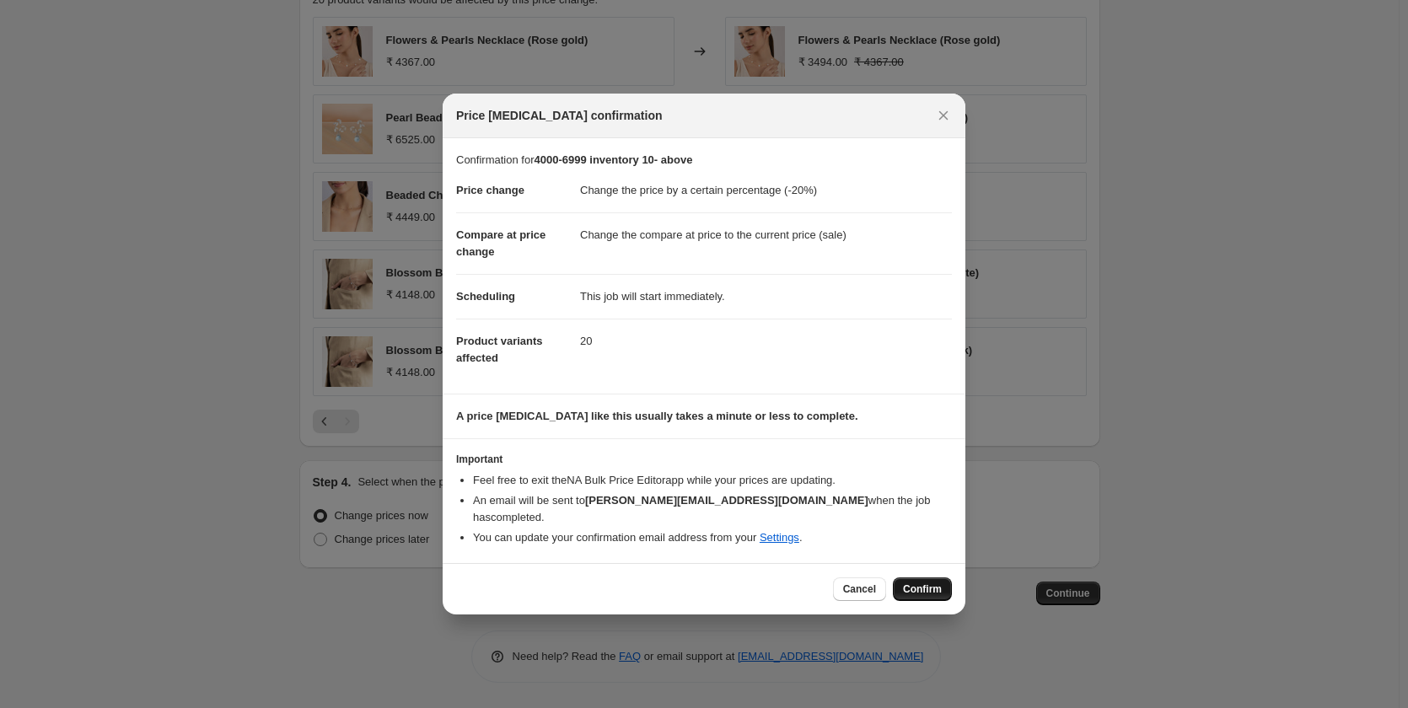
click at [937, 582] on span "Confirm" at bounding box center [922, 588] width 39 height 13
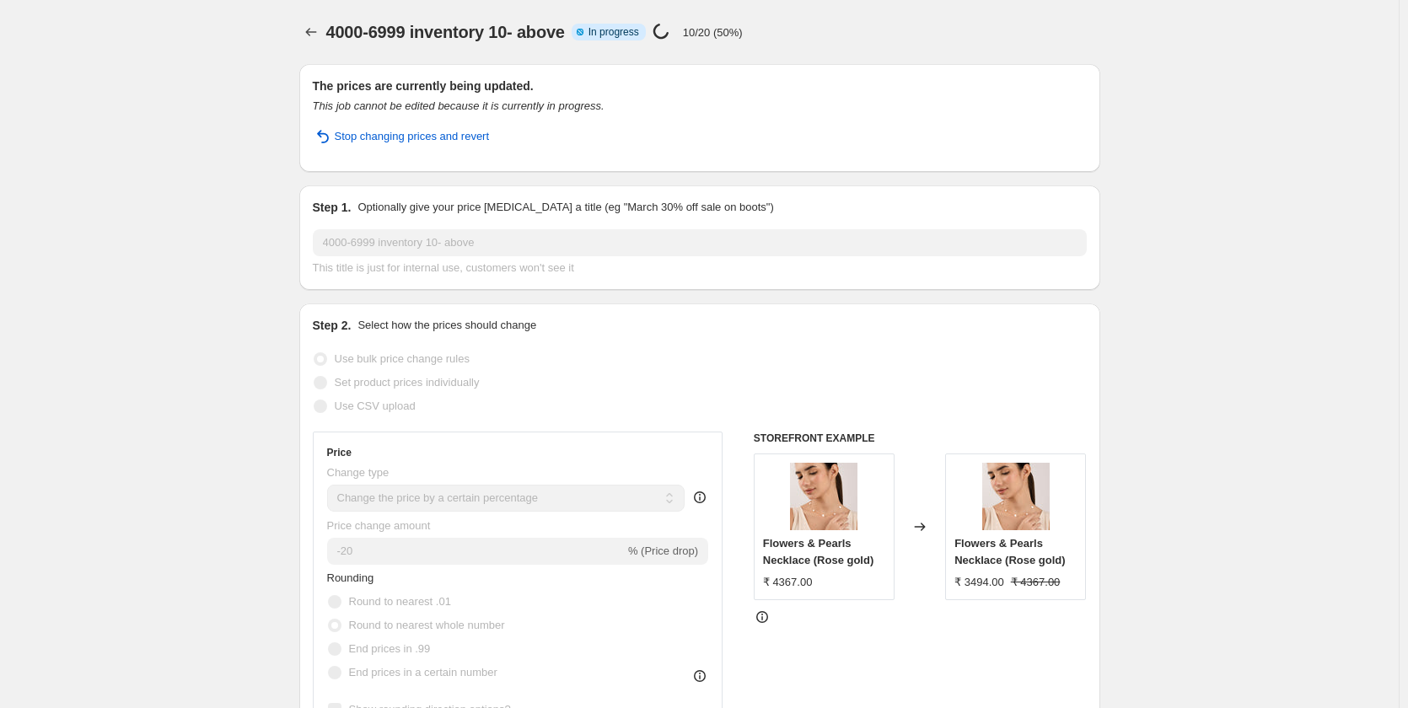
select select "percentage"
select select "collection"
select select "product_status"
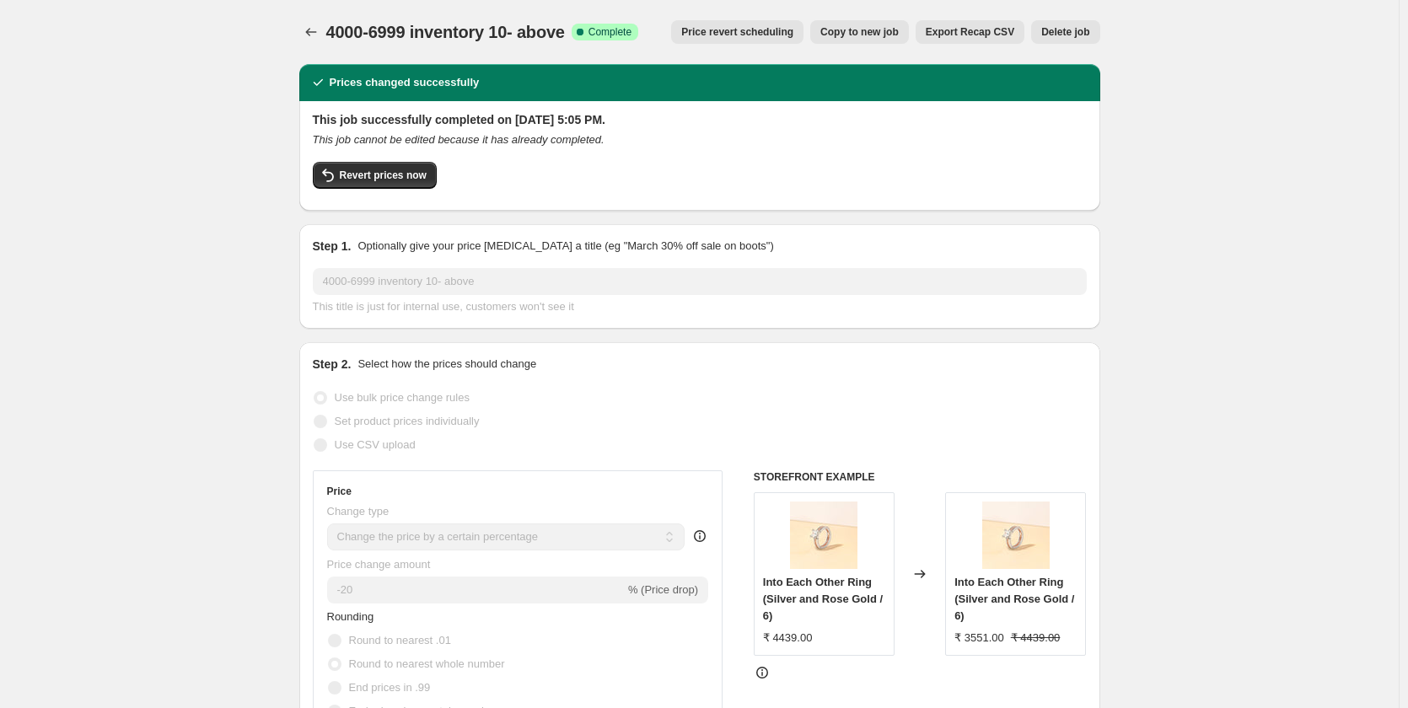
click at [883, 35] on span "Copy to new job" at bounding box center [859, 31] width 78 height 13
select select "percentage"
select select "collection"
select select "product_status"
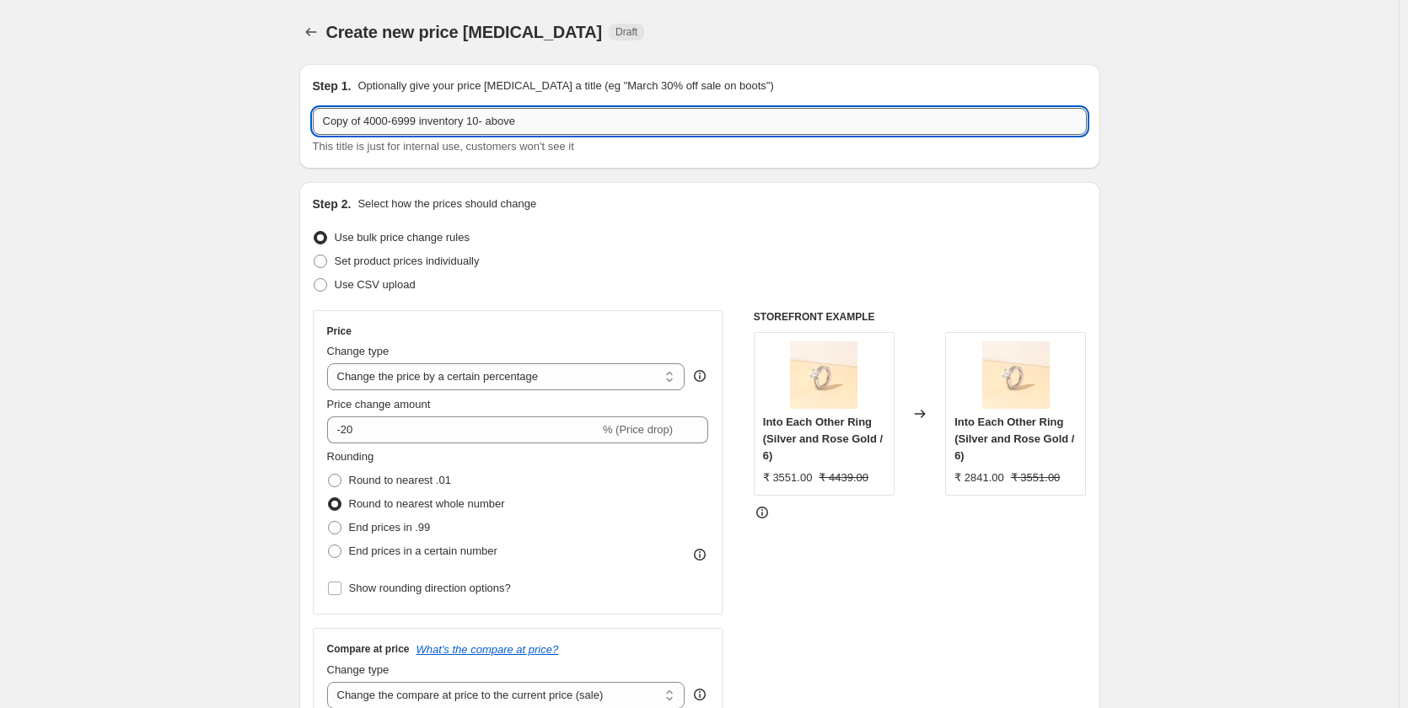
click at [555, 122] on input "Copy of 4000-6999 inventory 10- above" at bounding box center [700, 121] width 774 height 27
paste input "7000- above"
type input "7000- above inventory 10- above"
click at [327, 263] on span at bounding box center [320, 261] width 13 height 13
click at [314, 255] on input "Set product prices individually" at bounding box center [314, 255] width 1 height 1
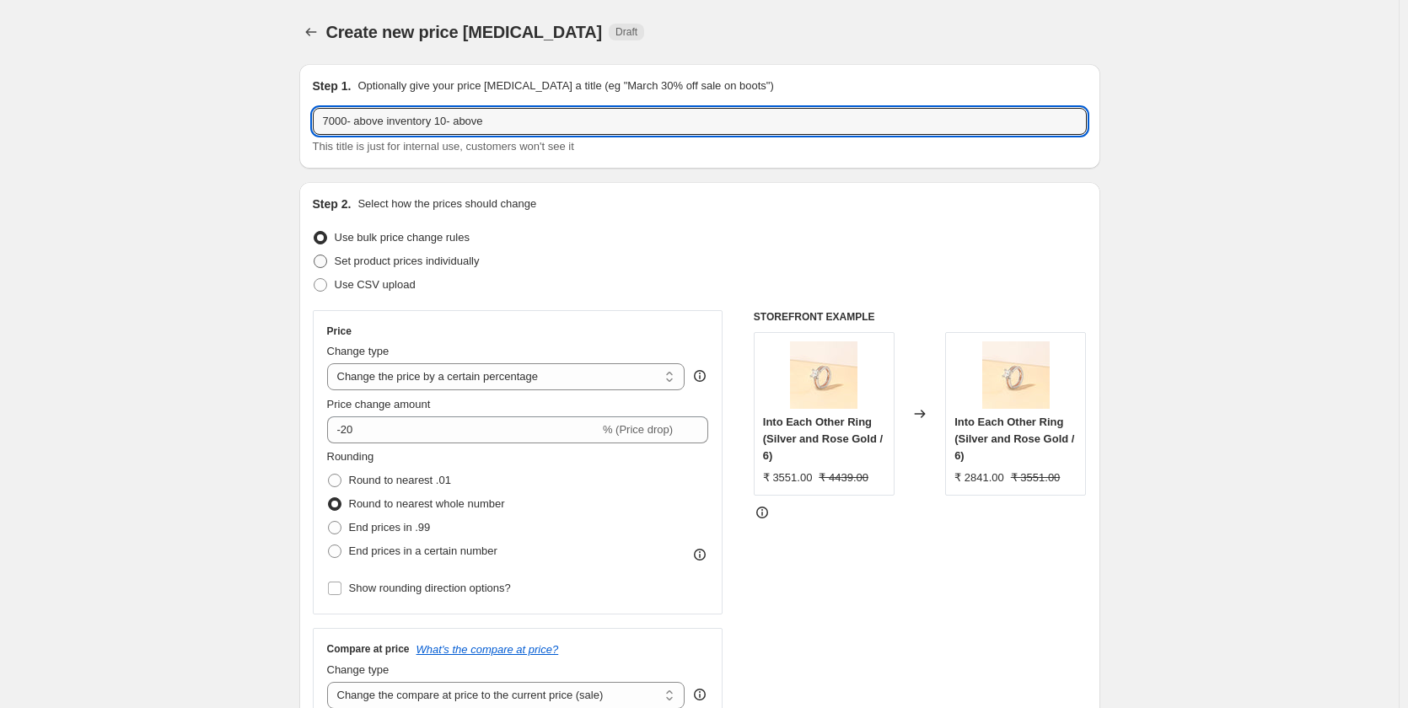
radio input "true"
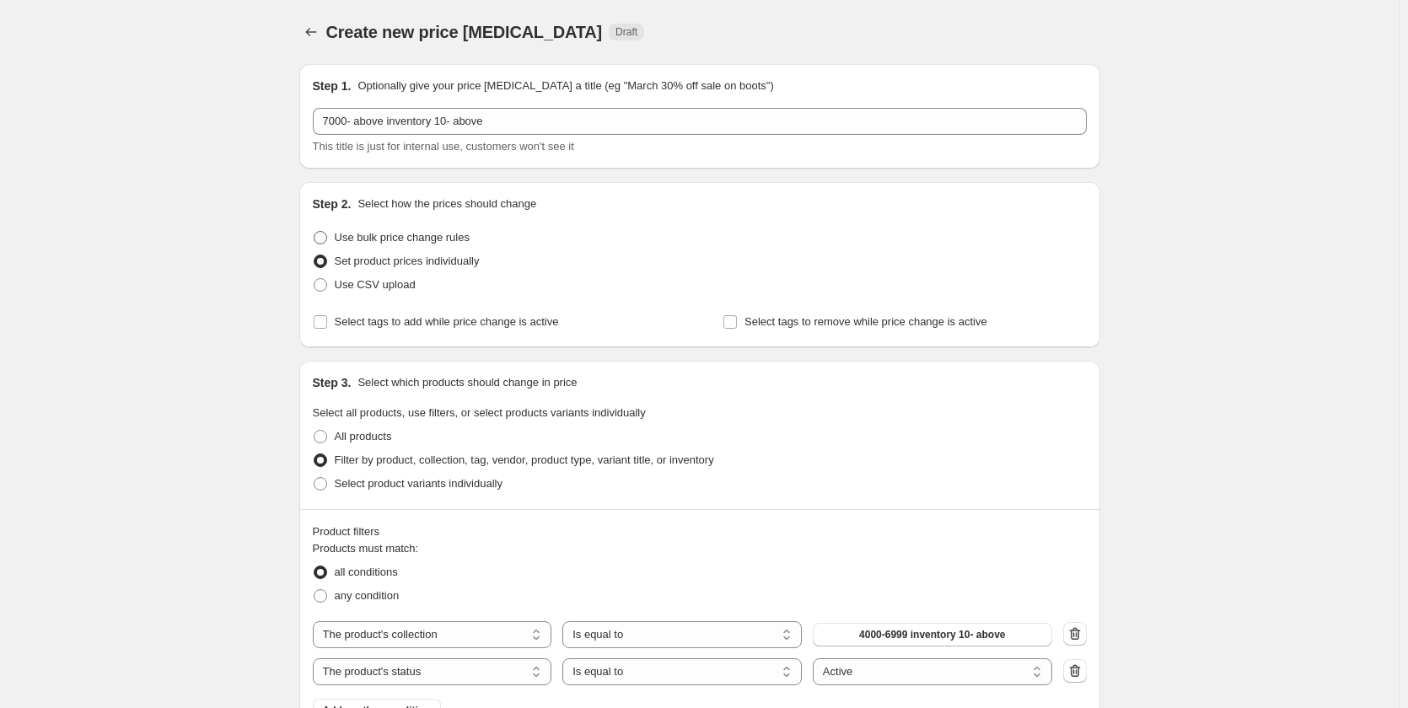
click at [324, 240] on span at bounding box center [320, 237] width 13 height 13
click at [314, 232] on input "Use bulk price change rules" at bounding box center [314, 231] width 1 height 1
radio input "true"
select select "percentage"
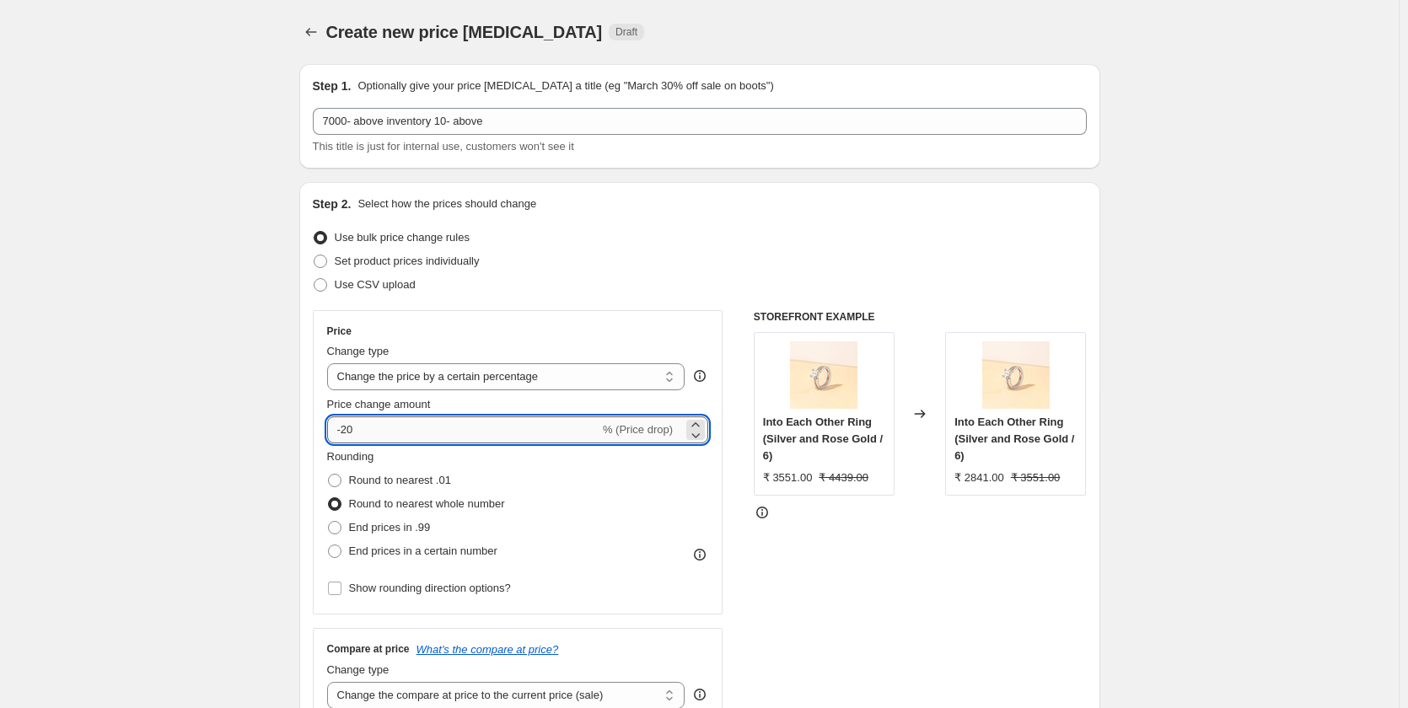
click at [416, 432] on input "-20" at bounding box center [463, 429] width 272 height 27
type input "-25"
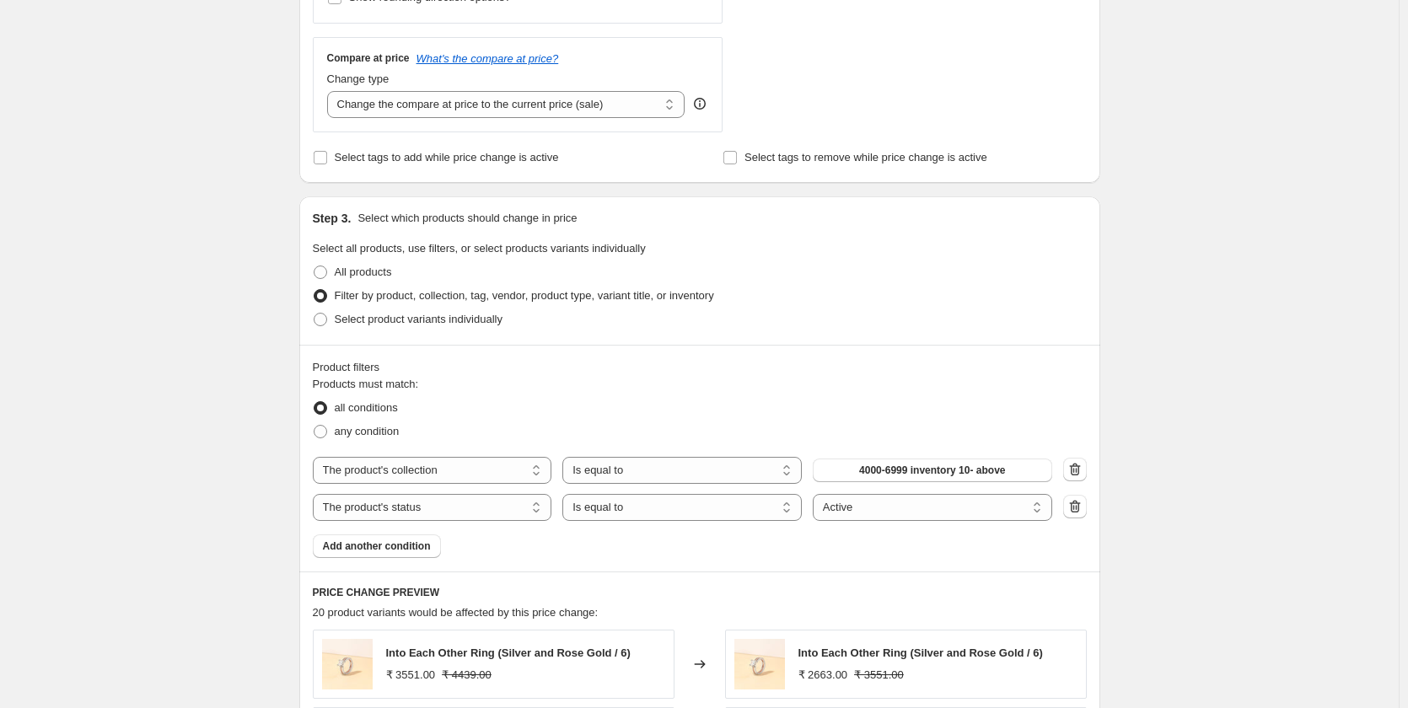
scroll to position [843, 0]
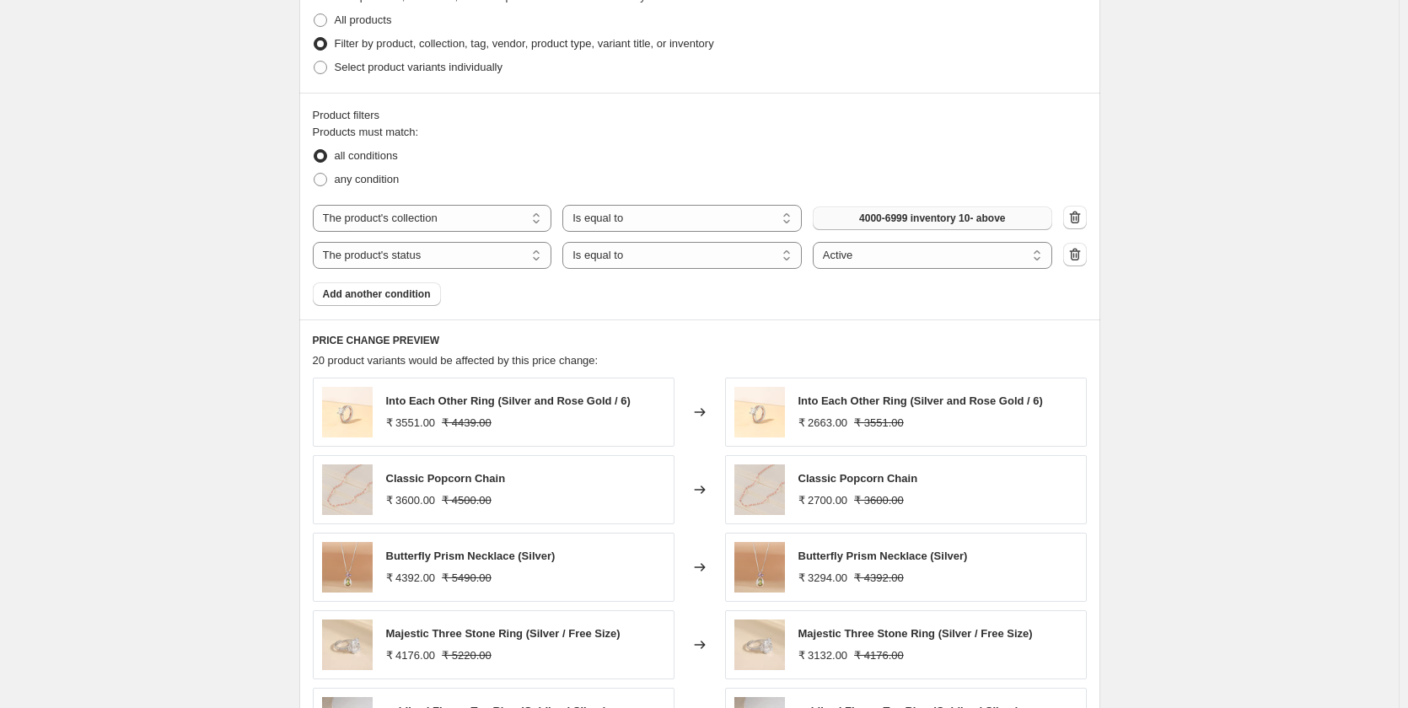
click at [915, 218] on span "4000-6999 inventory 10- above" at bounding box center [932, 218] width 146 height 13
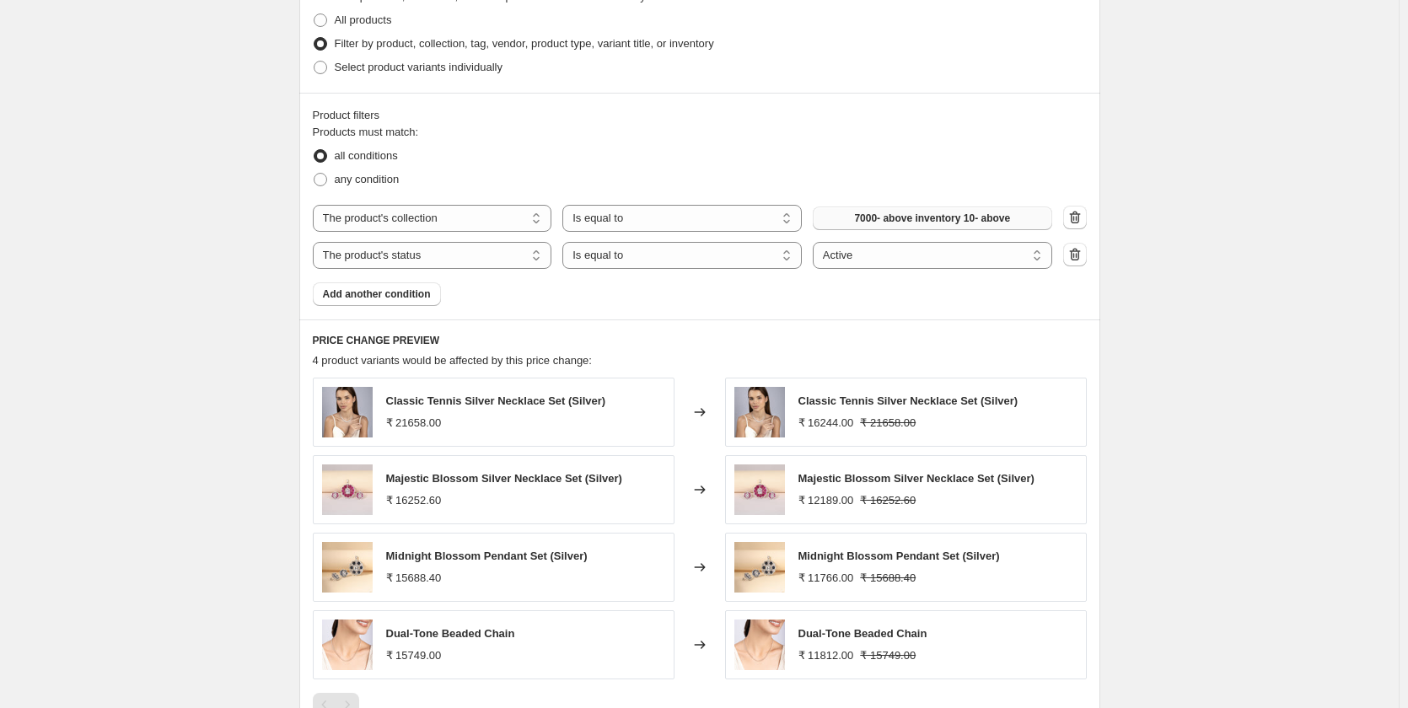
click at [1167, 412] on div "Create new price [MEDICAL_DATA]. This page is ready Create new price [MEDICAL_D…" at bounding box center [699, 74] width 1398 height 1834
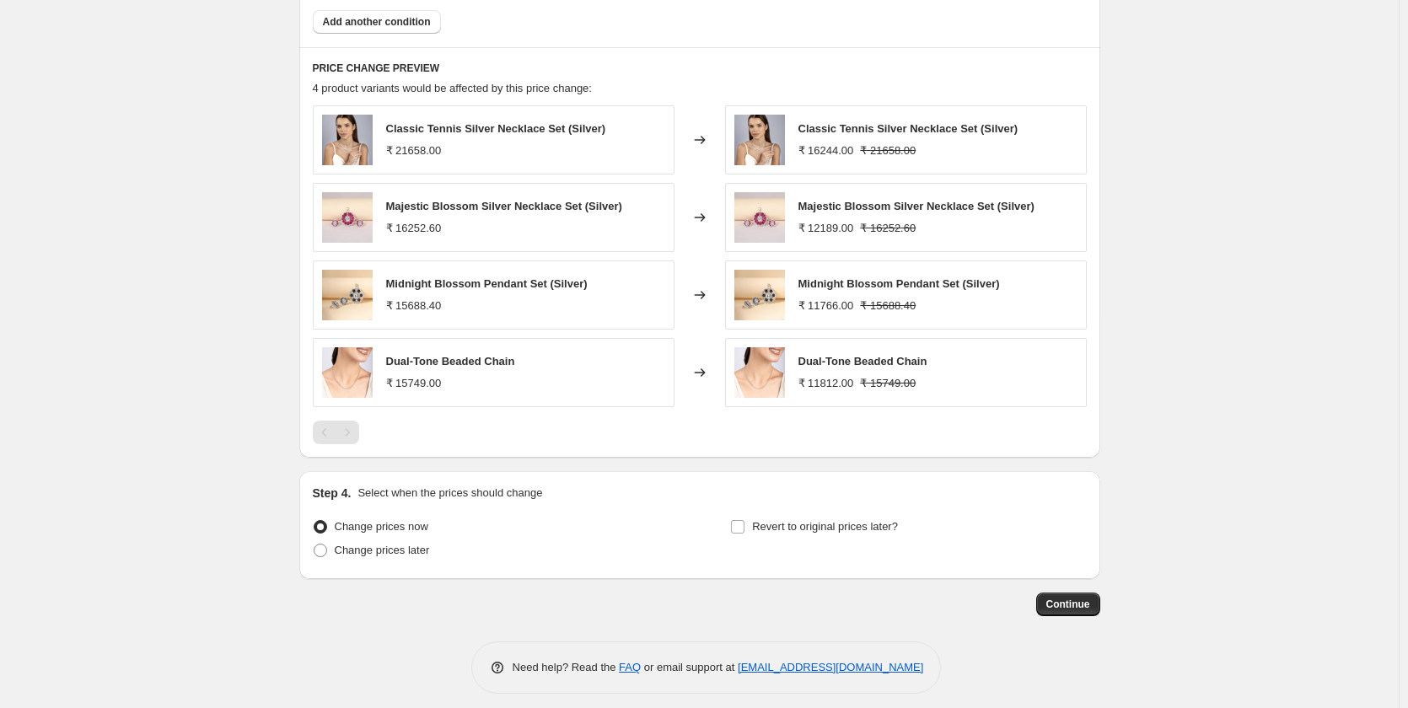
scroll to position [1127, 0]
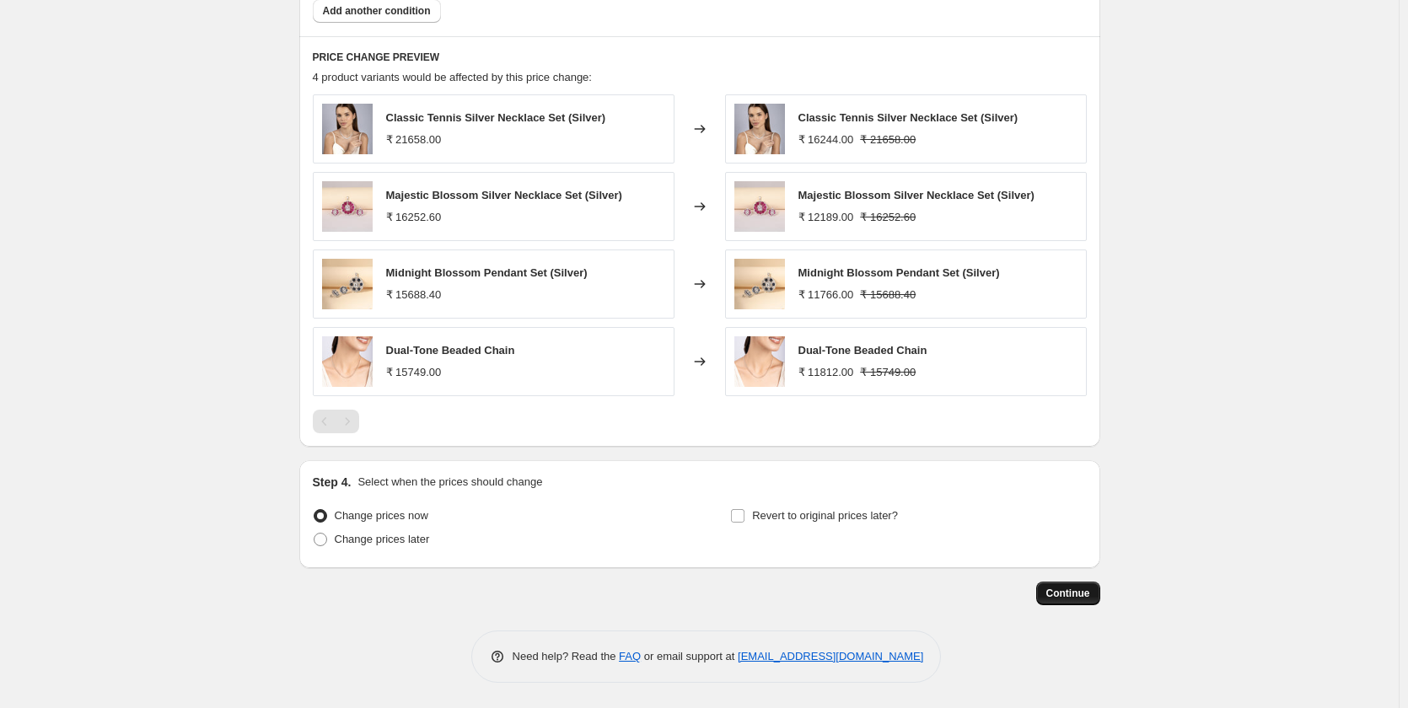
click at [1078, 591] on span "Continue" at bounding box center [1068, 593] width 44 height 13
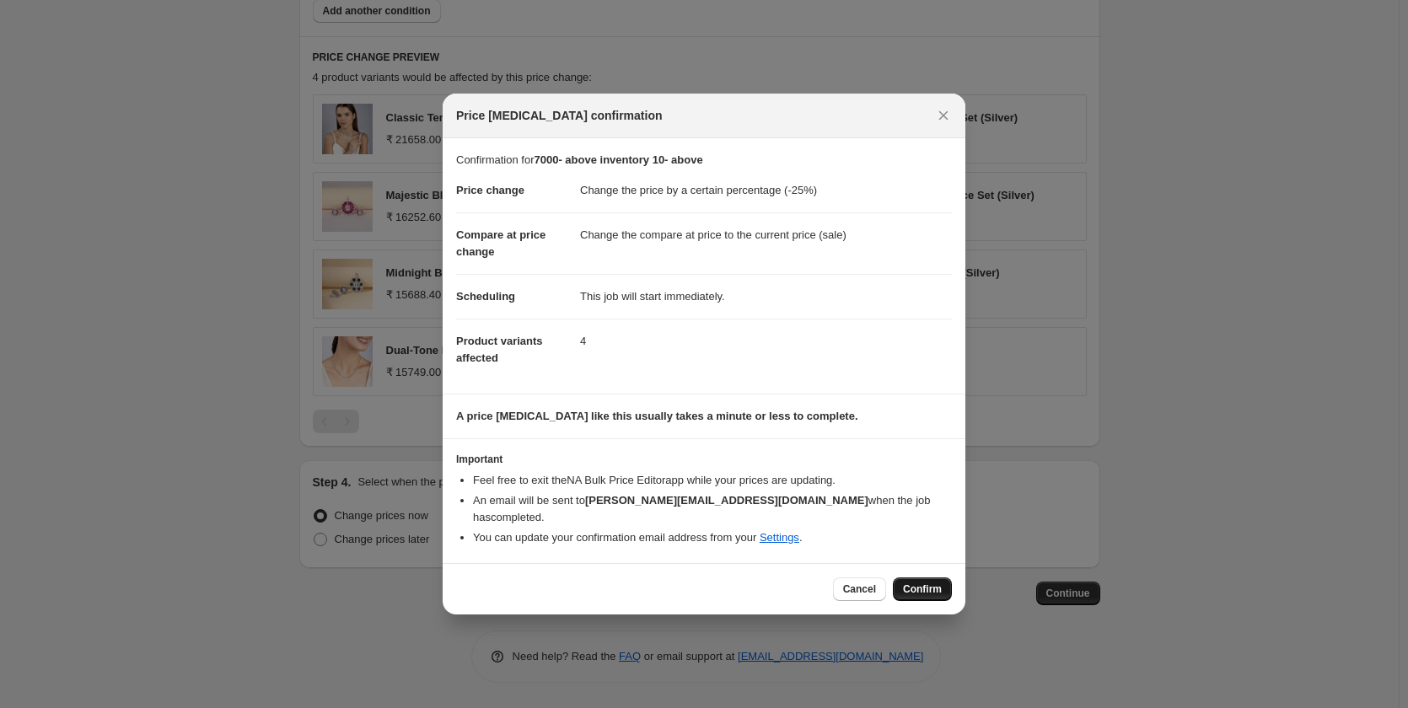
click at [910, 583] on span "Confirm" at bounding box center [922, 588] width 39 height 13
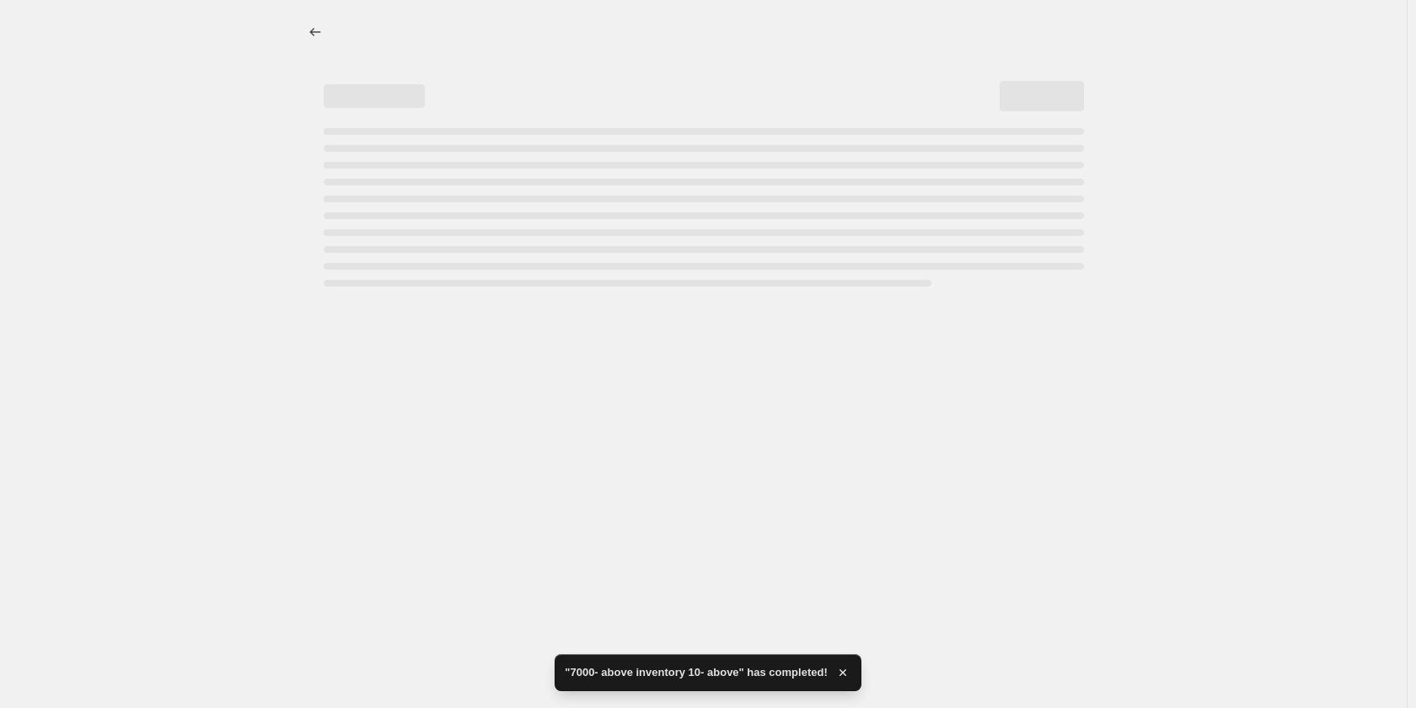
select select "percentage"
select select "collection"
select select "product_status"
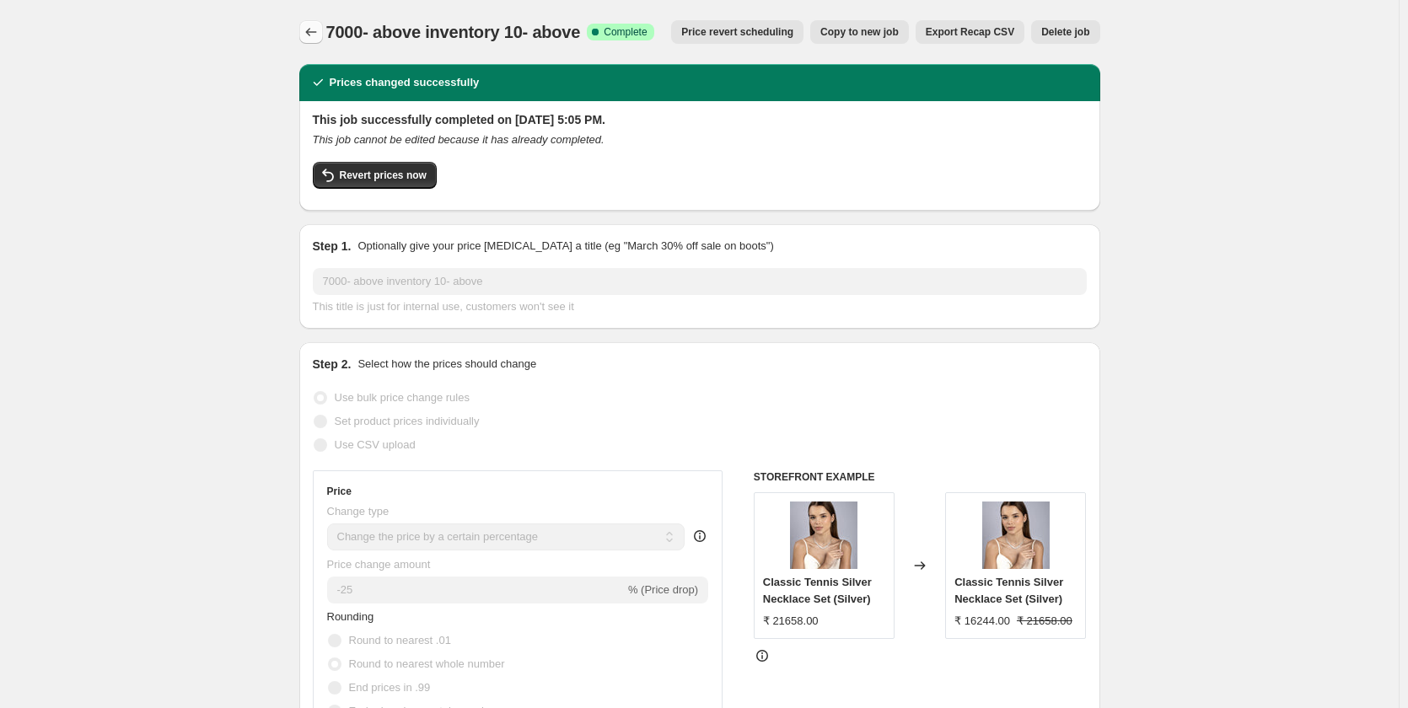
click at [317, 35] on icon "Price change jobs" at bounding box center [311, 32] width 17 height 17
